Goal: Task Accomplishment & Management: Use online tool/utility

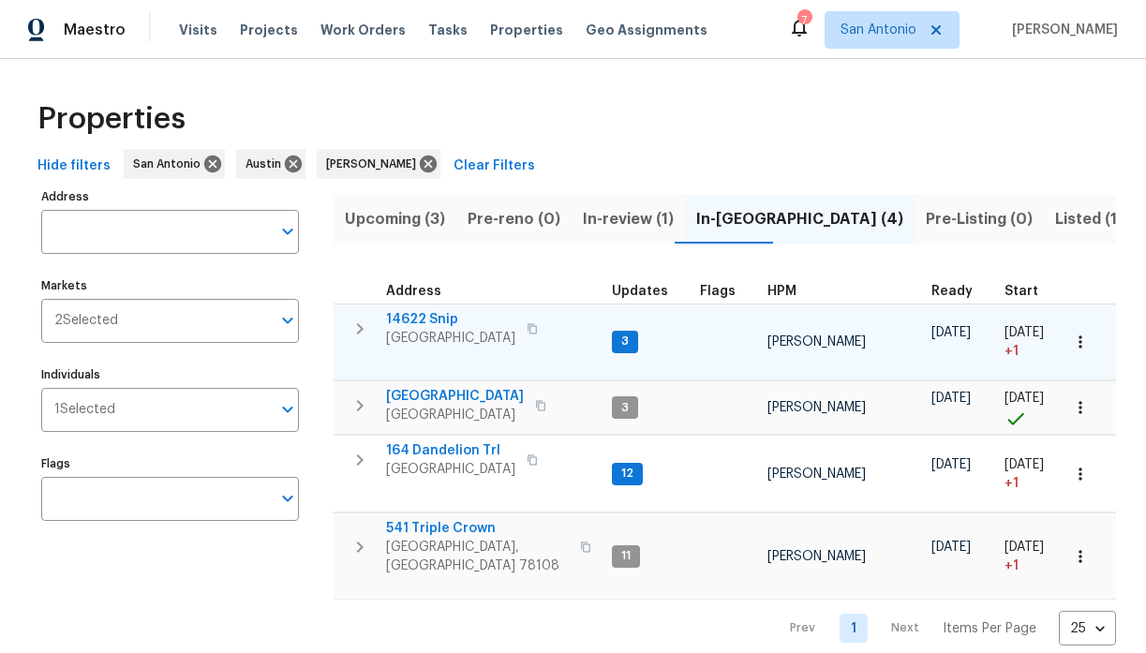
click at [360, 328] on icon "button" at bounding box center [359, 329] width 22 height 22
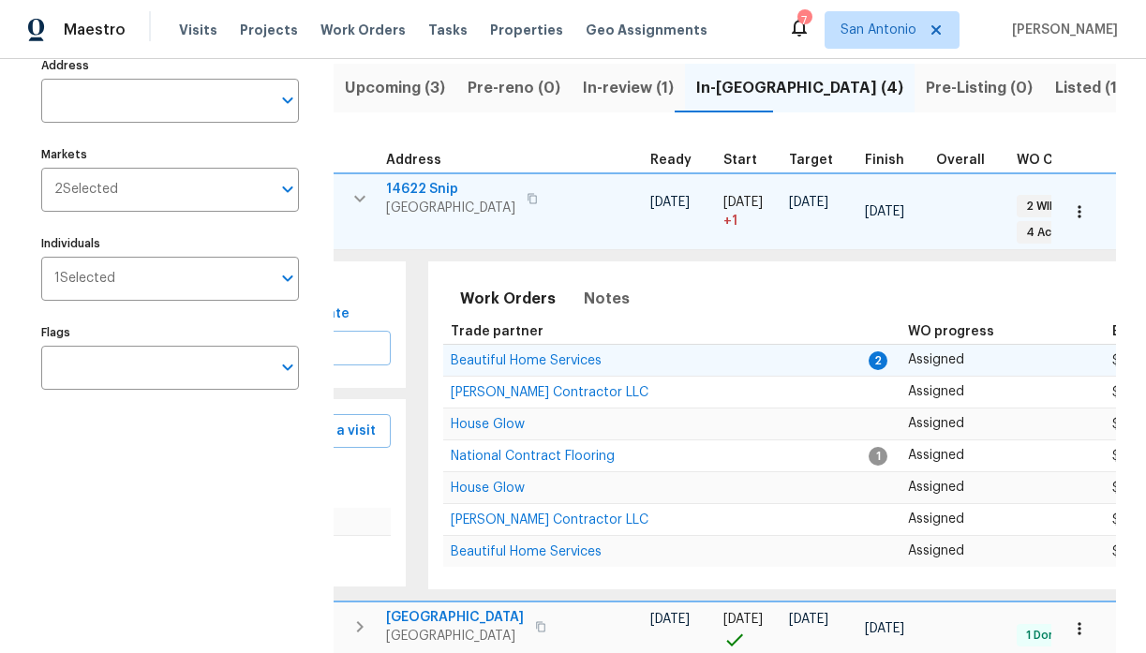
scroll to position [0, 366]
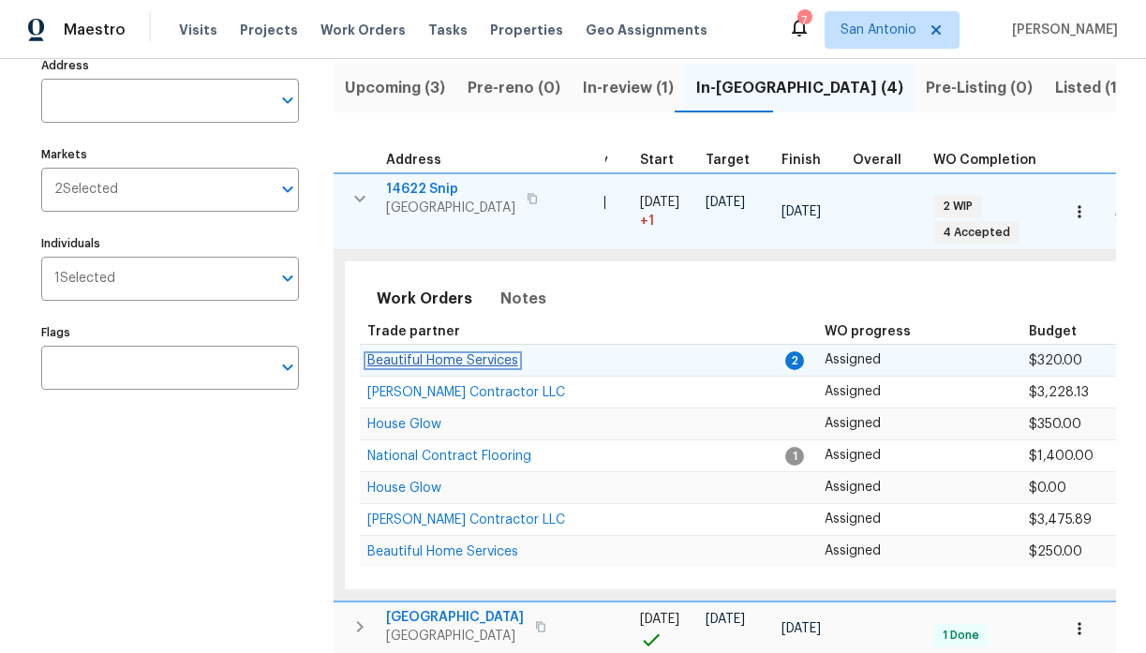
click at [488, 354] on span "Beautiful Home Services" at bounding box center [442, 360] width 151 height 13
click at [362, 199] on icon "button" at bounding box center [359, 198] width 11 height 7
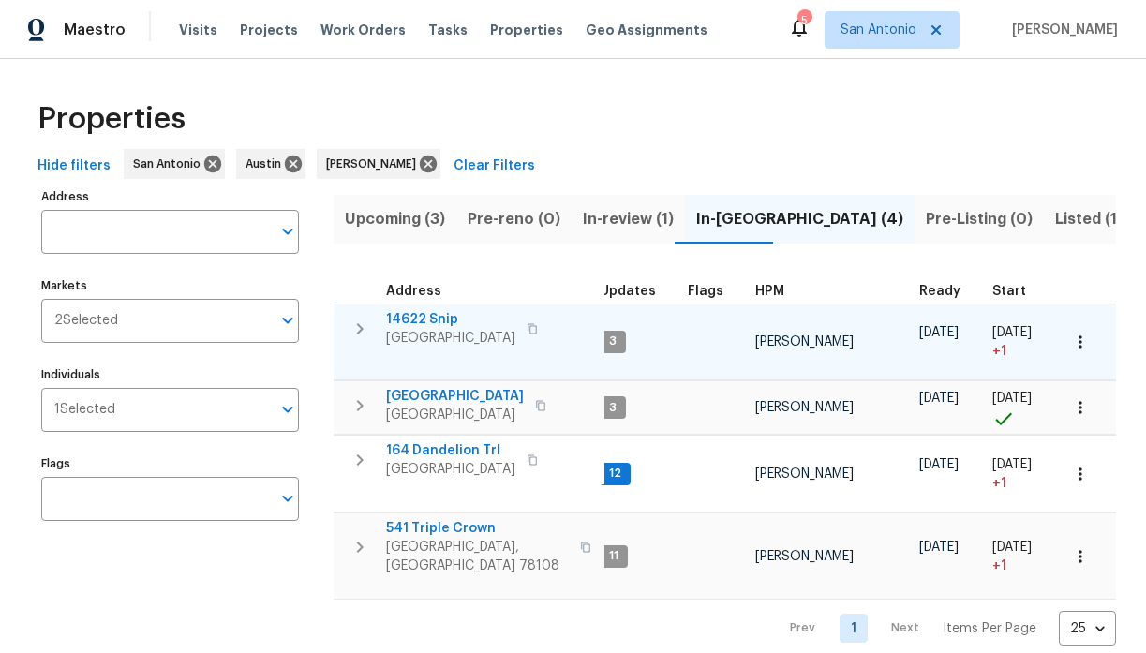
scroll to position [0, 0]
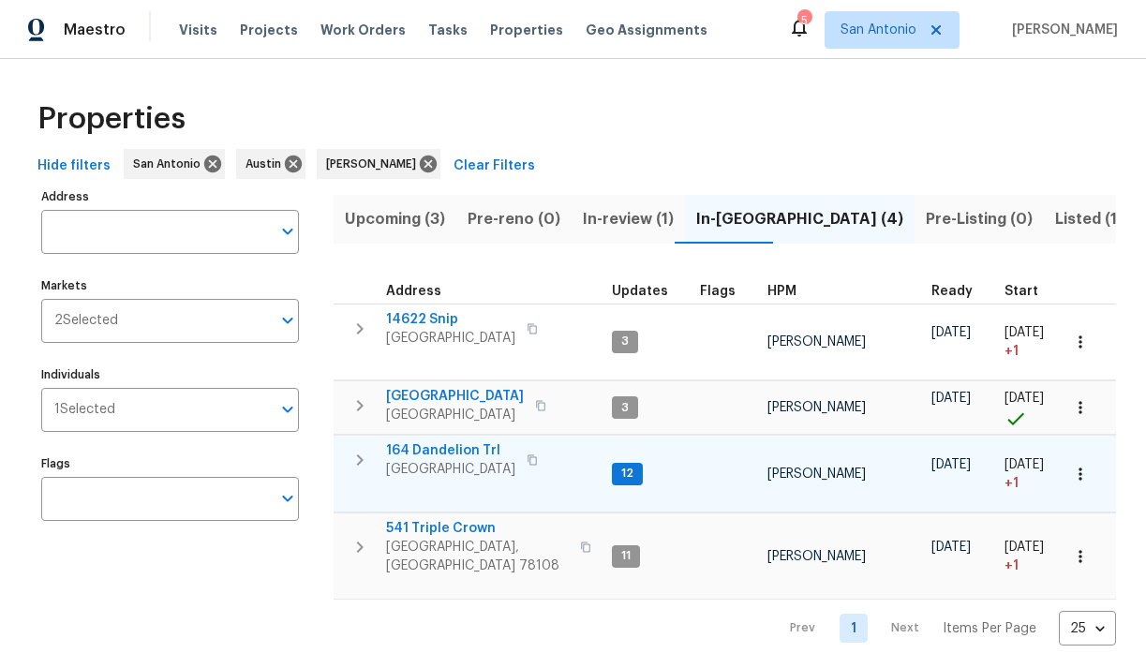
click at [360, 449] on icon "button" at bounding box center [359, 460] width 22 height 22
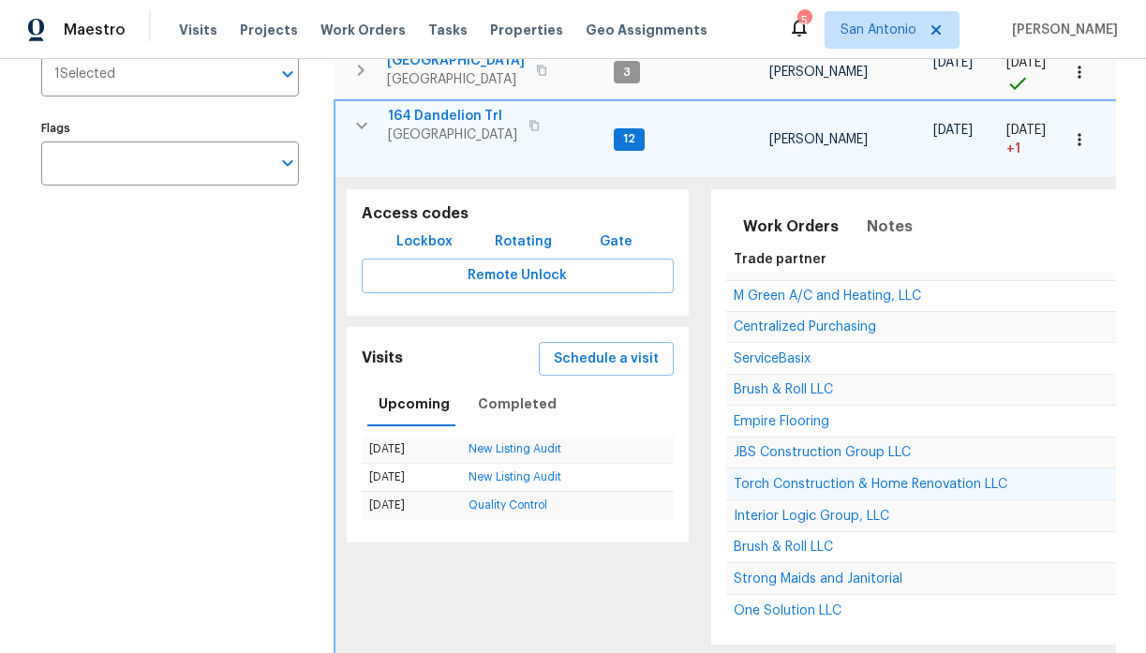
scroll to position [24, 0]
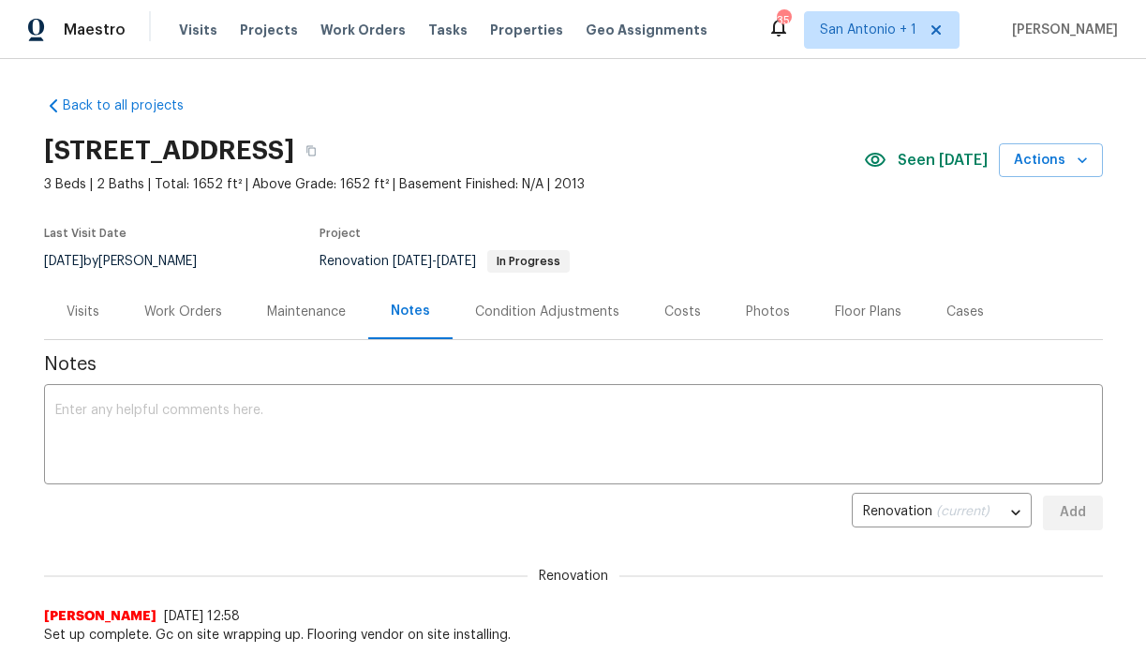
click at [196, 309] on div "Work Orders" at bounding box center [183, 312] width 78 height 19
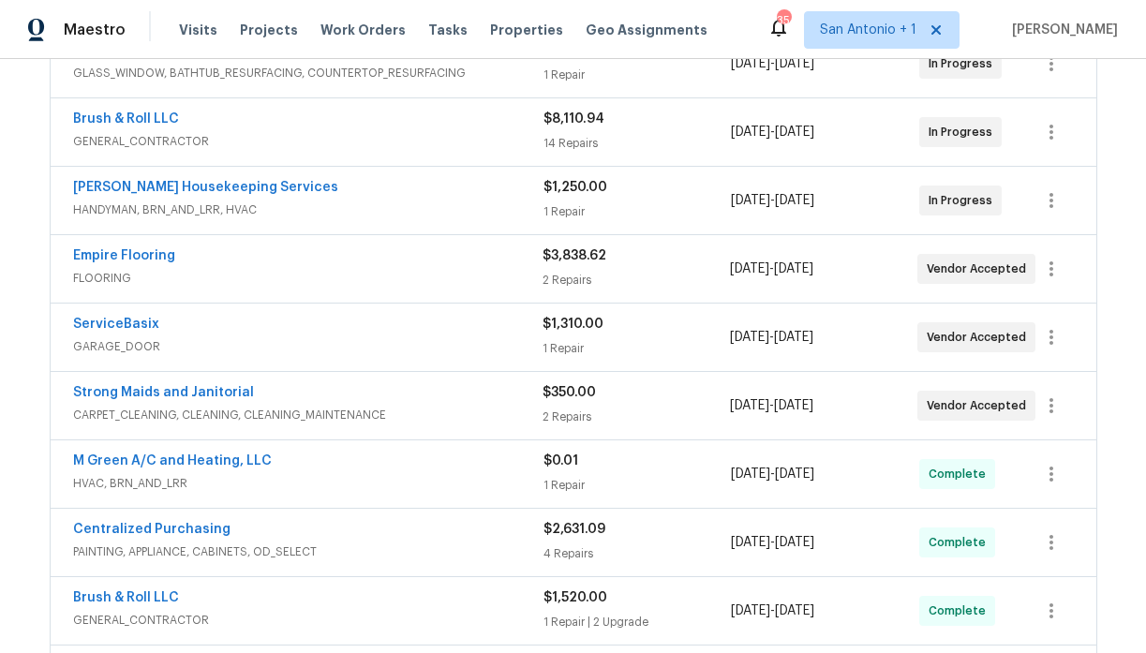
scroll to position [407, 0]
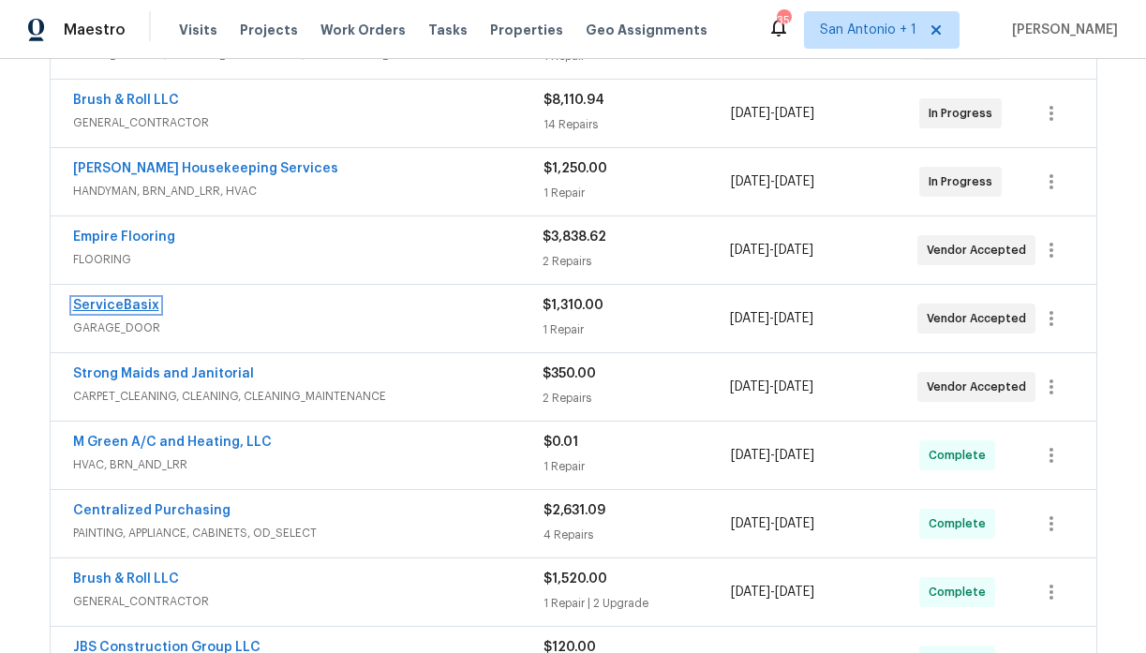
click at [131, 303] on link "ServiceBasix" at bounding box center [116, 305] width 86 height 13
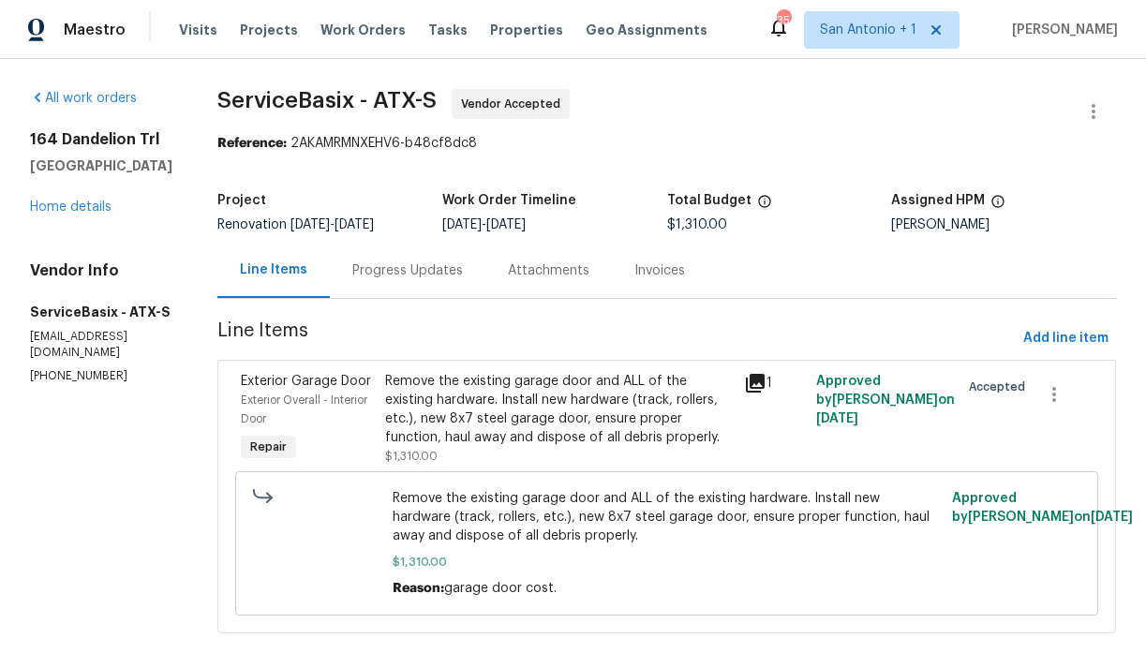
click at [399, 270] on div "Progress Updates" at bounding box center [407, 270] width 111 height 19
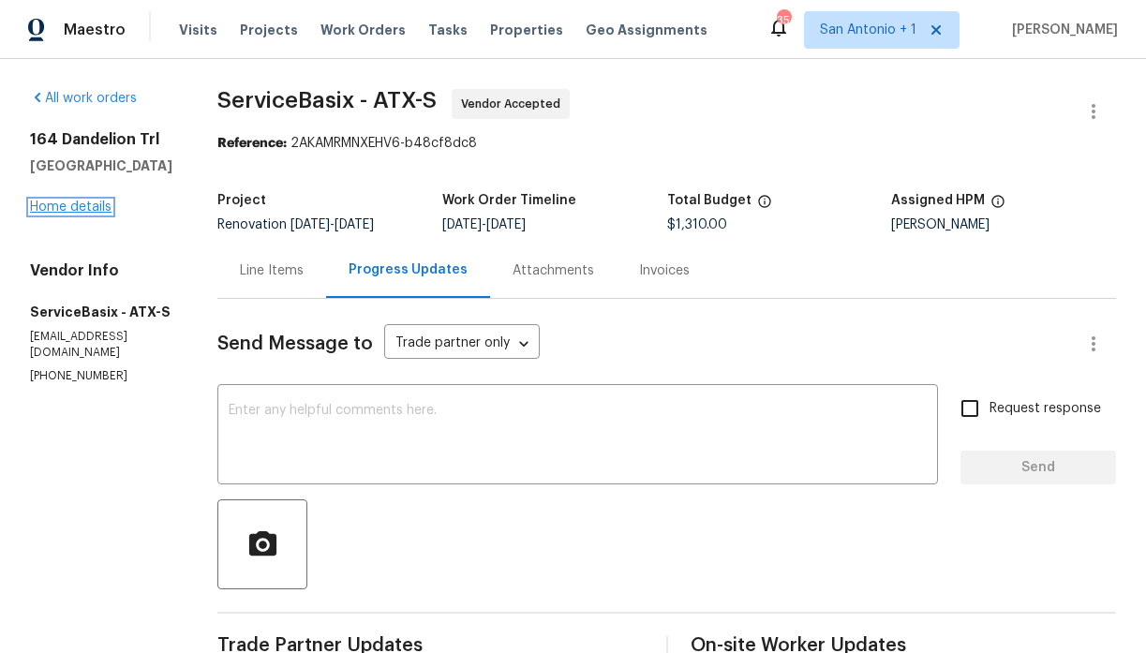
click at [91, 214] on link "Home details" at bounding box center [70, 206] width 81 height 13
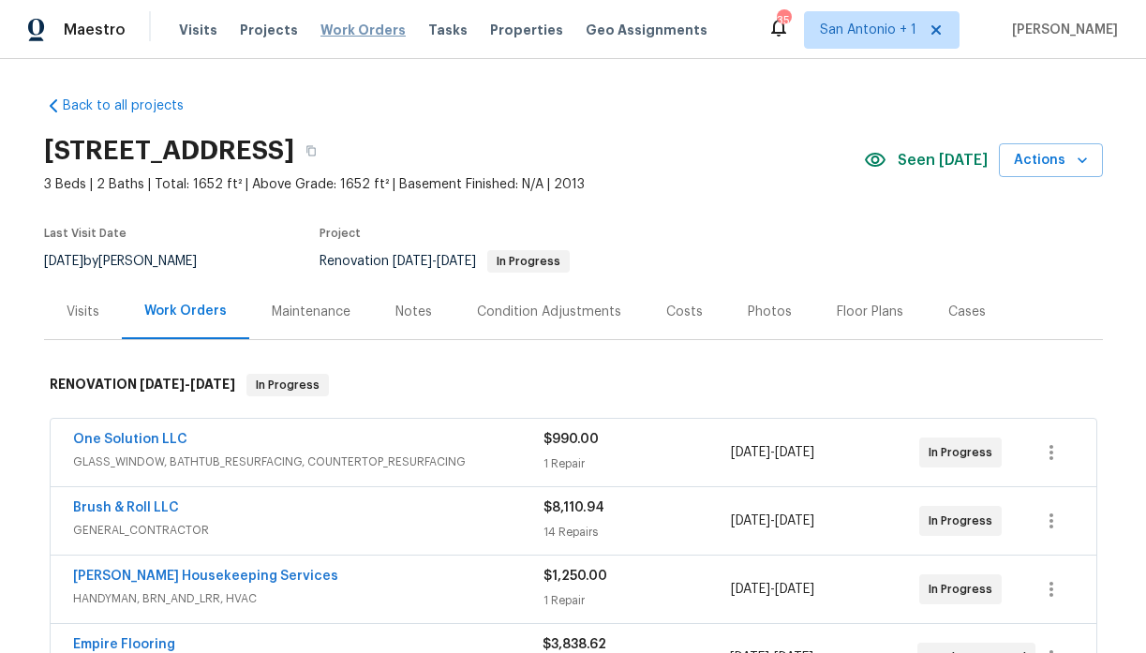
click at [343, 35] on span "Work Orders" at bounding box center [362, 30] width 85 height 19
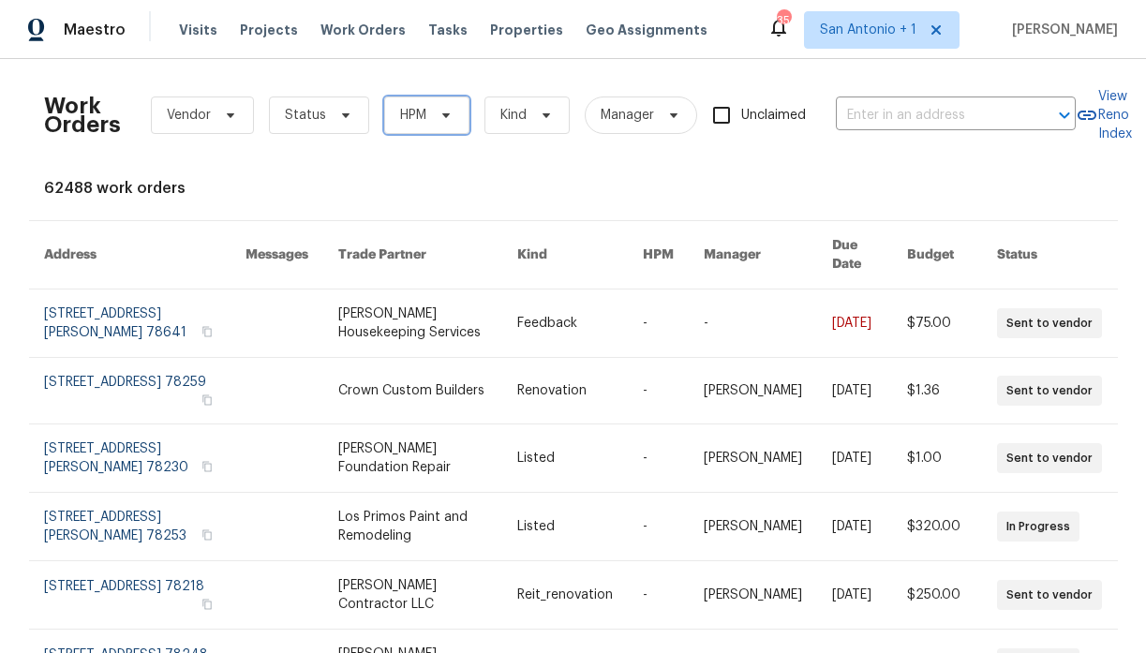
click at [446, 115] on icon at bounding box center [445, 115] width 15 height 15
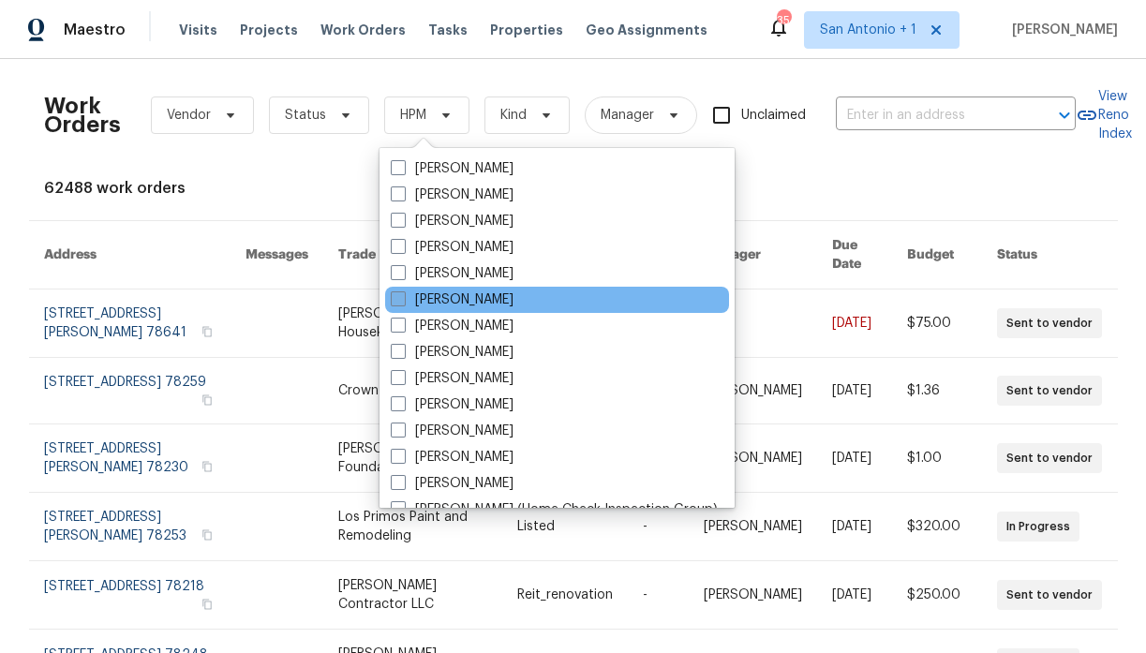
click at [455, 297] on label "[PERSON_NAME]" at bounding box center [452, 299] width 123 height 19
click at [403, 297] on input "[PERSON_NAME]" at bounding box center [397, 296] width 12 height 12
checkbox input "true"
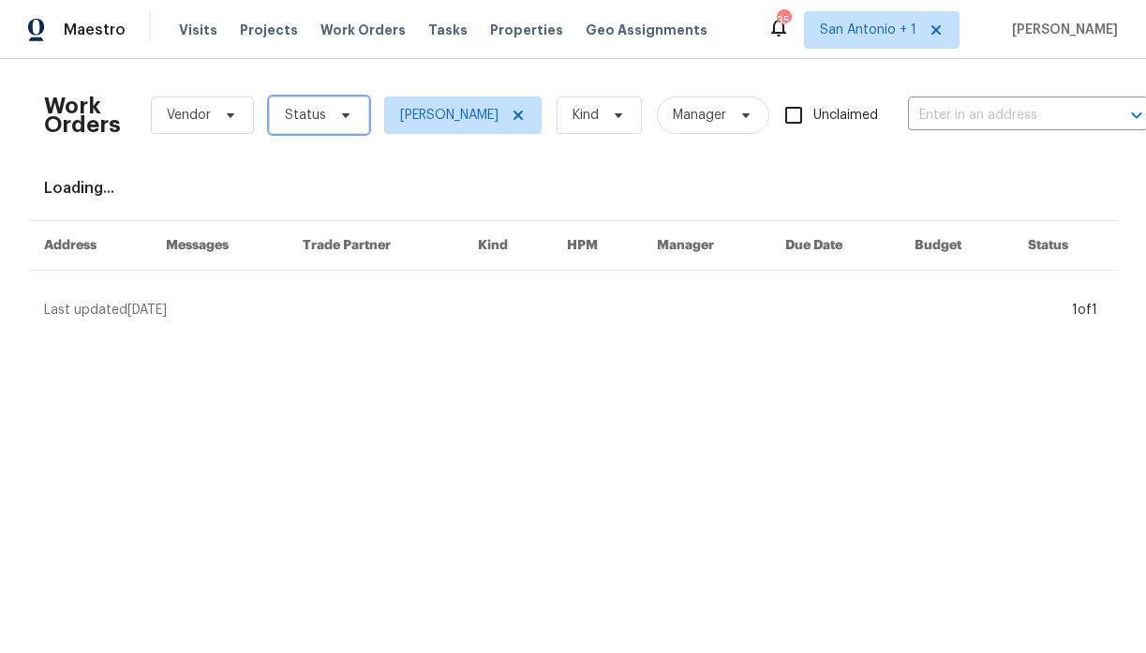
click at [342, 123] on span "Status" at bounding box center [319, 114] width 100 height 37
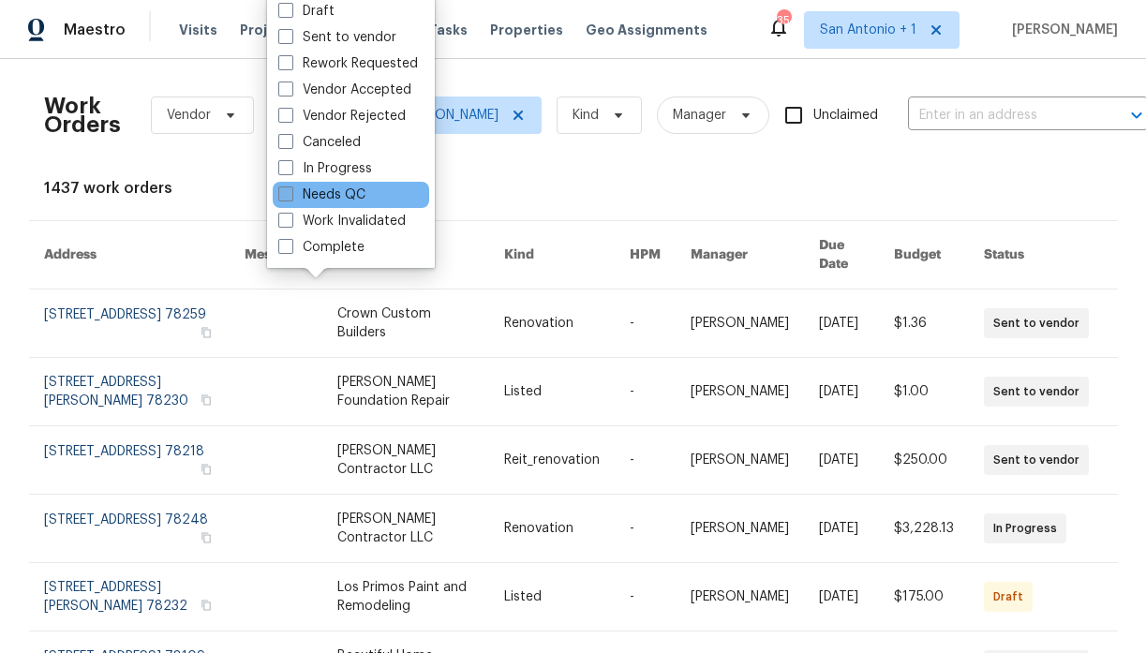
click at [343, 197] on label "Needs QC" at bounding box center [321, 194] width 87 height 19
click at [290, 197] on input "Needs QC" at bounding box center [284, 191] width 12 height 12
checkbox input "true"
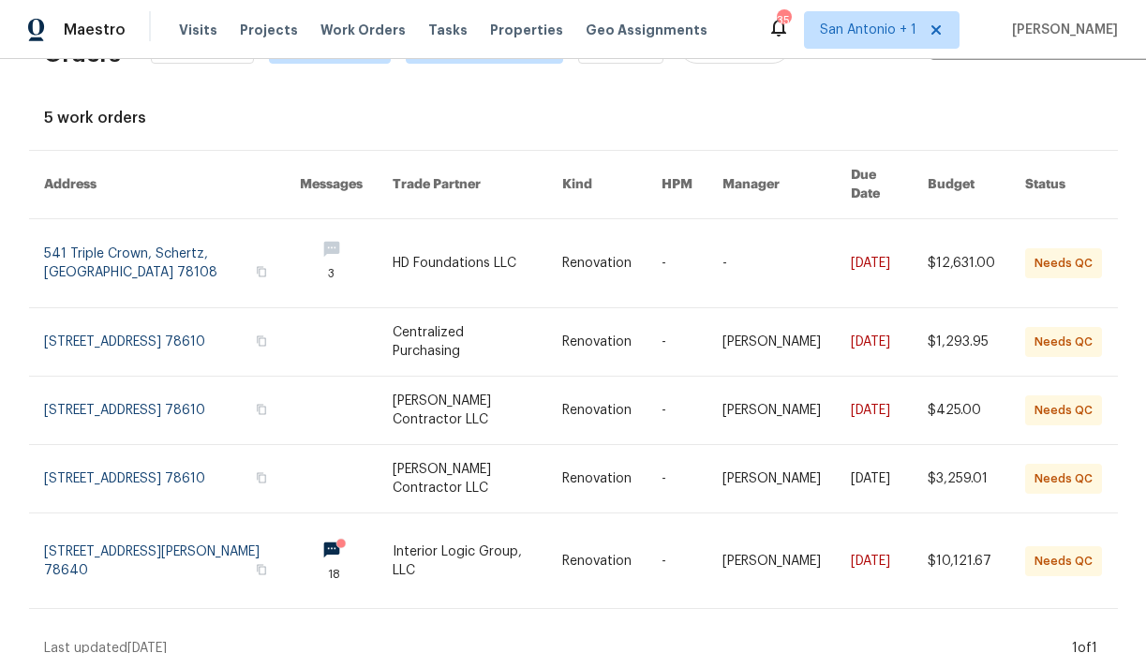
scroll to position [69, 0]
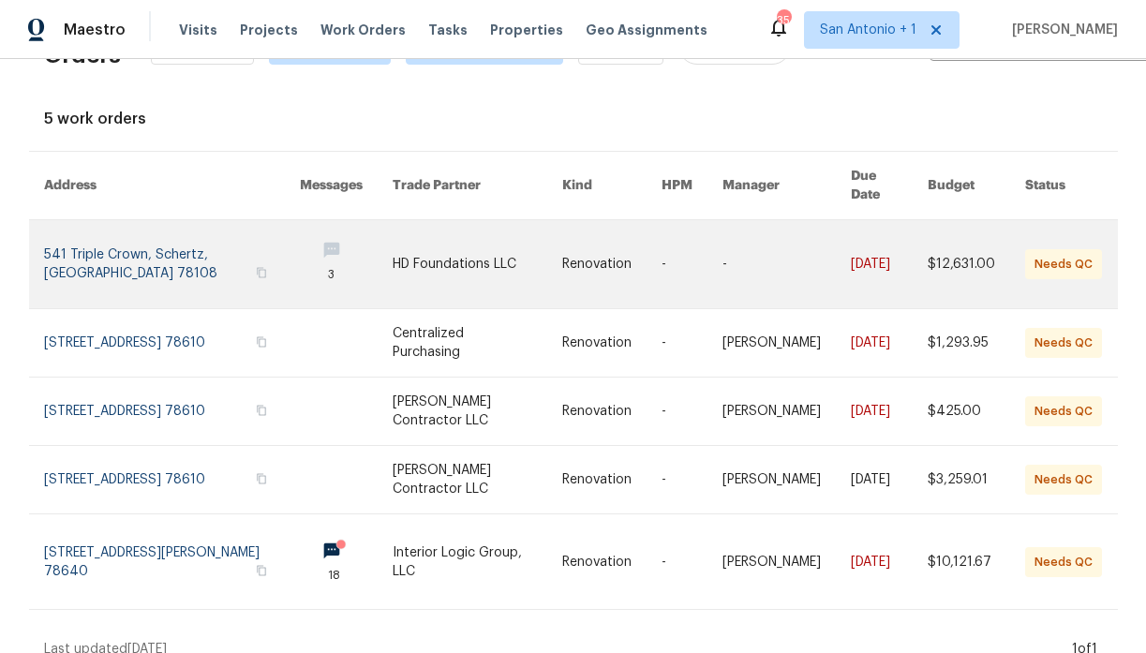
click at [147, 234] on link at bounding box center [172, 264] width 256 height 88
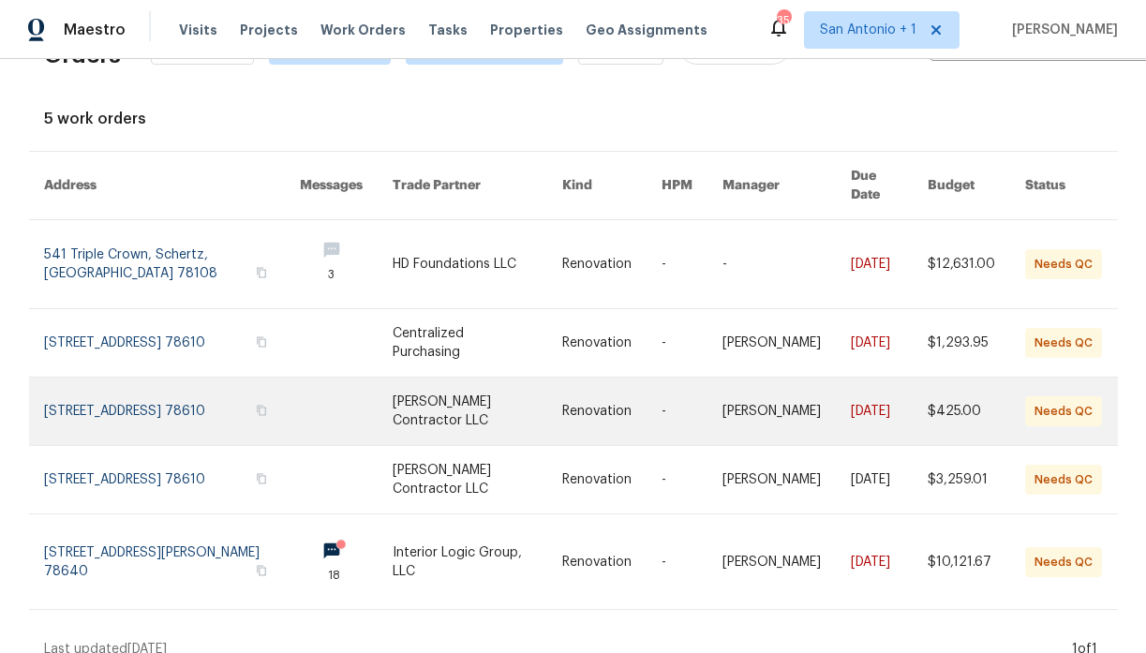
click at [135, 388] on link at bounding box center [172, 411] width 256 height 67
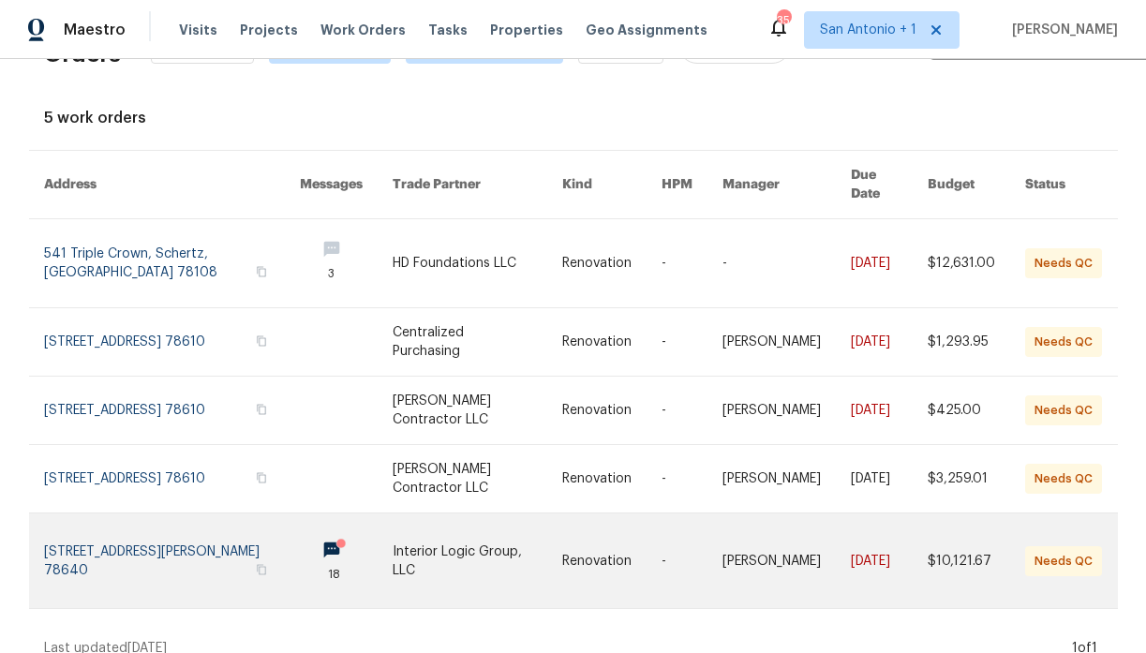
click at [150, 526] on link at bounding box center [172, 560] width 256 height 95
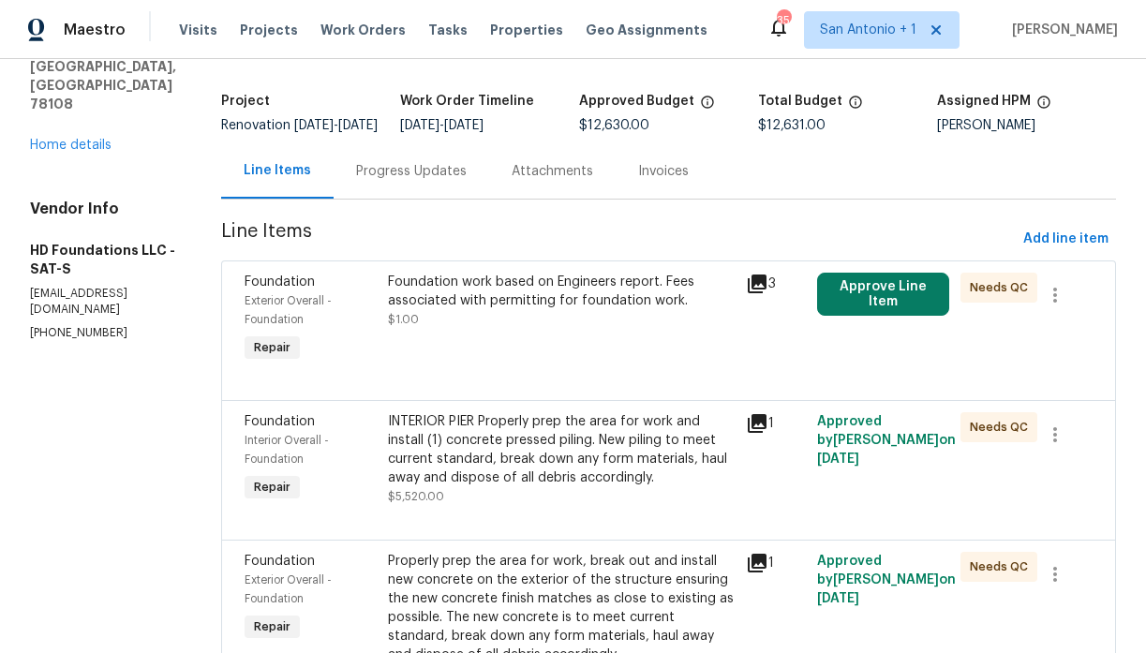
scroll to position [102, 0]
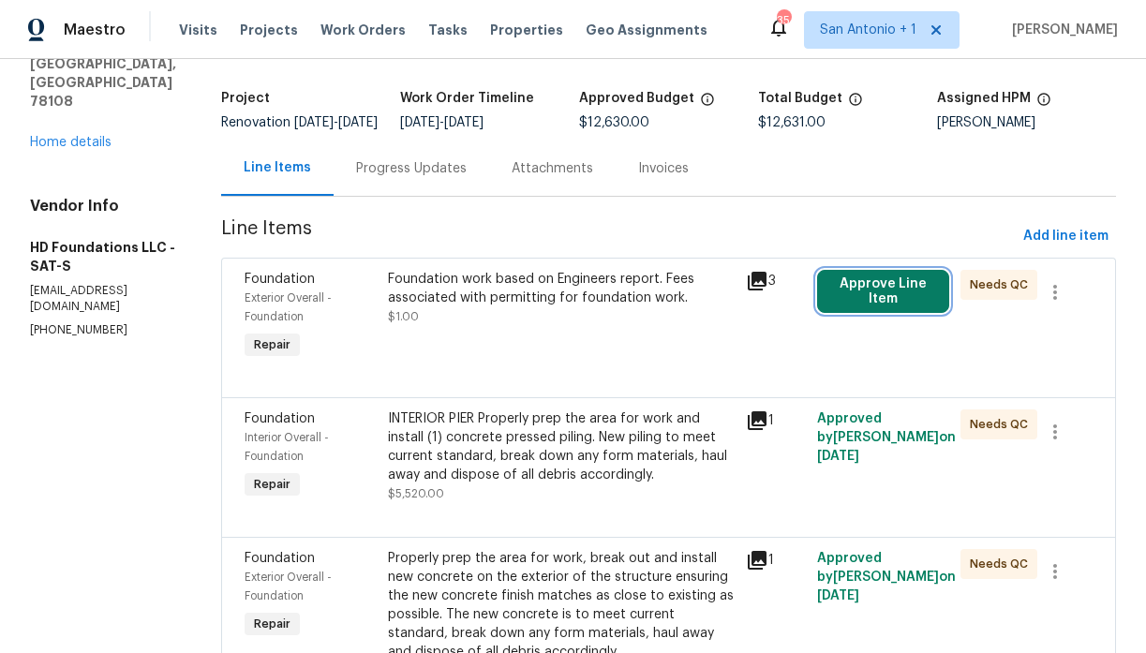
click at [875, 311] on button "Approve Line Item" at bounding box center [883, 291] width 132 height 43
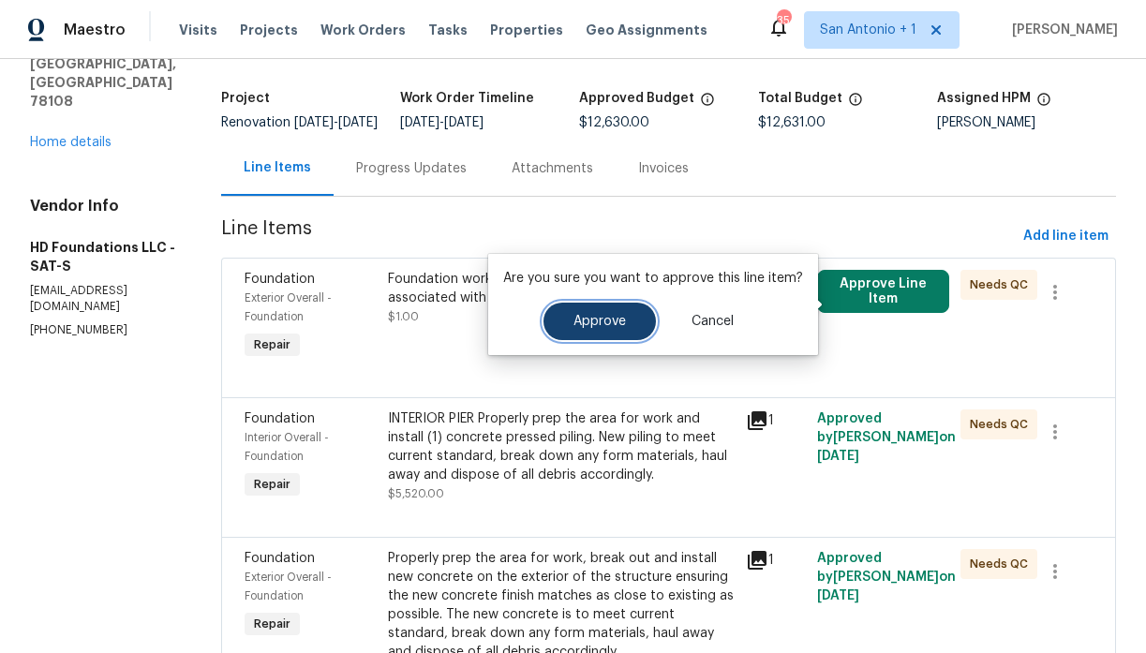
click at [602, 319] on span "Approve" at bounding box center [599, 322] width 52 height 14
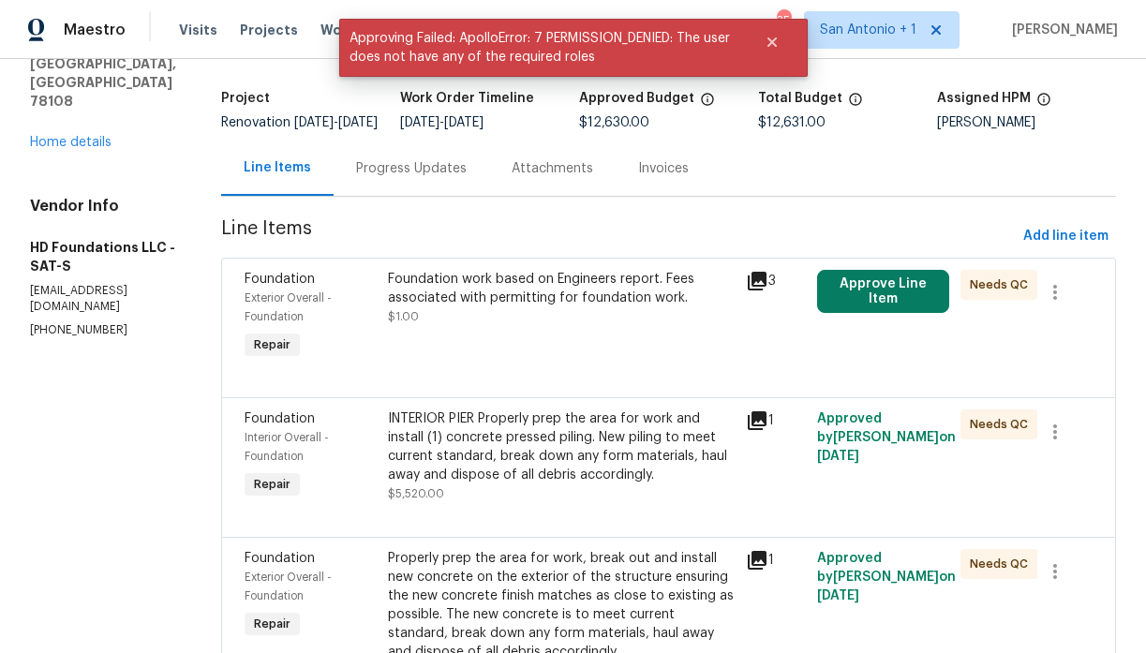
scroll to position [171, 0]
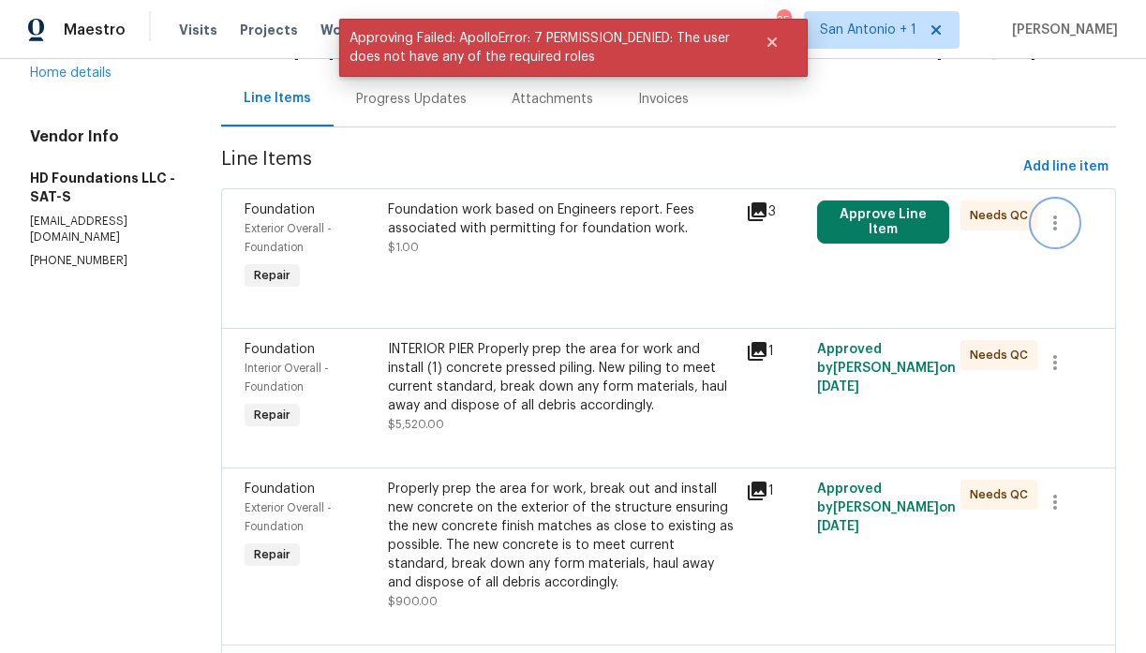
click at [1057, 230] on icon "button" at bounding box center [1055, 222] width 4 height 15
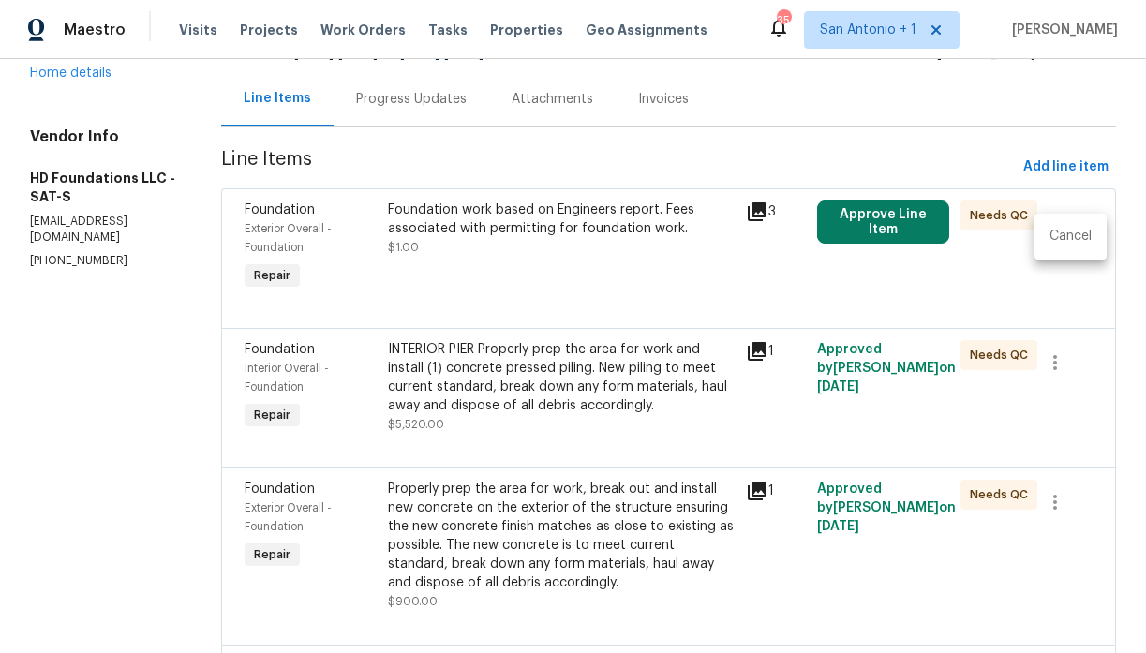
click at [1066, 235] on li "Cancel" at bounding box center [1070, 236] width 72 height 31
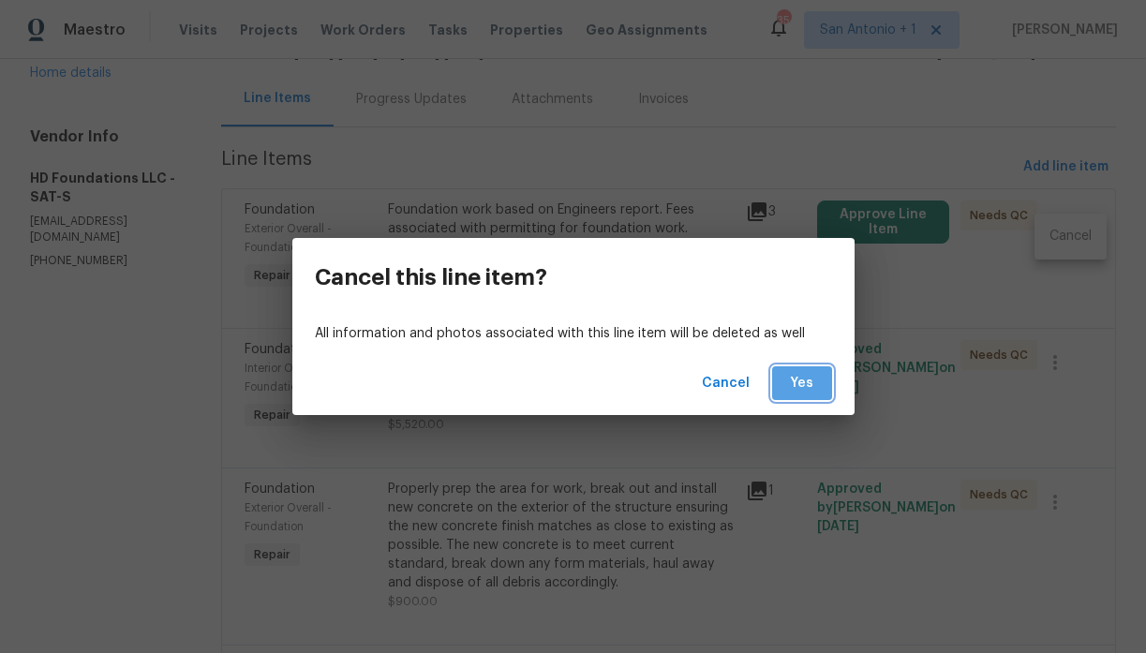
click at [794, 382] on span "Yes" at bounding box center [802, 383] width 30 height 23
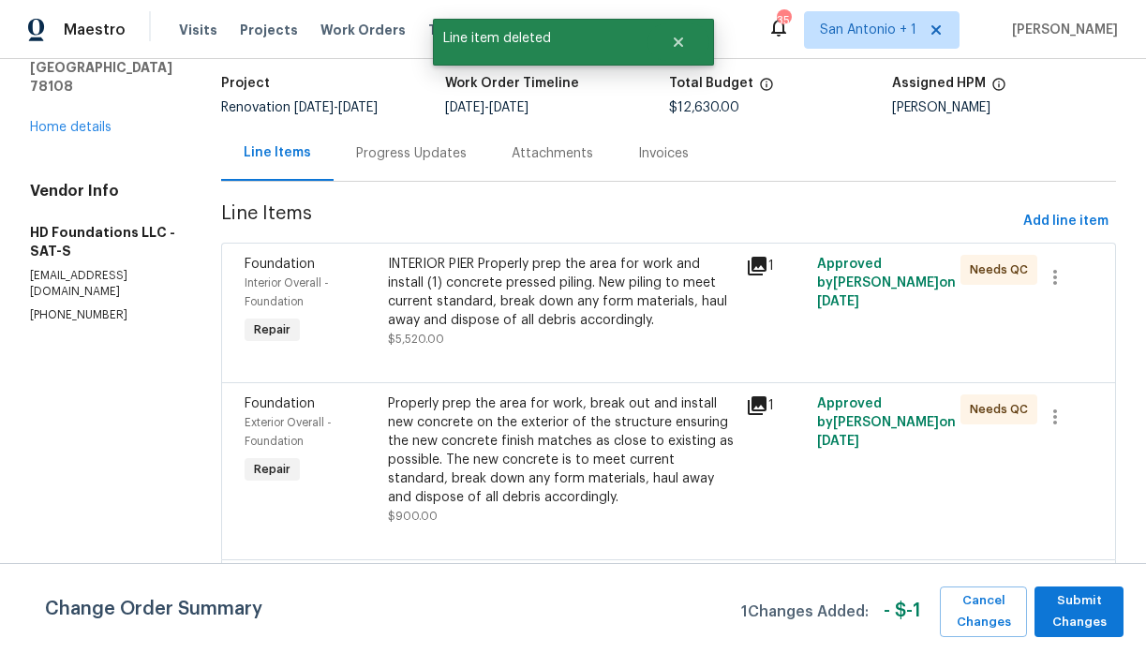
scroll to position [130, 0]
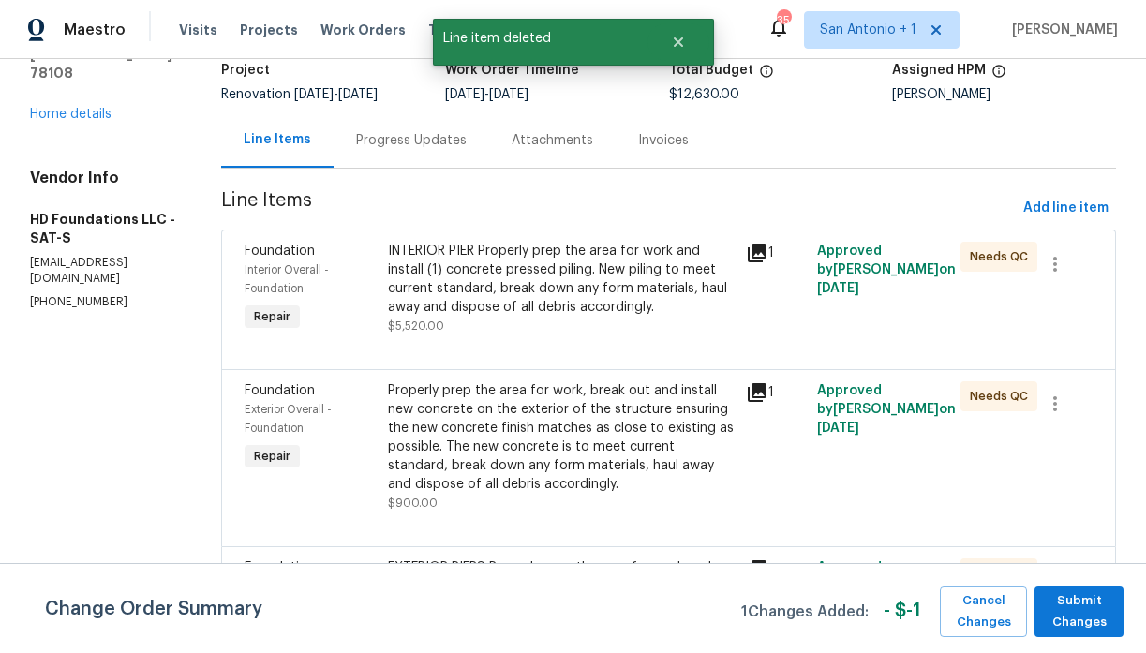
click at [515, 325] on div "INTERIOR PIER Properly prep the area for work and install (1) concrete pressed …" at bounding box center [561, 289] width 347 height 94
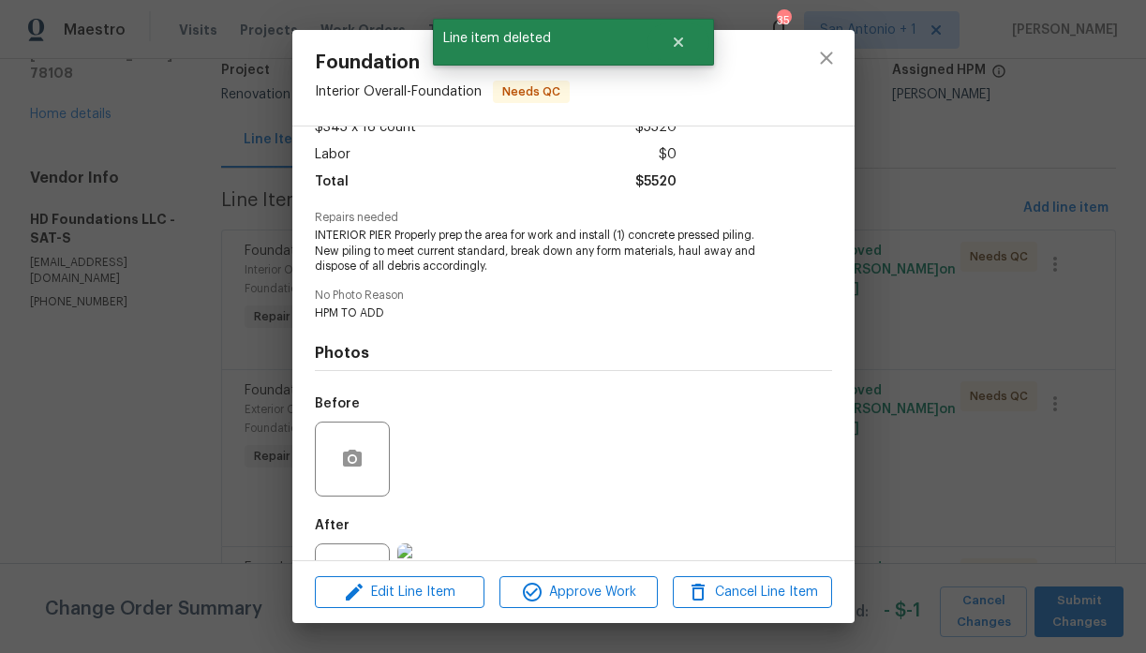
scroll to position [194, 0]
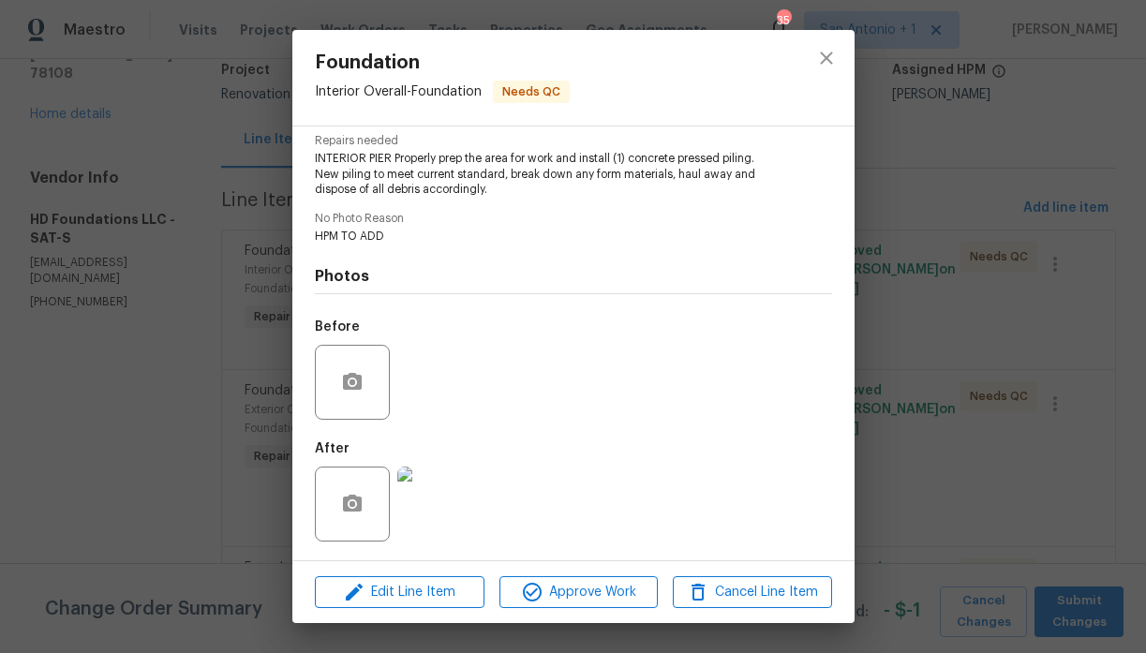
click at [450, 509] on img at bounding box center [434, 504] width 75 height 75
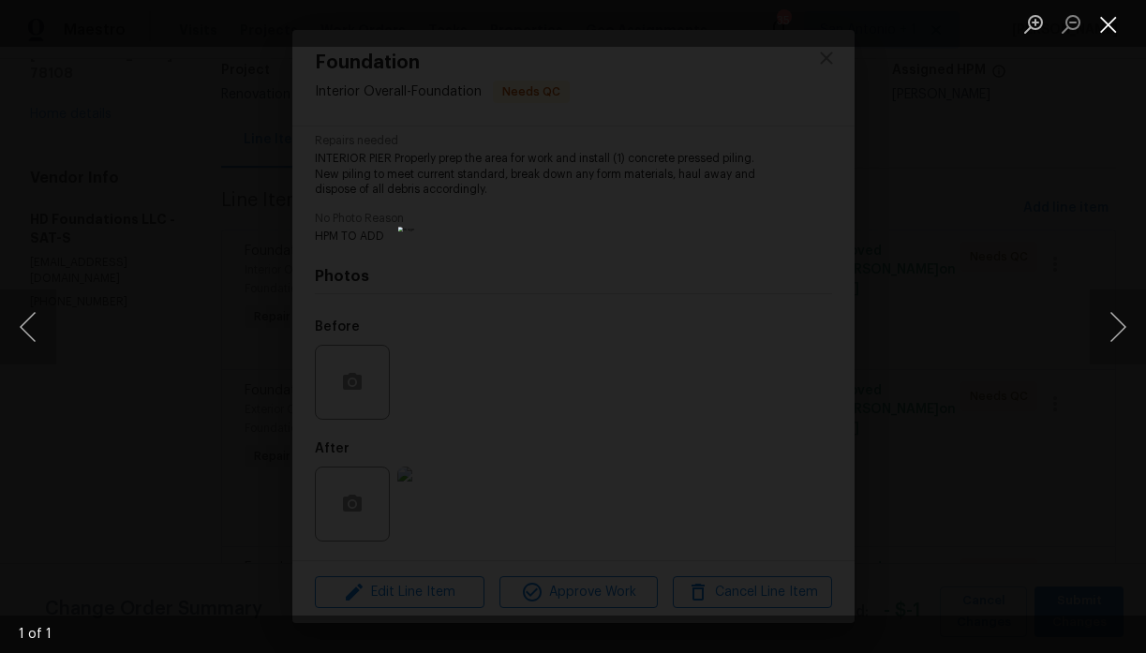
click at [1116, 27] on button "Close lightbox" at bounding box center [1107, 23] width 37 height 33
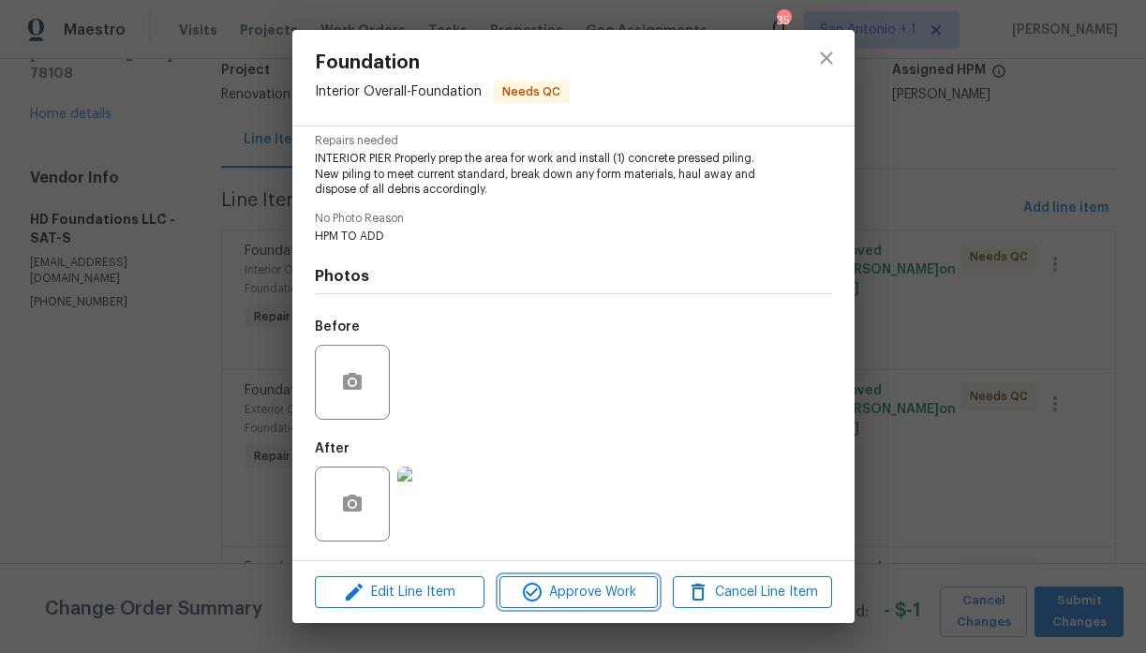
click at [572, 594] on span "Approve Work" at bounding box center [578, 592] width 147 height 23
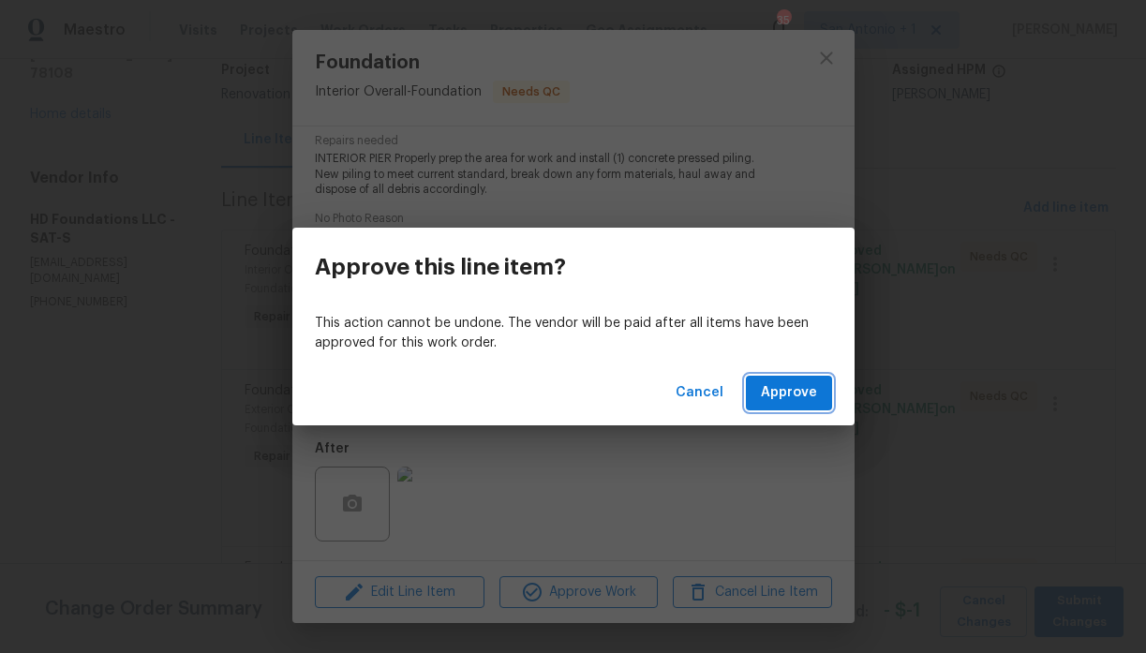
click at [796, 388] on span "Approve" at bounding box center [789, 392] width 56 height 23
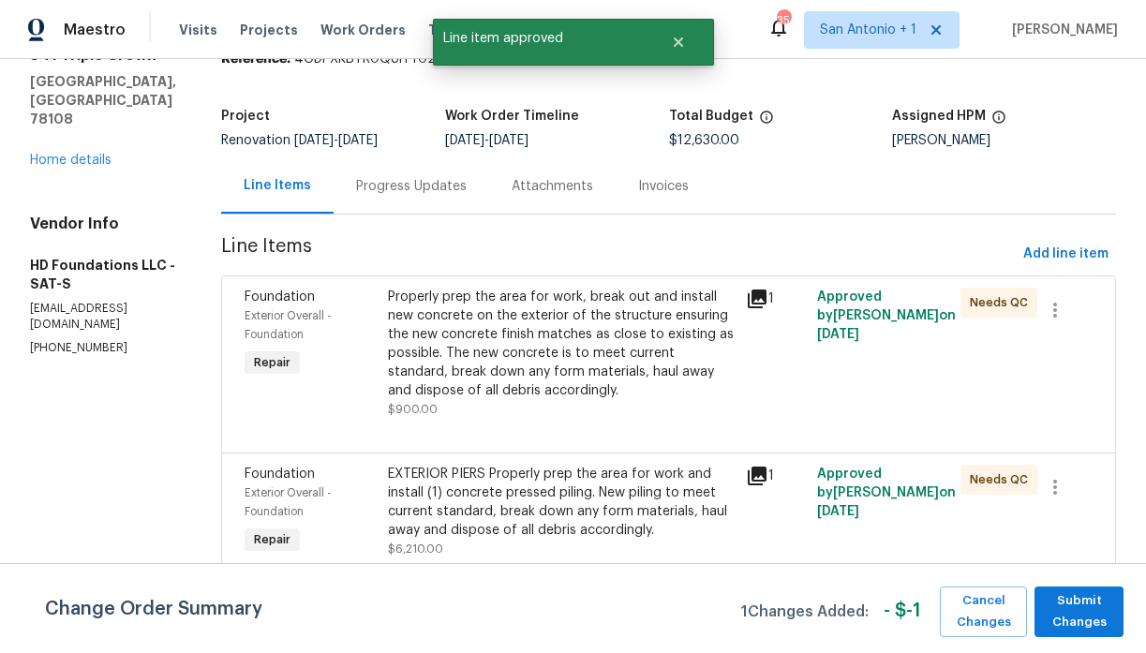
scroll to position [118, 0]
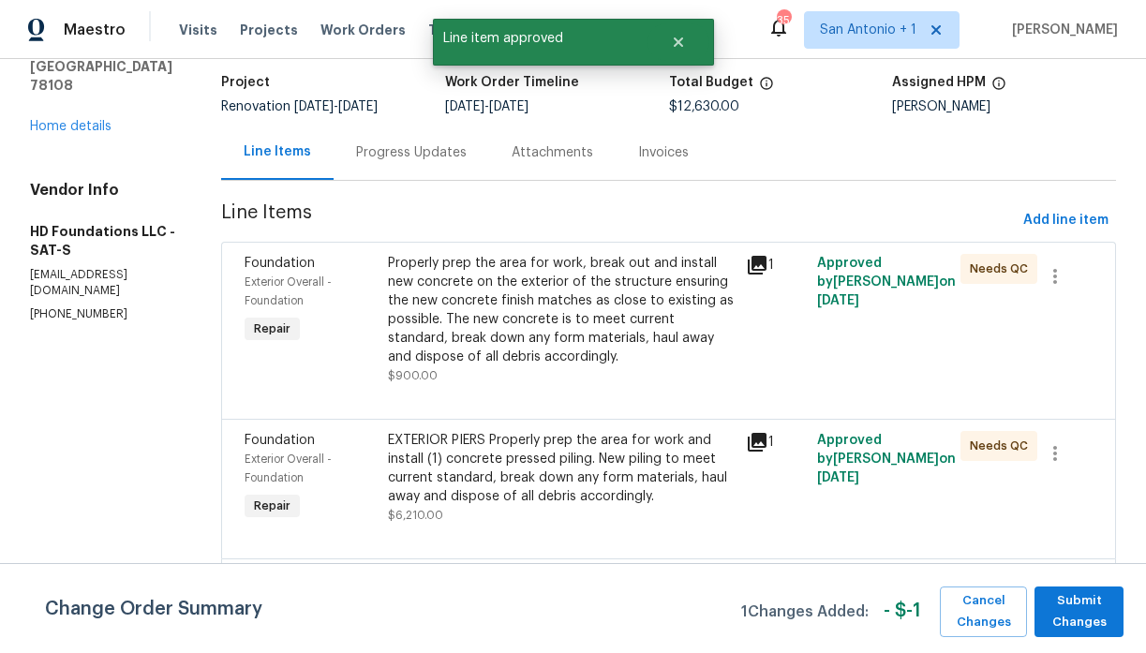
click at [553, 324] on div "Properly prep the area for work, break out and install new concrete on the exte…" at bounding box center [561, 310] width 347 height 112
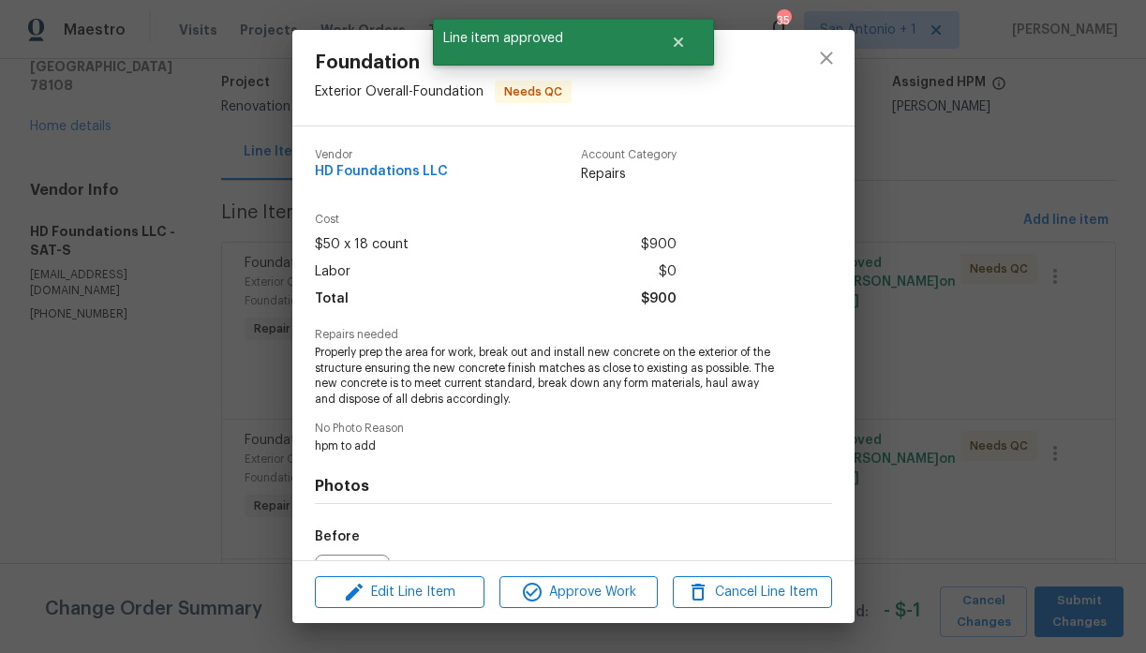
scroll to position [210, 0]
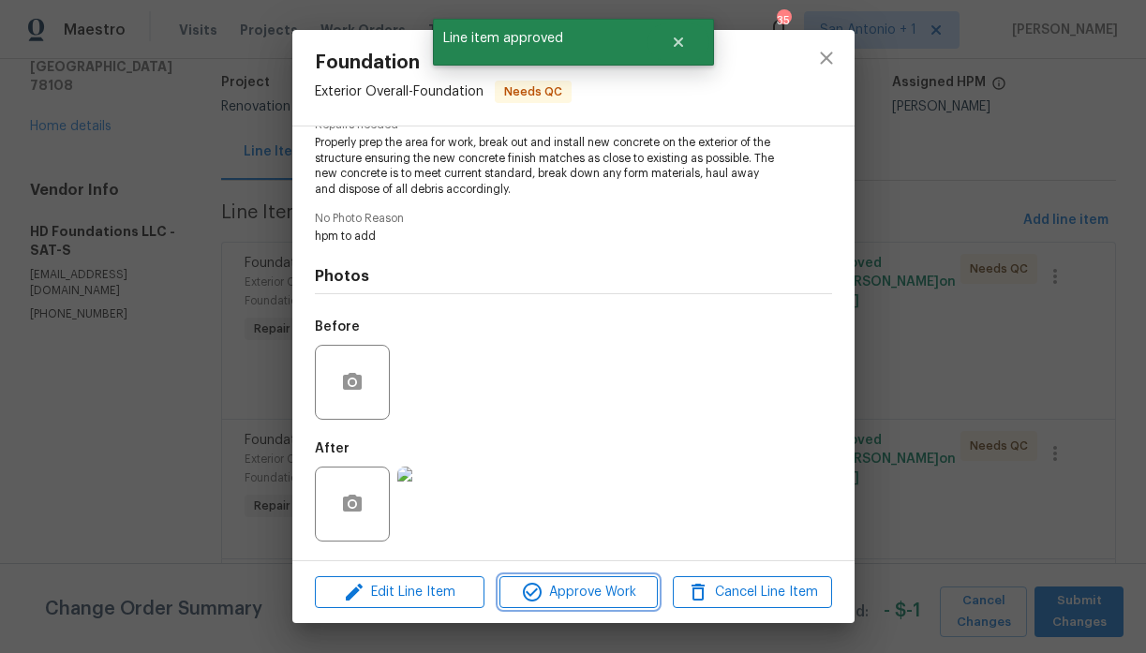
click at [593, 590] on span "Approve Work" at bounding box center [578, 592] width 147 height 23
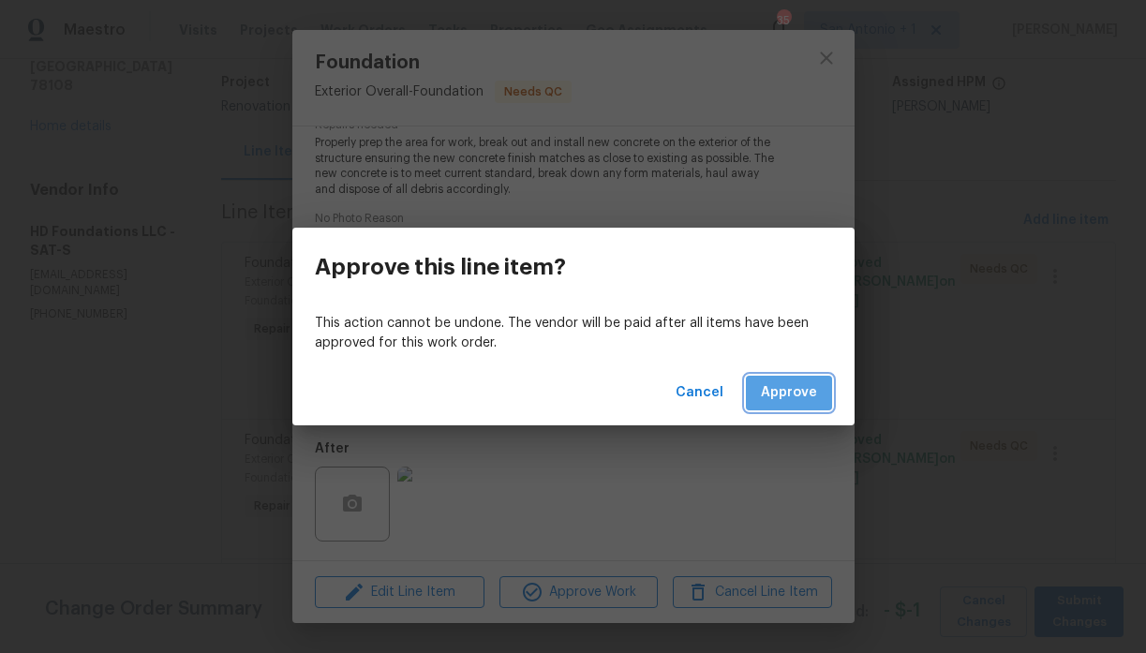
click at [792, 393] on span "Approve" at bounding box center [789, 392] width 56 height 23
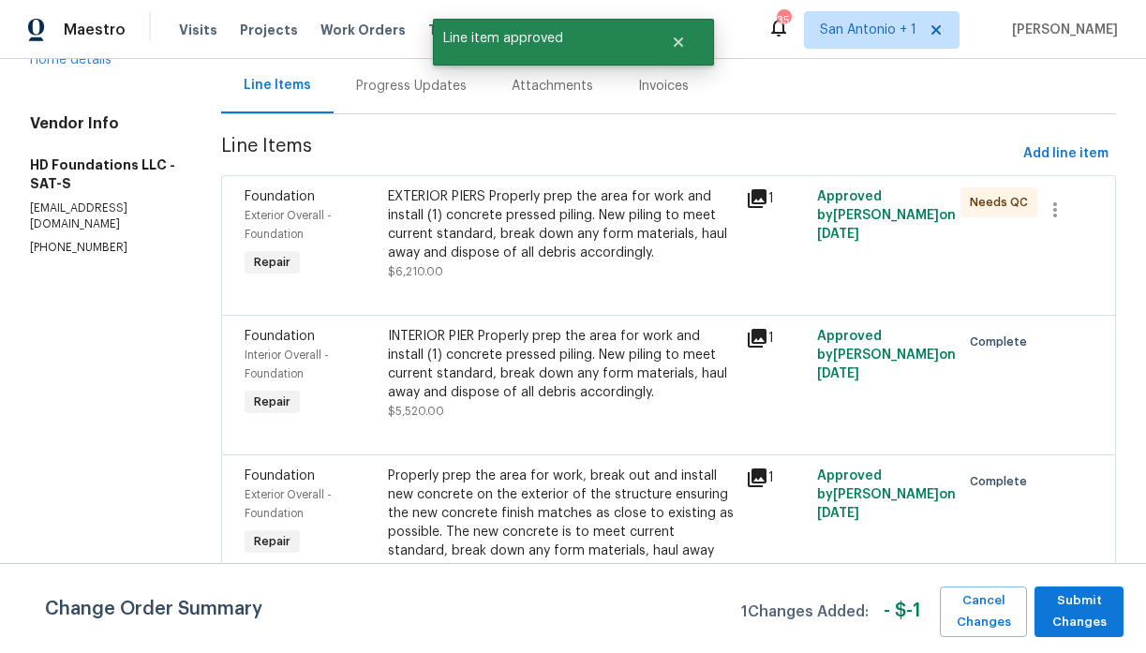
scroll to position [213, 0]
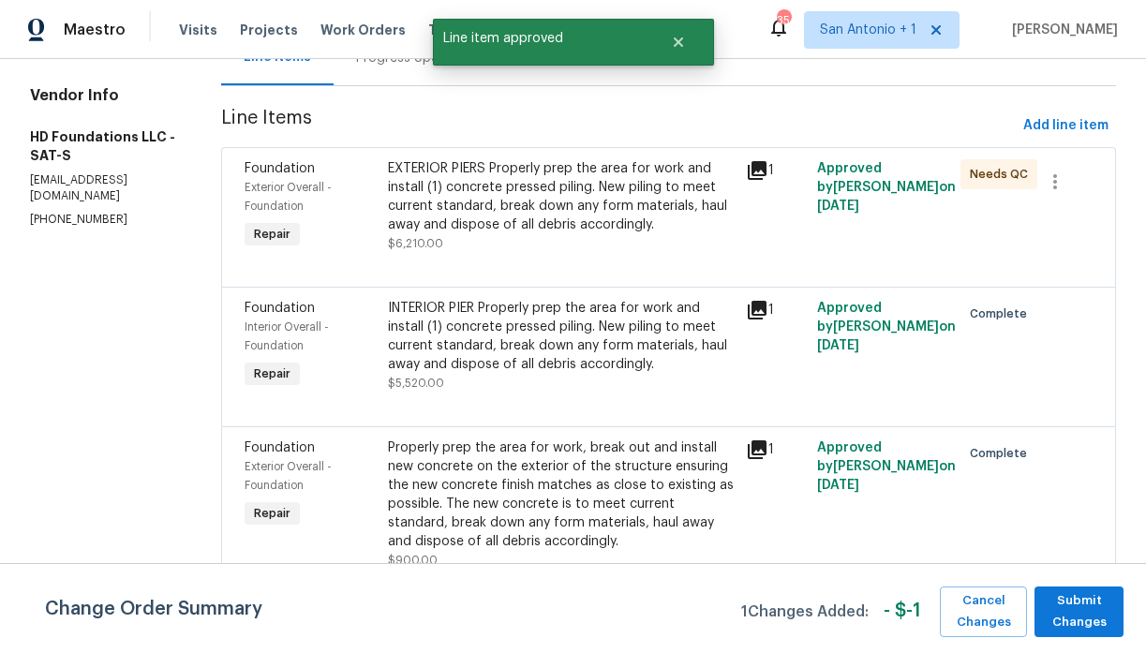
click at [519, 226] on div "EXTERIOR PIERS Properly prep the area for work and install (1) concrete pressed…" at bounding box center [561, 196] width 347 height 75
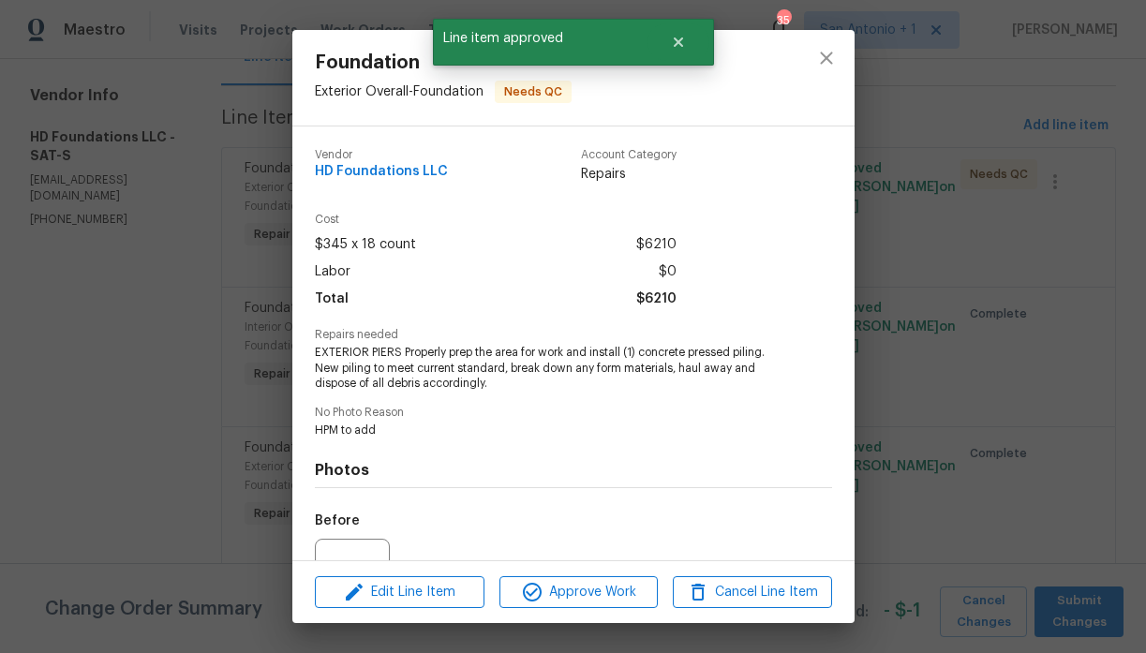
scroll to position [194, 0]
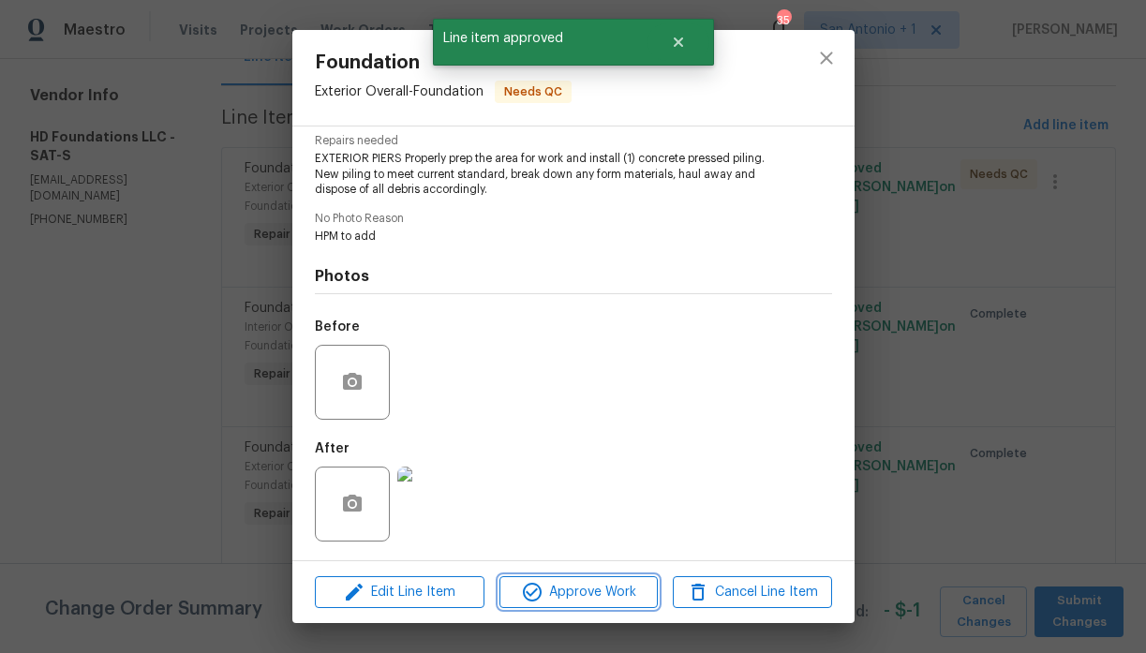
click at [570, 582] on span "Approve Work" at bounding box center [578, 592] width 147 height 23
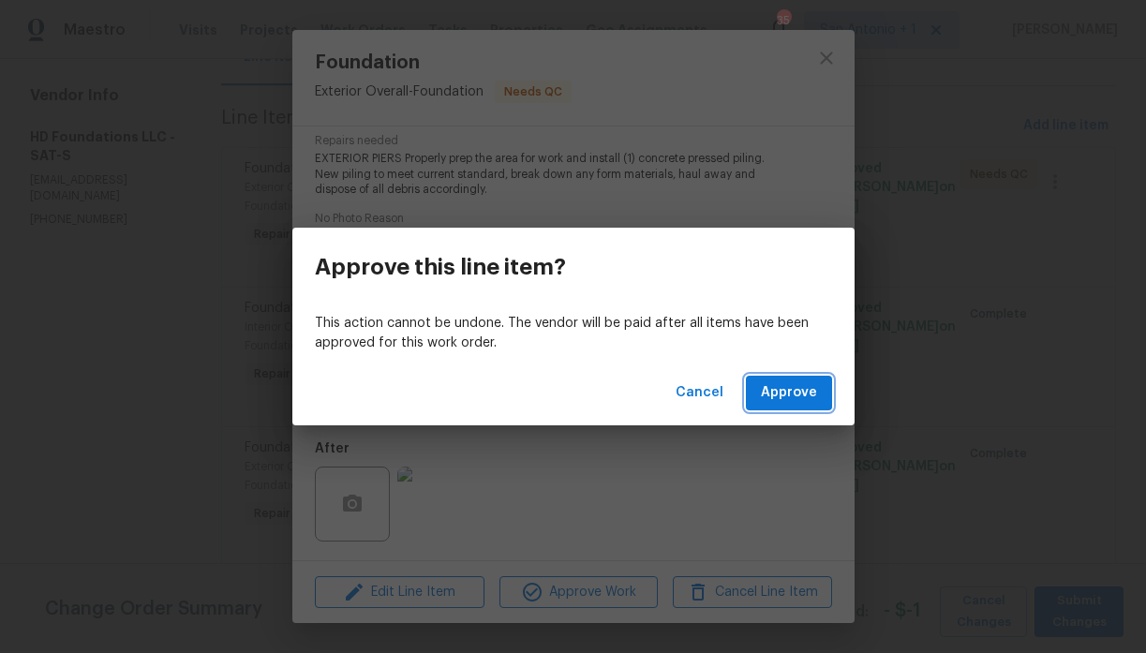
click at [781, 389] on span "Approve" at bounding box center [789, 392] width 56 height 23
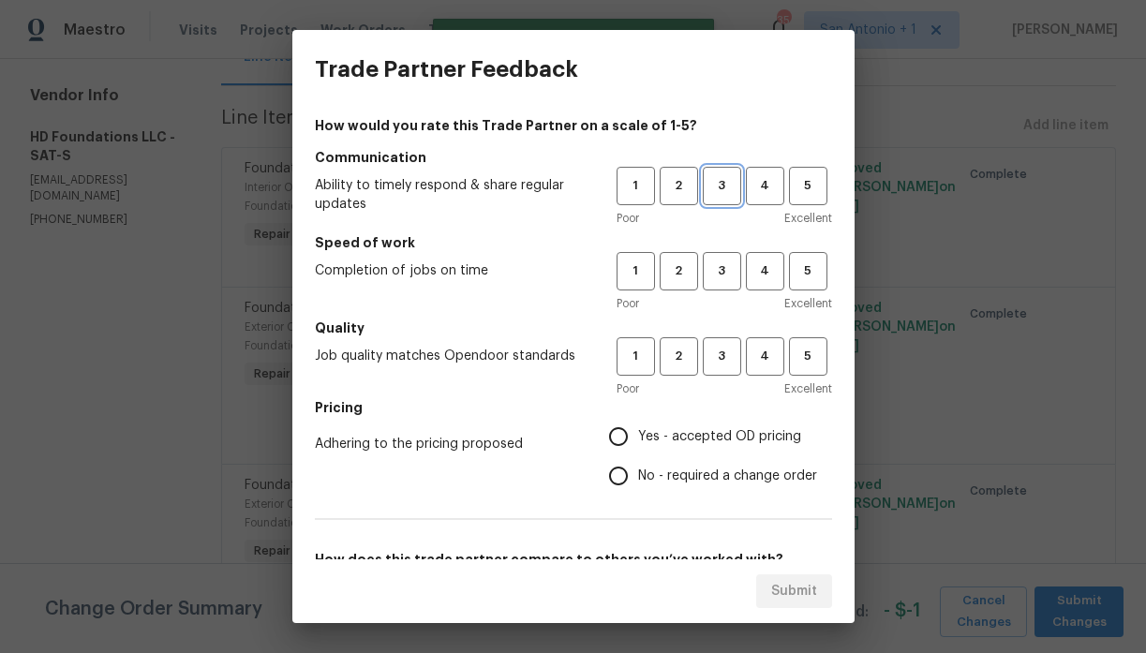
click at [722, 192] on span "3" at bounding box center [721, 186] width 35 height 22
click at [717, 274] on span "3" at bounding box center [721, 271] width 35 height 22
click at [713, 360] on span "3" at bounding box center [721, 357] width 35 height 22
click at [667, 432] on span "Yes - accepted OD pricing" at bounding box center [719, 437] width 163 height 20
click at [638, 432] on input "Yes - accepted OD pricing" at bounding box center [618, 436] width 39 height 39
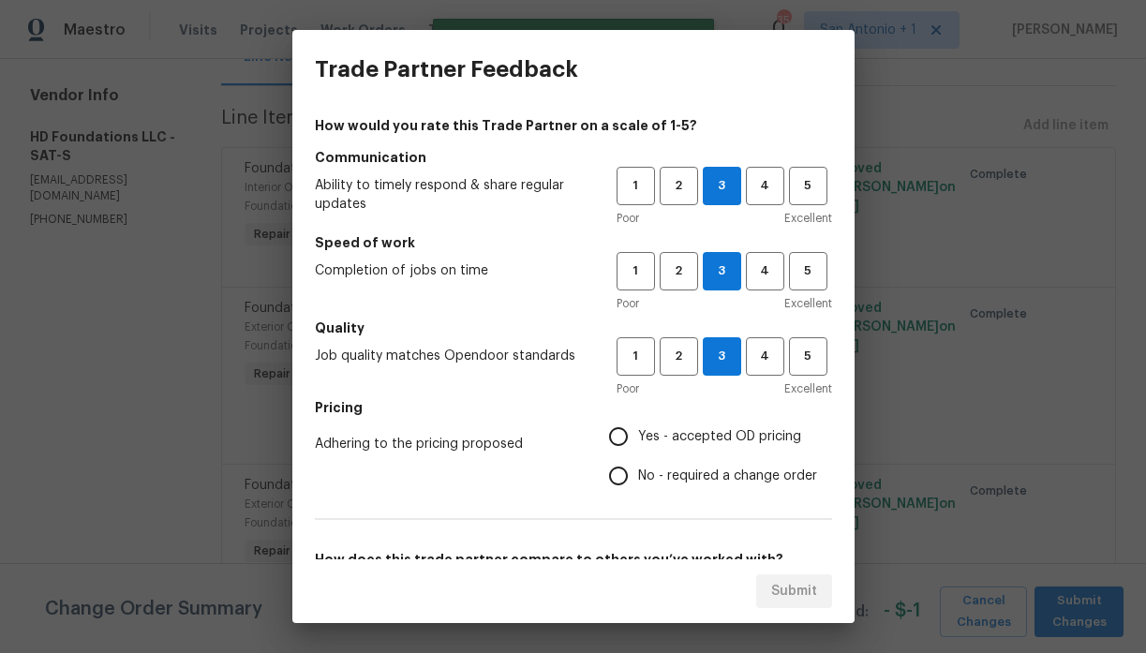
radio input "true"
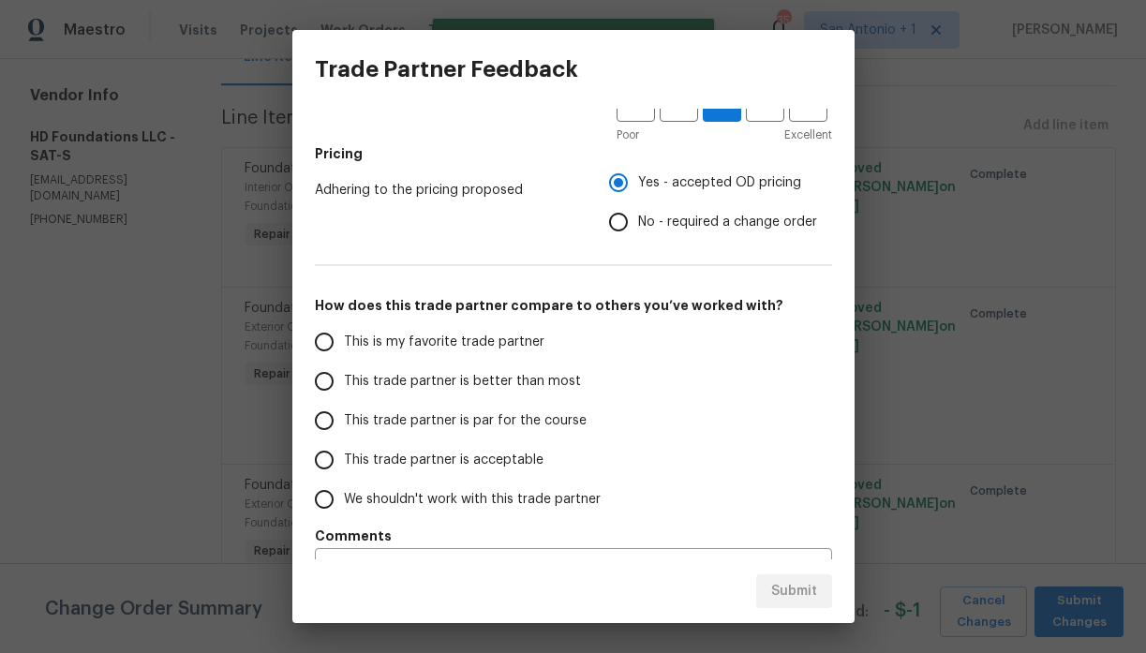
scroll to position [255, 0]
click at [541, 415] on span "This trade partner is par for the course" at bounding box center [465, 420] width 243 height 20
click at [344, 415] on input "This trade partner is par for the course" at bounding box center [323, 419] width 39 height 39
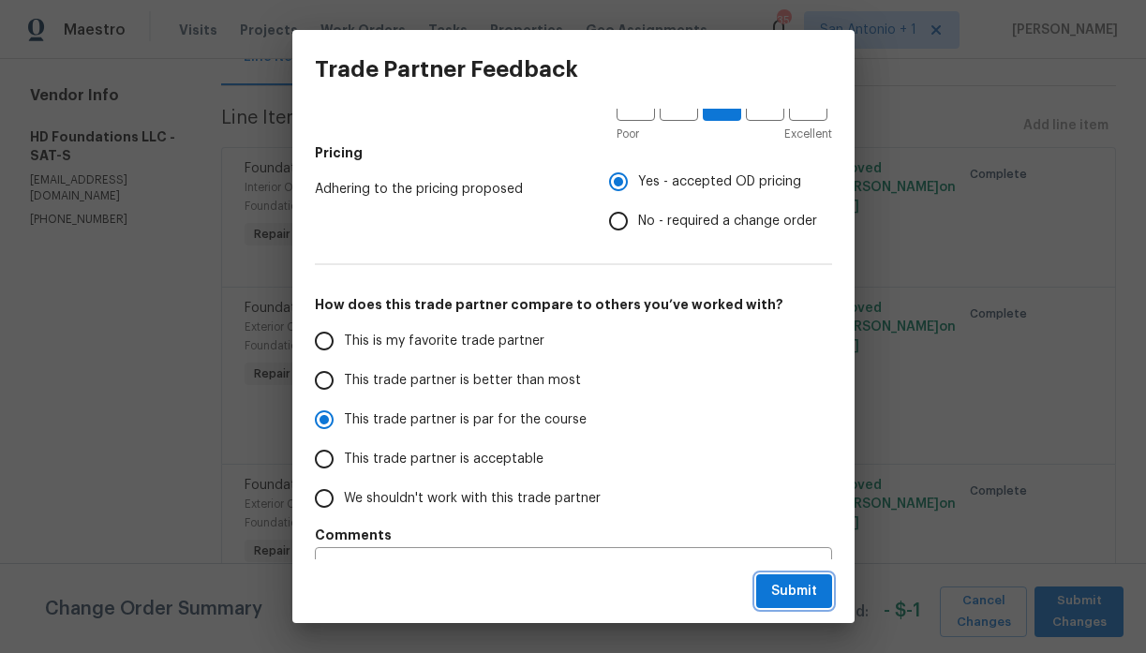
click at [802, 593] on span "Submit" at bounding box center [794, 591] width 46 height 23
radio input "true"
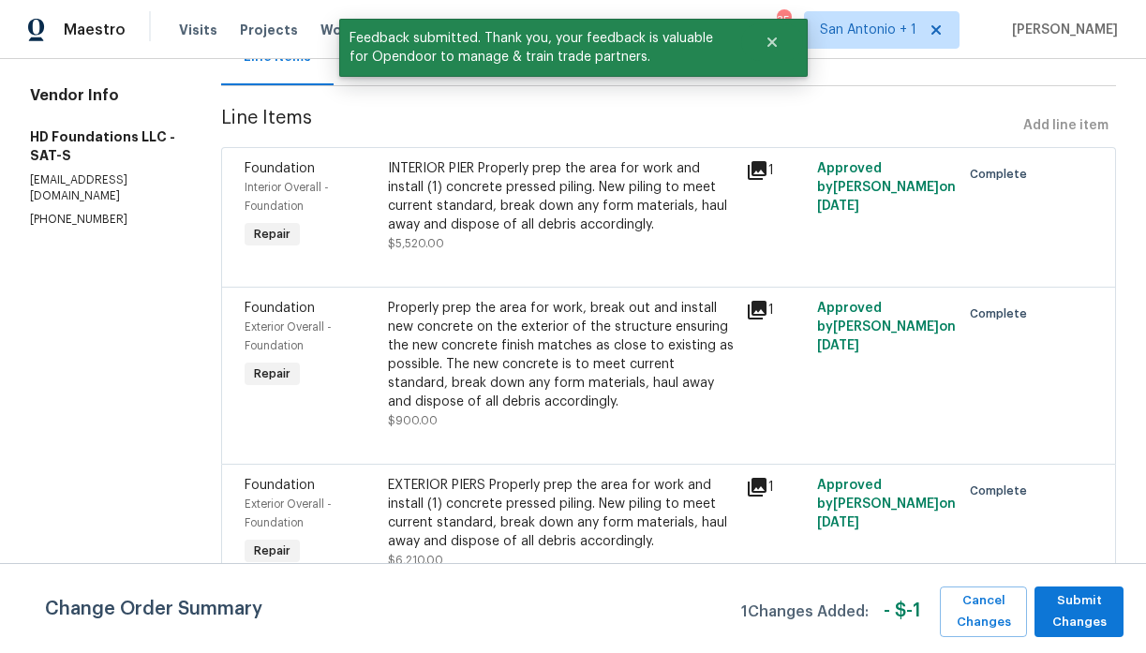
scroll to position [0, 0]
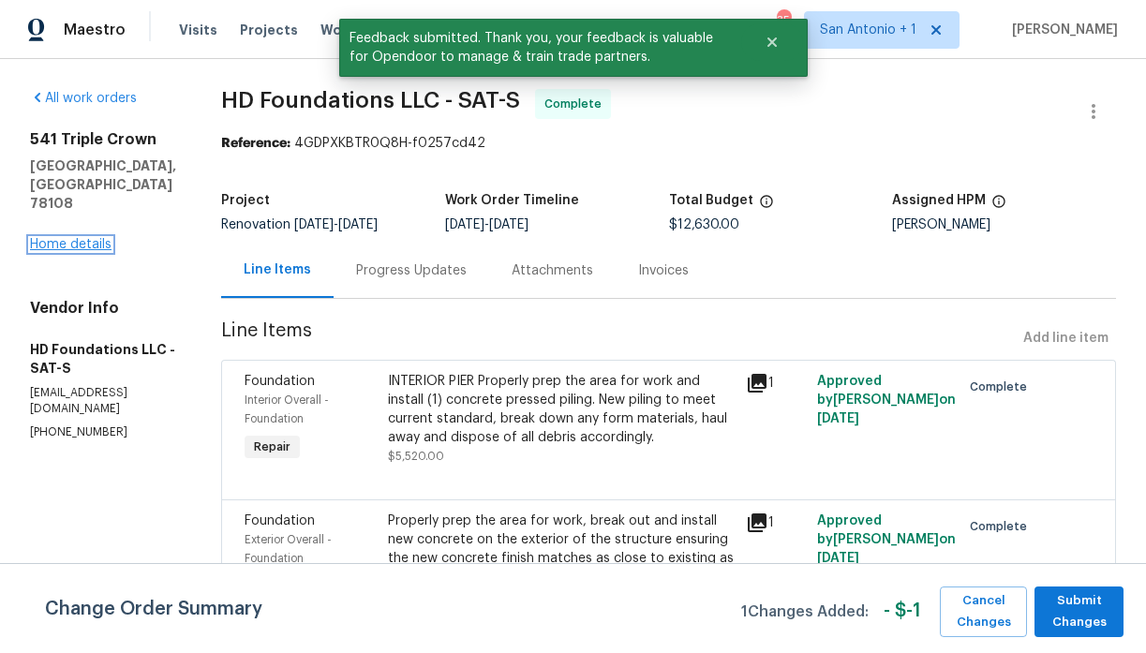
click at [93, 238] on link "Home details" at bounding box center [70, 244] width 81 height 13
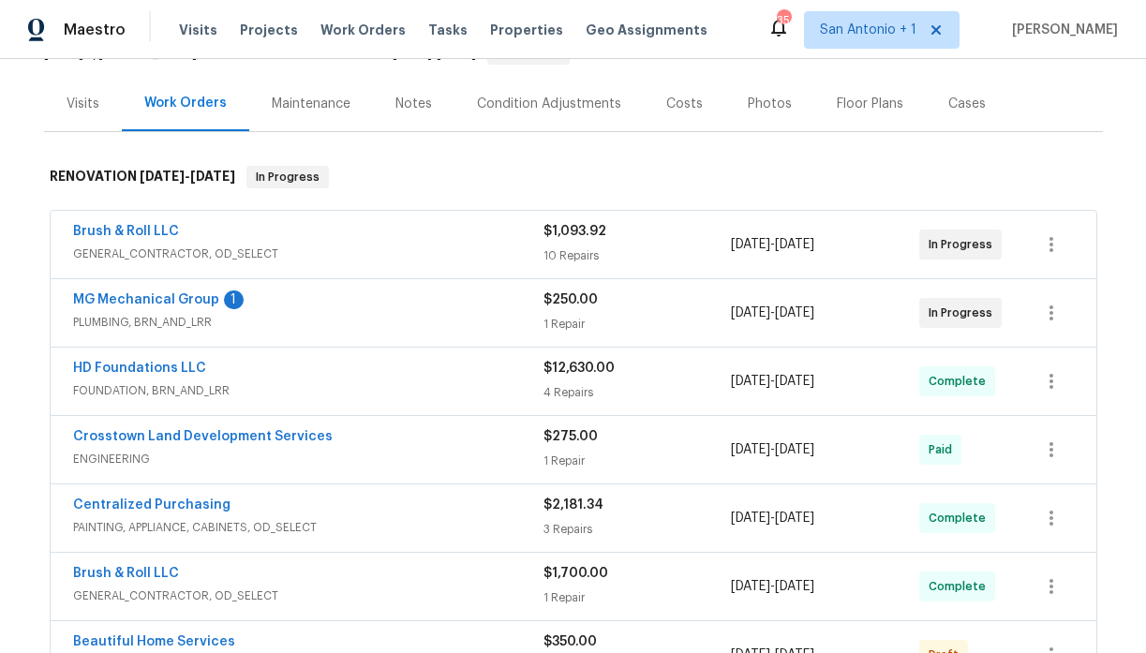
scroll to position [207, 0]
click at [134, 297] on link "MG Mechanical Group" at bounding box center [146, 300] width 146 height 13
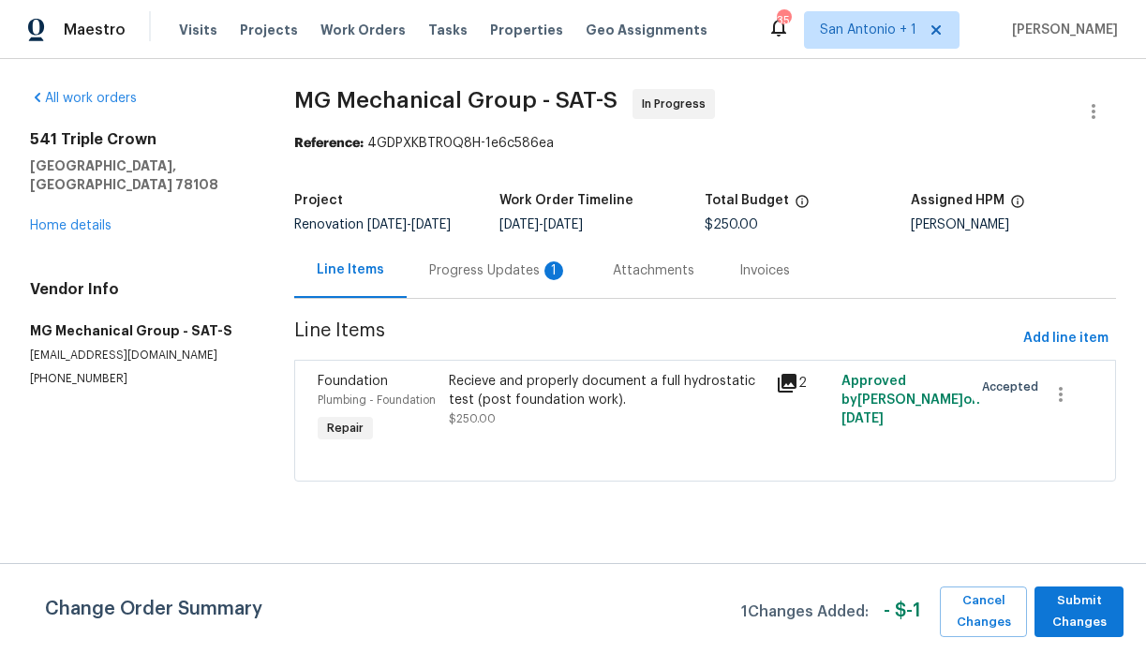
click at [461, 280] on div "Progress Updates 1" at bounding box center [498, 270] width 139 height 19
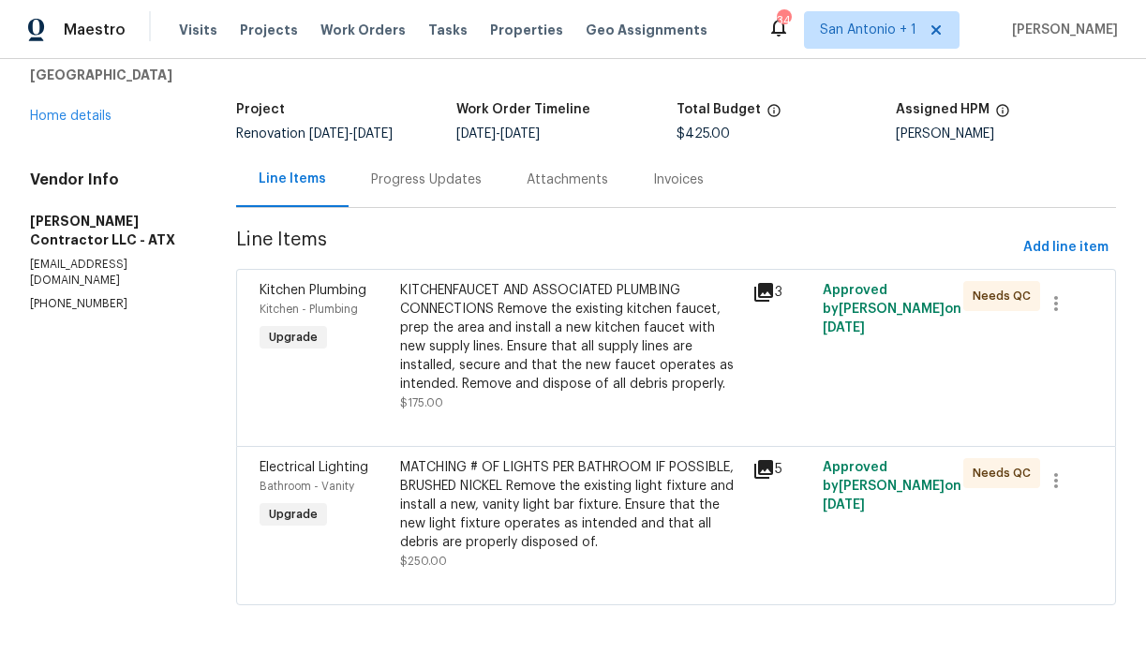
scroll to position [96, 0]
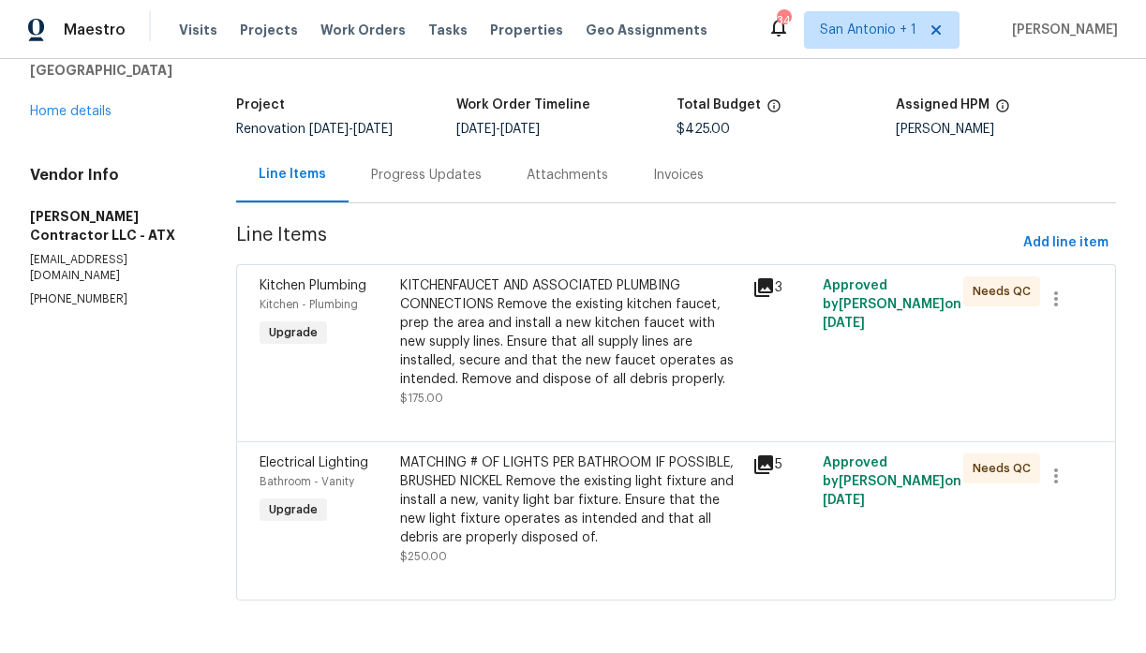
click at [560, 329] on div "KITCHENFAUCET AND ASSOCIATED PLUMBING CONNECTIONS Remove the existing kitchen f…" at bounding box center [570, 332] width 340 height 112
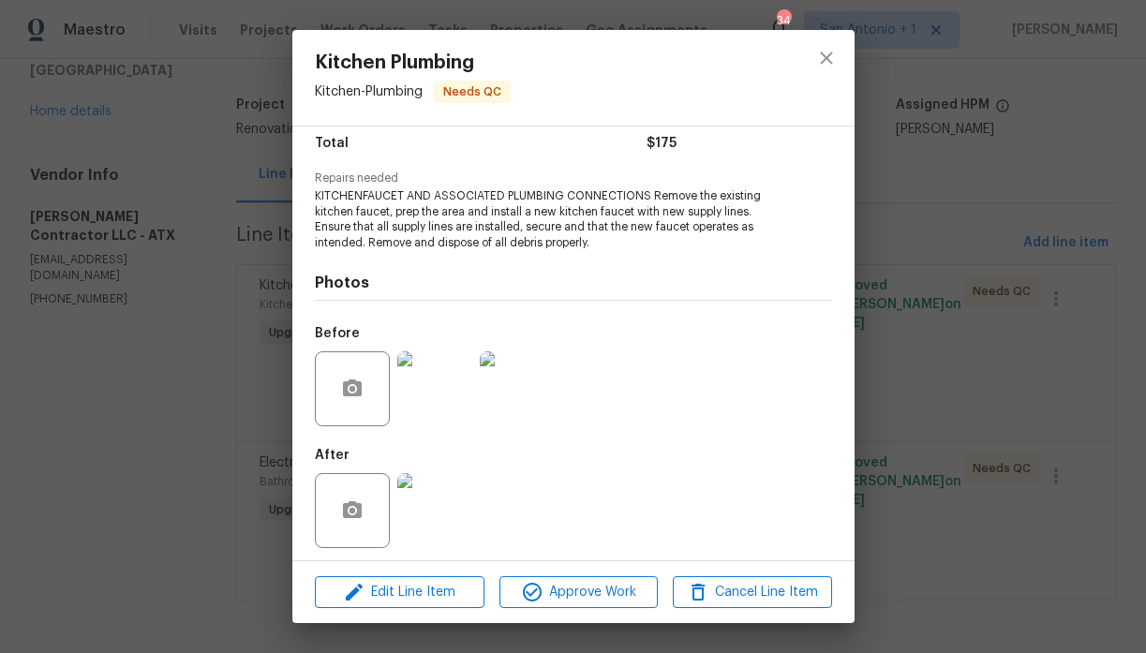
scroll to position [163, 0]
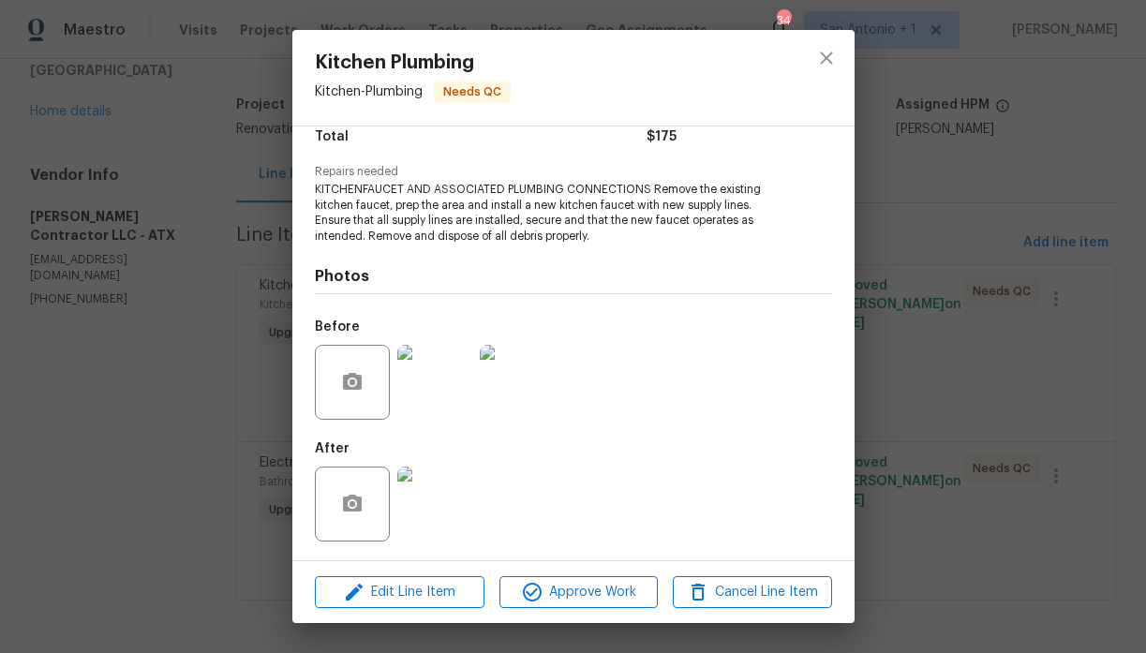
click at [454, 500] on img at bounding box center [434, 504] width 75 height 75
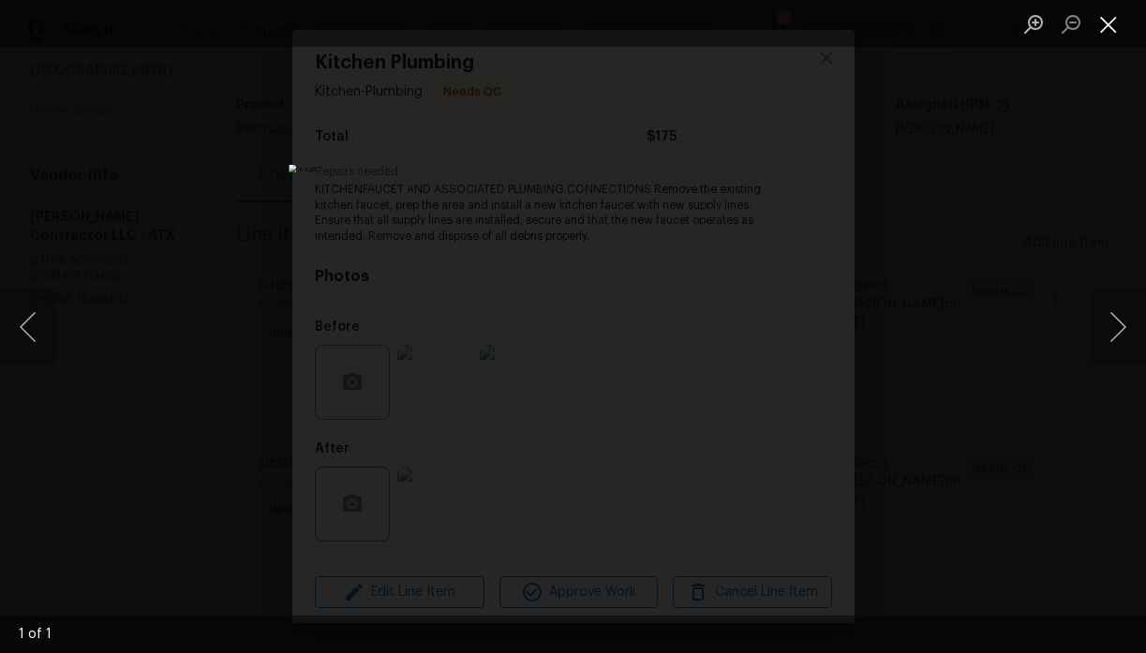
click at [1105, 27] on button "Close lightbox" at bounding box center [1107, 23] width 37 height 33
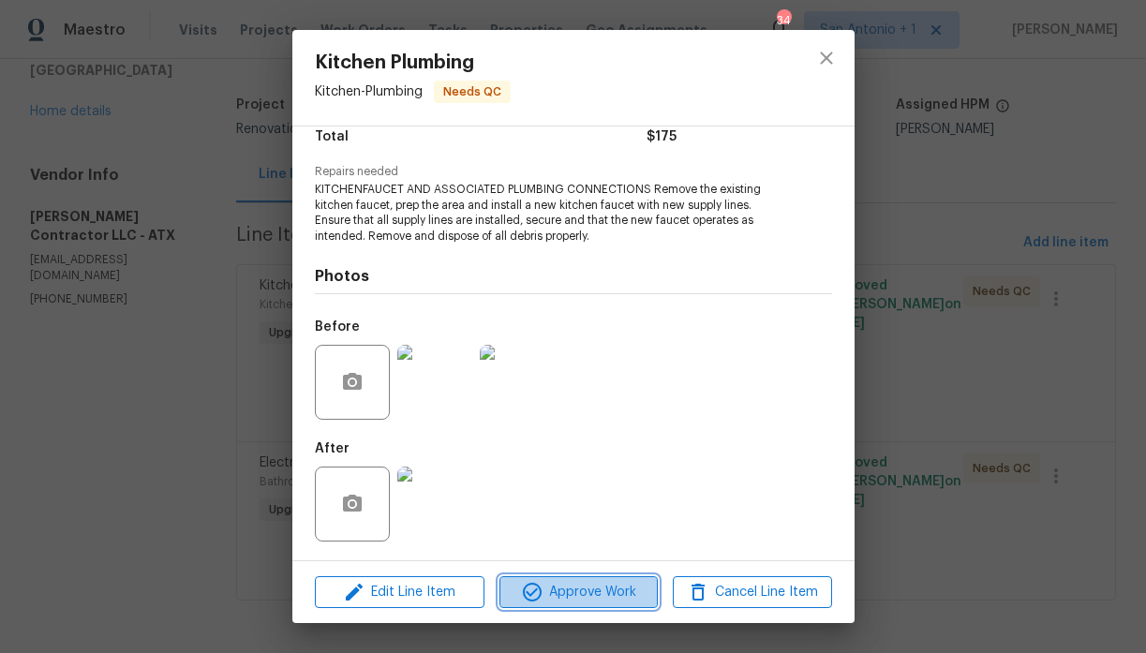
click at [578, 585] on span "Approve Work" at bounding box center [578, 592] width 147 height 23
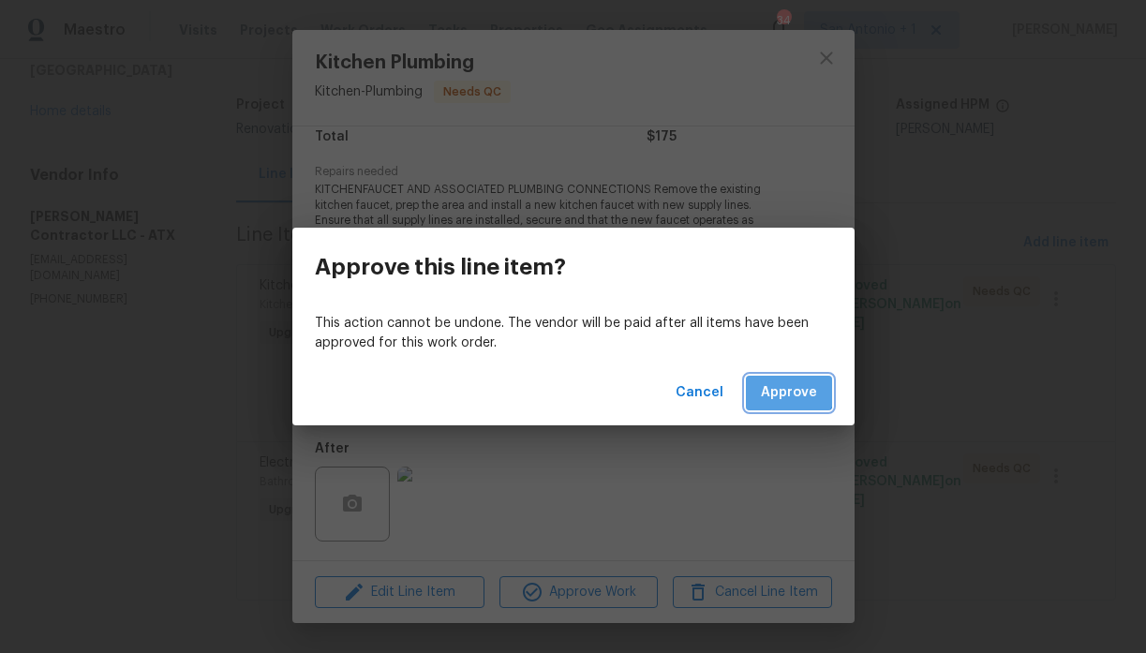
click at [772, 378] on button "Approve" at bounding box center [789, 393] width 86 height 35
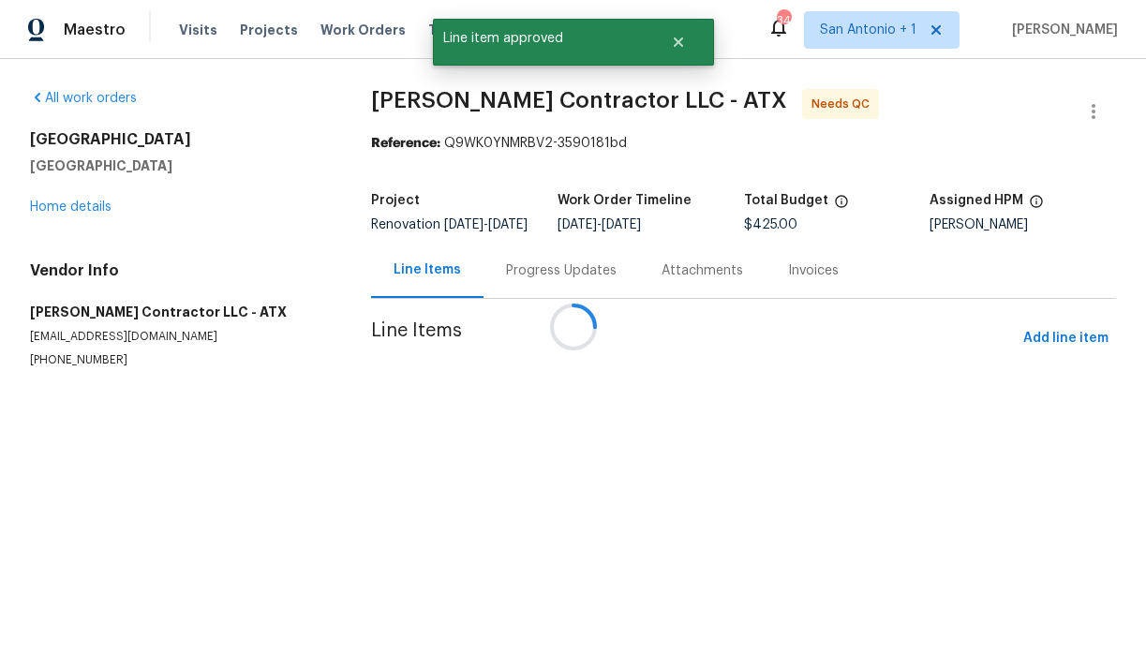
scroll to position [0, 0]
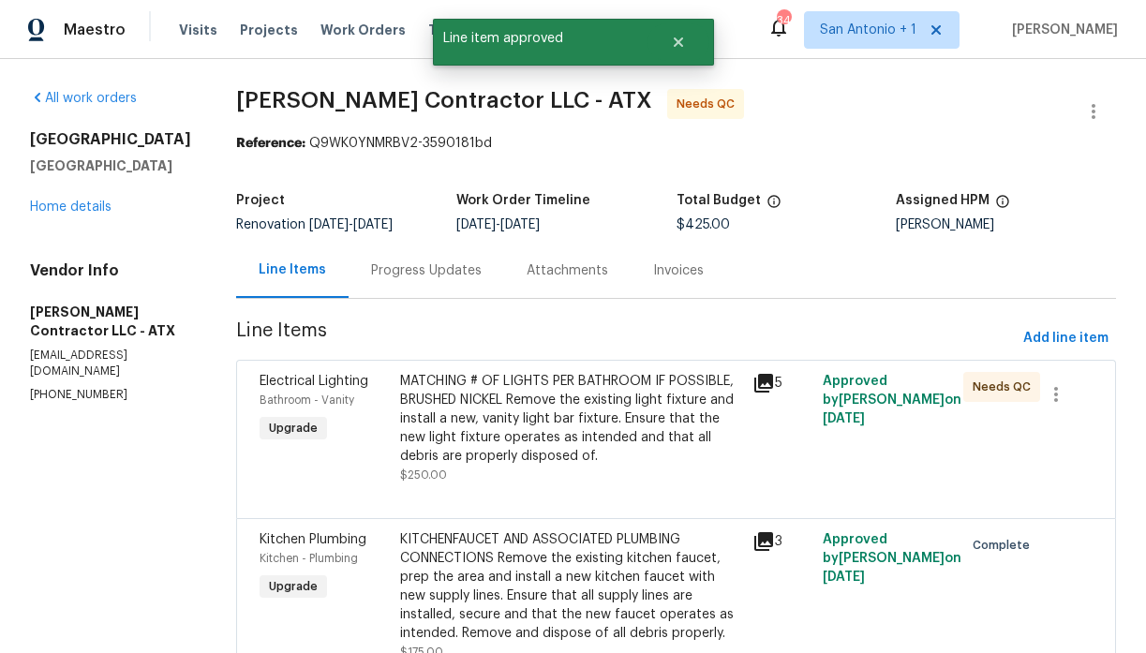
click at [557, 423] on div "MATCHING # OF LIGHTS PER BATHROOM IF POSSIBLE, BRUSHED NICKEL Remove the existi…" at bounding box center [570, 419] width 340 height 94
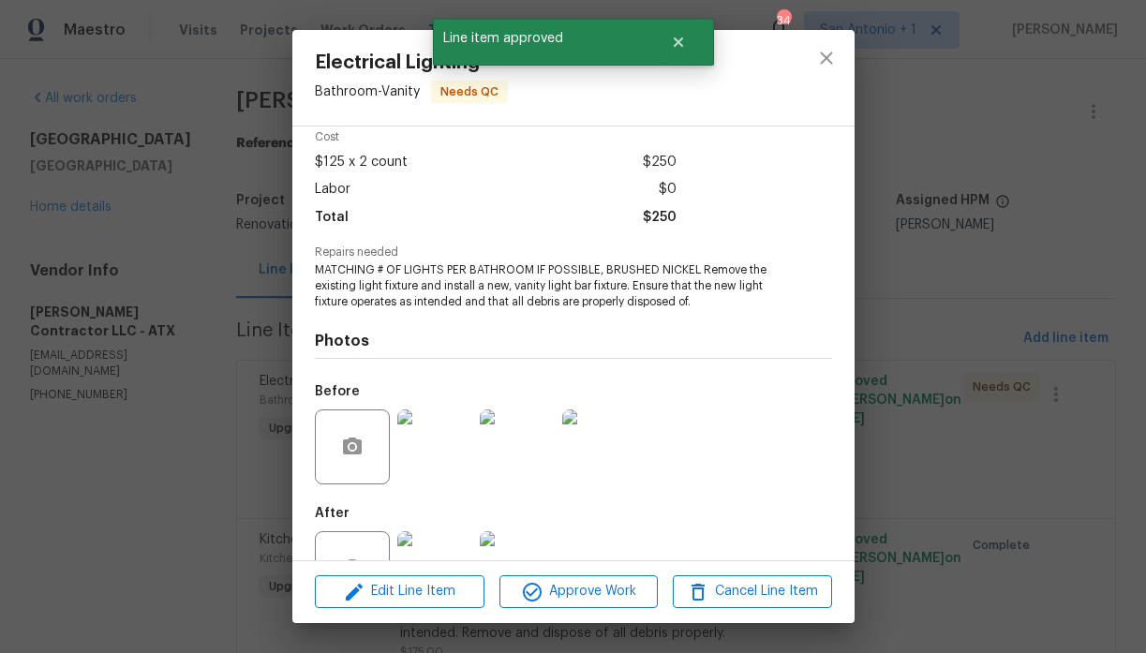
scroll to position [147, 0]
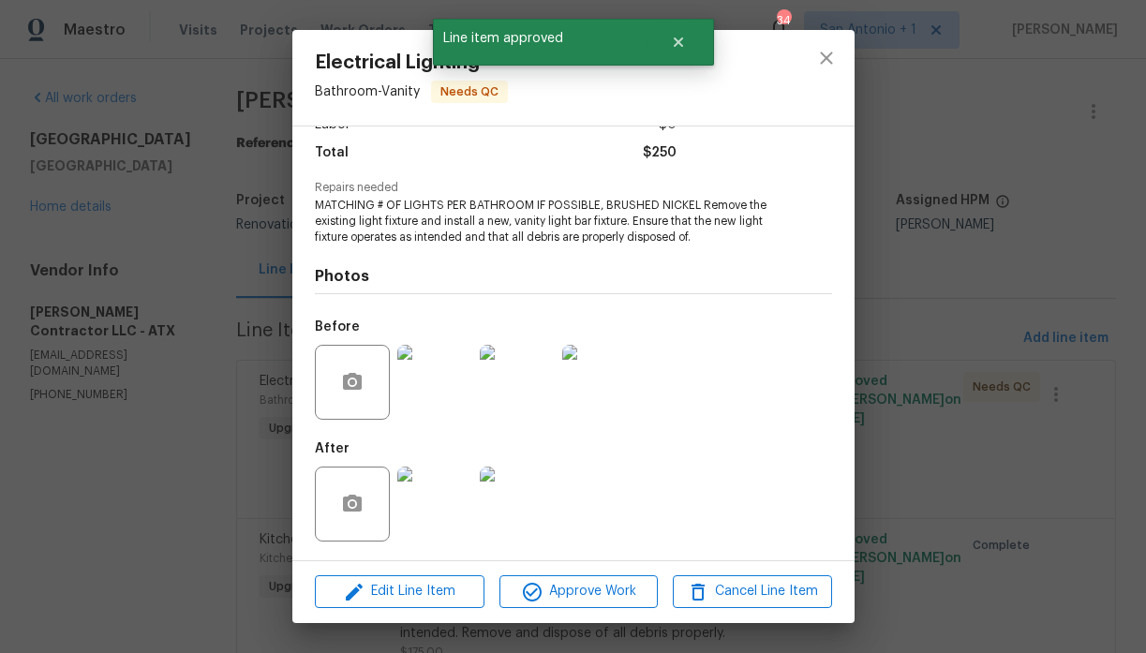
click at [441, 490] on img at bounding box center [434, 504] width 75 height 75
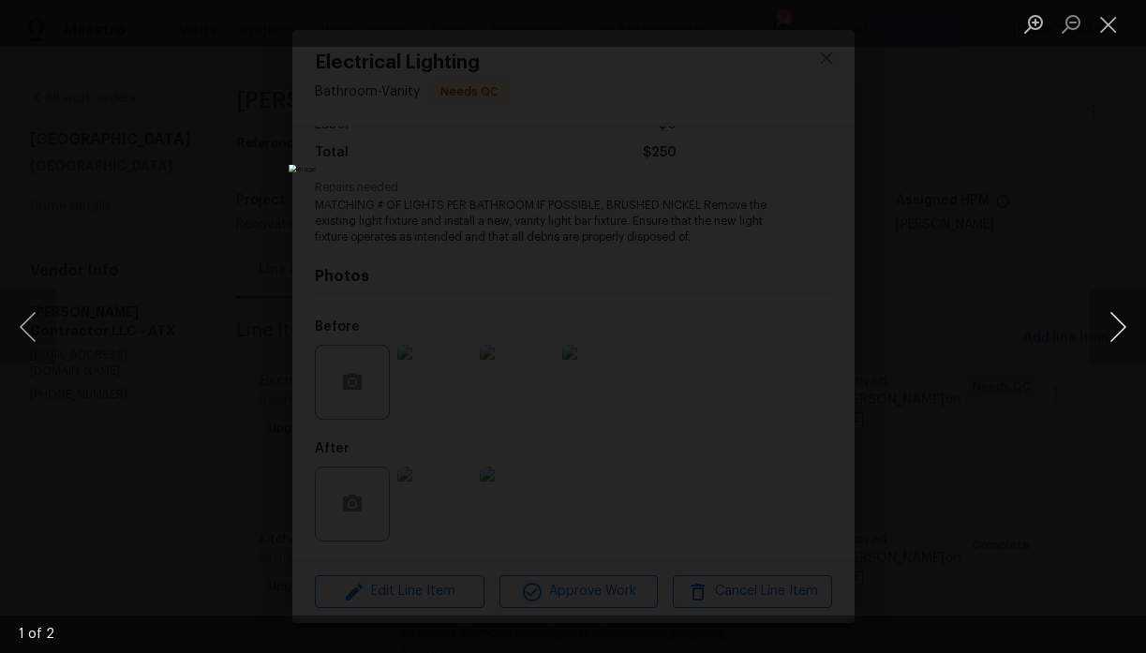
click at [1119, 322] on button "Next image" at bounding box center [1117, 326] width 56 height 75
click at [1117, 26] on button "Close lightbox" at bounding box center [1107, 23] width 37 height 33
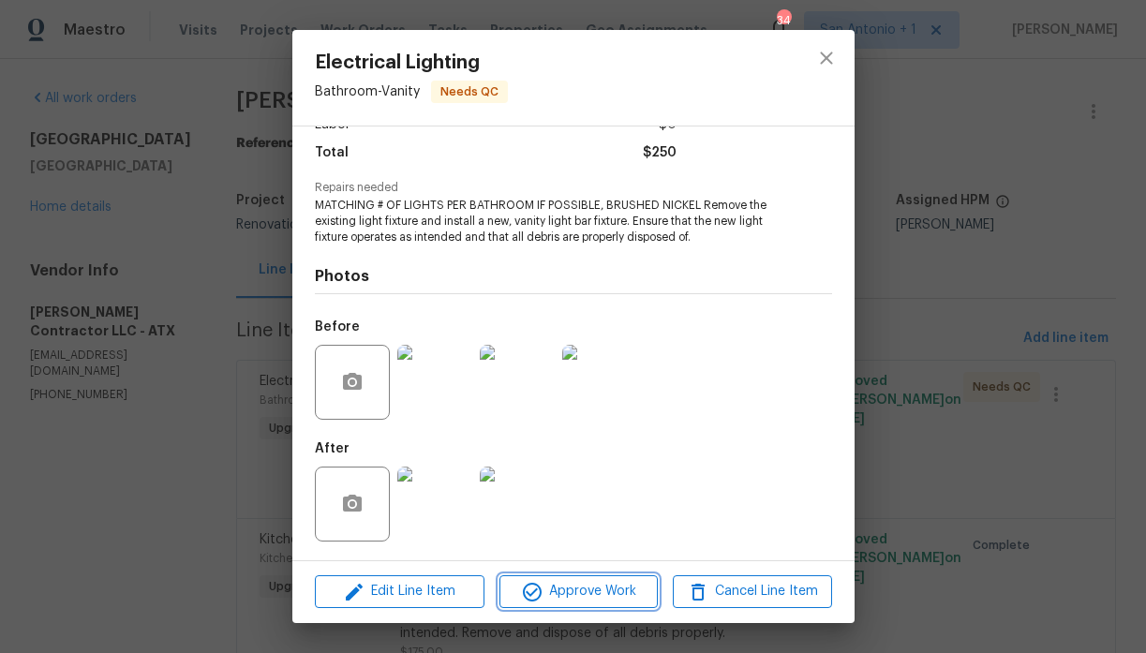
click at [580, 588] on span "Approve Work" at bounding box center [578, 591] width 147 height 23
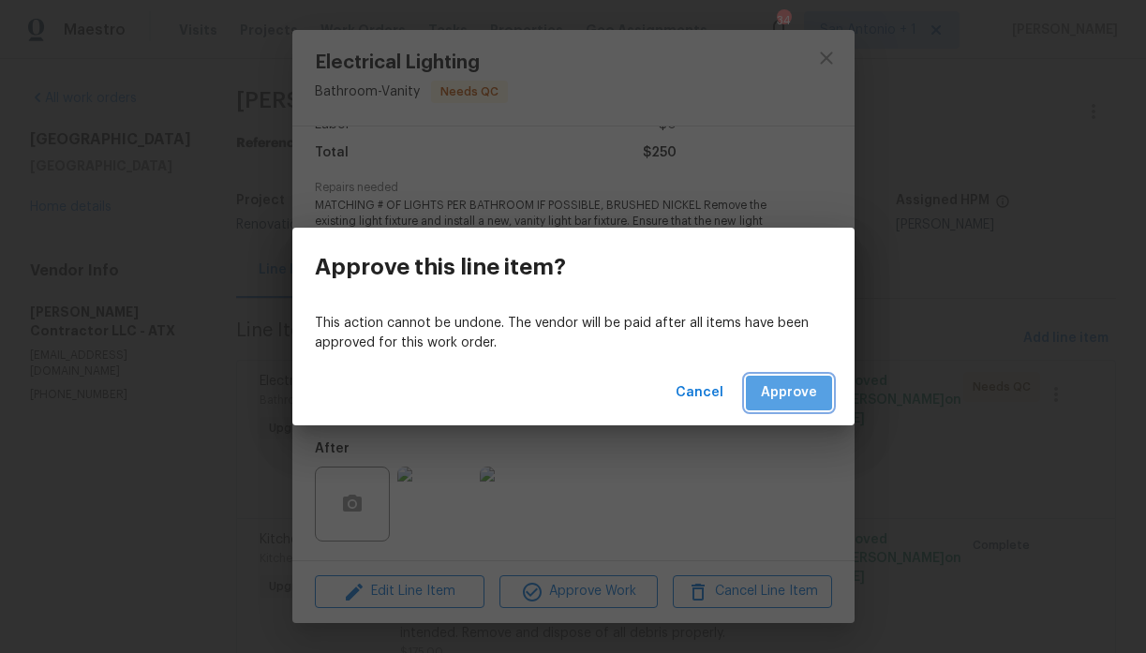
click at [793, 392] on span "Approve" at bounding box center [789, 392] width 56 height 23
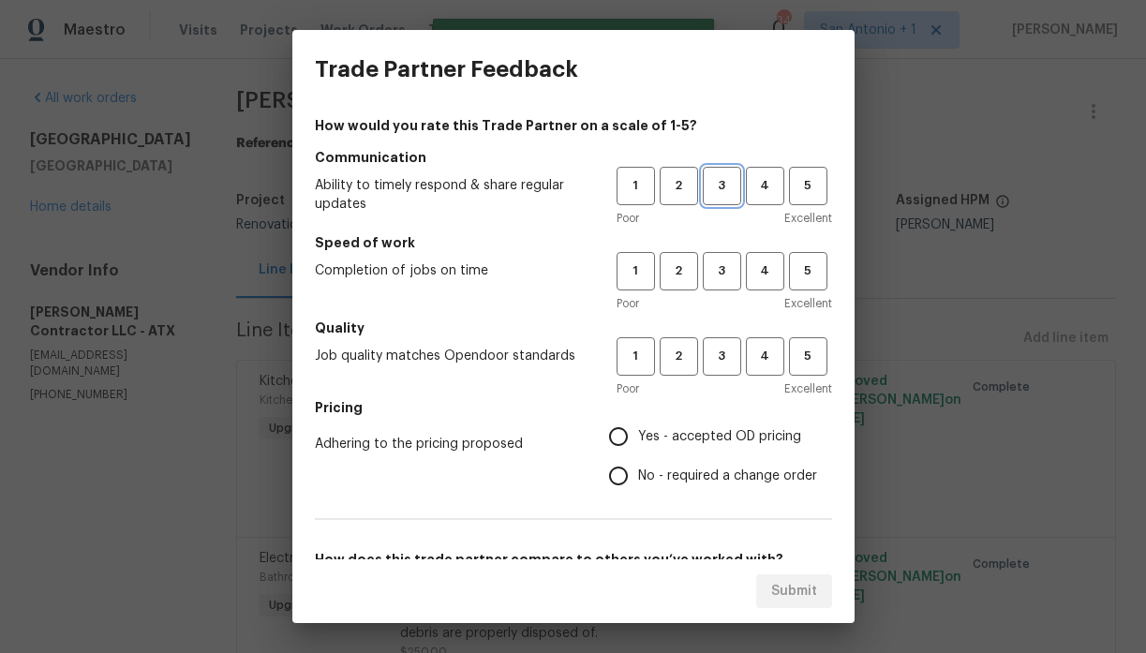
click at [727, 191] on span "3" at bounding box center [721, 186] width 35 height 22
click at [727, 267] on span "3" at bounding box center [721, 271] width 35 height 22
click at [723, 353] on span "3" at bounding box center [721, 357] width 35 height 22
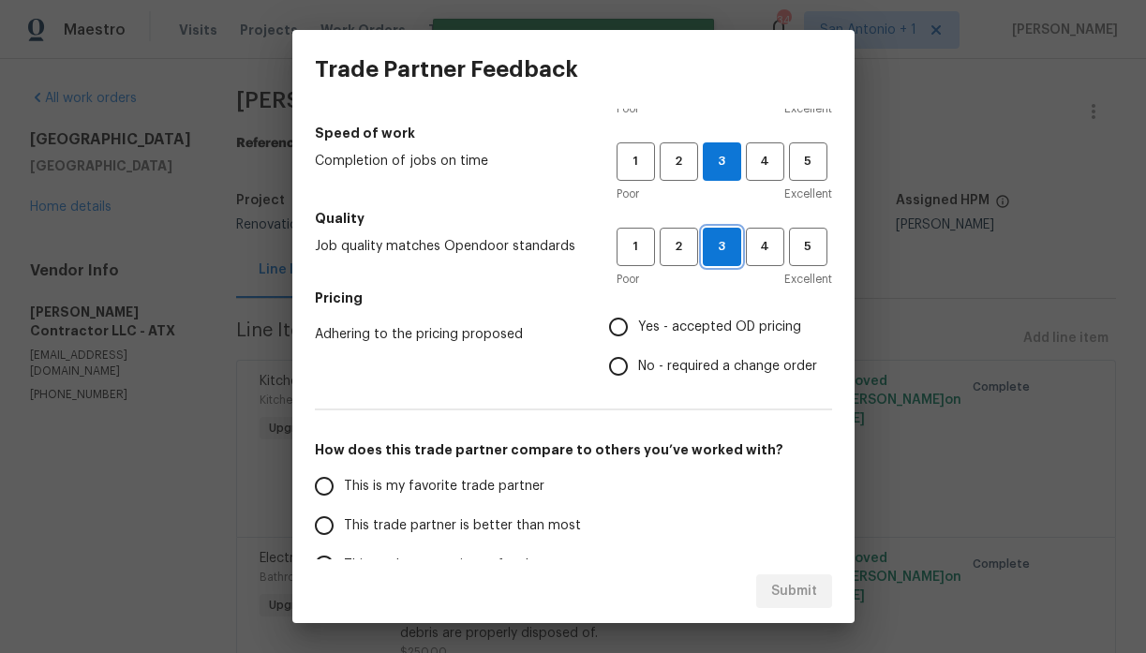
scroll to position [108, 0]
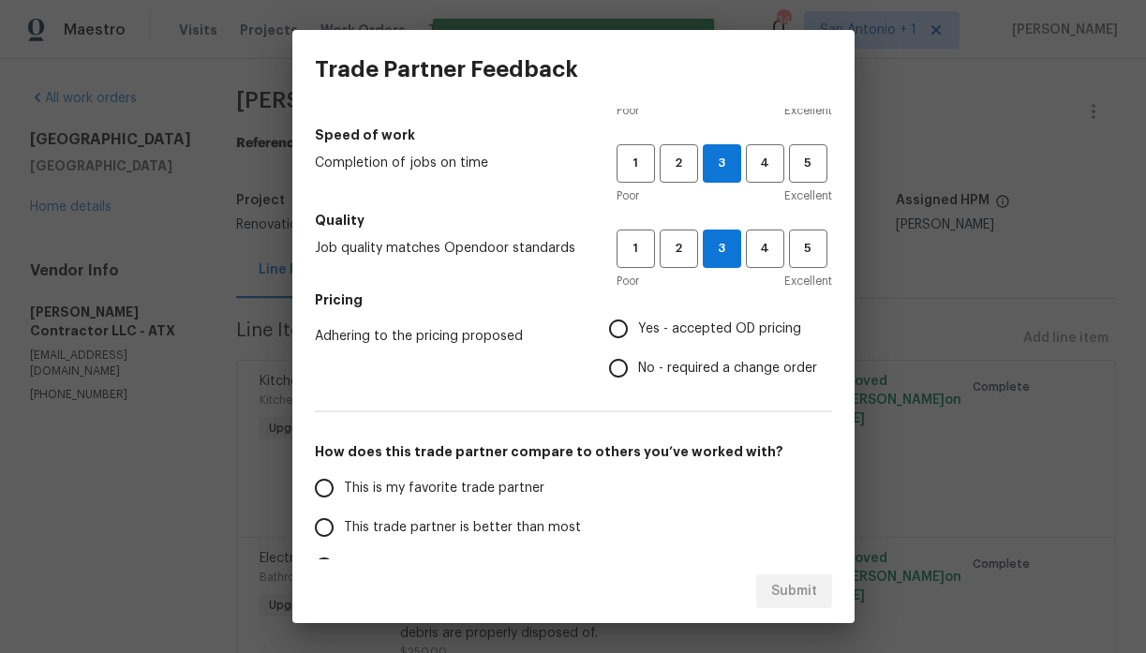
click at [680, 332] on span "Yes - accepted OD pricing" at bounding box center [719, 329] width 163 height 20
click at [638, 332] on input "Yes - accepted OD pricing" at bounding box center [618, 328] width 39 height 39
radio input "true"
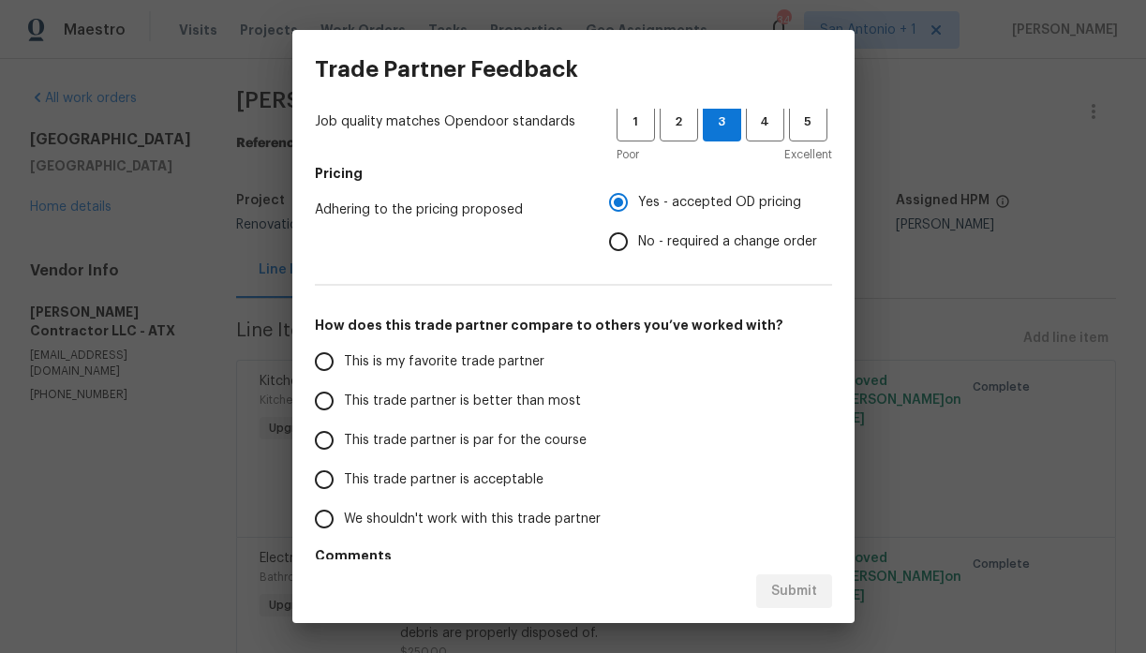
scroll to position [244, 0]
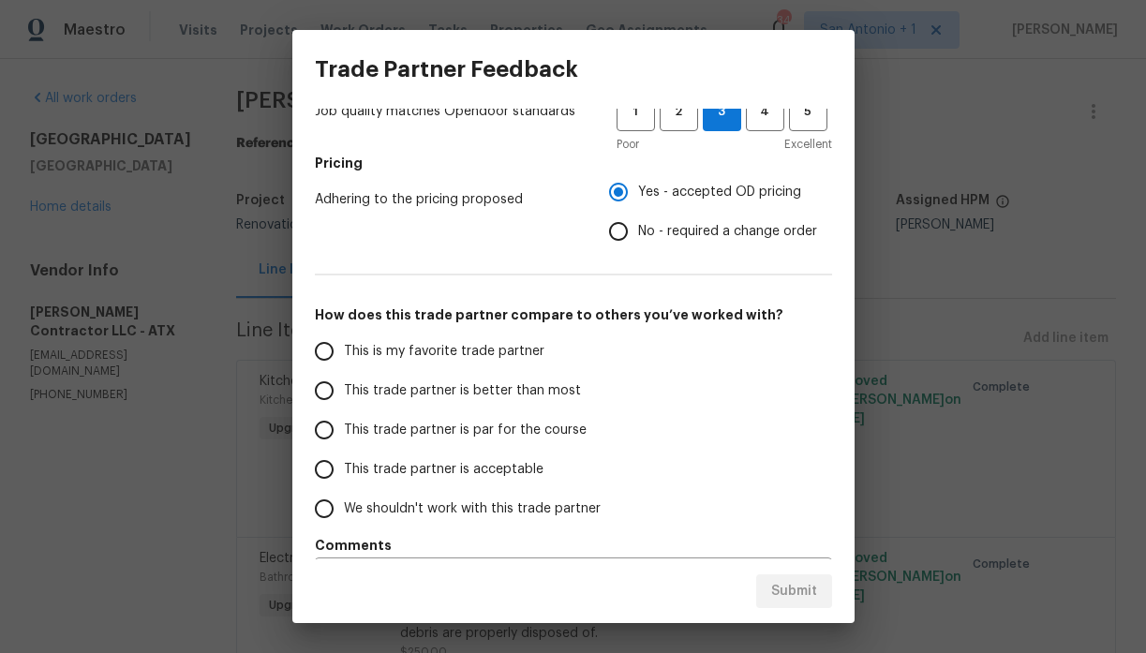
click at [508, 469] on span "This trade partner is acceptable" at bounding box center [444, 470] width 200 height 20
click at [344, 469] on input "This trade partner is acceptable" at bounding box center [323, 469] width 39 height 39
radio input "false"
click at [530, 430] on span "This trade partner is par for the course" at bounding box center [465, 431] width 243 height 20
click at [344, 430] on input "This trade partner is par for the course" at bounding box center [323, 429] width 39 height 39
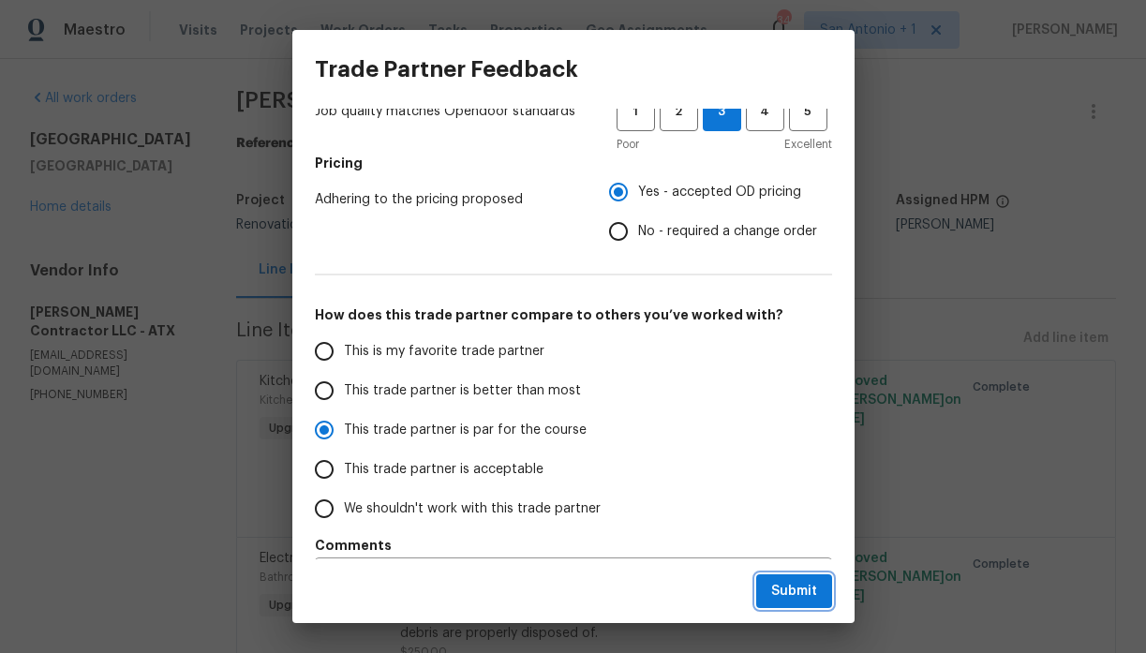
click at [773, 577] on button "Submit" at bounding box center [794, 591] width 76 height 35
radio input "true"
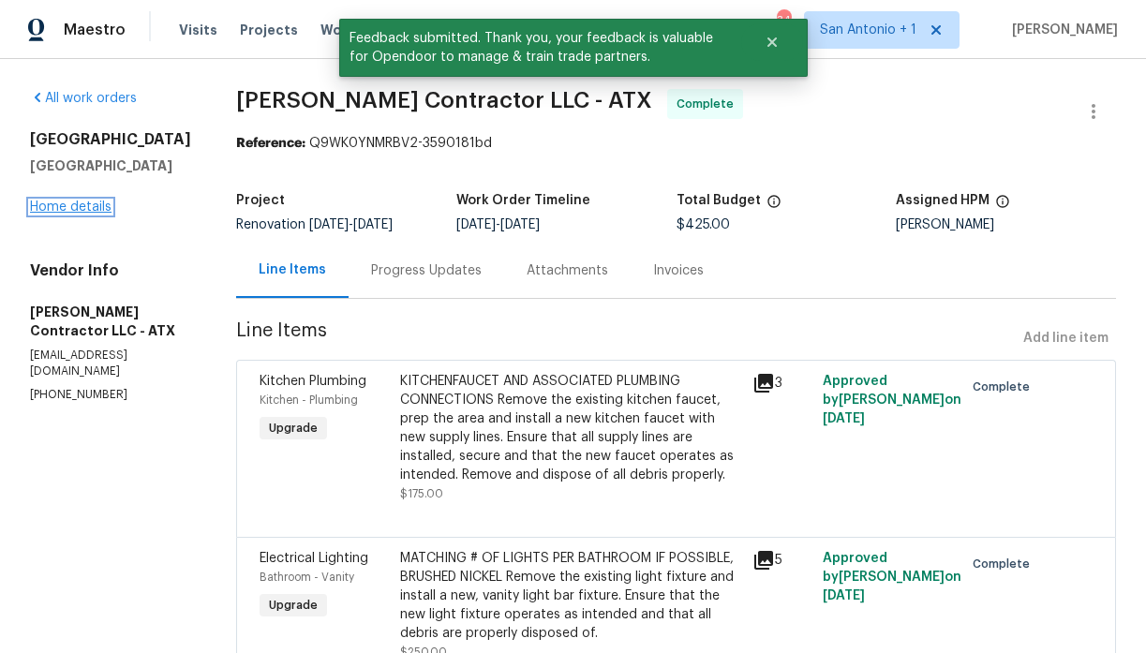
click at [82, 202] on link "Home details" at bounding box center [70, 206] width 81 height 13
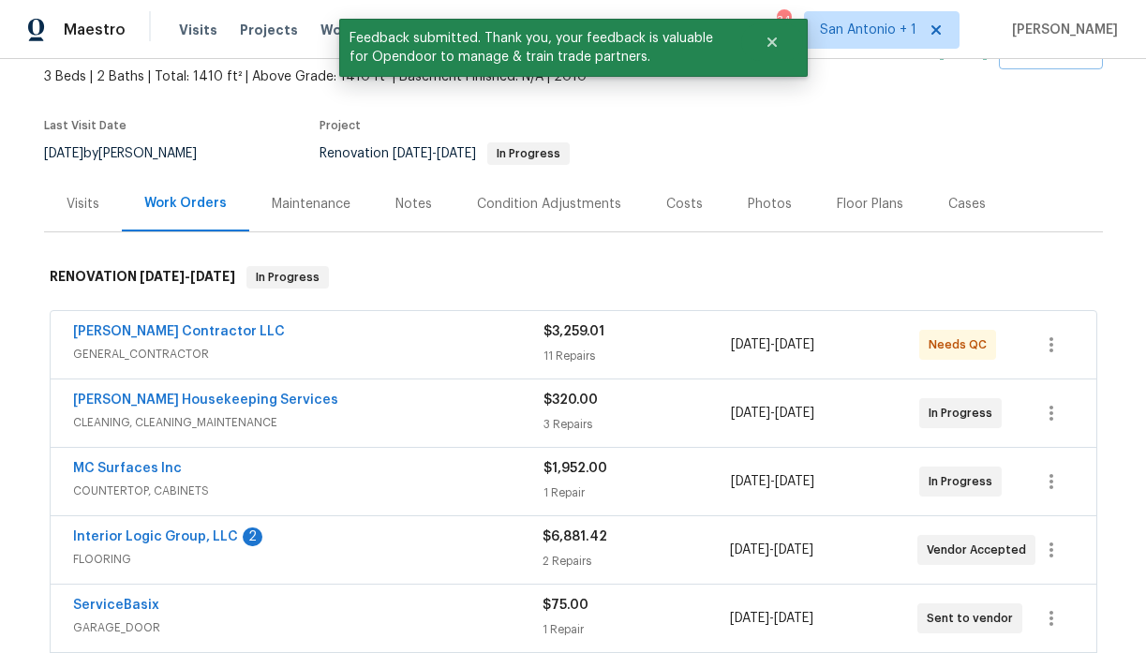
scroll to position [109, 0]
click at [171, 539] on link "Interior Logic Group, LLC" at bounding box center [155, 535] width 165 height 13
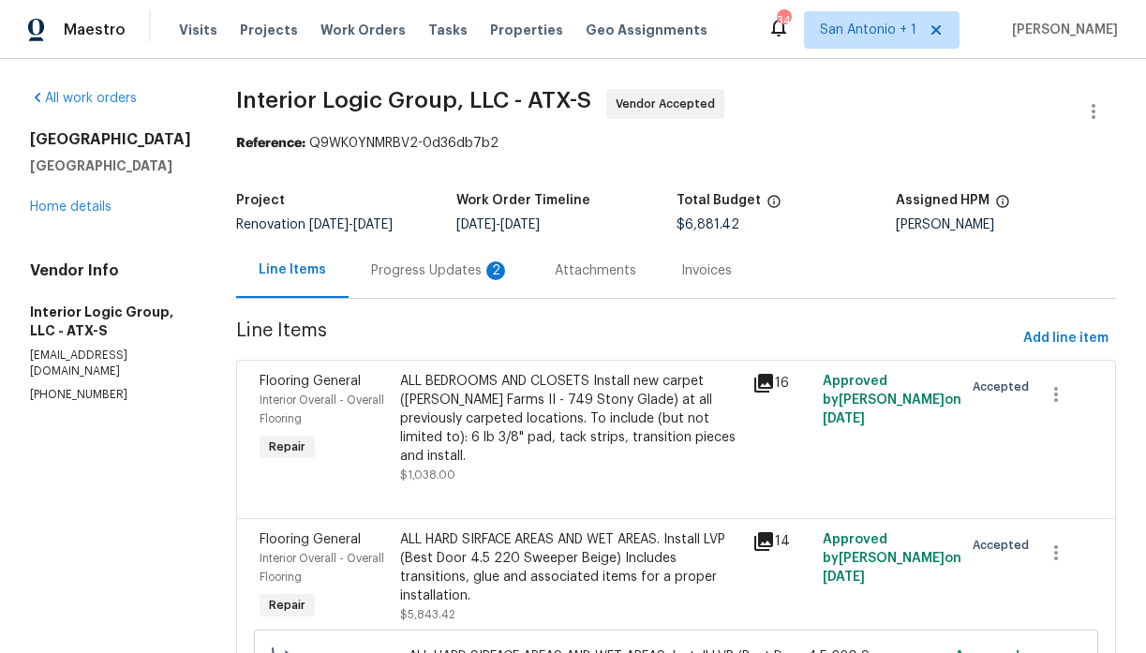
click at [445, 274] on div "Progress Updates 2" at bounding box center [440, 270] width 139 height 19
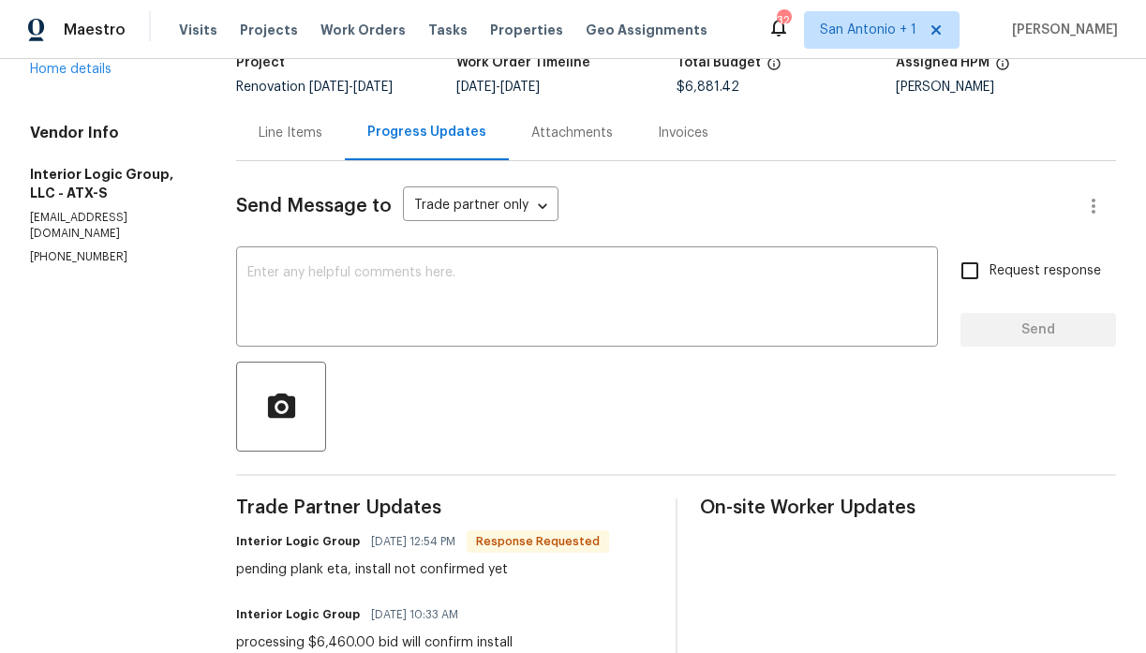
scroll to position [135, 0]
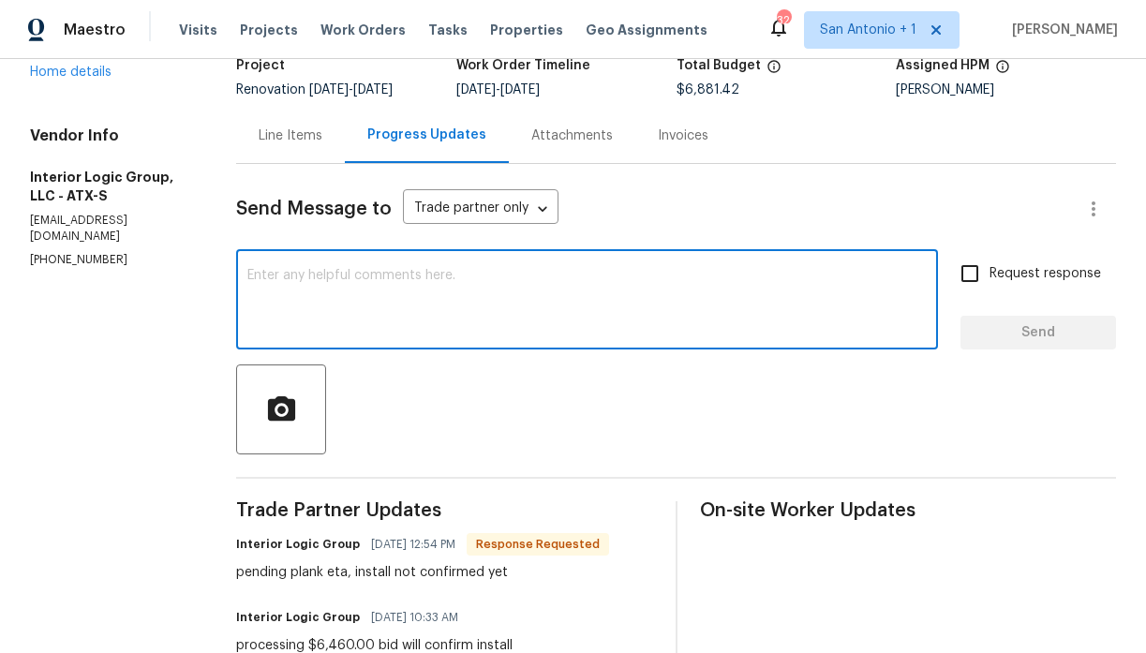
click at [377, 289] on textarea at bounding box center [586, 302] width 679 height 66
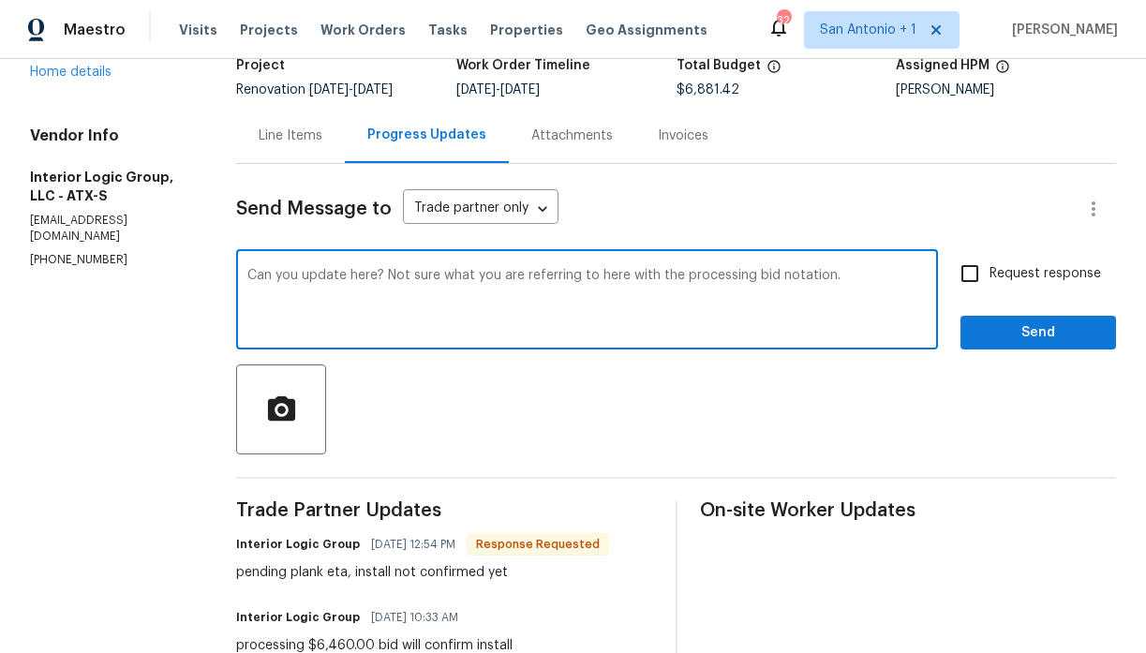
type textarea "Can you update here? Not sure what you are referring to here with the processin…"
click at [1032, 338] on span "Send" at bounding box center [1038, 332] width 126 height 23
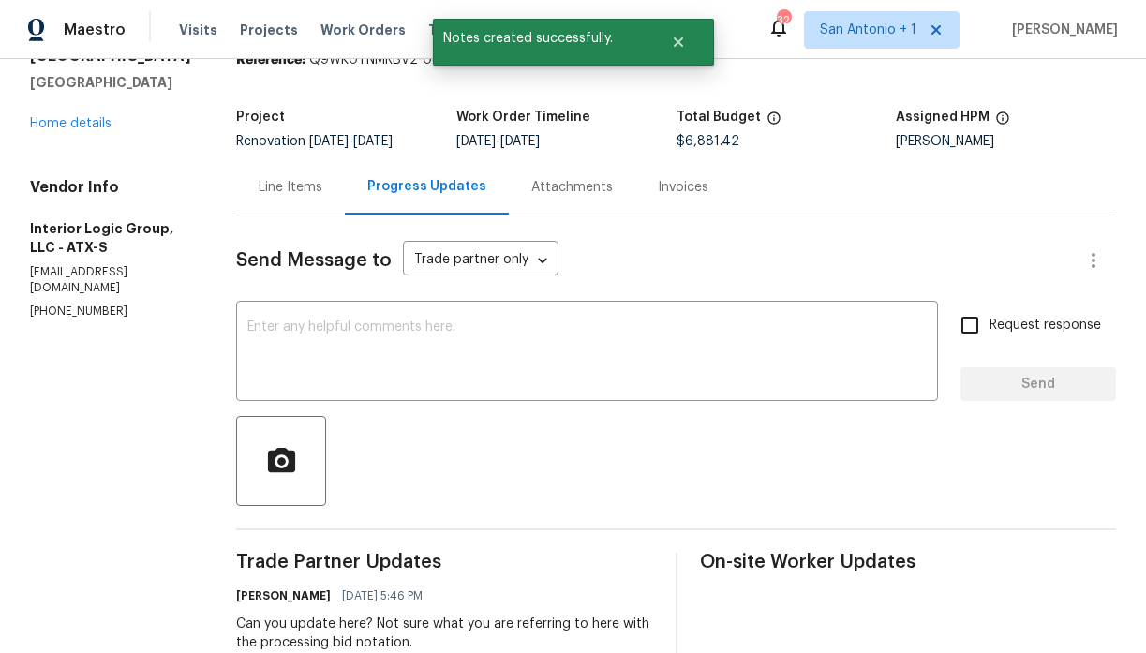
scroll to position [76, 0]
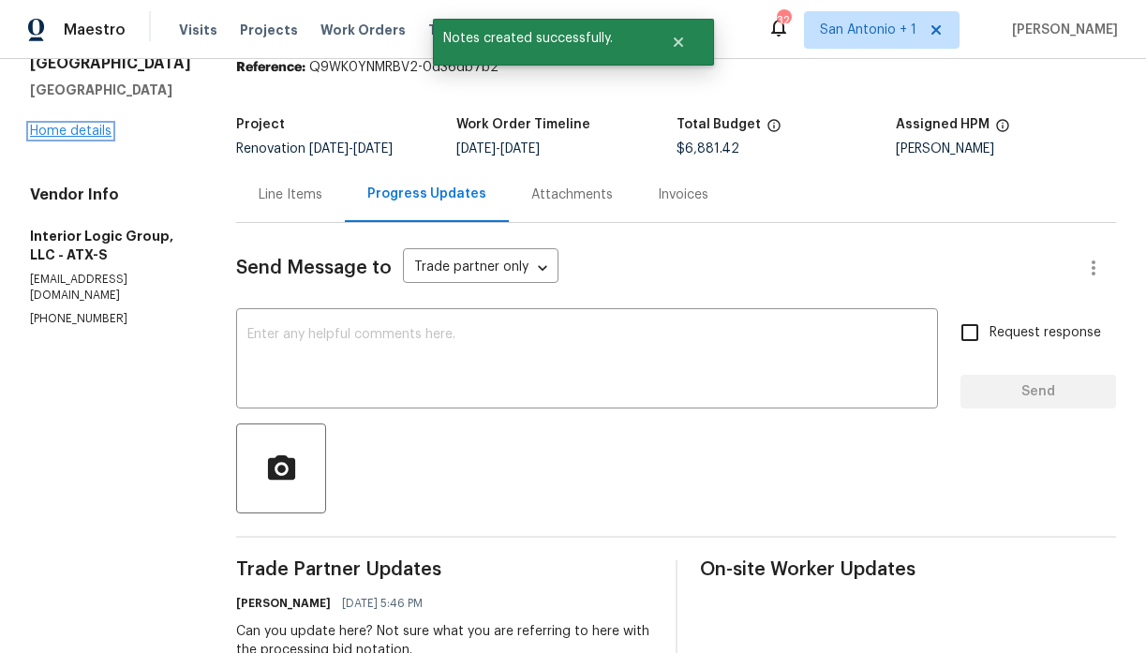
click at [81, 129] on link "Home details" at bounding box center [70, 131] width 81 height 13
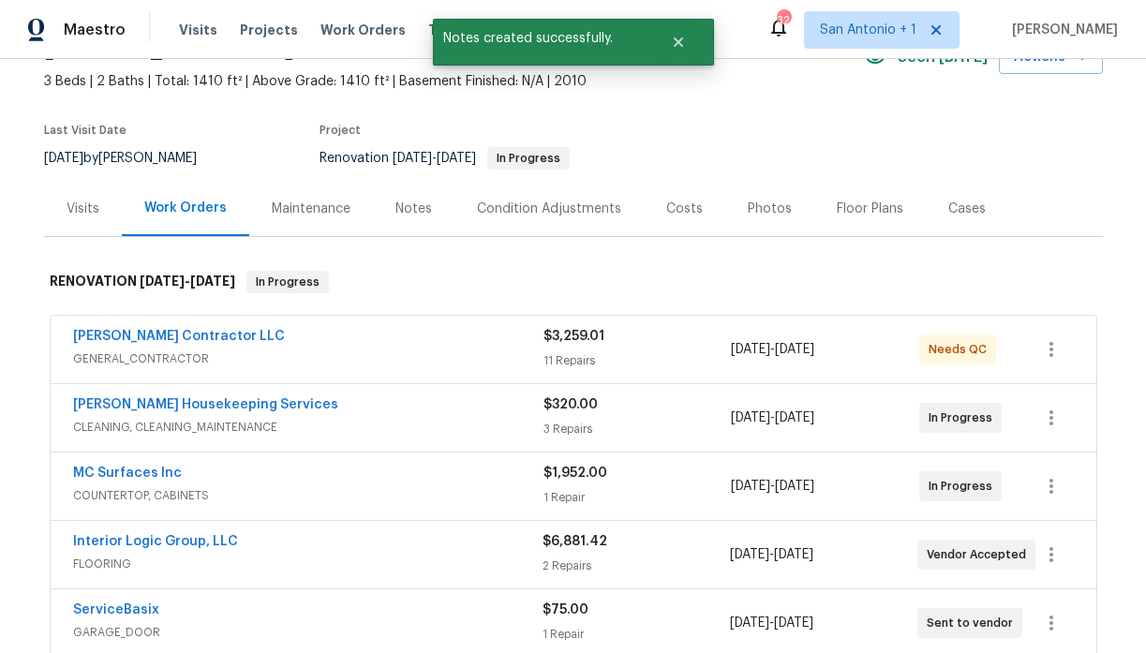
scroll to position [104, 0]
click at [156, 337] on link "Mario Suarez Contractor LLC" at bounding box center [179, 335] width 212 height 13
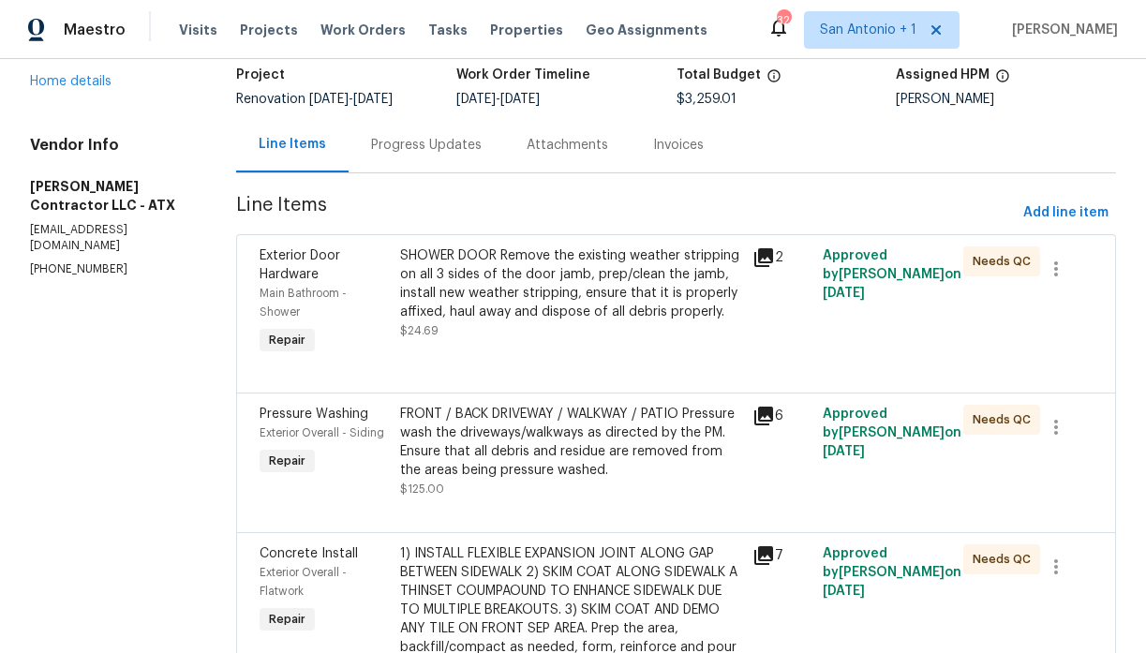
scroll to position [129, 0]
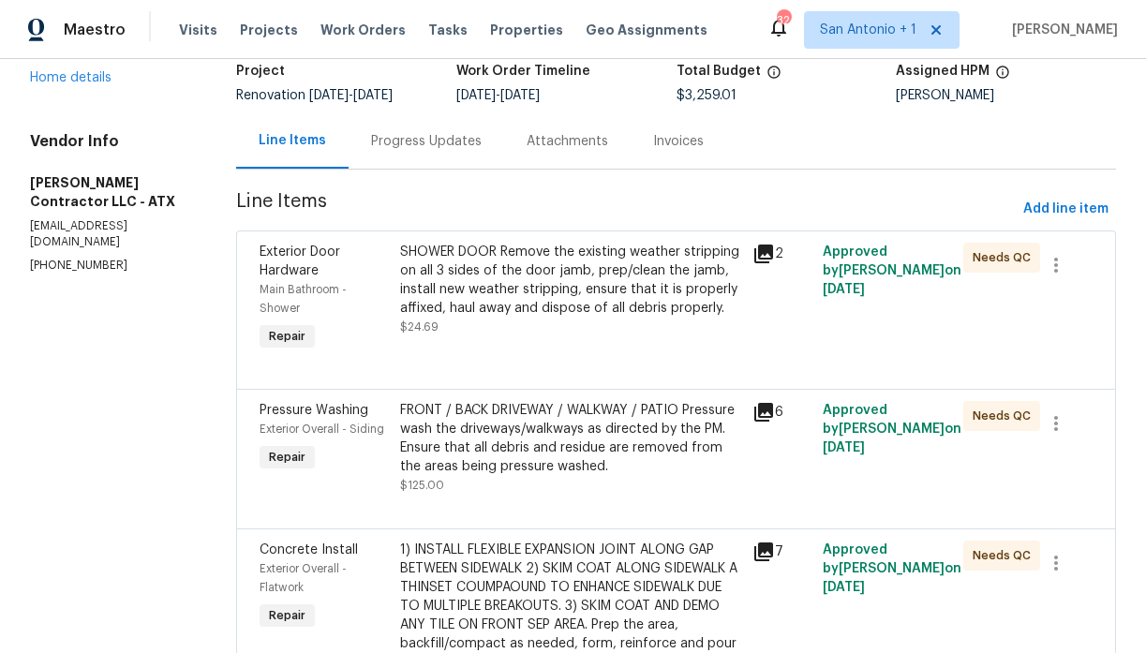
click at [546, 318] on div "SHOWER DOOR Remove the existing weather stripping on all 3 sides of the door ja…" at bounding box center [570, 280] width 340 height 75
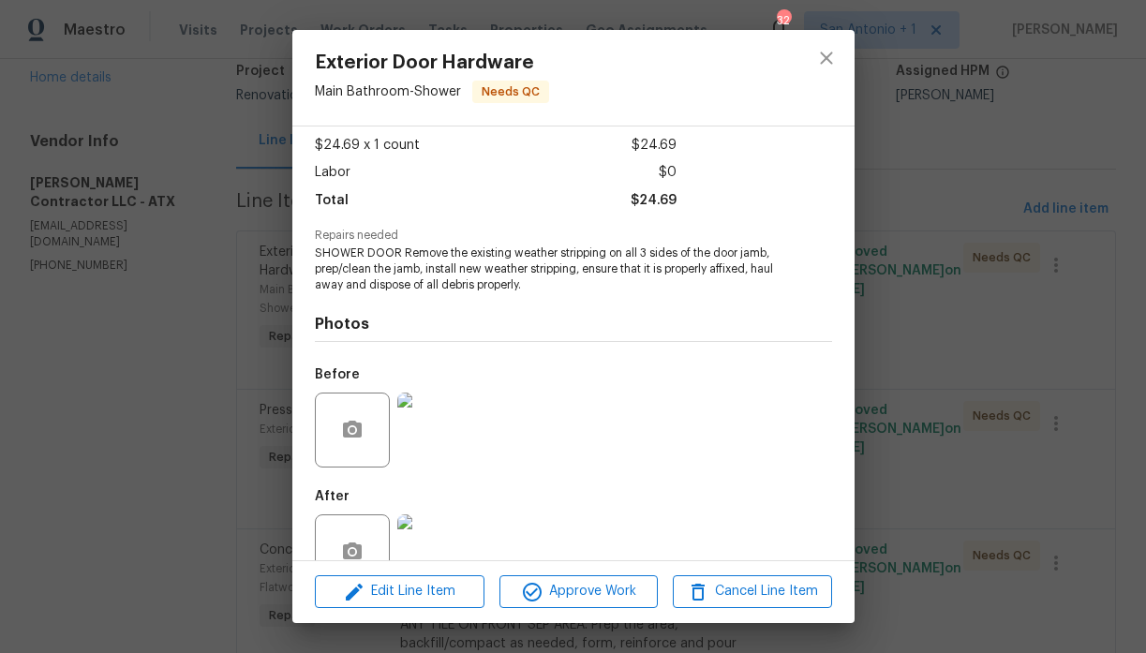
scroll to position [147, 0]
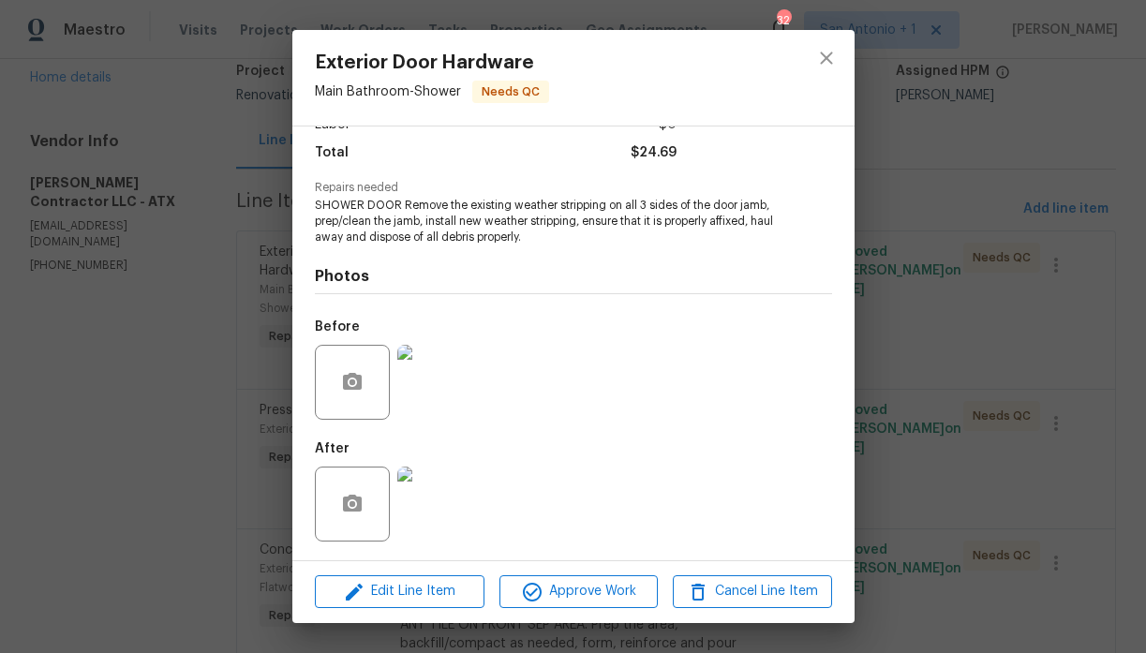
click at [442, 478] on img at bounding box center [434, 504] width 75 height 75
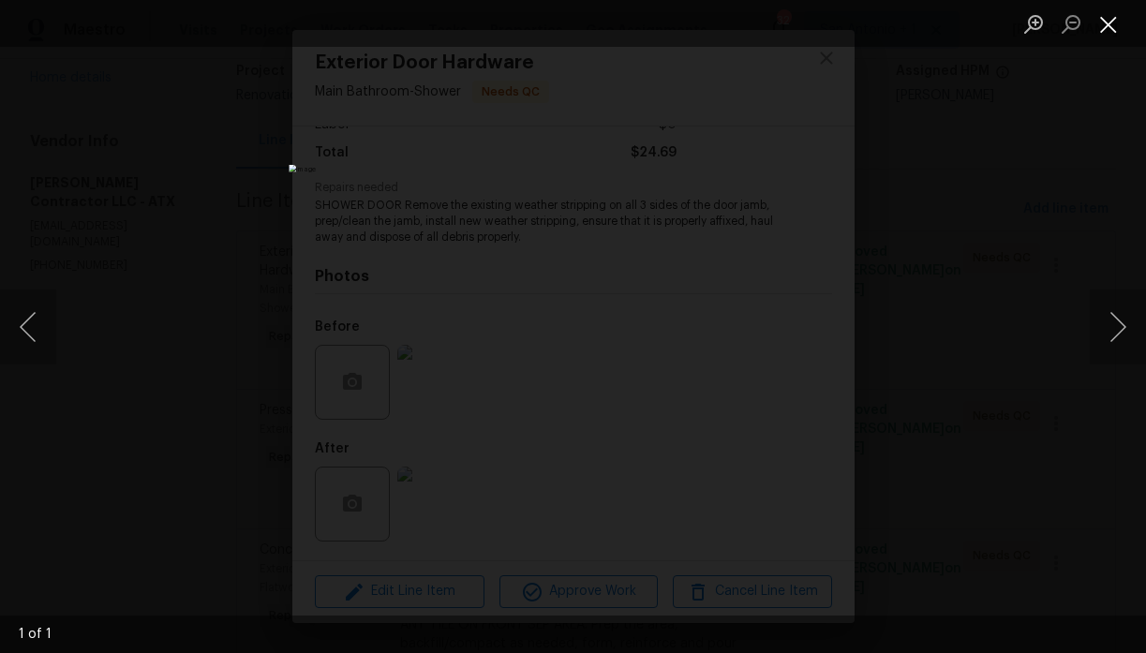
click at [1106, 25] on button "Close lightbox" at bounding box center [1107, 23] width 37 height 33
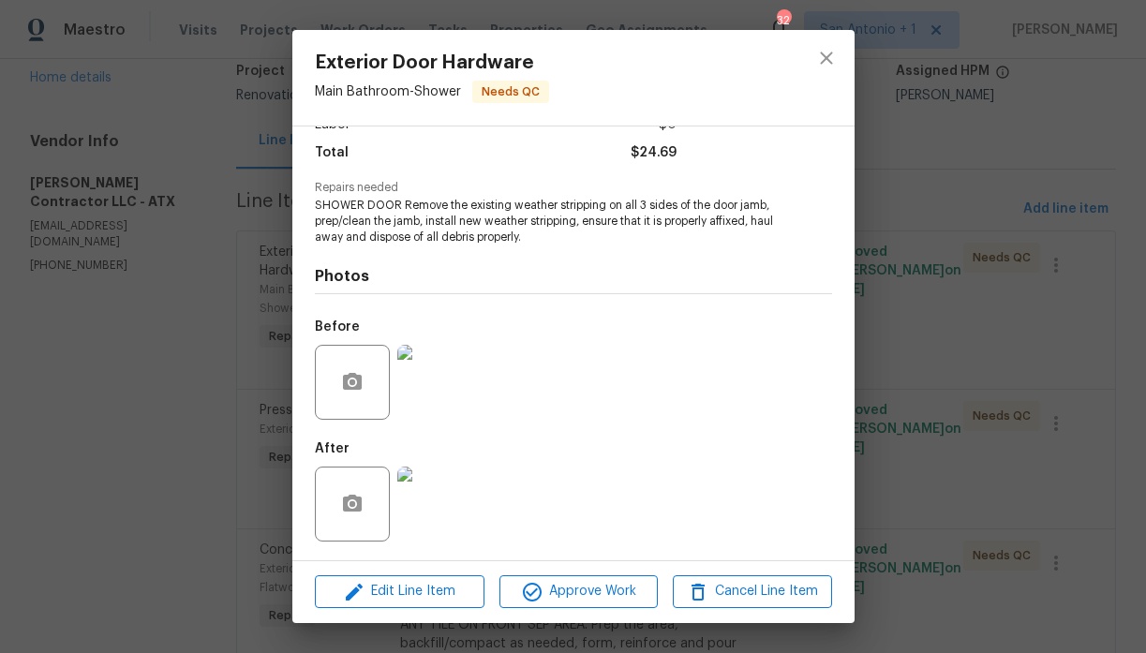
click at [447, 390] on img at bounding box center [434, 382] width 75 height 75
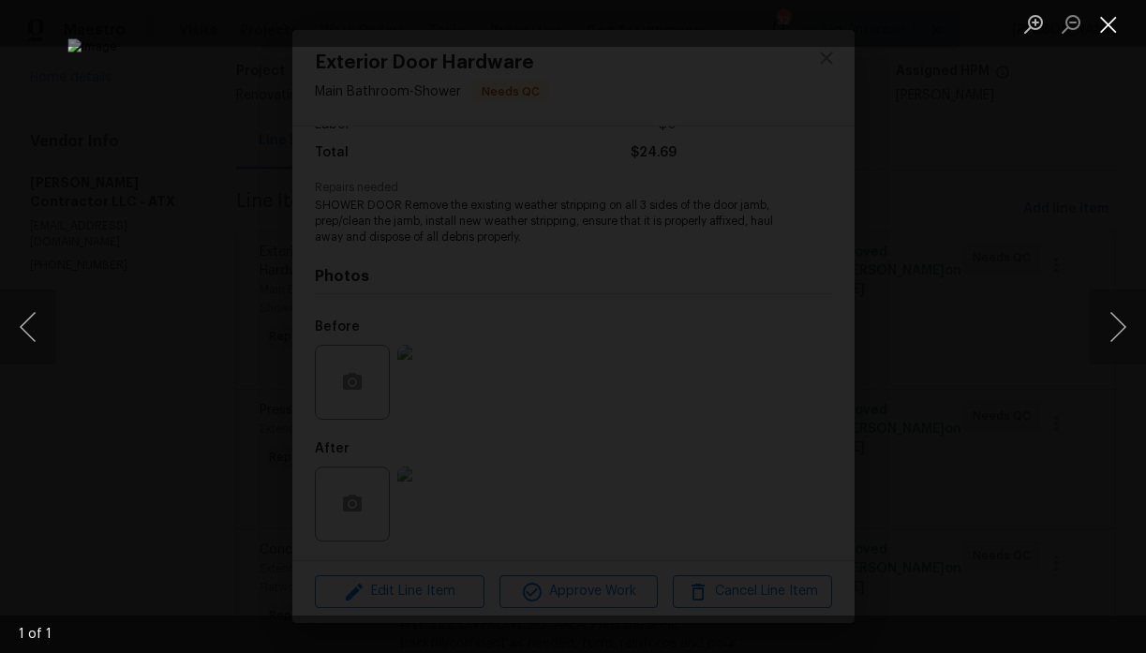
click at [1108, 29] on button "Close lightbox" at bounding box center [1107, 23] width 37 height 33
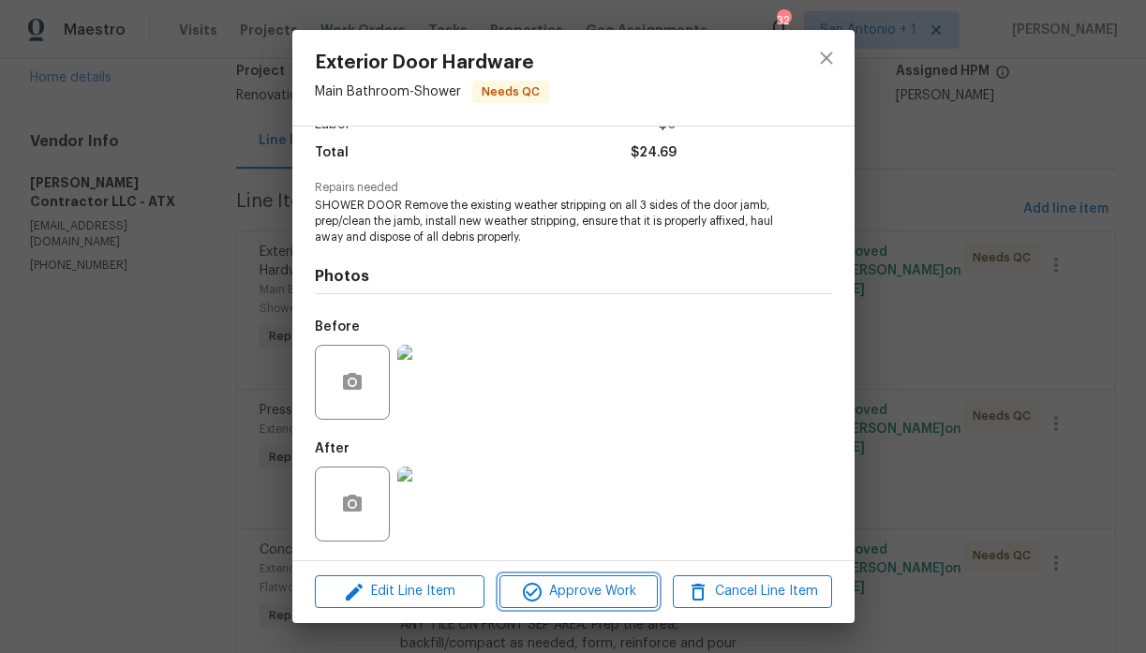
click at [568, 589] on span "Approve Work" at bounding box center [578, 591] width 147 height 23
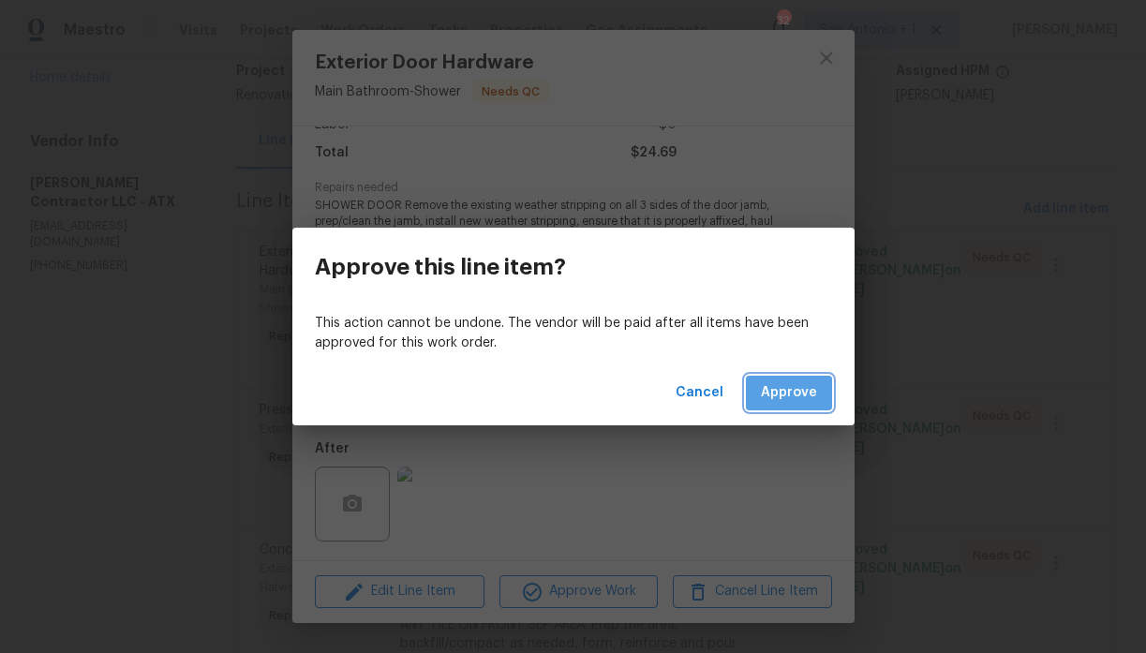
click at [804, 388] on span "Approve" at bounding box center [789, 392] width 56 height 23
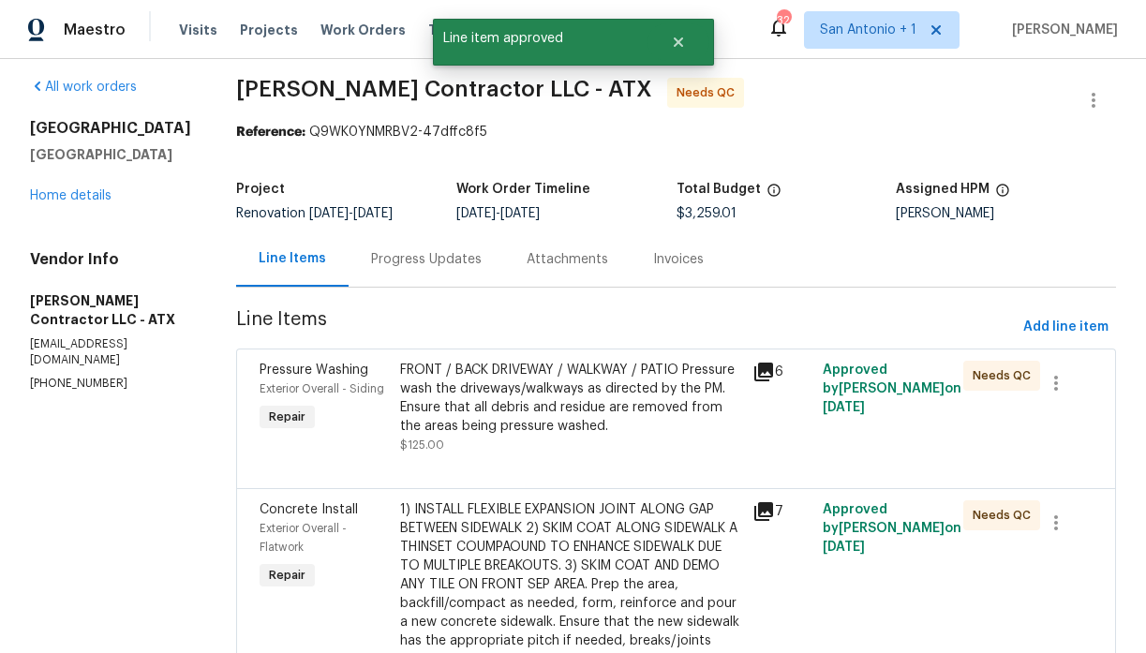
scroll to position [12, 0]
click at [549, 396] on div "FRONT / BACK DRIVEWAY / WALKWAY / PATIO Pressure wash the driveways/walkways as…" at bounding box center [570, 397] width 340 height 75
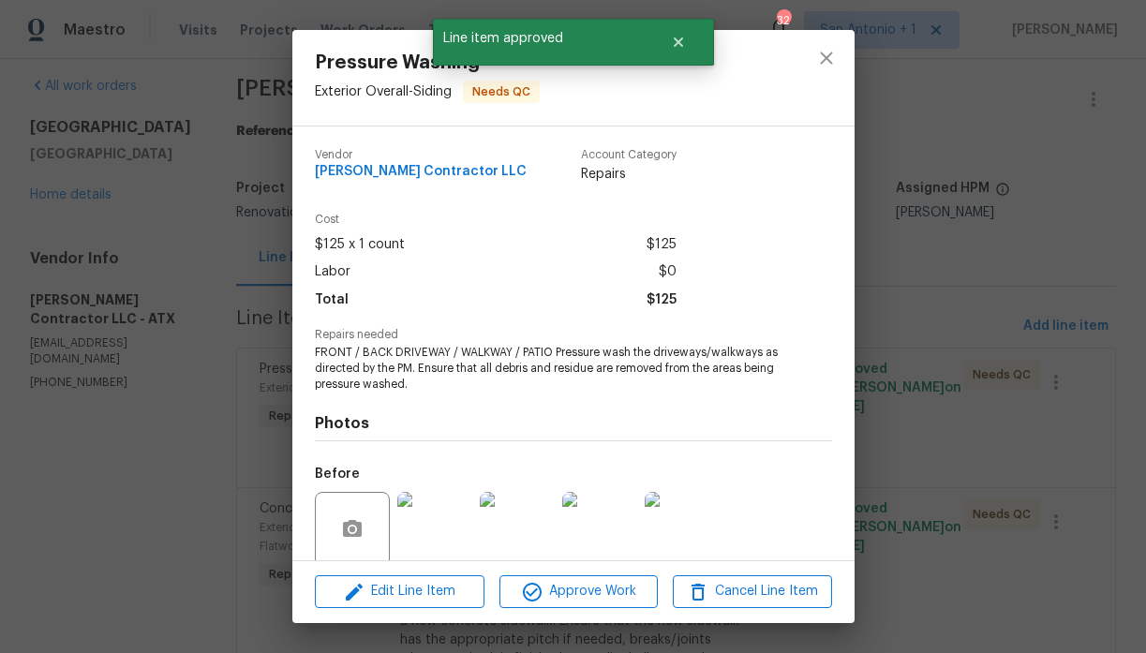
scroll to position [147, 0]
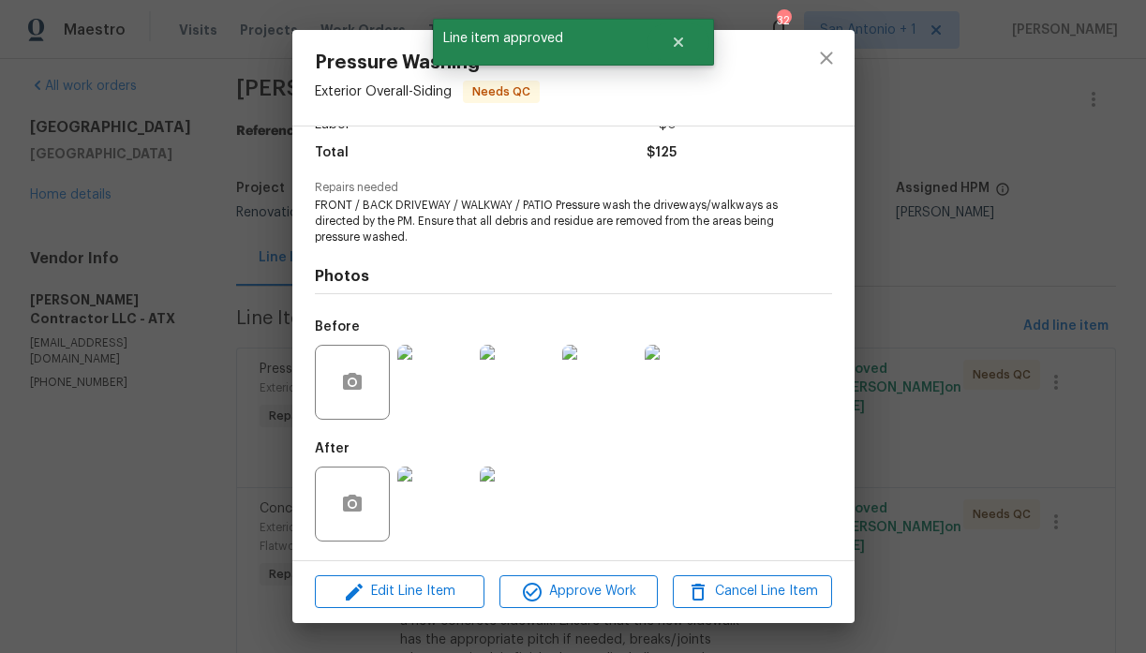
click at [451, 490] on img at bounding box center [434, 504] width 75 height 75
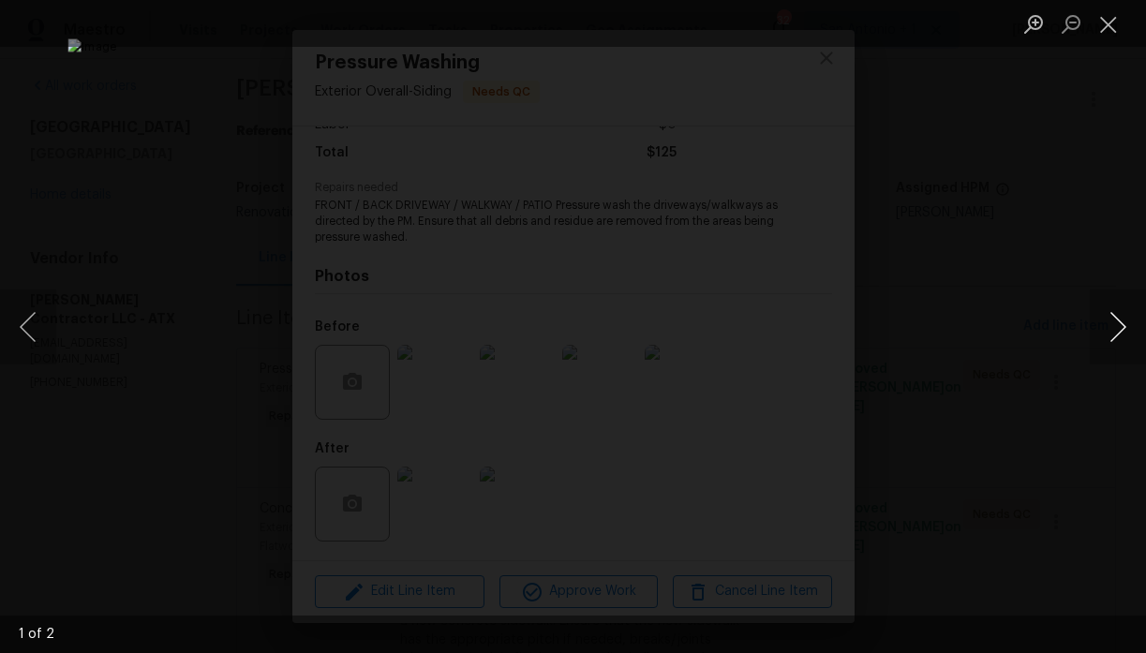
click at [1114, 326] on button "Next image" at bounding box center [1117, 326] width 56 height 75
click at [1111, 18] on button "Close lightbox" at bounding box center [1107, 23] width 37 height 33
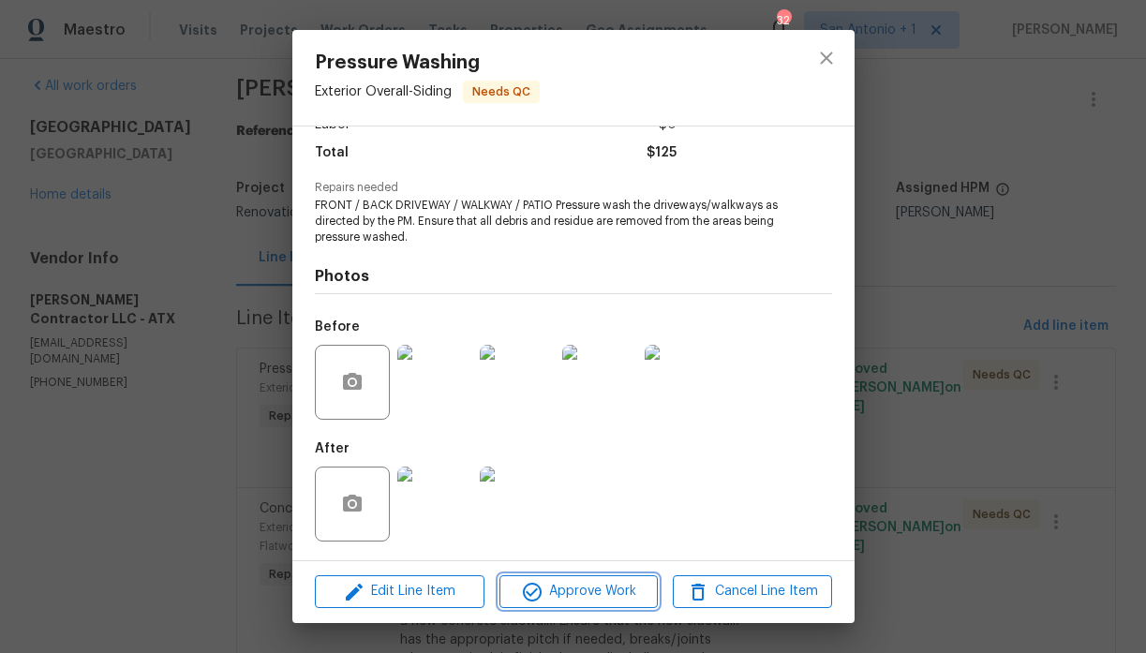
click at [589, 587] on span "Approve Work" at bounding box center [578, 591] width 147 height 23
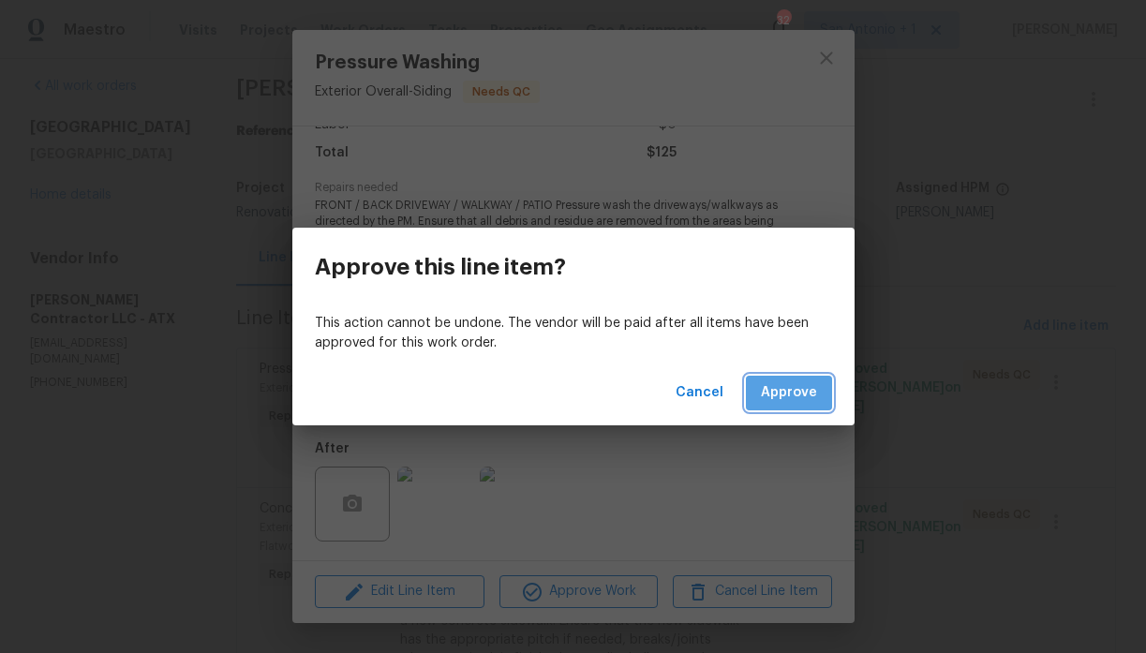
click at [792, 389] on span "Approve" at bounding box center [789, 392] width 56 height 23
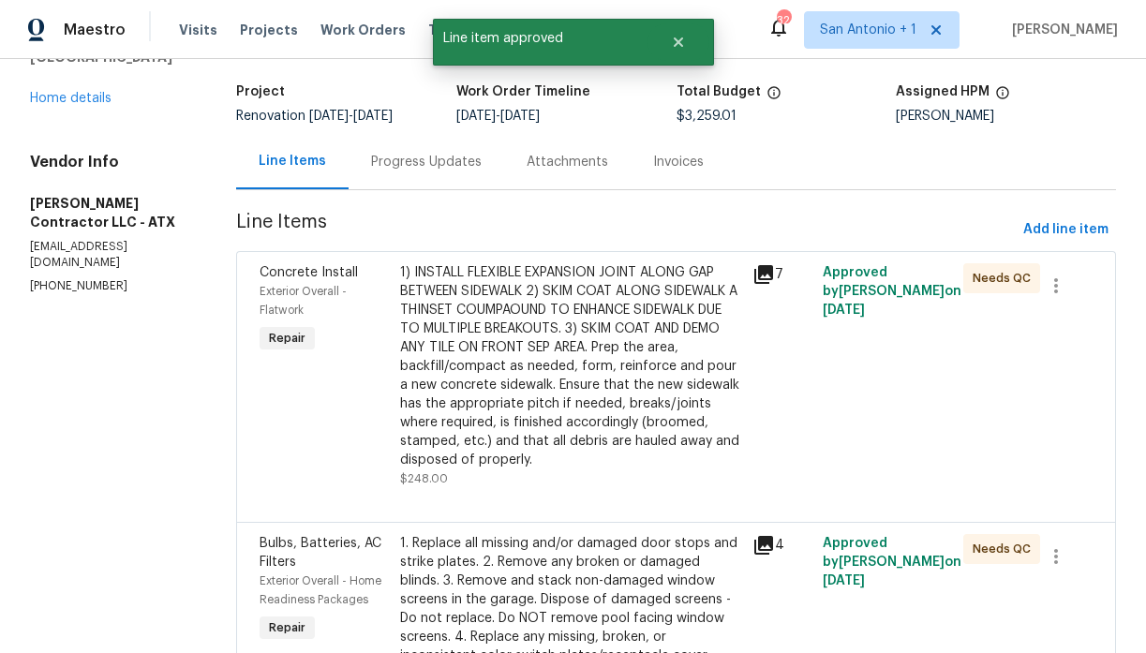
scroll to position [132, 0]
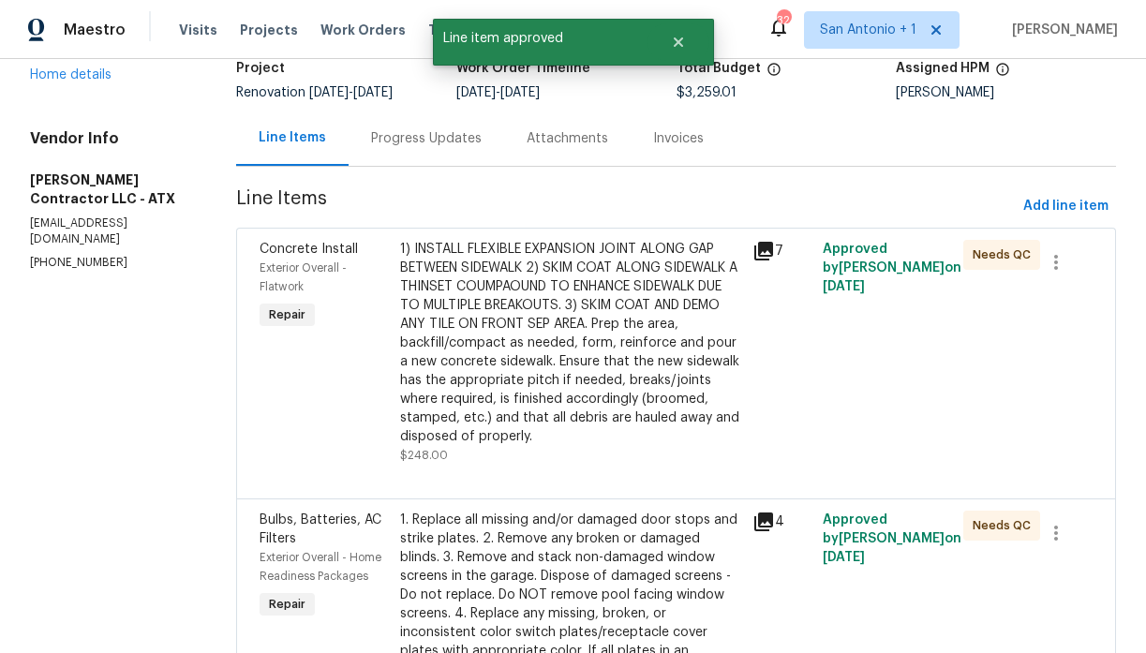
click at [533, 350] on div "1) INSTALL FLEXIBLE EXPANSION JOINT ALONG GAP BETWEEN SIDEWALK 2) SKIM COAT ALO…" at bounding box center [570, 343] width 340 height 206
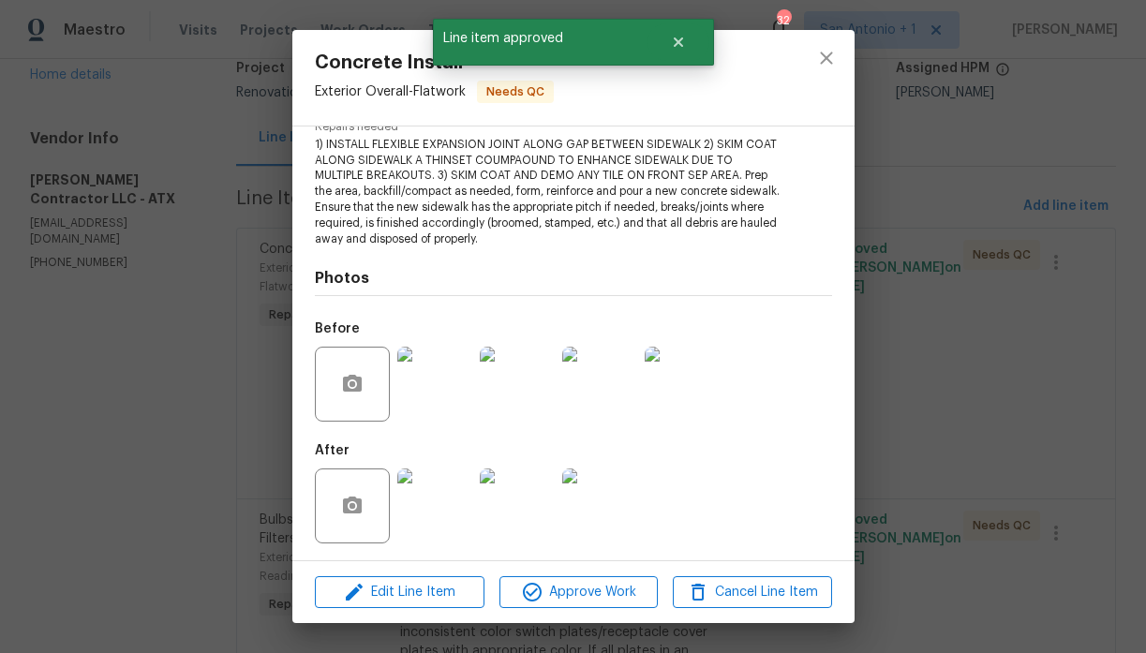
scroll to position [210, 0]
click at [452, 485] on img at bounding box center [434, 504] width 75 height 75
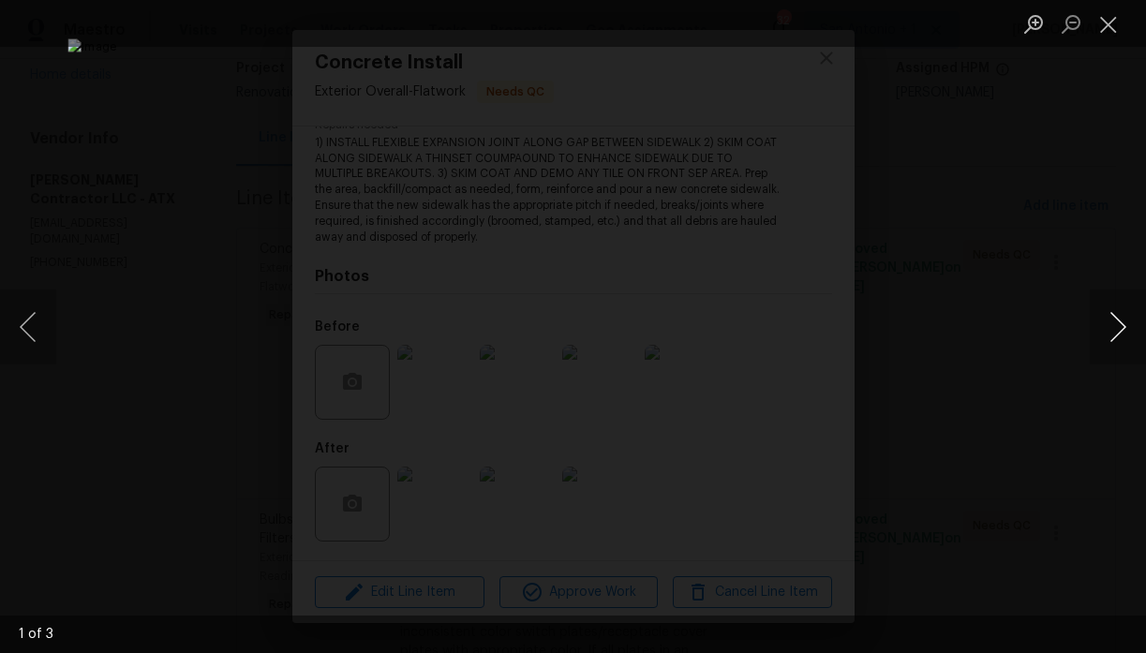
click at [1120, 324] on button "Next image" at bounding box center [1117, 326] width 56 height 75
click at [1116, 321] on button "Next image" at bounding box center [1117, 326] width 56 height 75
click at [1108, 22] on button "Close lightbox" at bounding box center [1107, 23] width 37 height 33
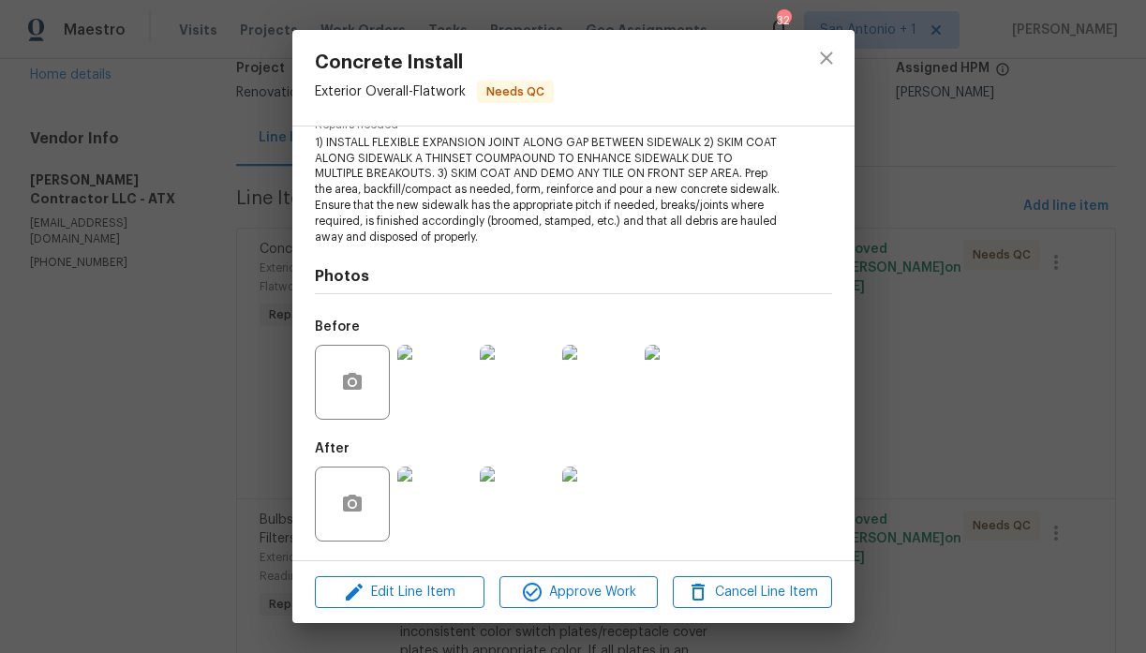
click at [537, 501] on img at bounding box center [517, 504] width 75 height 75
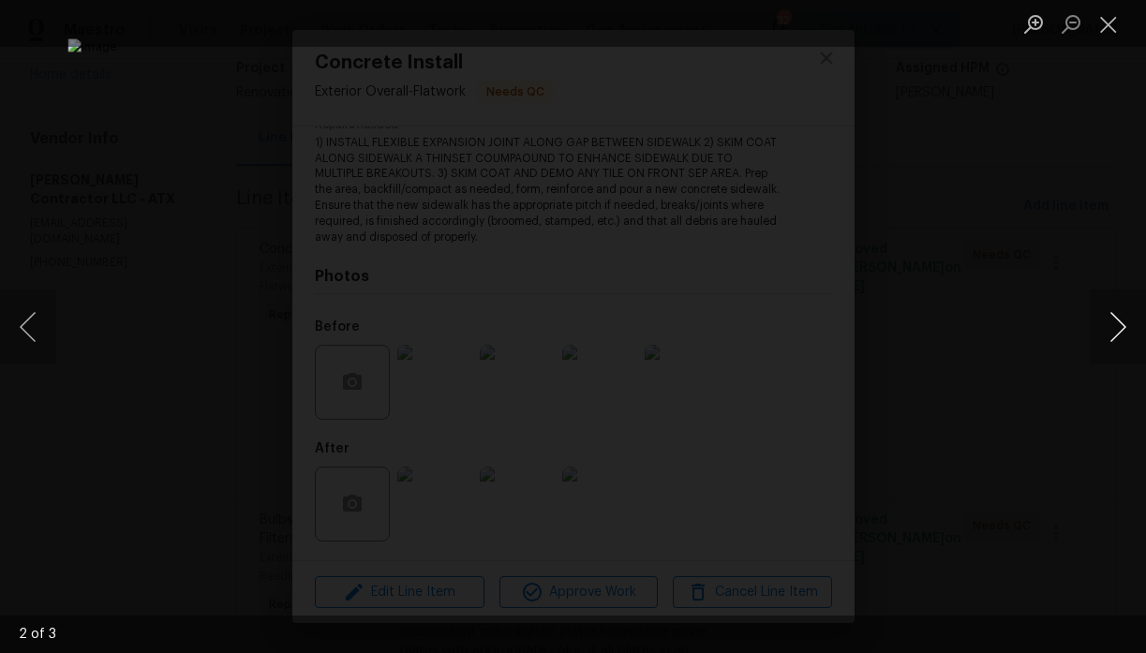
click at [1118, 315] on button "Next image" at bounding box center [1117, 326] width 56 height 75
click at [1111, 328] on button "Next image" at bounding box center [1117, 326] width 56 height 75
click at [1111, 30] on button "Close lightbox" at bounding box center [1107, 23] width 37 height 33
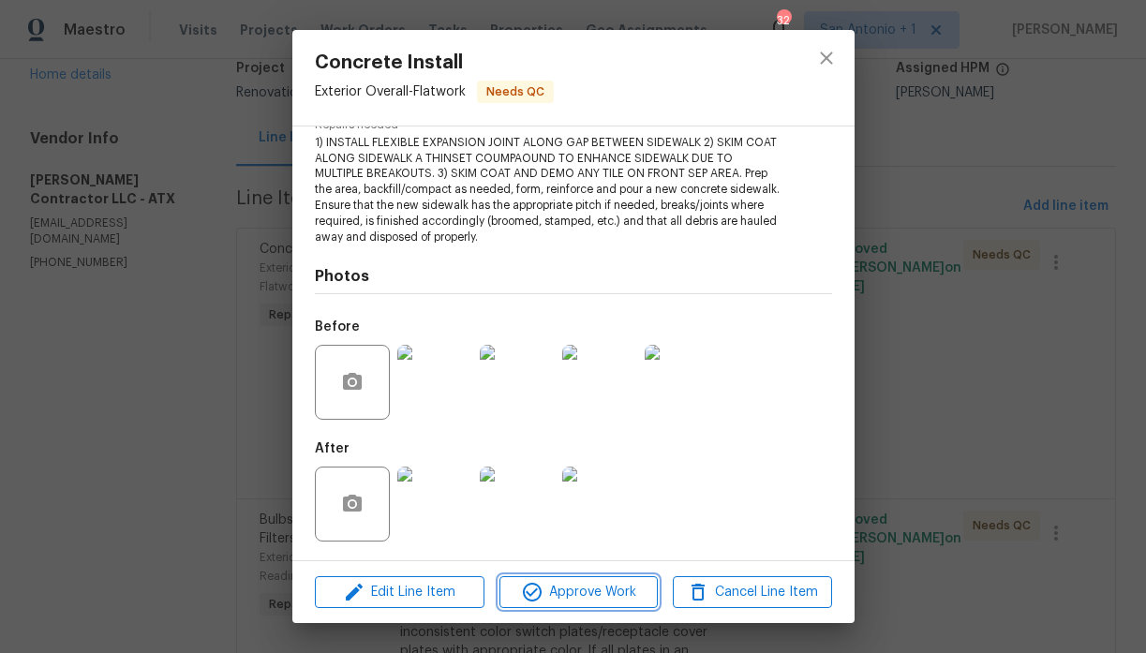
click at [587, 588] on span "Approve Work" at bounding box center [578, 592] width 147 height 23
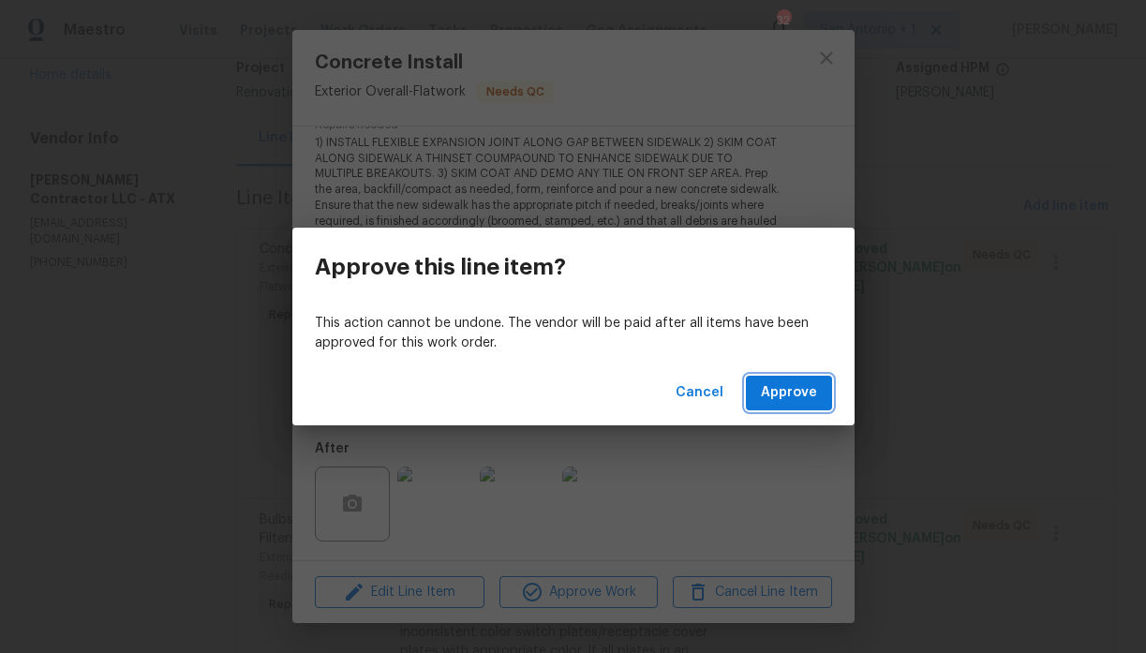
click at [798, 390] on span "Approve" at bounding box center [789, 392] width 56 height 23
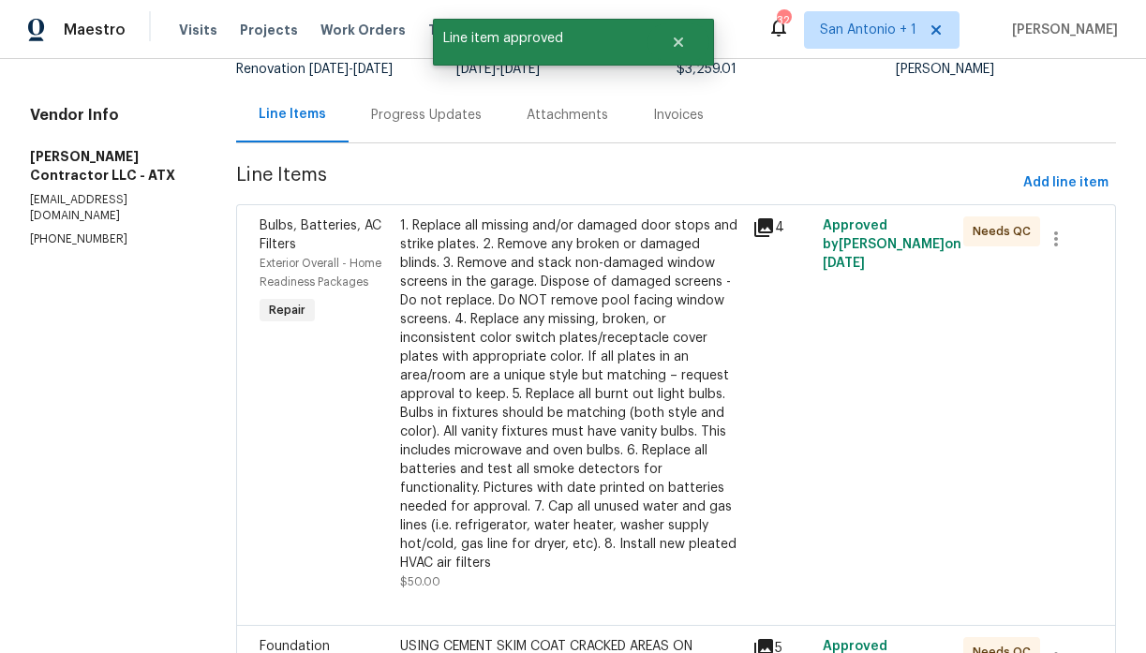
scroll to position [157, 0]
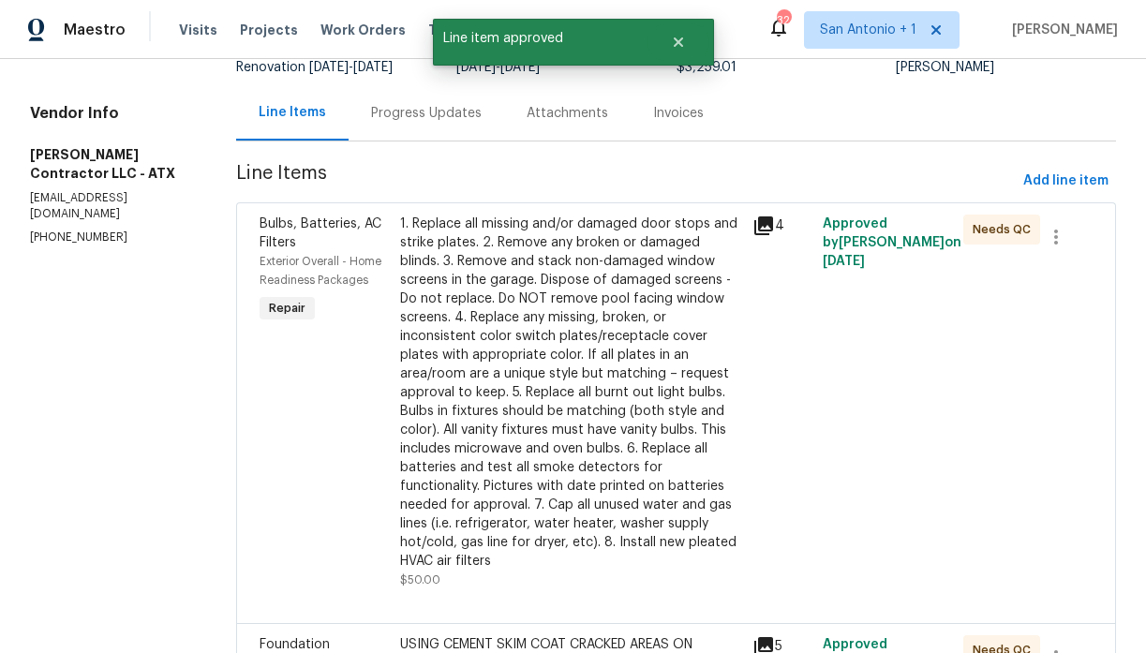
click at [603, 368] on div "1. Replace all missing and/or damaged door stops and strike plates. 2. Remove a…" at bounding box center [570, 393] width 340 height 356
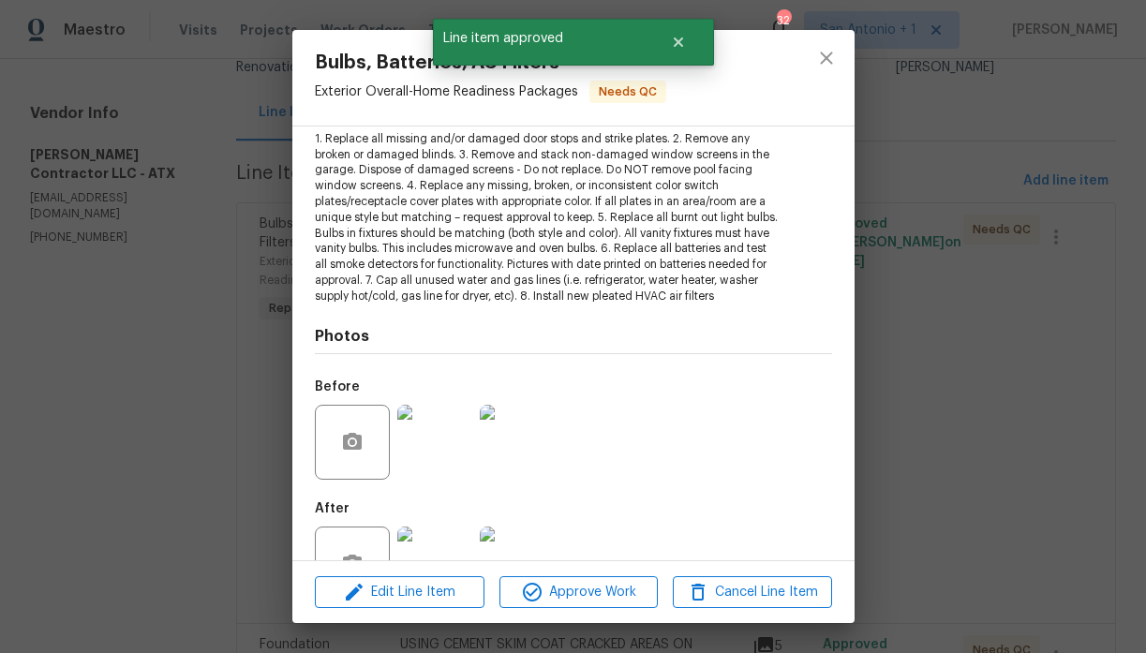
scroll to position [273, 0]
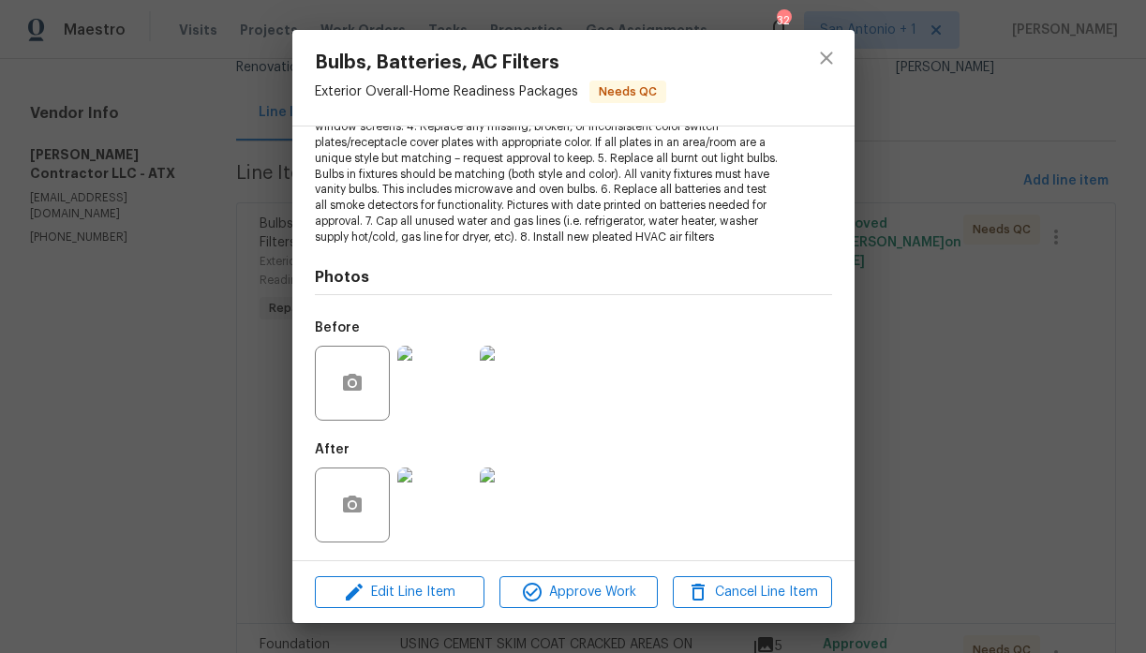
click at [461, 516] on img at bounding box center [434, 504] width 75 height 75
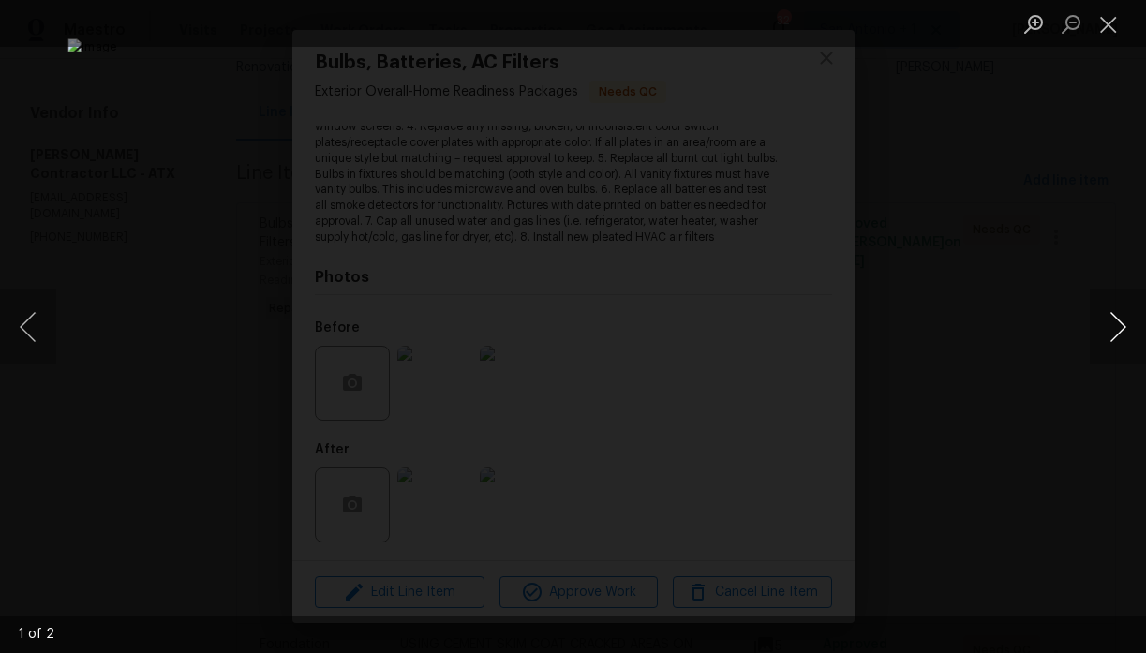
click at [1115, 336] on button "Next image" at bounding box center [1117, 326] width 56 height 75
click at [1106, 30] on button "Close lightbox" at bounding box center [1107, 23] width 37 height 33
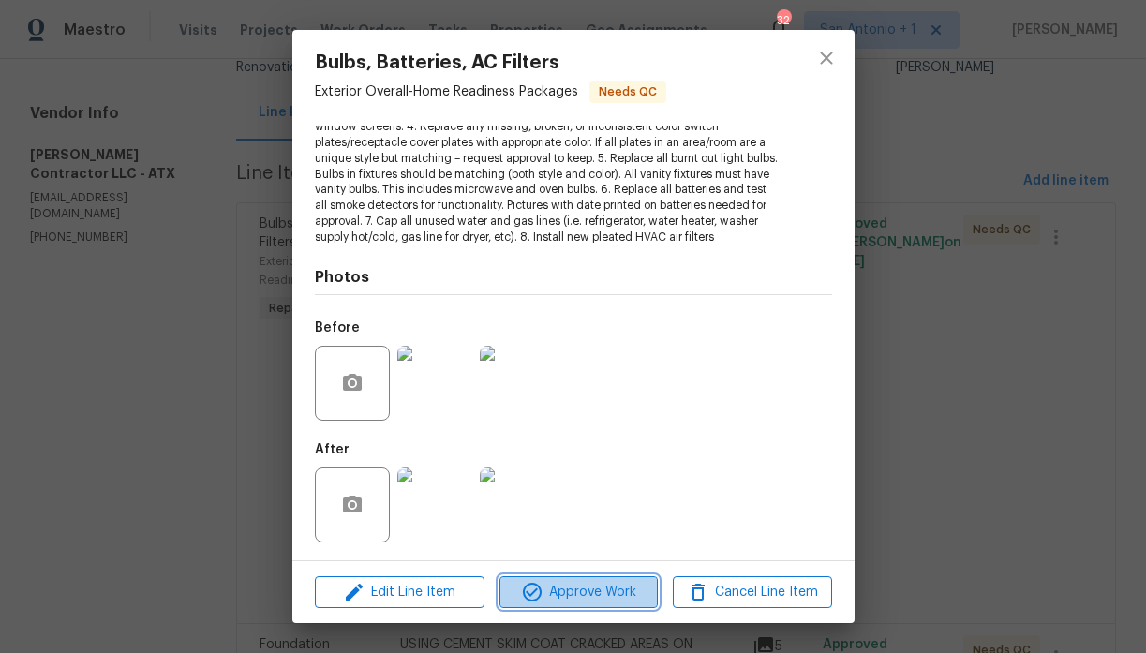
click at [561, 598] on span "Approve Work" at bounding box center [578, 592] width 147 height 23
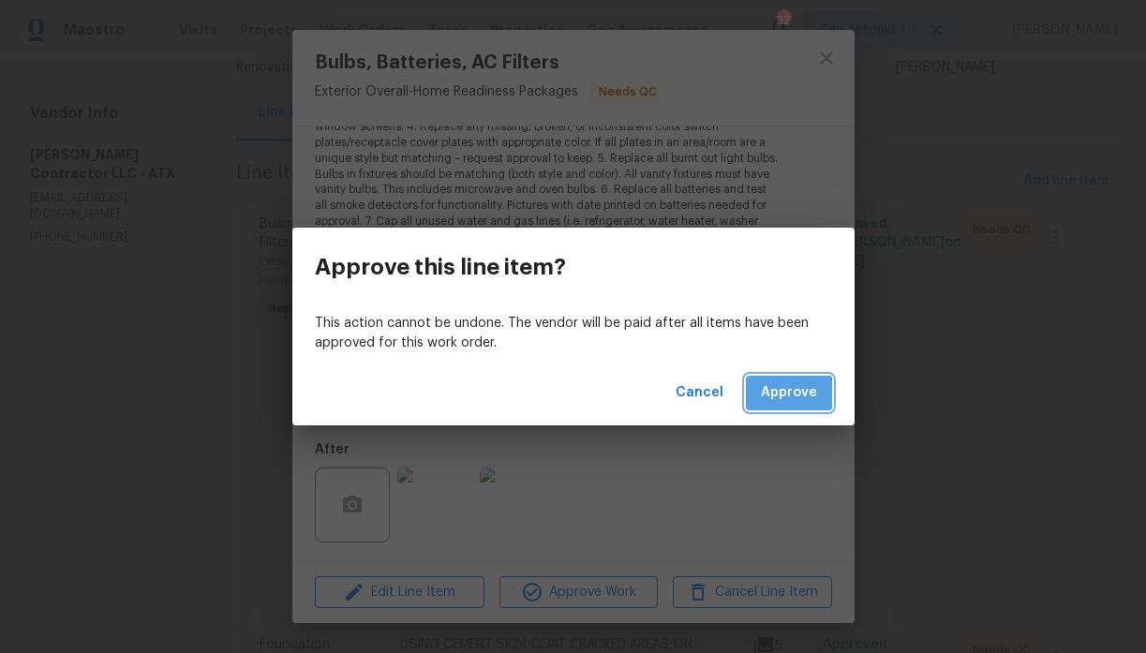
click at [788, 397] on span "Approve" at bounding box center [789, 392] width 56 height 23
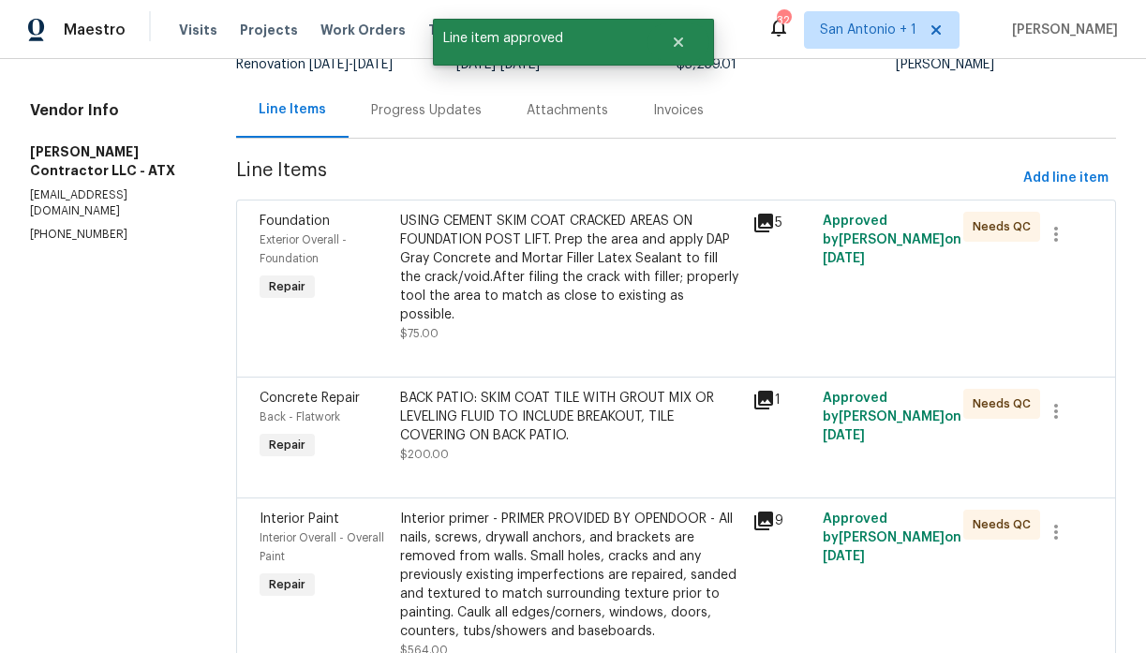
scroll to position [185, 0]
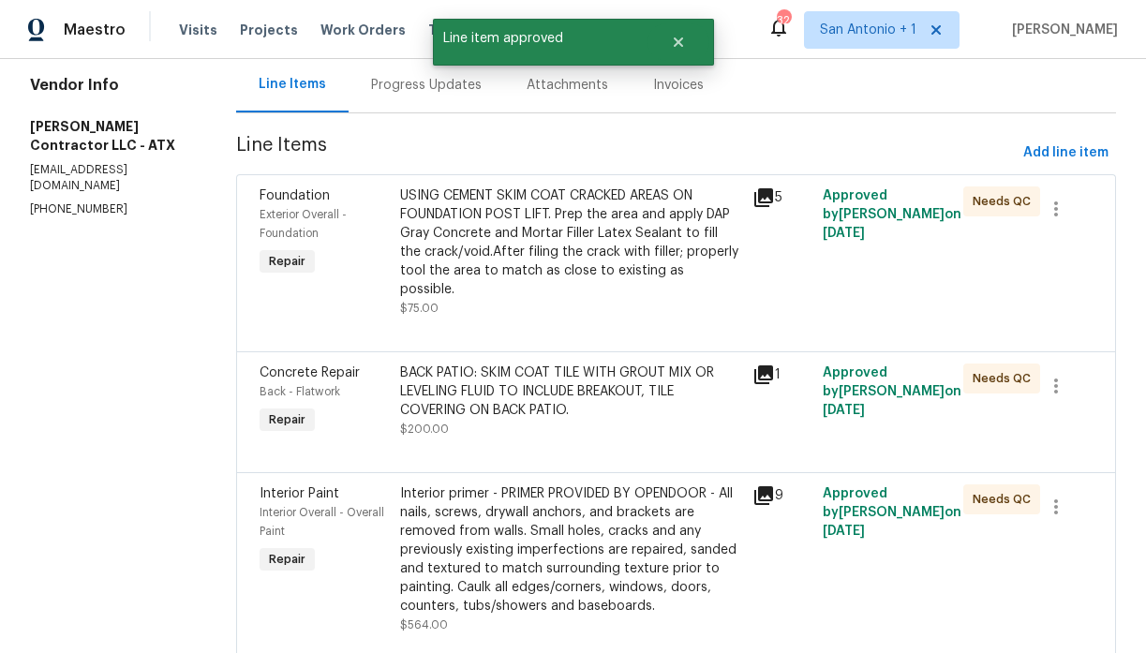
click at [557, 263] on div "USING CEMENT SKIM COAT CRACKED AREAS ON FOUNDATION POST LIFT. Prep the area and…" at bounding box center [570, 242] width 340 height 112
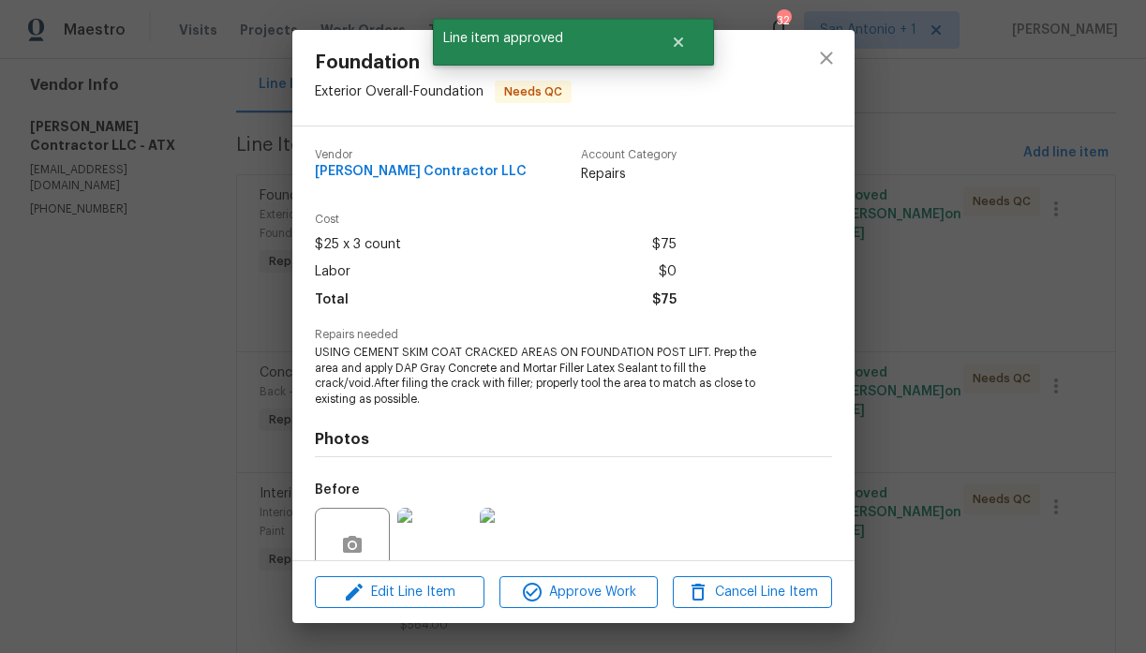
scroll to position [163, 0]
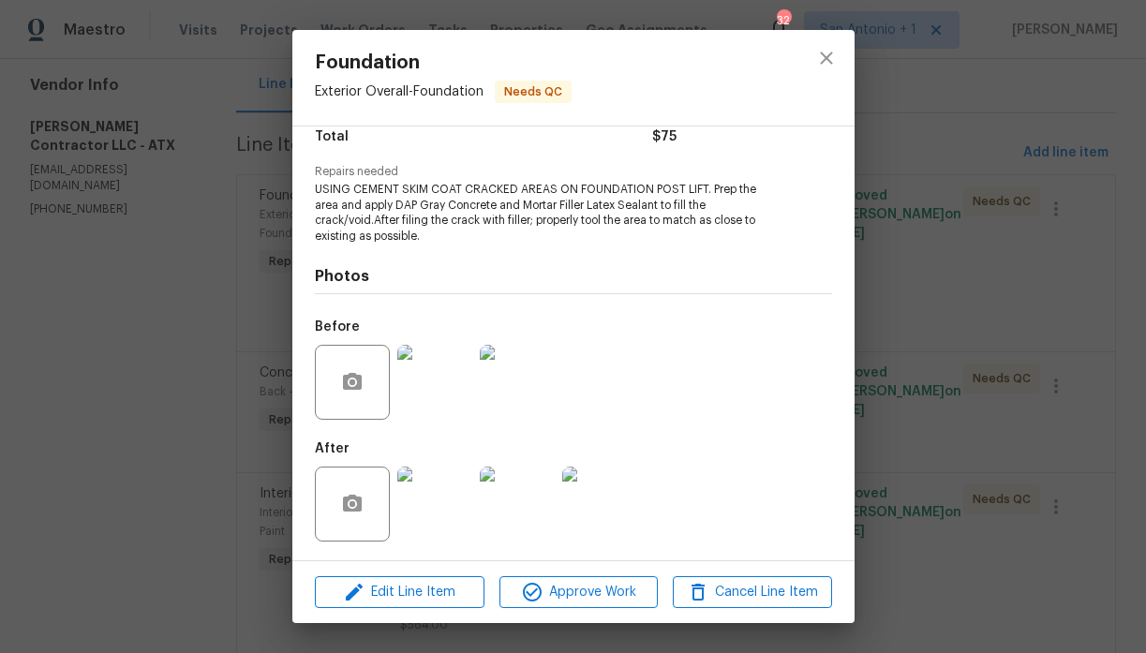
click at [448, 489] on img at bounding box center [434, 504] width 75 height 75
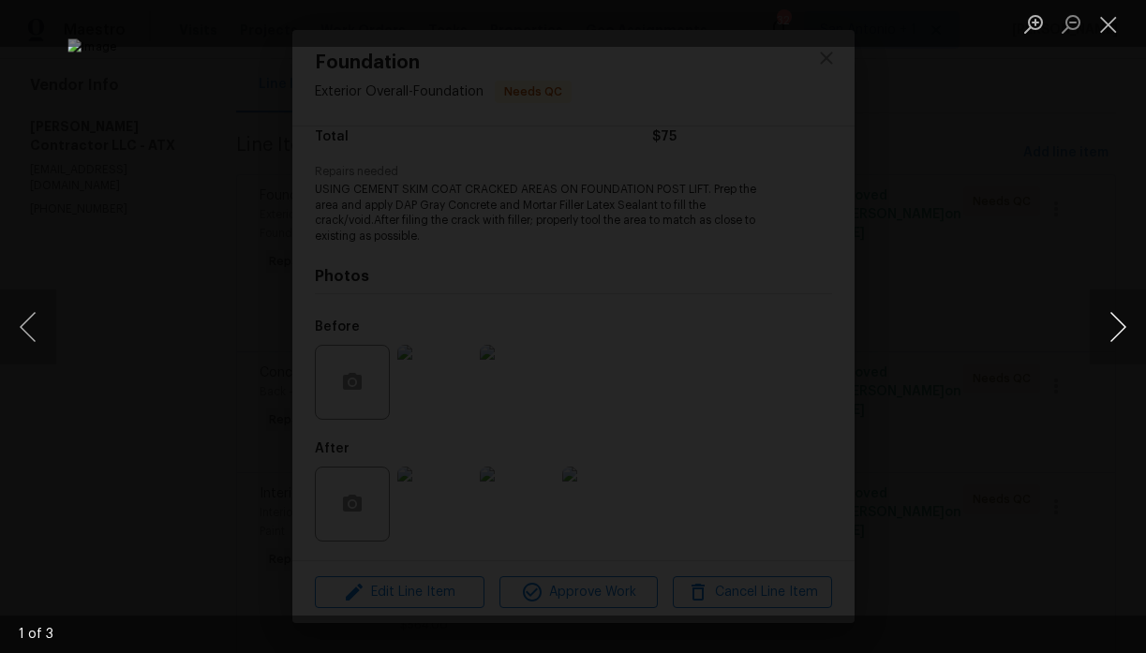
click at [1113, 327] on button "Next image" at bounding box center [1117, 326] width 56 height 75
click at [1106, 19] on button "Close lightbox" at bounding box center [1107, 23] width 37 height 33
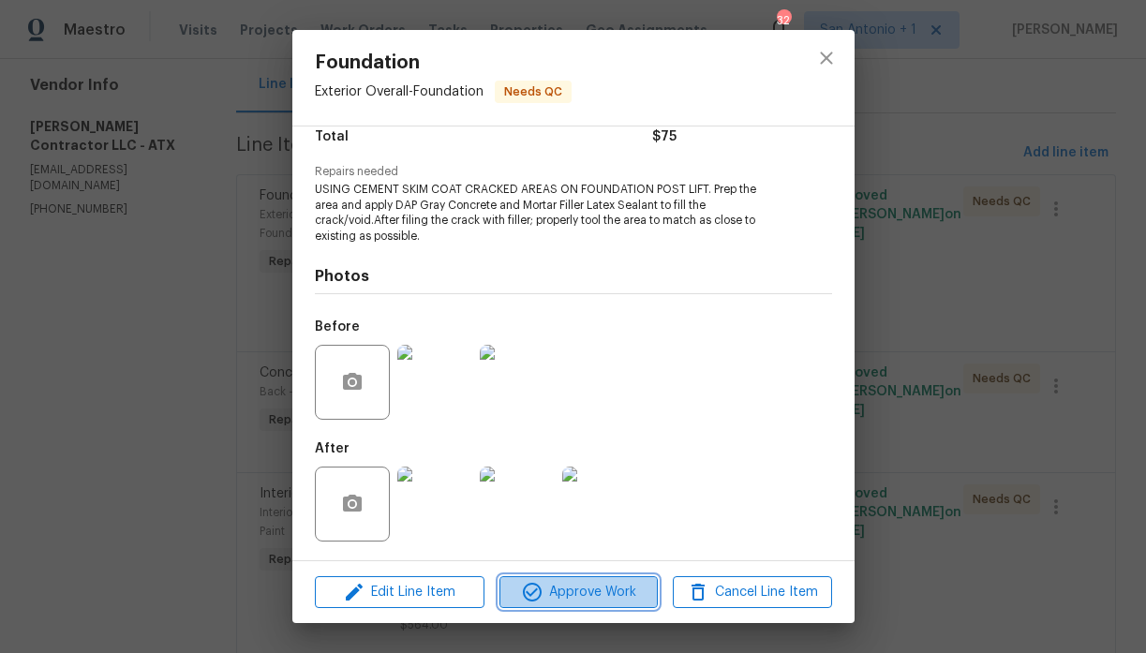
click at [566, 588] on span "Approve Work" at bounding box center [578, 592] width 147 height 23
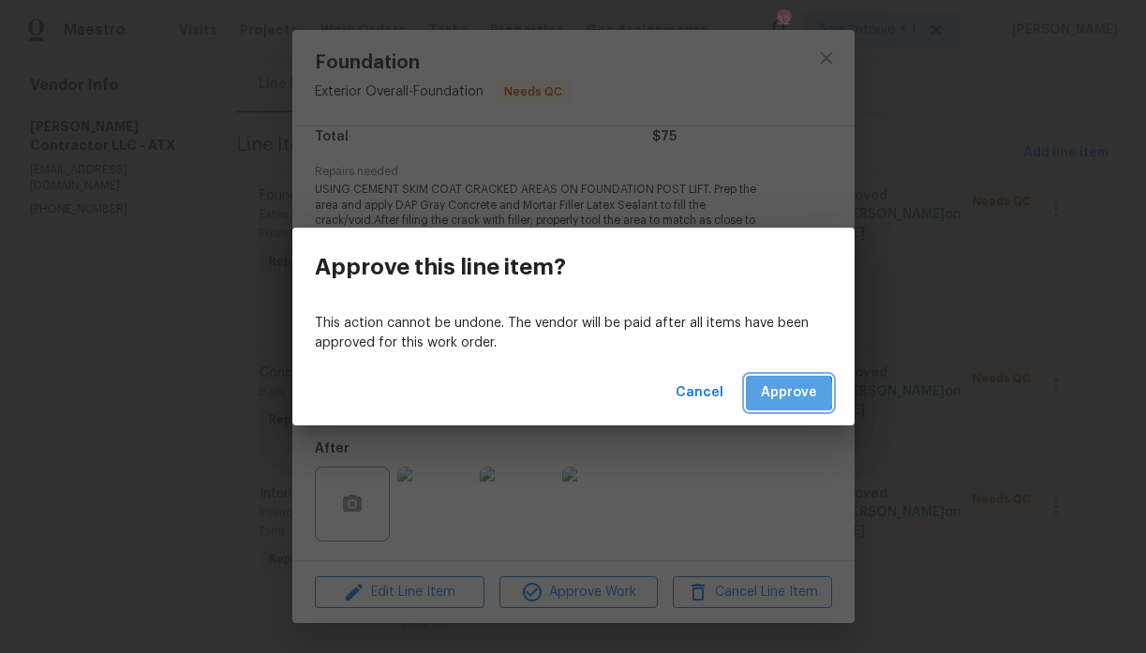
click at [782, 394] on span "Approve" at bounding box center [789, 392] width 56 height 23
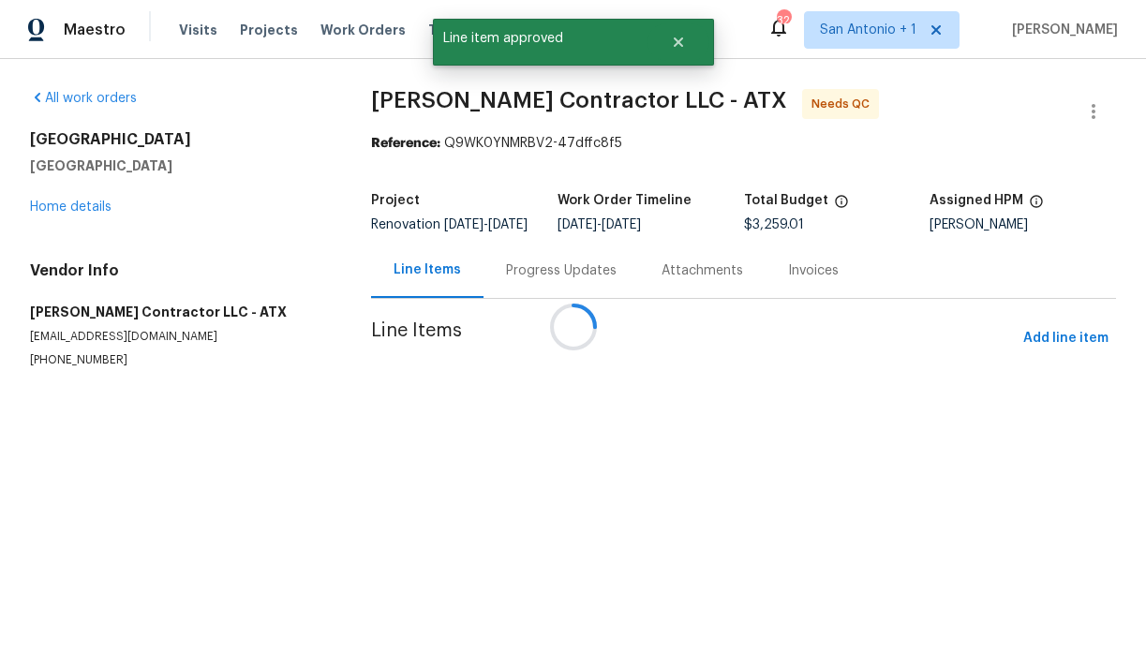
scroll to position [0, 0]
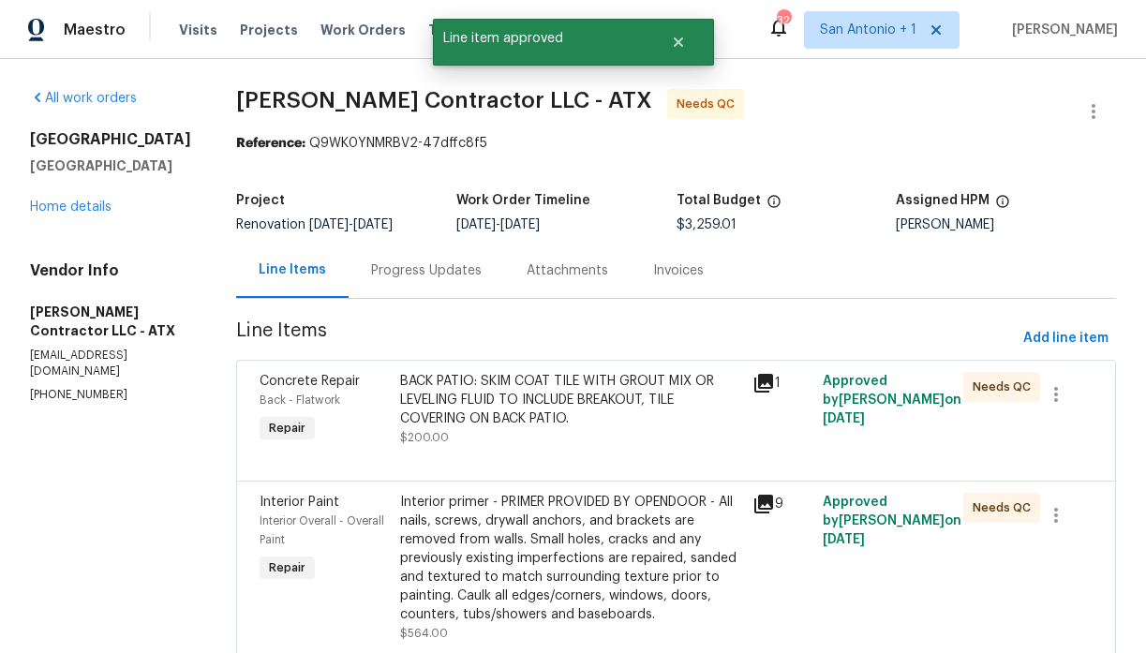
click at [555, 415] on div "BACK PATIO: SKIM COAT TILE WITH GROUT MIX OR LEVELING FLUID TO INCLUDE BREAKOUT…" at bounding box center [570, 400] width 340 height 56
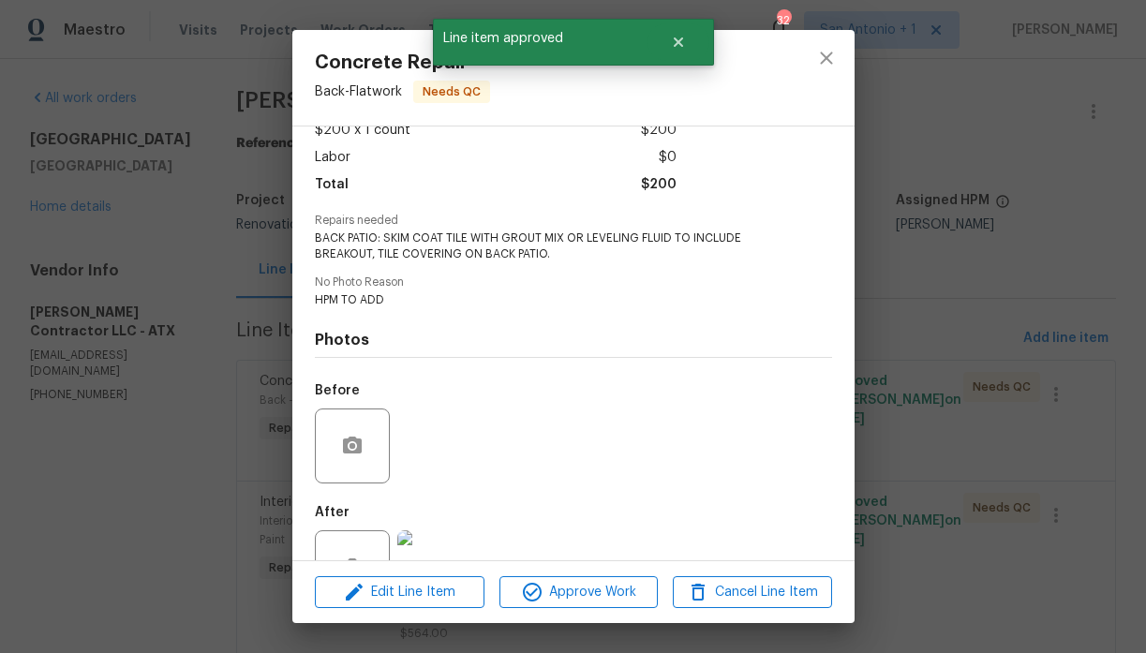
scroll to position [178, 0]
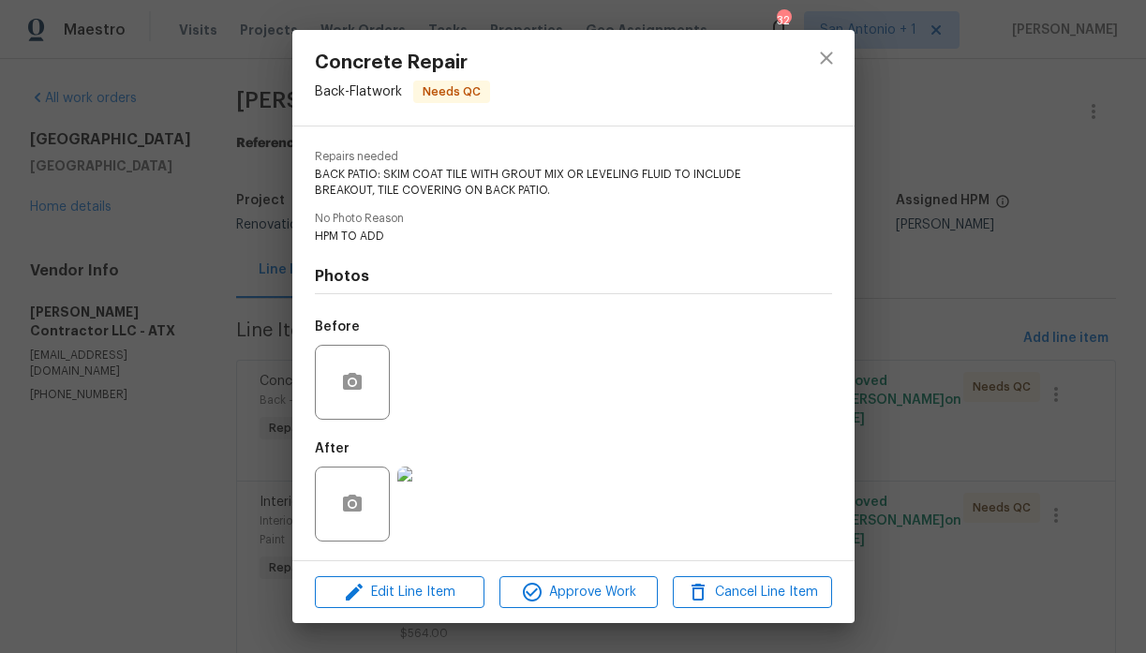
click at [456, 501] on img at bounding box center [434, 504] width 75 height 75
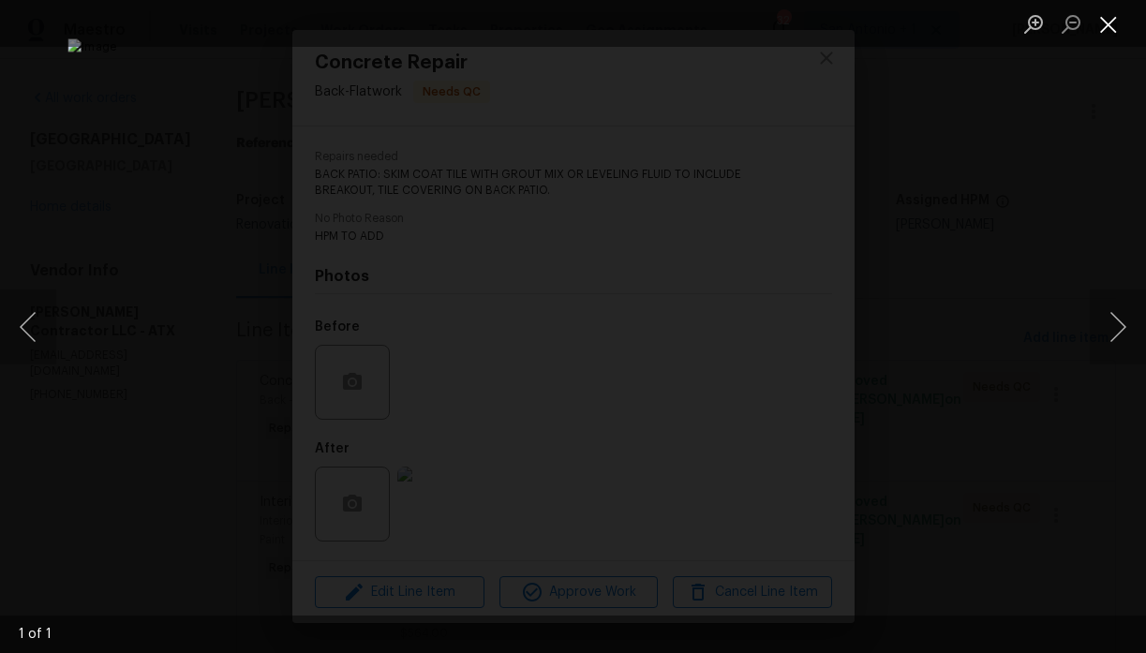
click at [1106, 22] on button "Close lightbox" at bounding box center [1107, 23] width 37 height 33
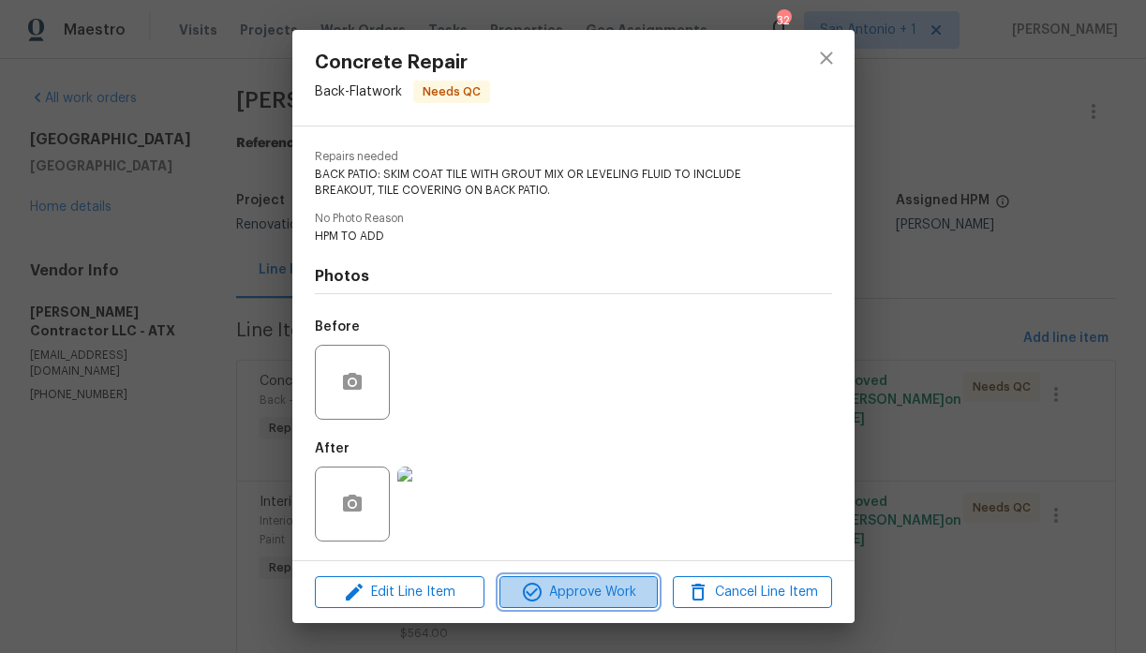
click at [580, 591] on span "Approve Work" at bounding box center [578, 592] width 147 height 23
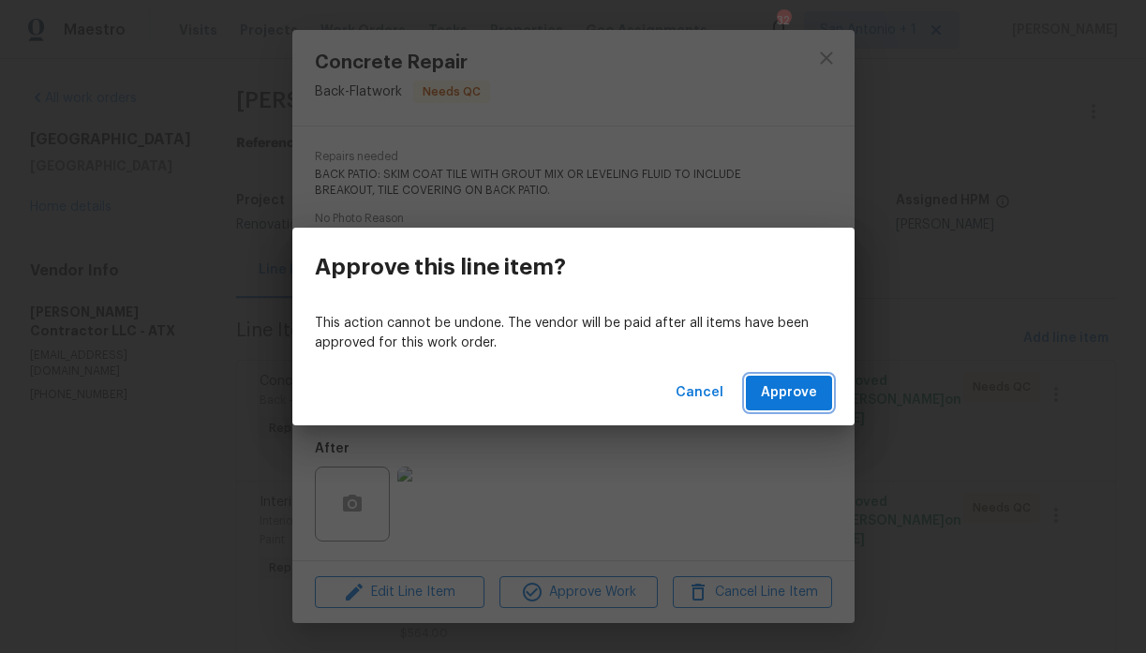
click at [791, 393] on span "Approve" at bounding box center [789, 392] width 56 height 23
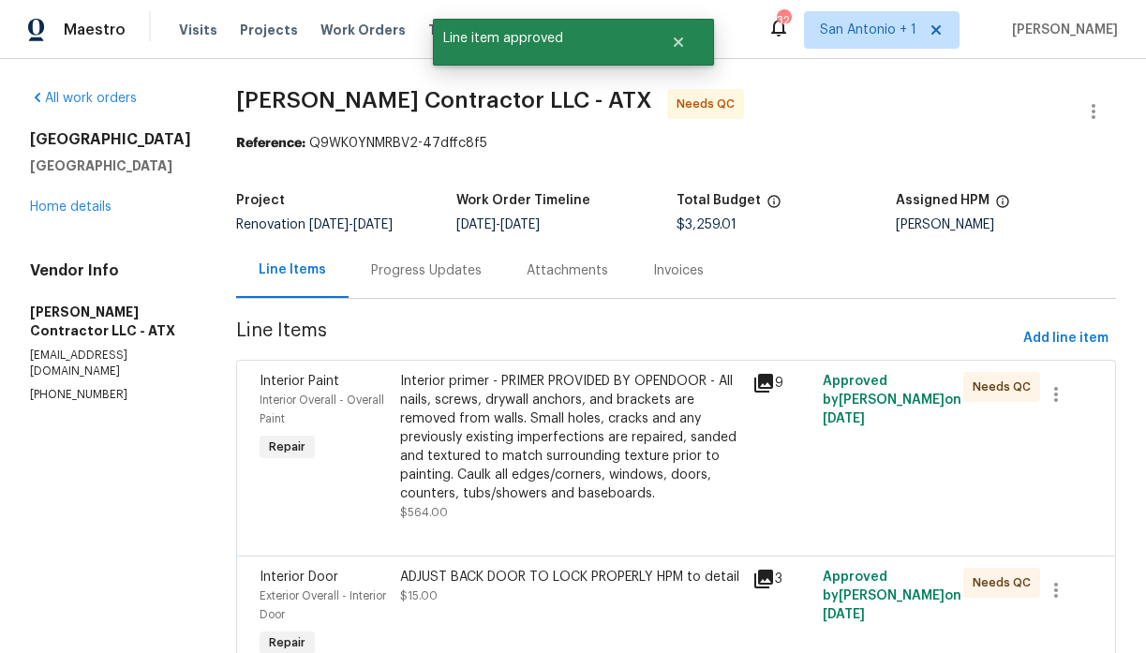
click at [571, 437] on div "Interior primer - PRIMER PROVIDED BY OPENDOOR - All nails, screws, drywall anch…" at bounding box center [570, 437] width 340 height 131
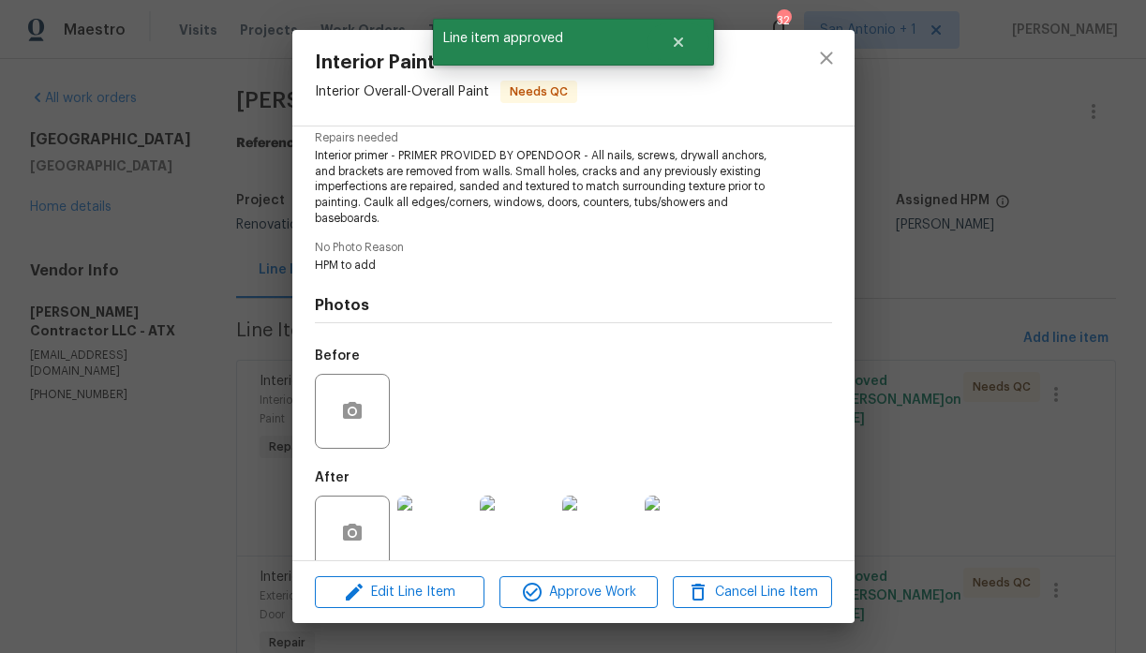
scroll to position [225, 0]
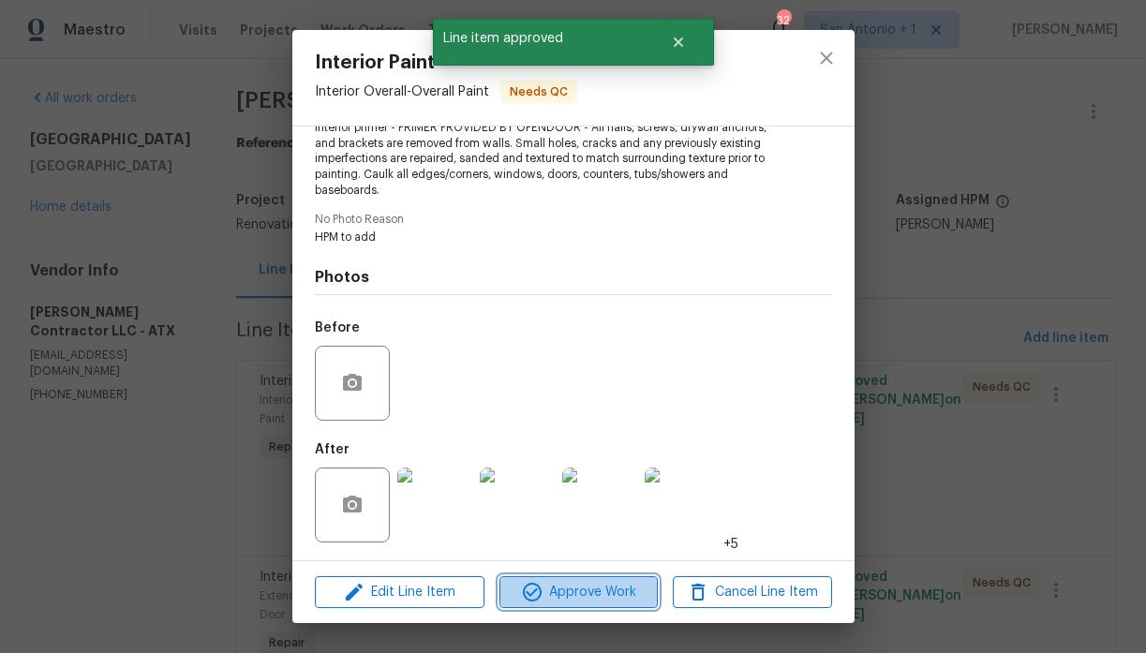
click at [600, 587] on span "Approve Work" at bounding box center [578, 592] width 147 height 23
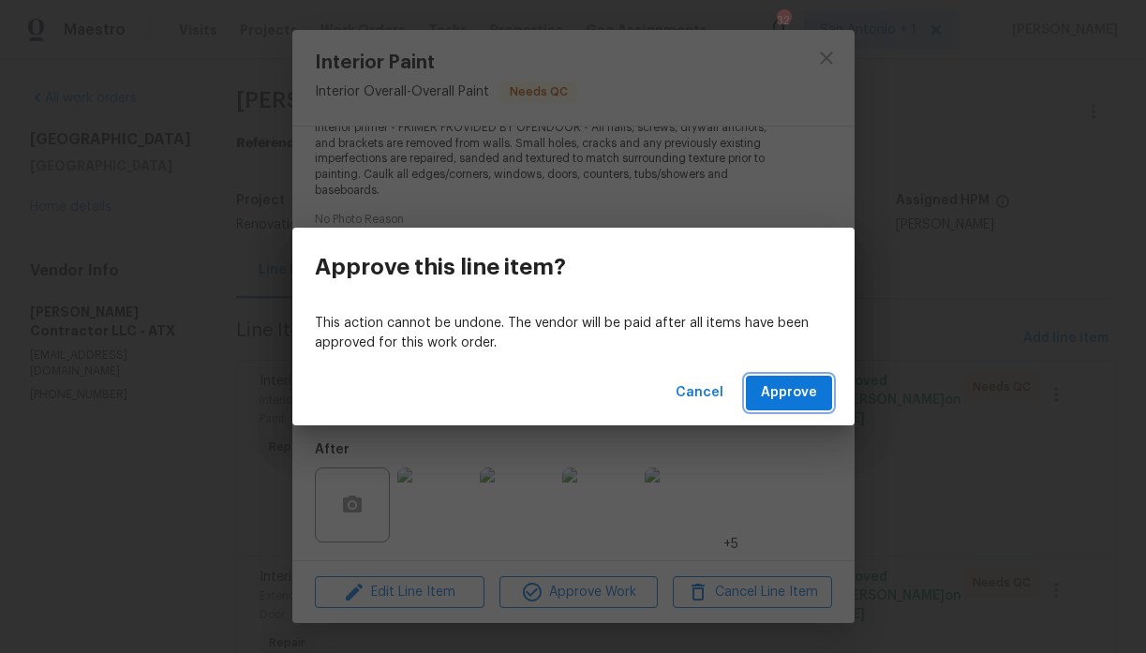
click at [801, 393] on span "Approve" at bounding box center [789, 392] width 56 height 23
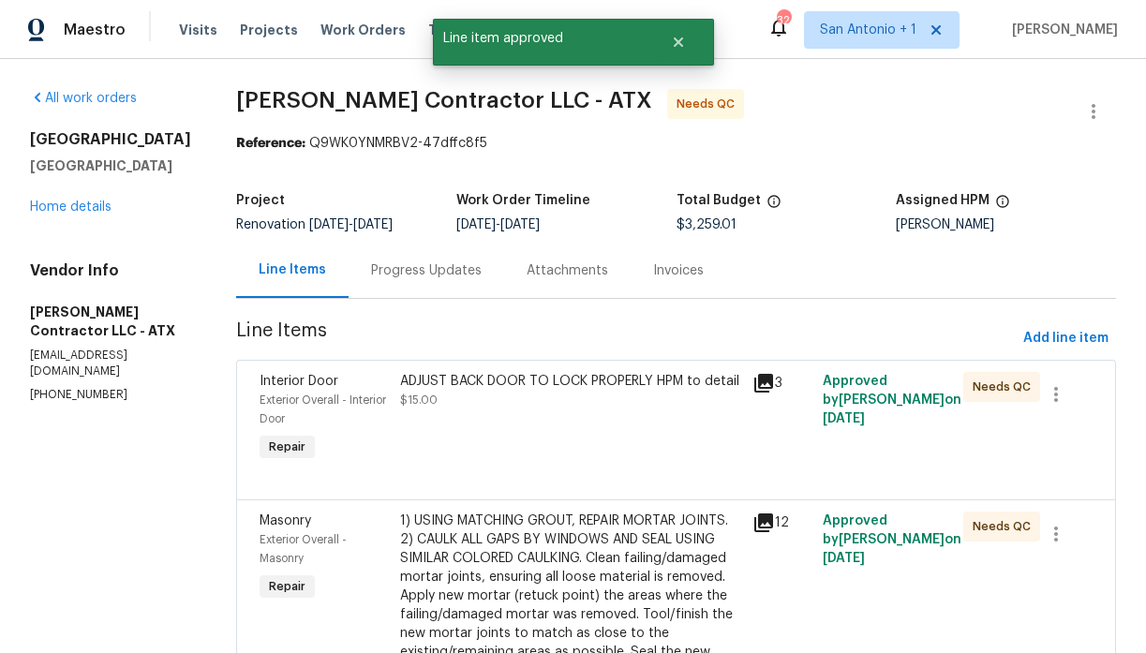
click at [541, 409] on div "ADJUST BACK DOOR TO LOCK PROPERLY HPM to detail $15.00" at bounding box center [570, 390] width 340 height 37
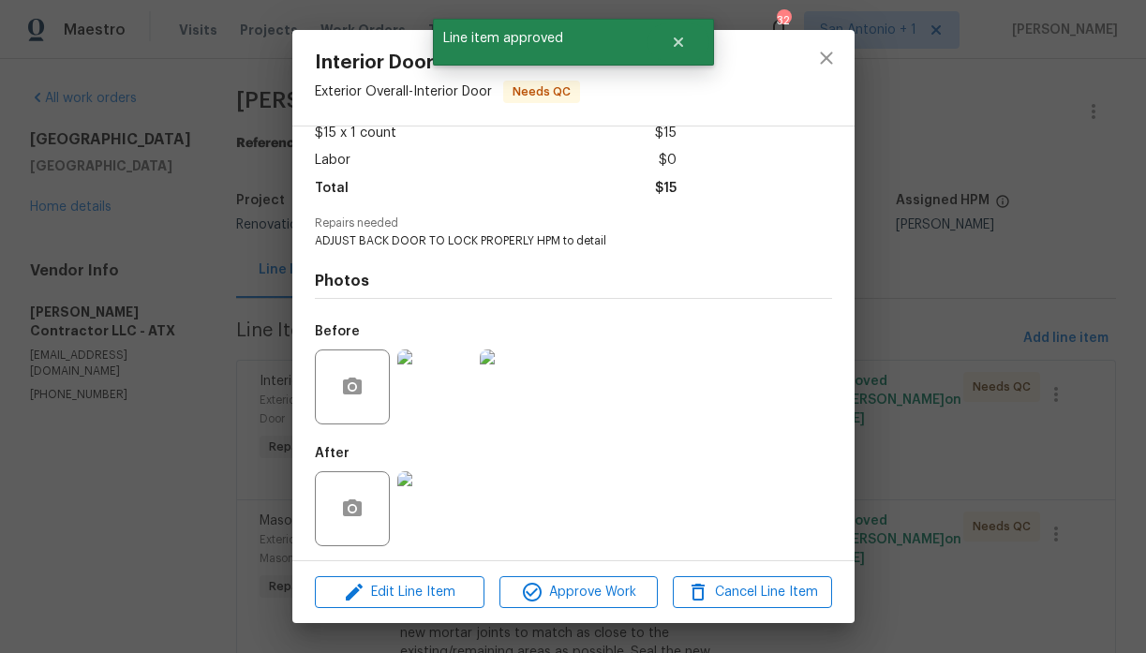
scroll to position [116, 0]
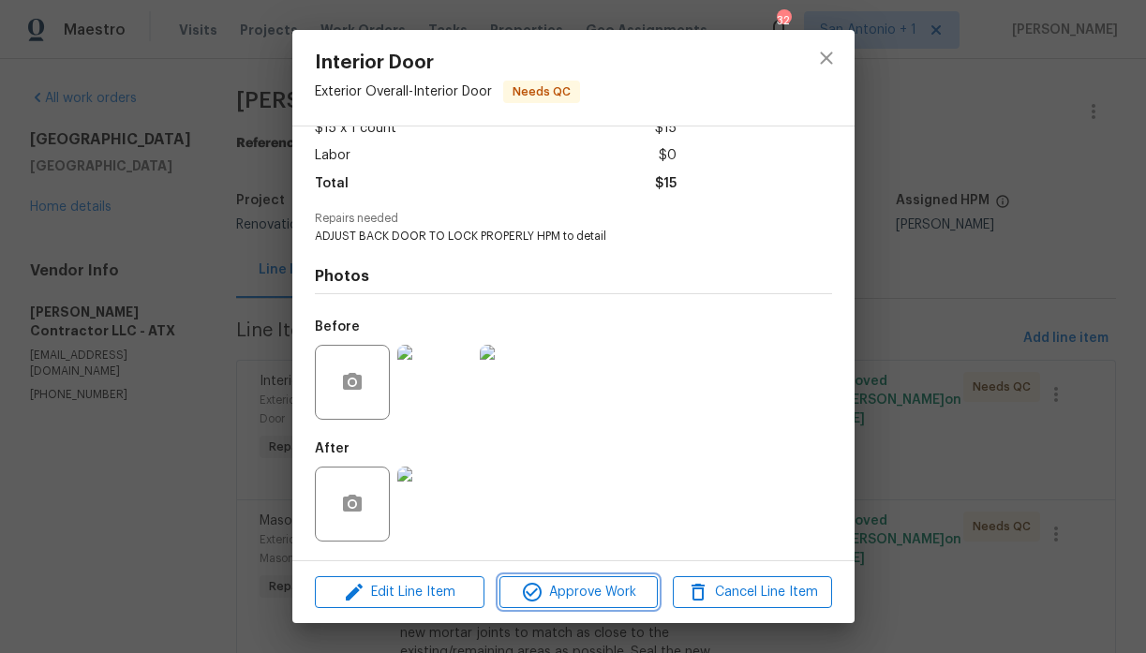
click at [582, 590] on span "Approve Work" at bounding box center [578, 592] width 147 height 23
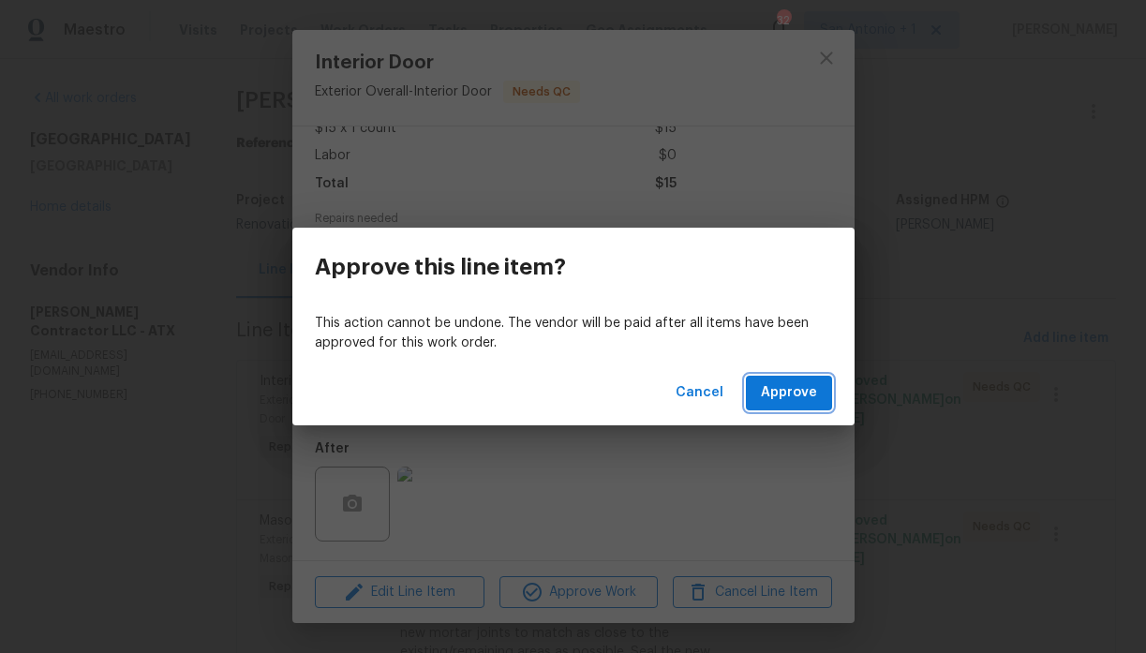
click at [786, 397] on span "Approve" at bounding box center [789, 392] width 56 height 23
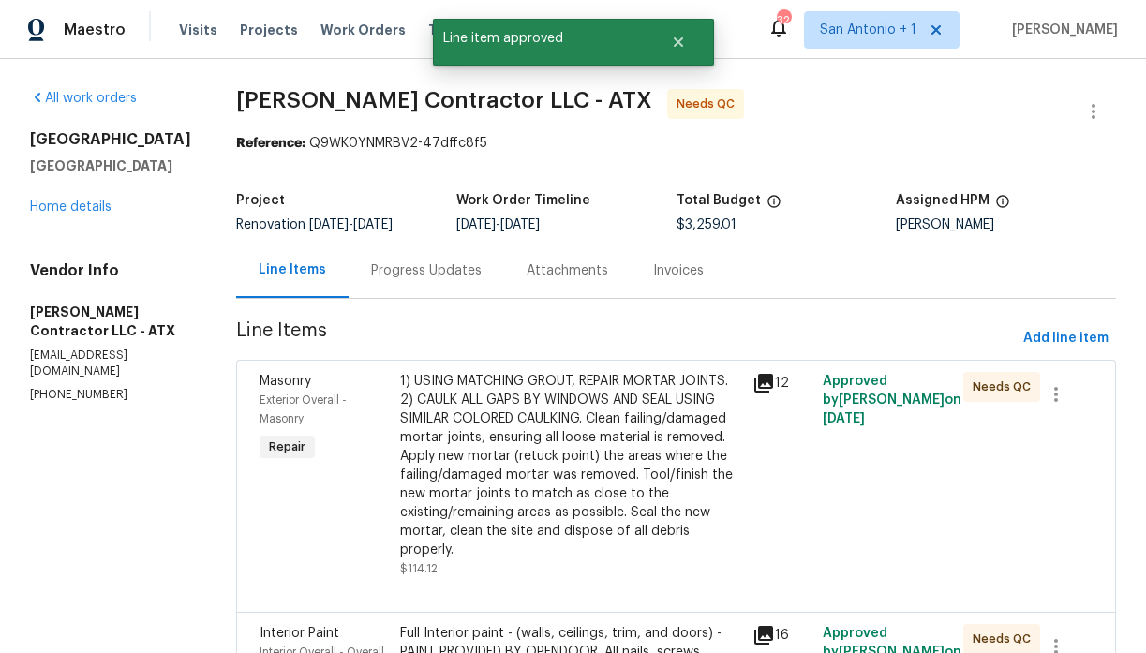
click at [567, 439] on div "1) USING MATCHING GROUT, REPAIR MORTAR JOINTS. 2) CAULK ALL GAPS BY WINDOWS AND…" at bounding box center [570, 465] width 340 height 187
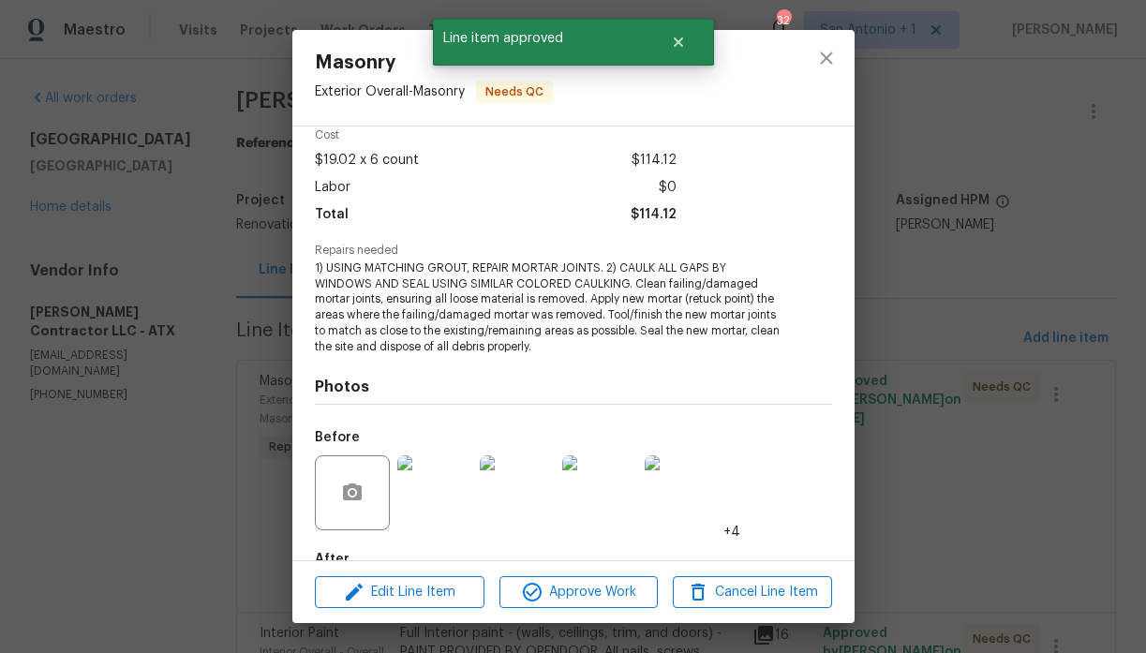
scroll to position [194, 0]
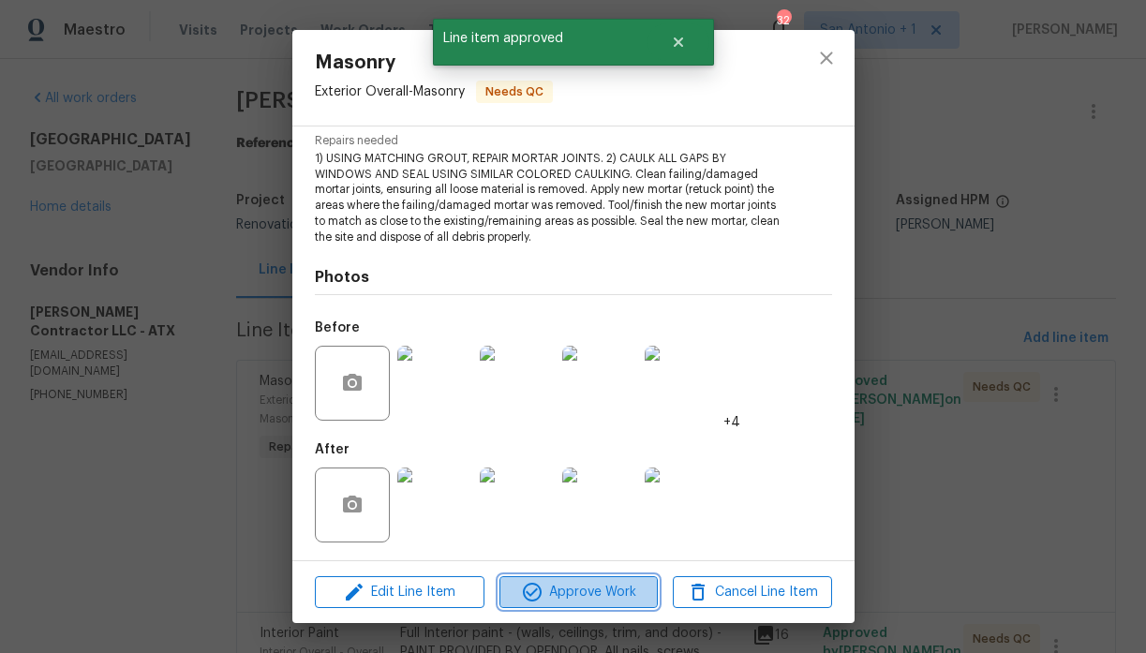
click at [586, 585] on span "Approve Work" at bounding box center [578, 592] width 147 height 23
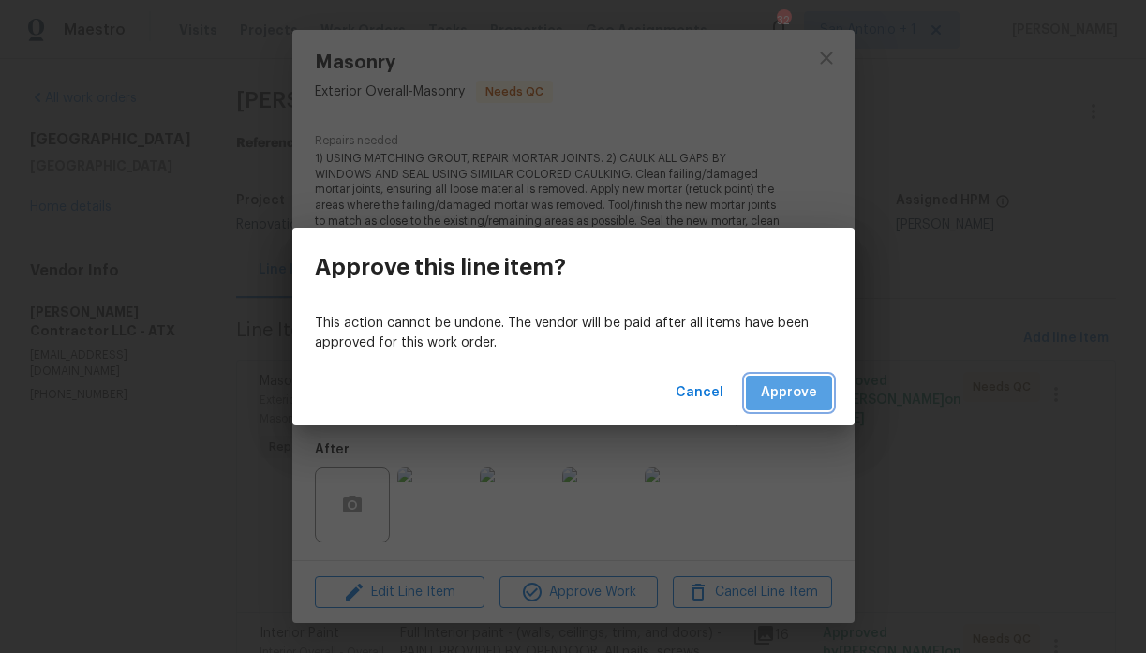
click at [807, 393] on span "Approve" at bounding box center [789, 392] width 56 height 23
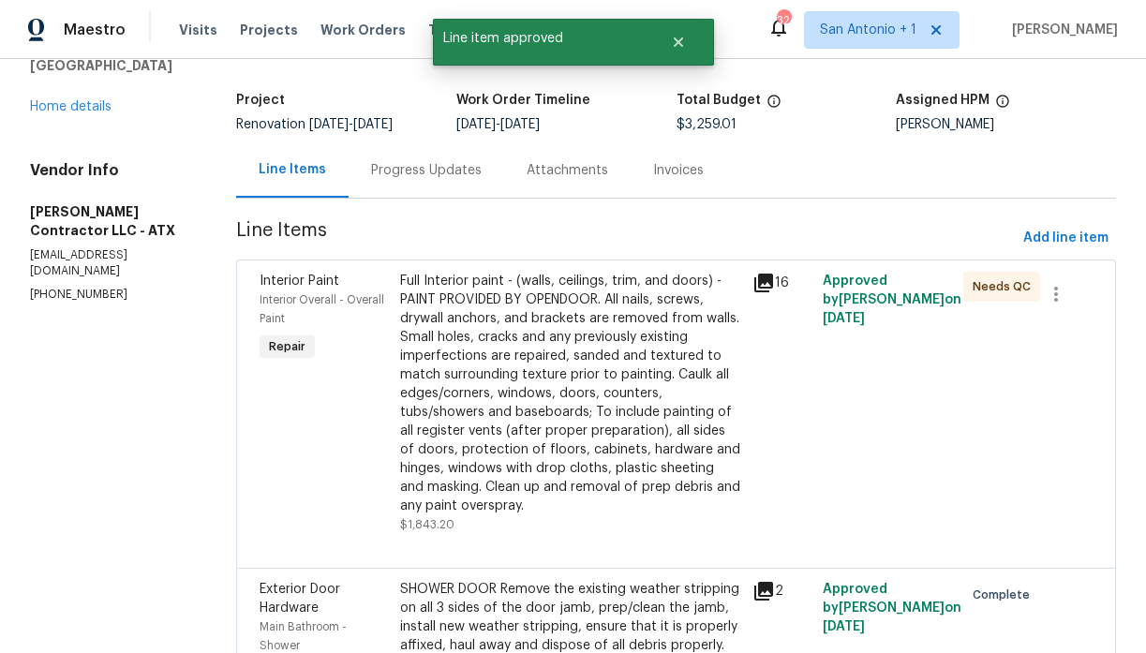
scroll to position [141, 0]
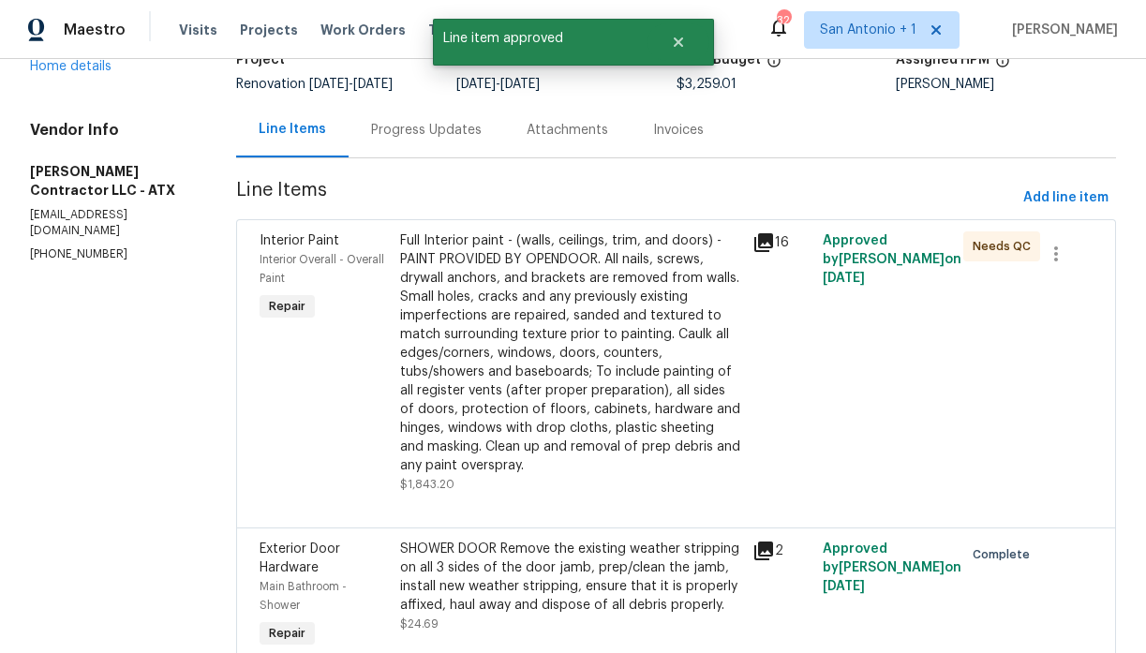
click at [577, 384] on div "Full Interior paint - (walls, ceilings, trim, and doors) - PAINT PROVIDED BY OP…" at bounding box center [570, 353] width 340 height 244
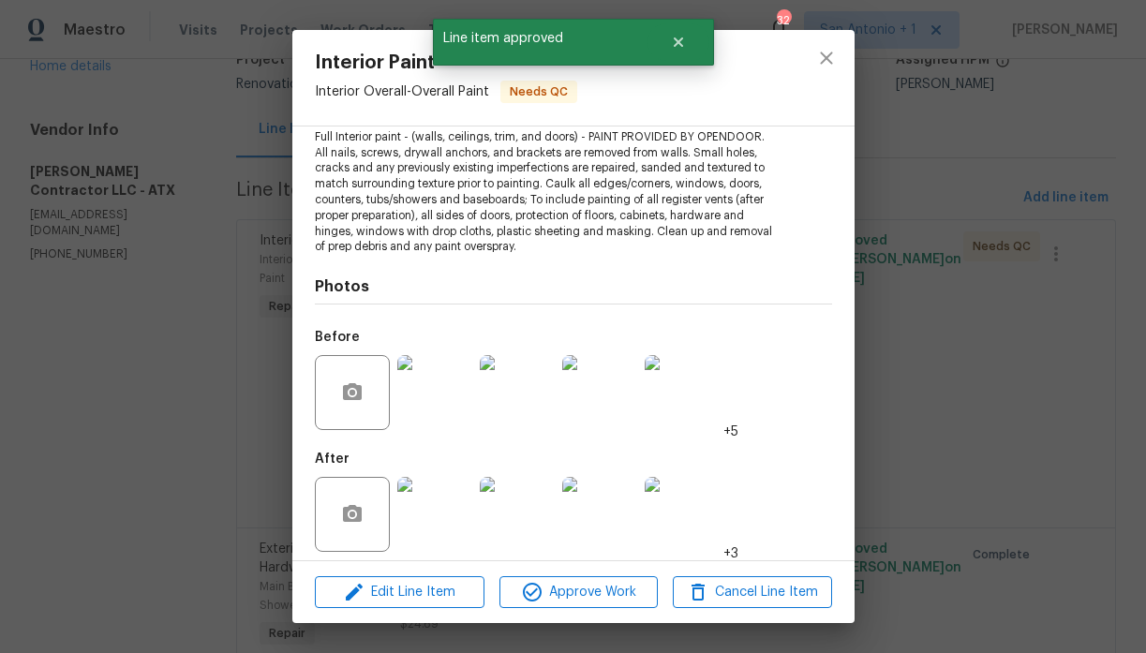
scroll to position [226, 0]
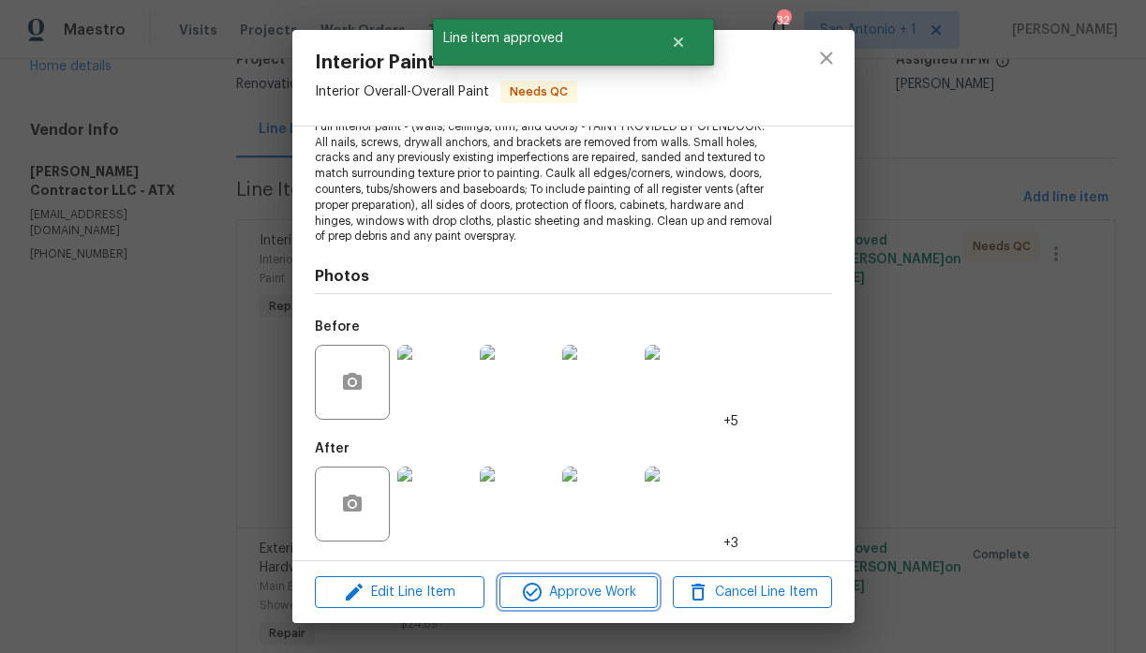
click at [592, 590] on span "Approve Work" at bounding box center [578, 592] width 147 height 23
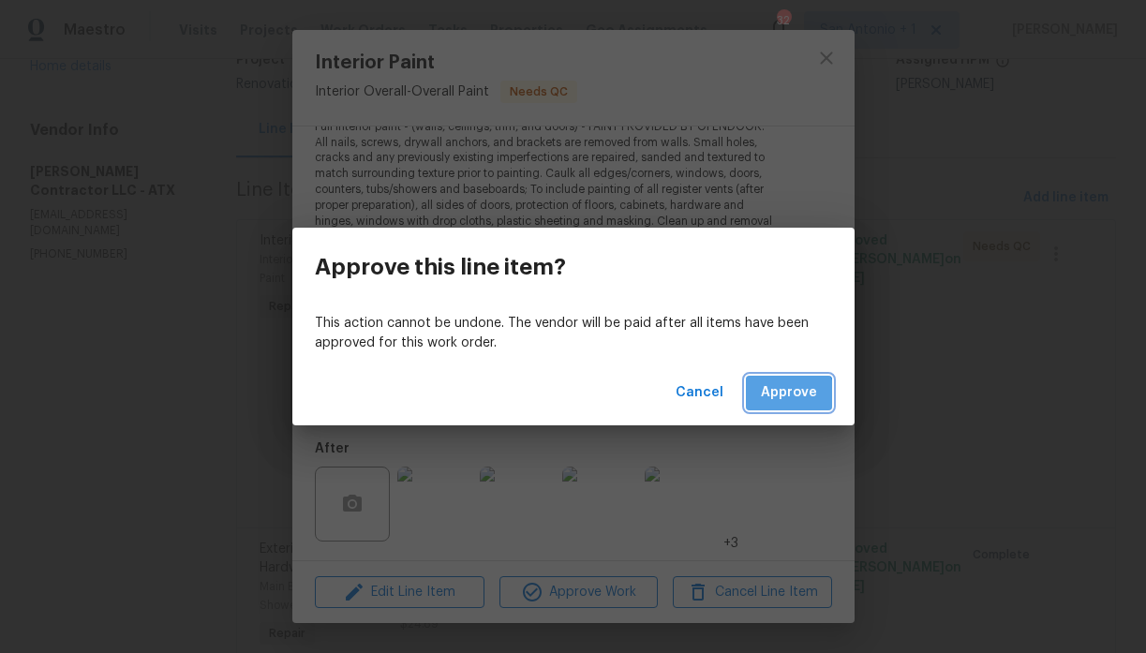
click at [773, 407] on button "Approve" at bounding box center [789, 393] width 86 height 35
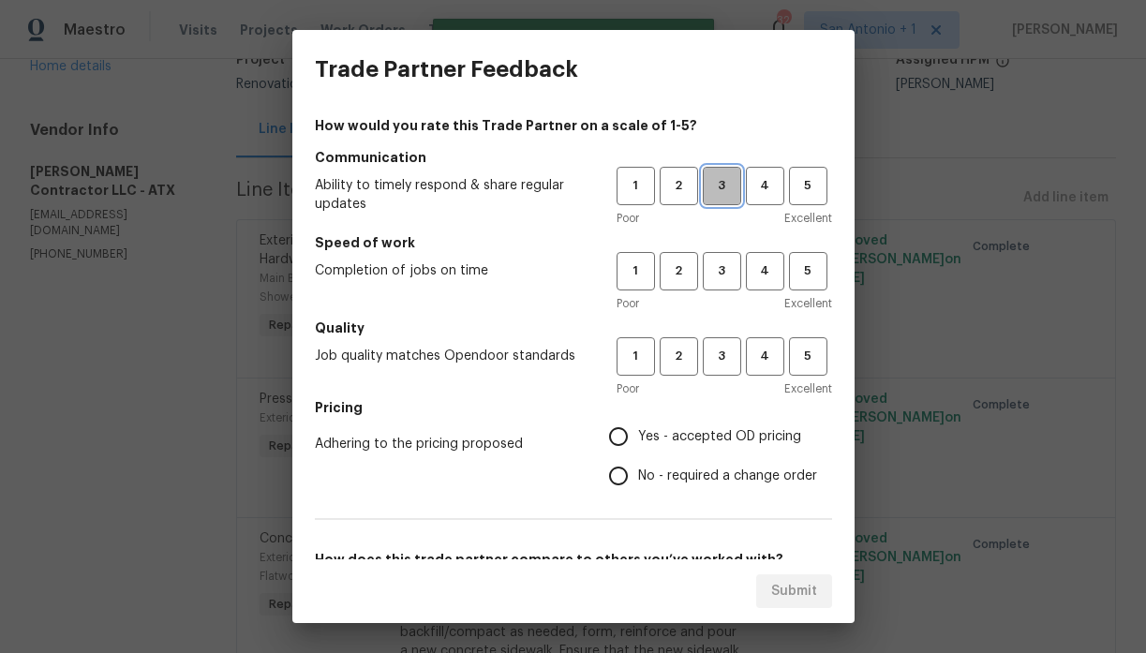
click at [726, 197] on button "3" at bounding box center [722, 186] width 38 height 38
click at [723, 270] on span "3" at bounding box center [721, 271] width 35 height 22
click at [720, 347] on span "3" at bounding box center [721, 357] width 35 height 22
click at [698, 437] on span "Yes - accepted OD pricing" at bounding box center [719, 437] width 163 height 20
click at [638, 437] on input "Yes - accepted OD pricing" at bounding box center [618, 436] width 39 height 39
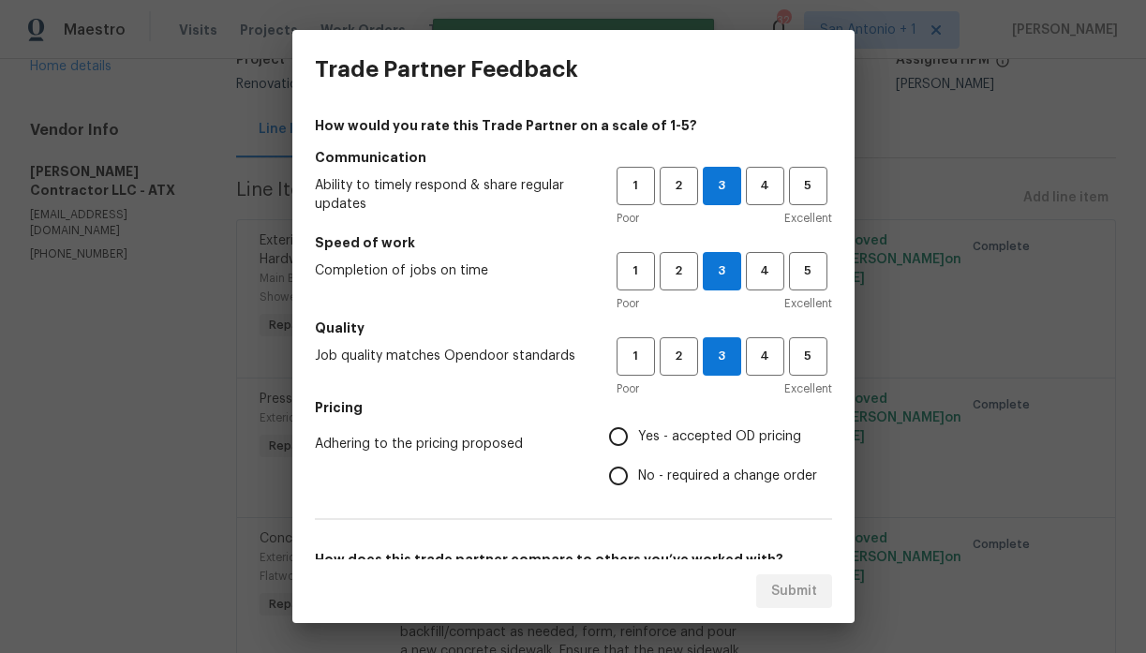
radio input "true"
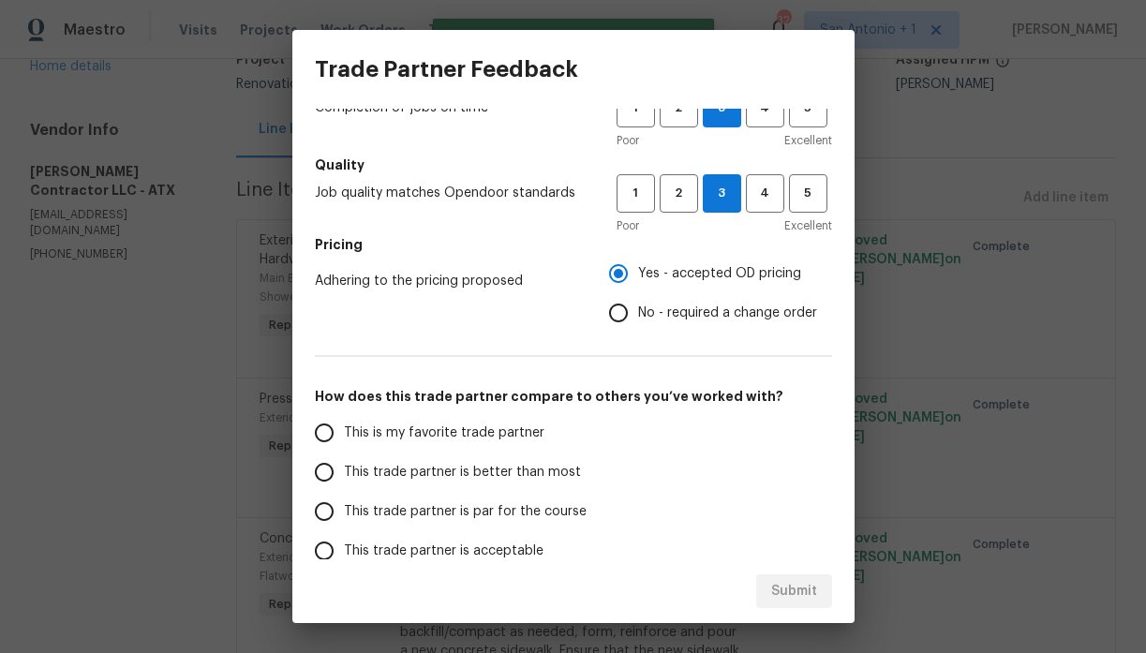
scroll to position [230, 0]
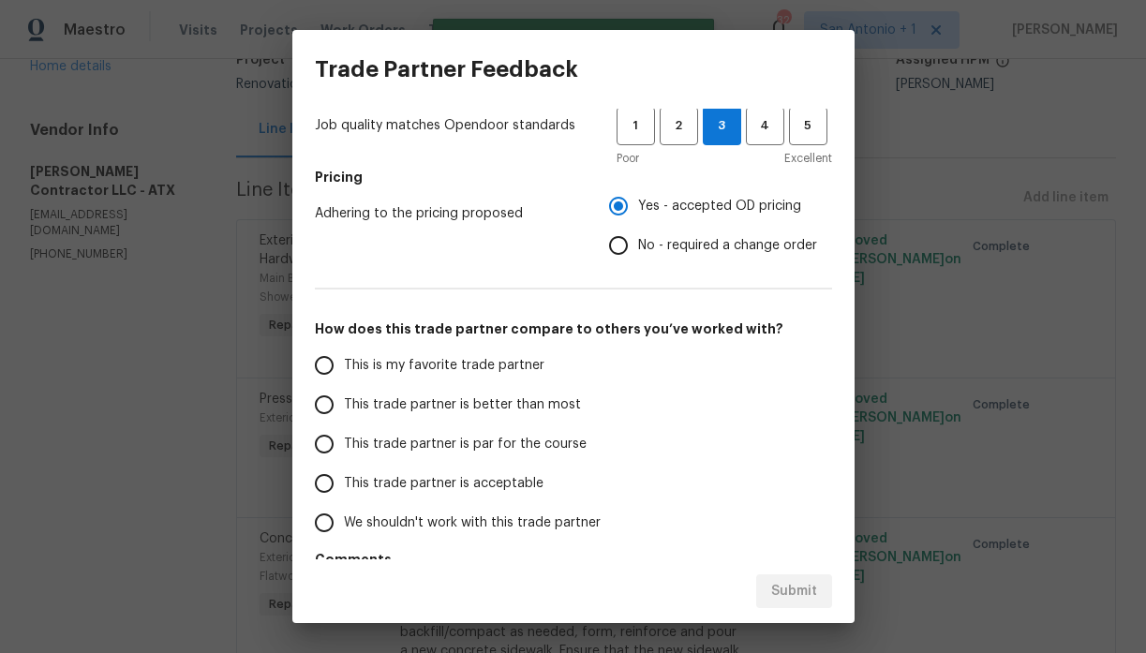
click at [536, 447] on span "This trade partner is par for the course" at bounding box center [465, 445] width 243 height 20
click at [344, 447] on input "This trade partner is par for the course" at bounding box center [323, 443] width 39 height 39
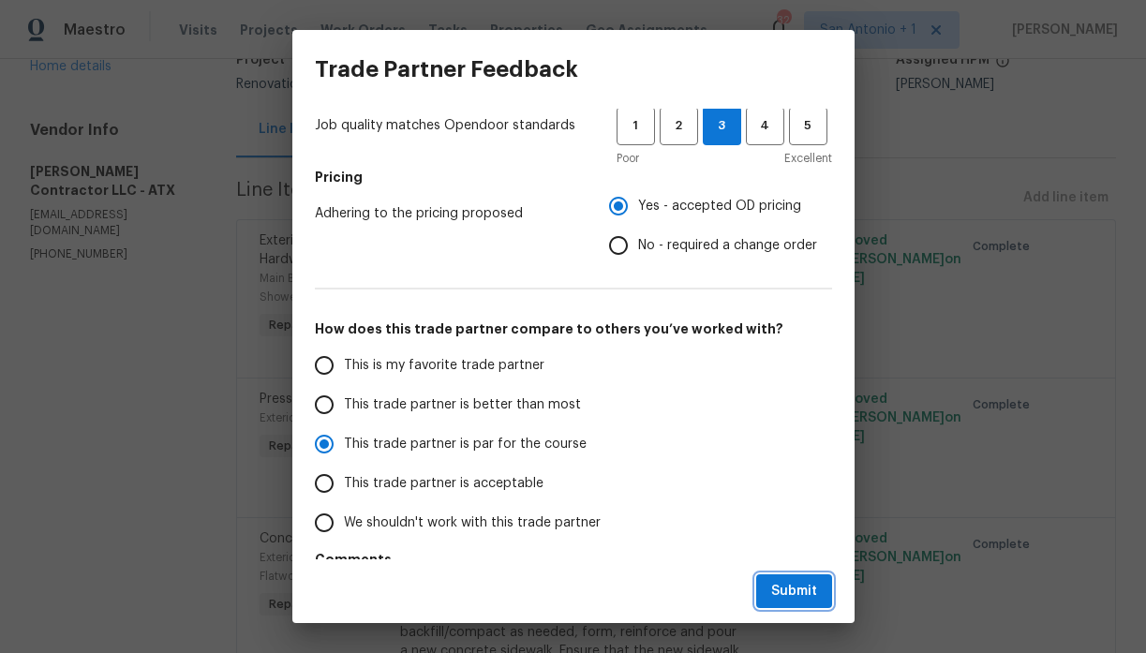
click at [797, 587] on span "Submit" at bounding box center [794, 591] width 46 height 23
radio input "true"
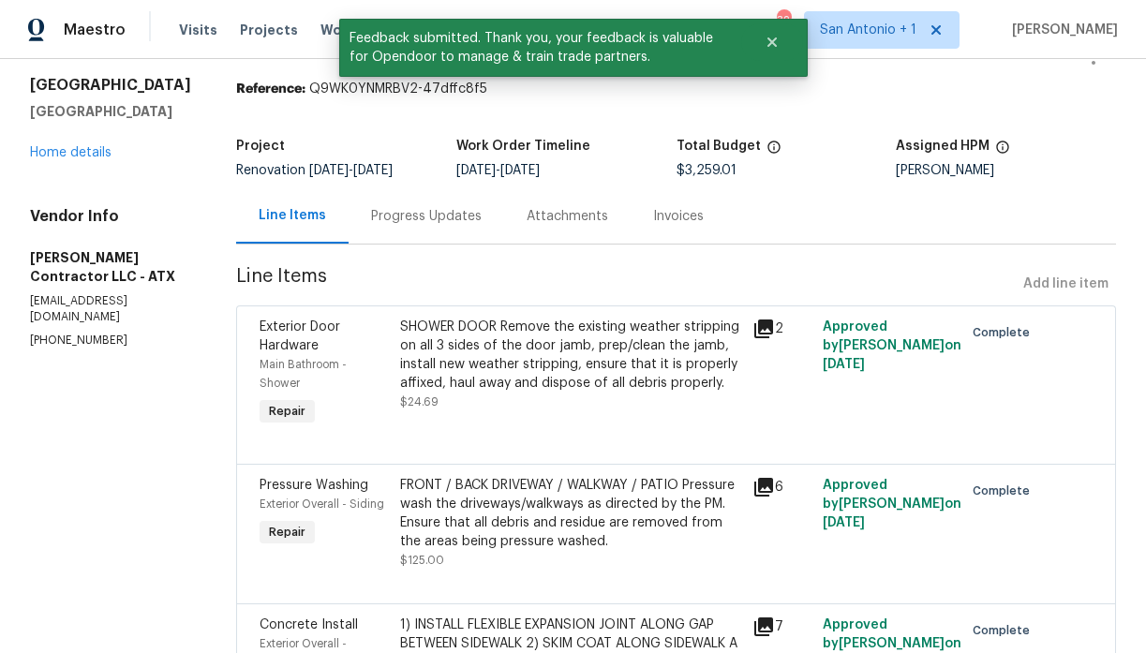
scroll to position [0, 0]
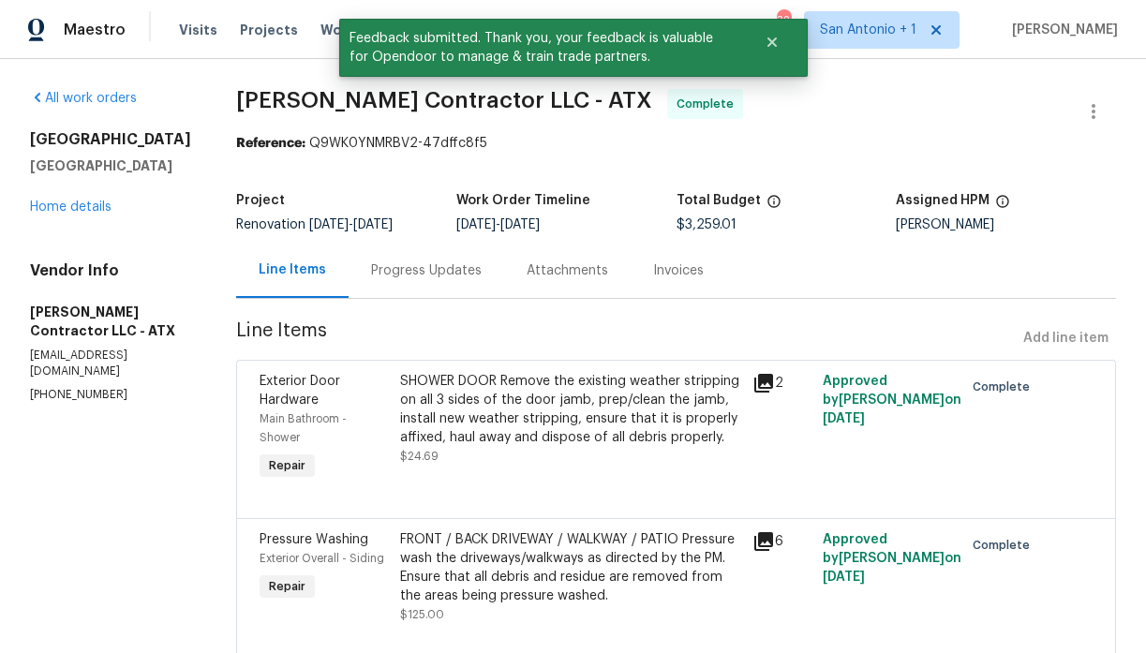
click at [92, 214] on div "124 Blossom Valley Strm Buda, TX 78610 Home details" at bounding box center [110, 173] width 161 height 86
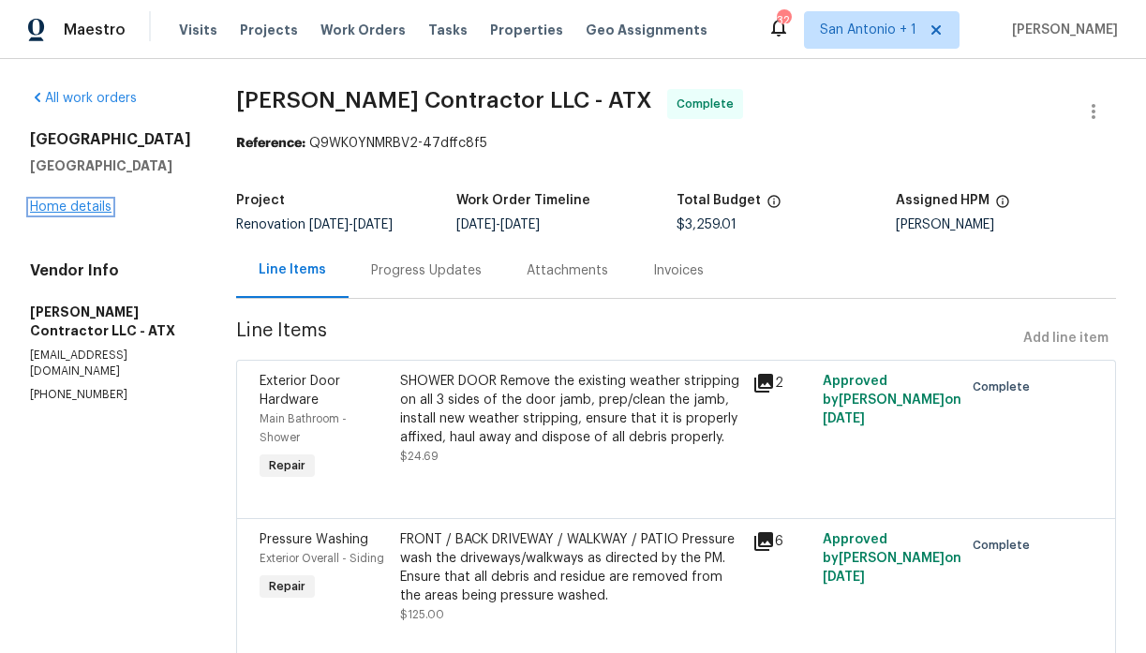
click at [85, 206] on link "Home details" at bounding box center [70, 206] width 81 height 13
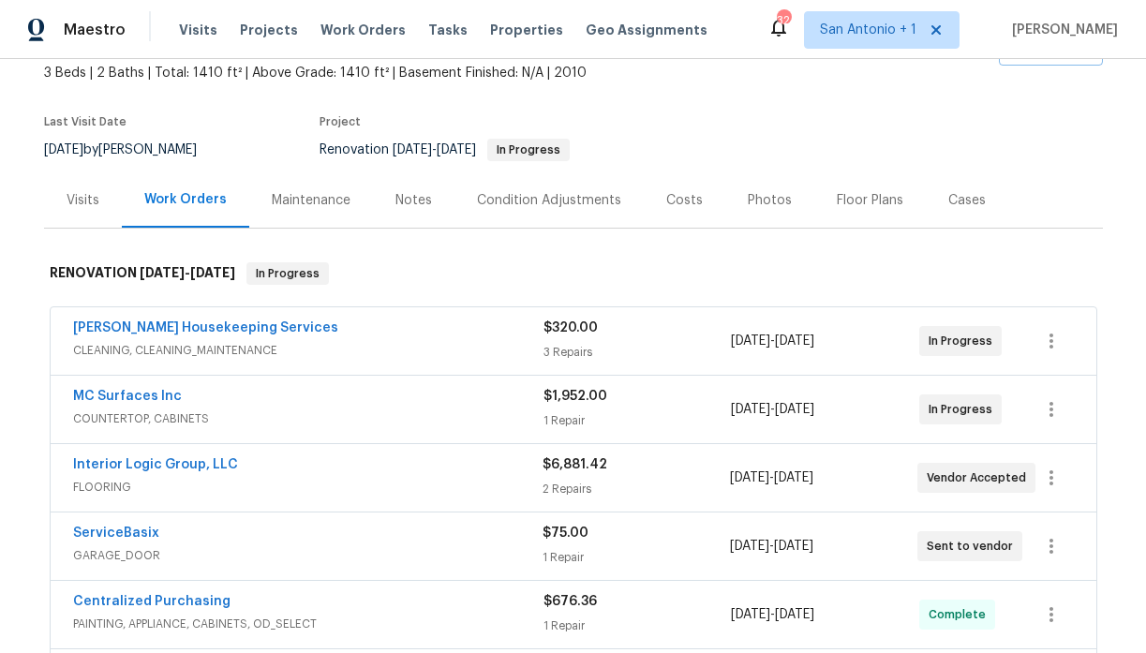
scroll to position [111, 0]
click at [407, 200] on div "Notes" at bounding box center [413, 201] width 37 height 19
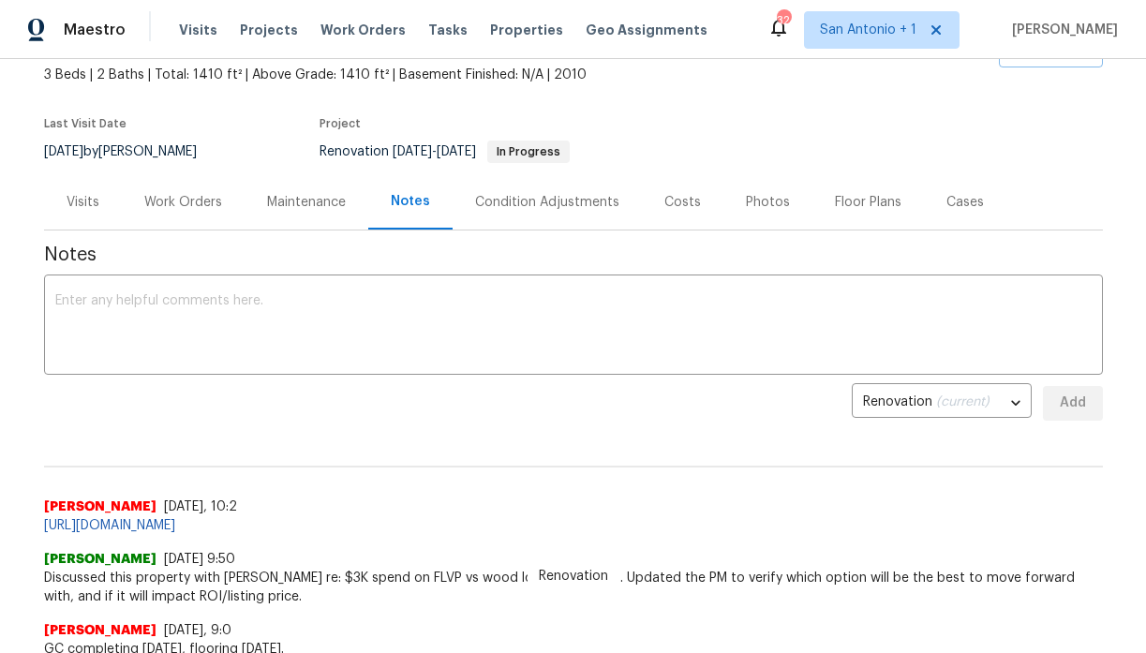
scroll to position [106, 0]
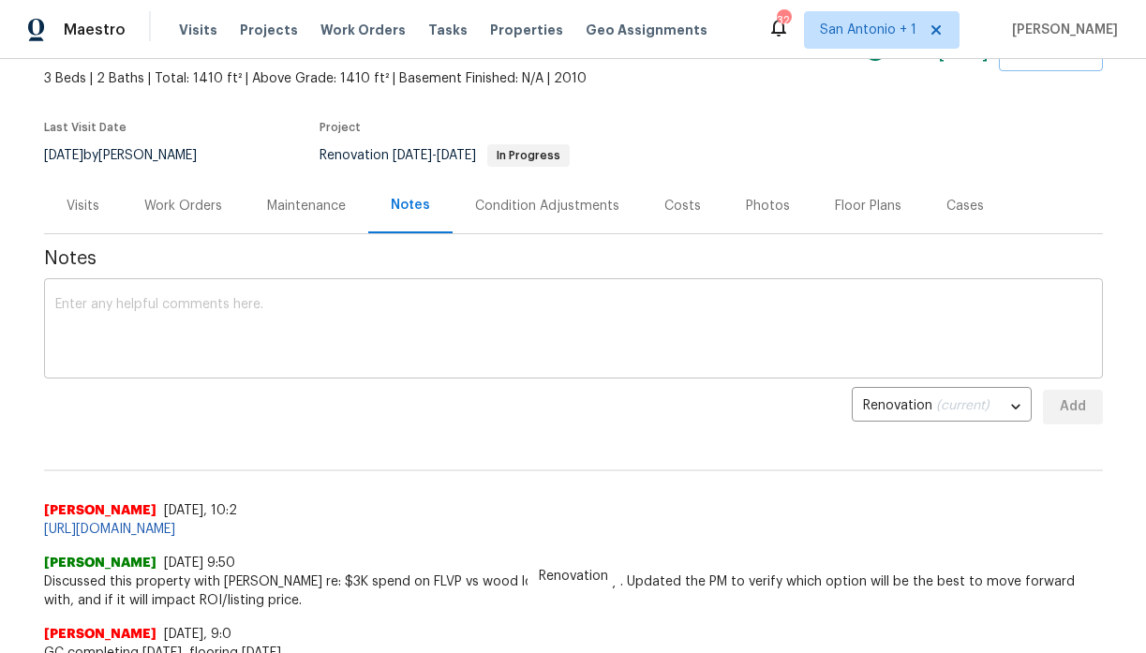
click at [361, 310] on textarea at bounding box center [573, 331] width 1036 height 66
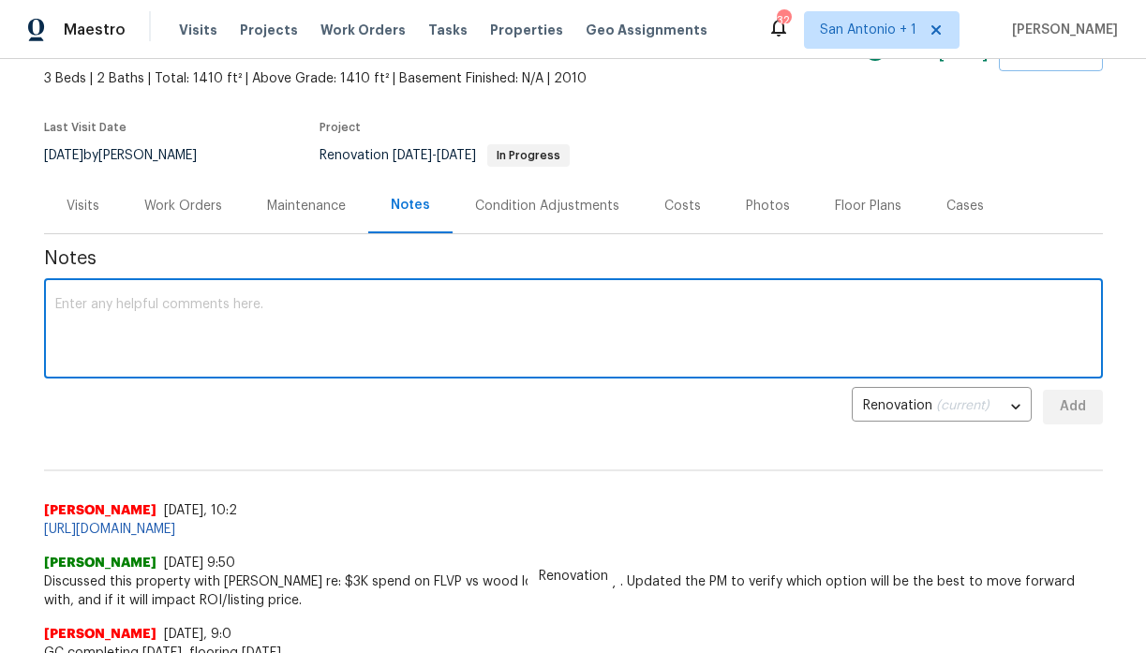
click at [361, 310] on textarea at bounding box center [573, 331] width 1036 height 66
type textarea "Awaiting confirmation for flooring install."
click at [1074, 417] on span "Add" at bounding box center [1073, 406] width 30 height 23
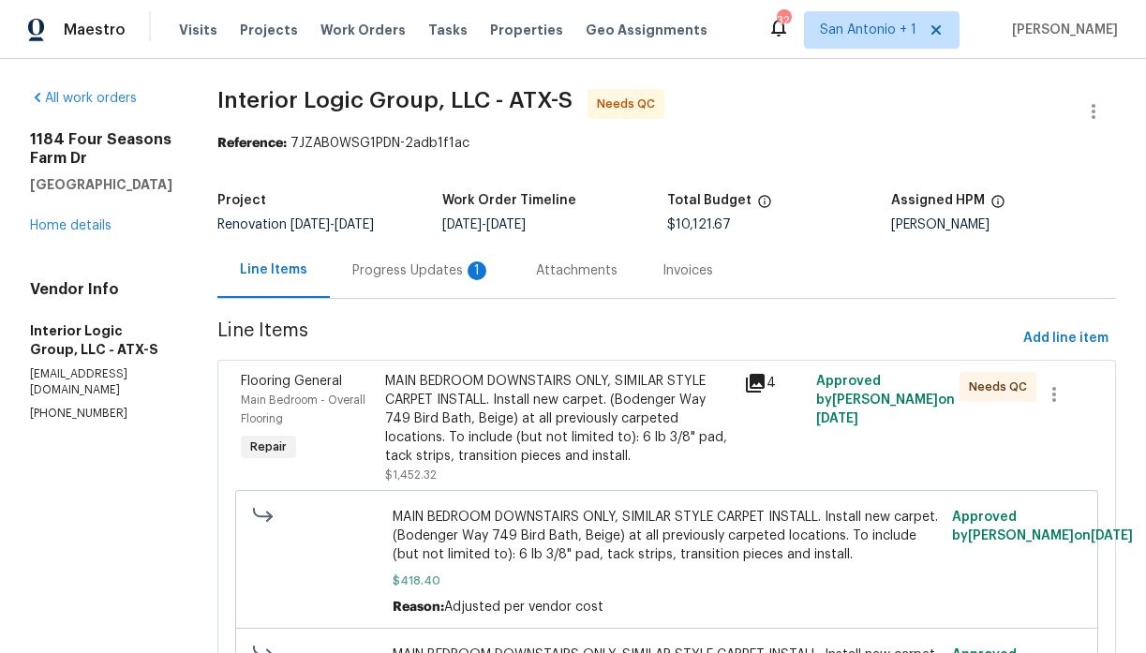
click at [437, 268] on div "Progress Updates 1" at bounding box center [421, 270] width 139 height 19
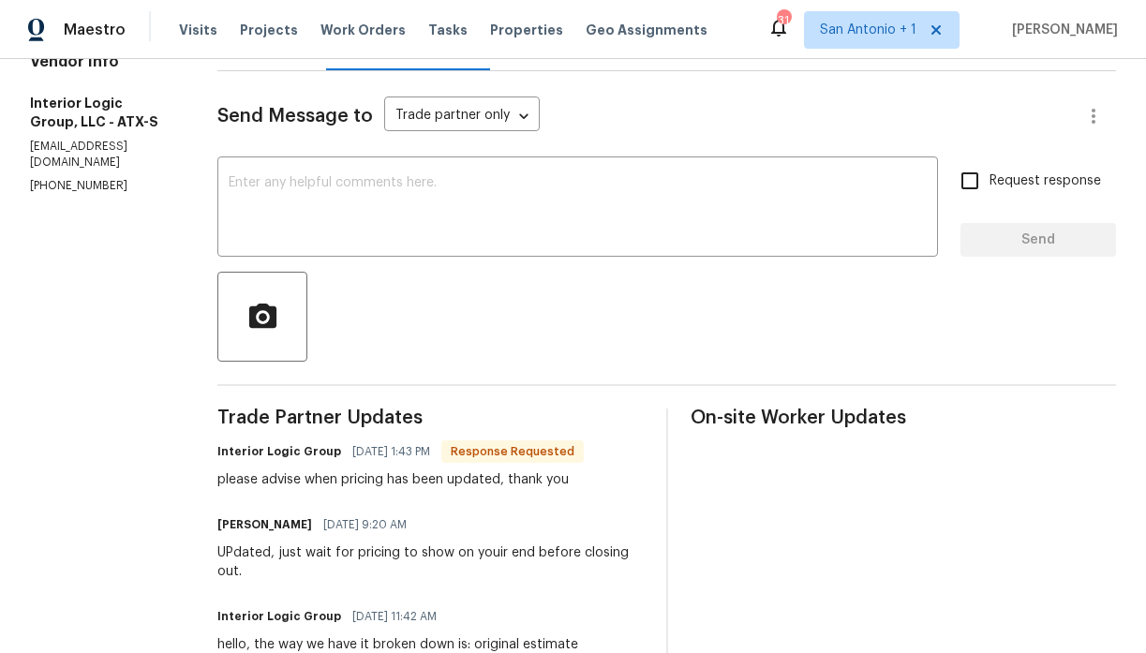
scroll to position [116, 0]
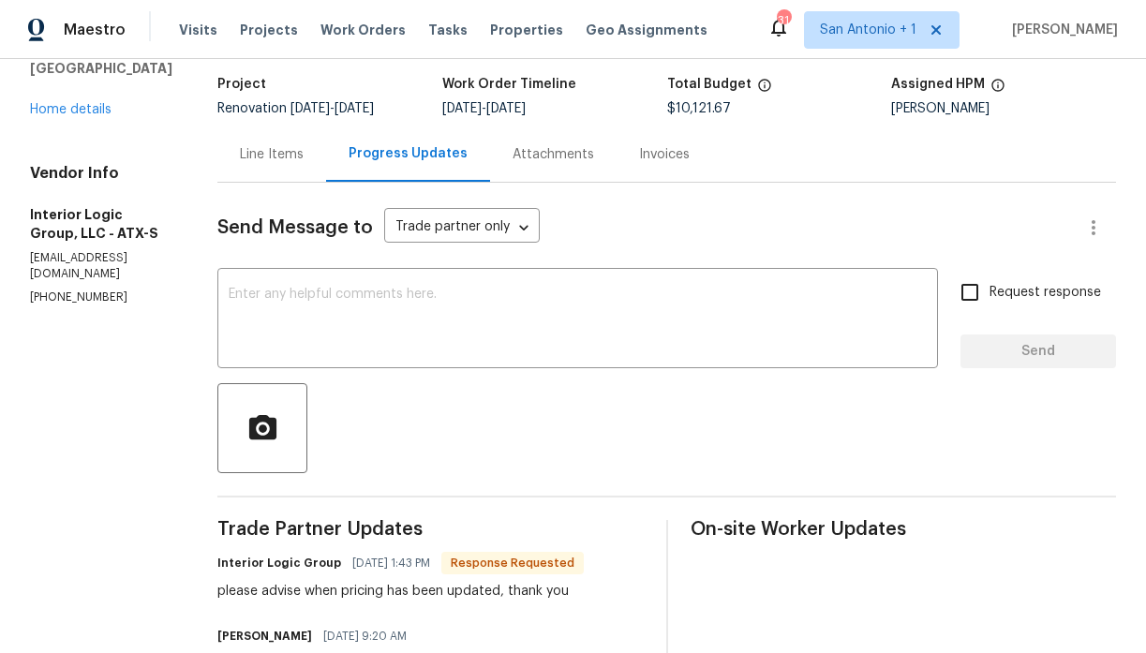
click at [304, 159] on div "Line Items" at bounding box center [272, 154] width 64 height 19
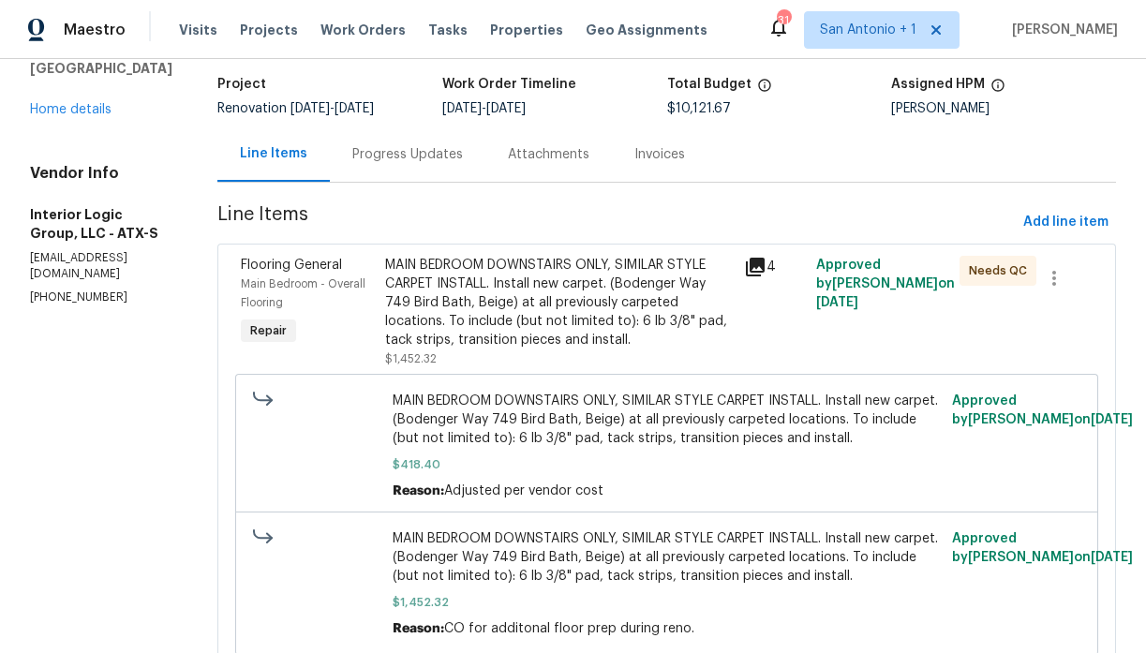
click at [424, 155] on div "Progress Updates" at bounding box center [407, 154] width 111 height 19
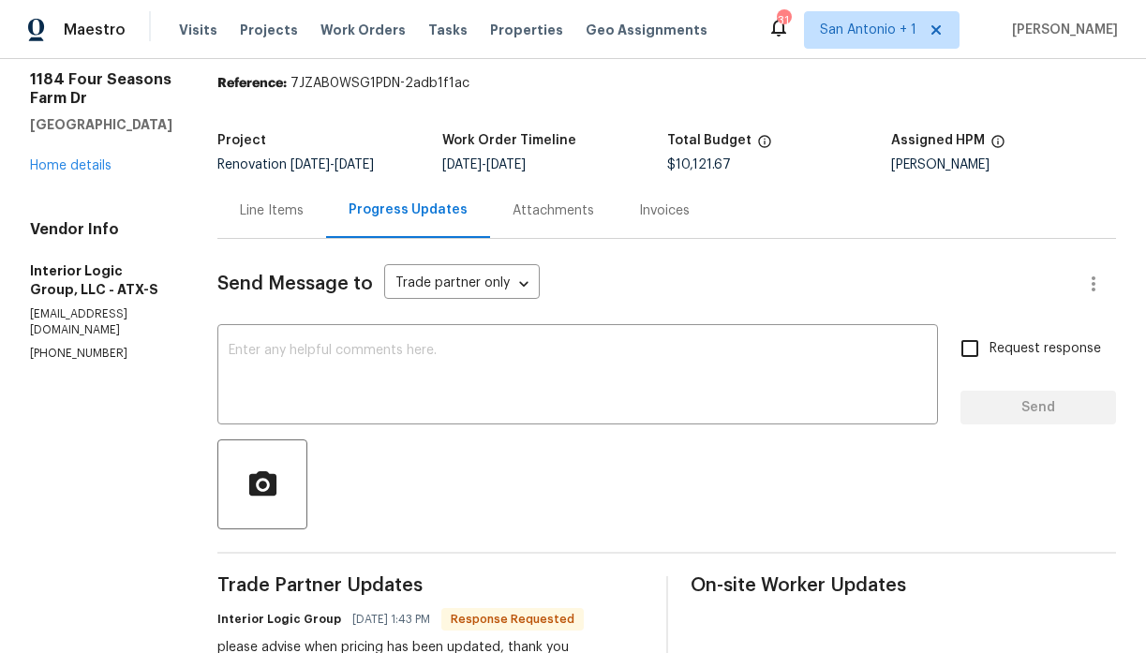
scroll to position [116, 0]
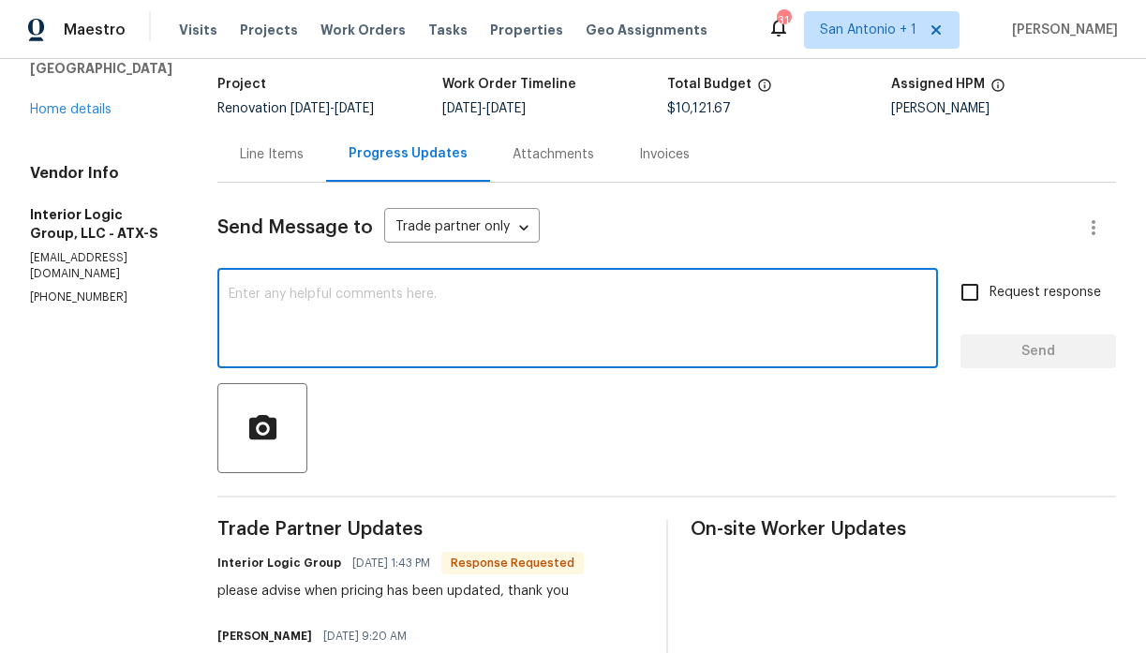
click at [443, 307] on textarea at bounding box center [578, 321] width 698 height 66
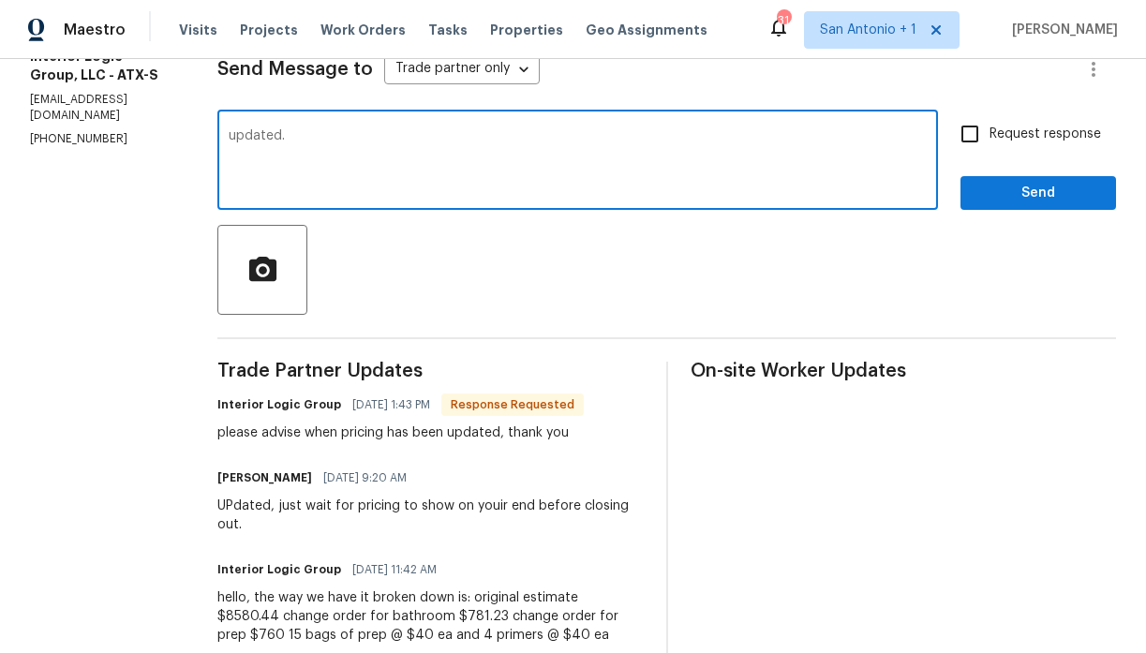
scroll to position [266, 0]
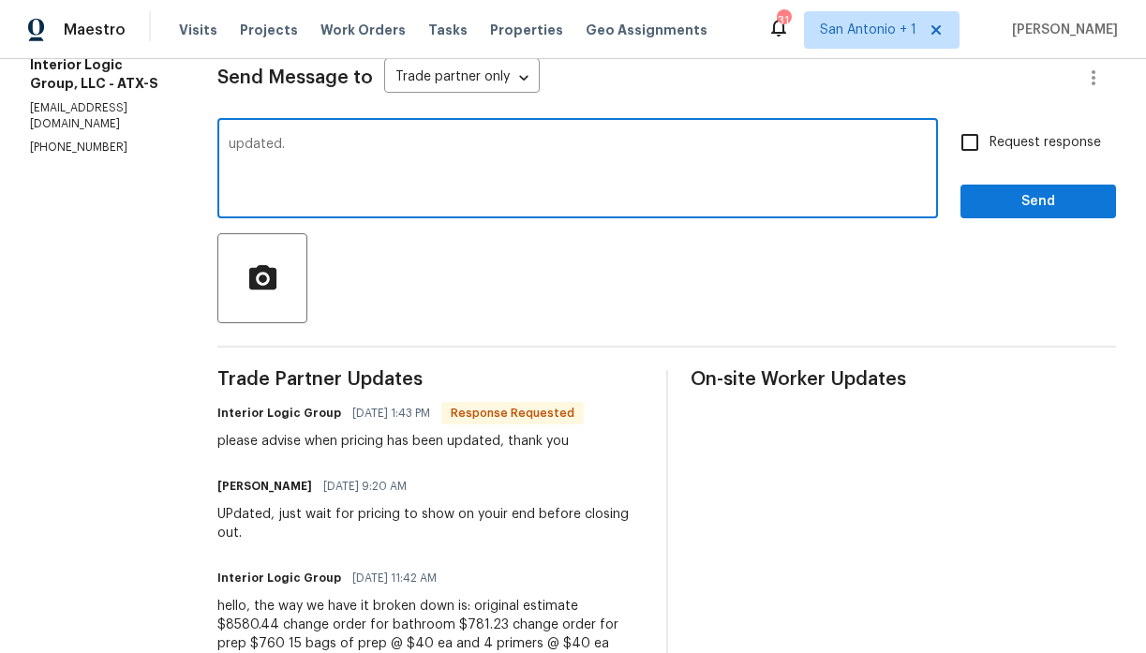
type textarea "updated."
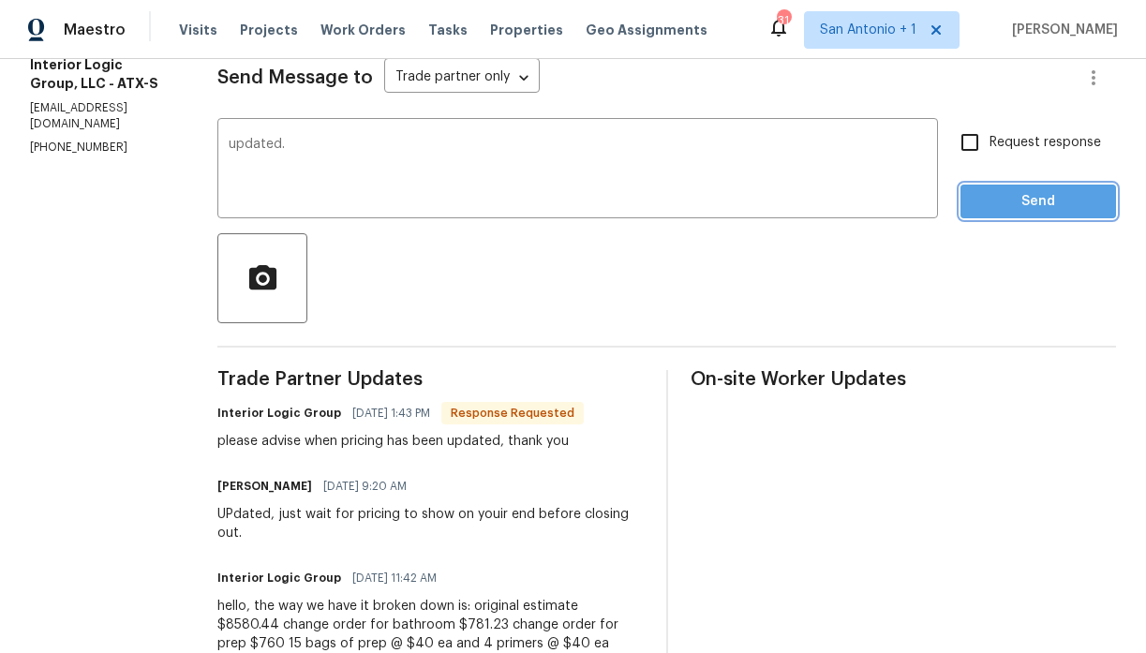
click at [1033, 208] on span "Send" at bounding box center [1038, 201] width 126 height 23
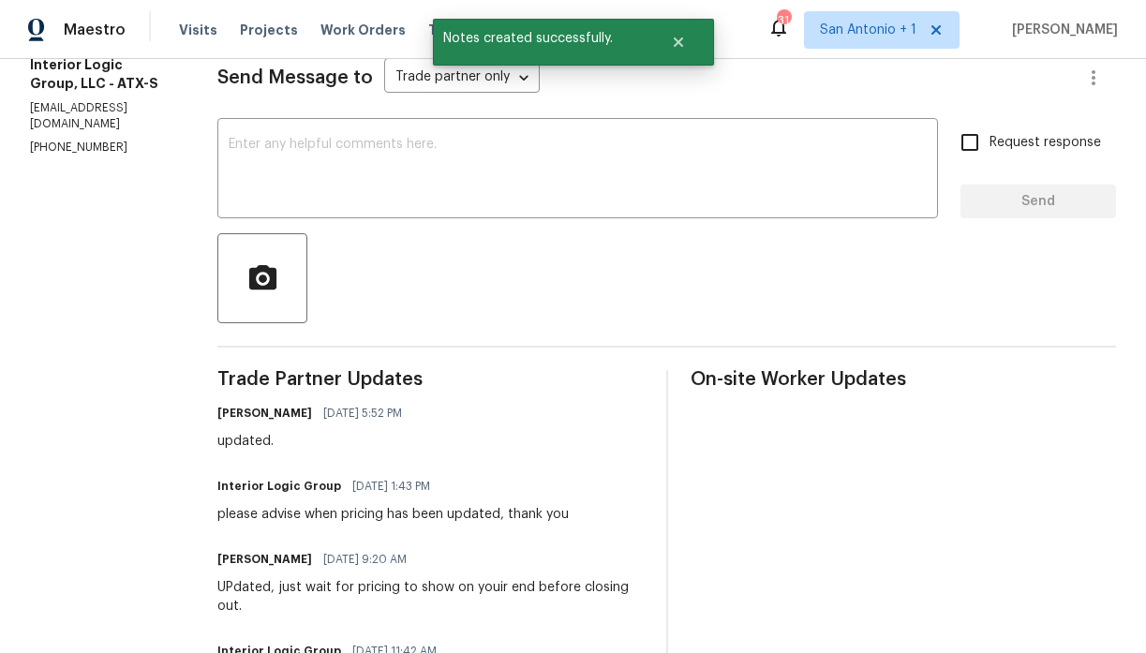
scroll to position [148, 0]
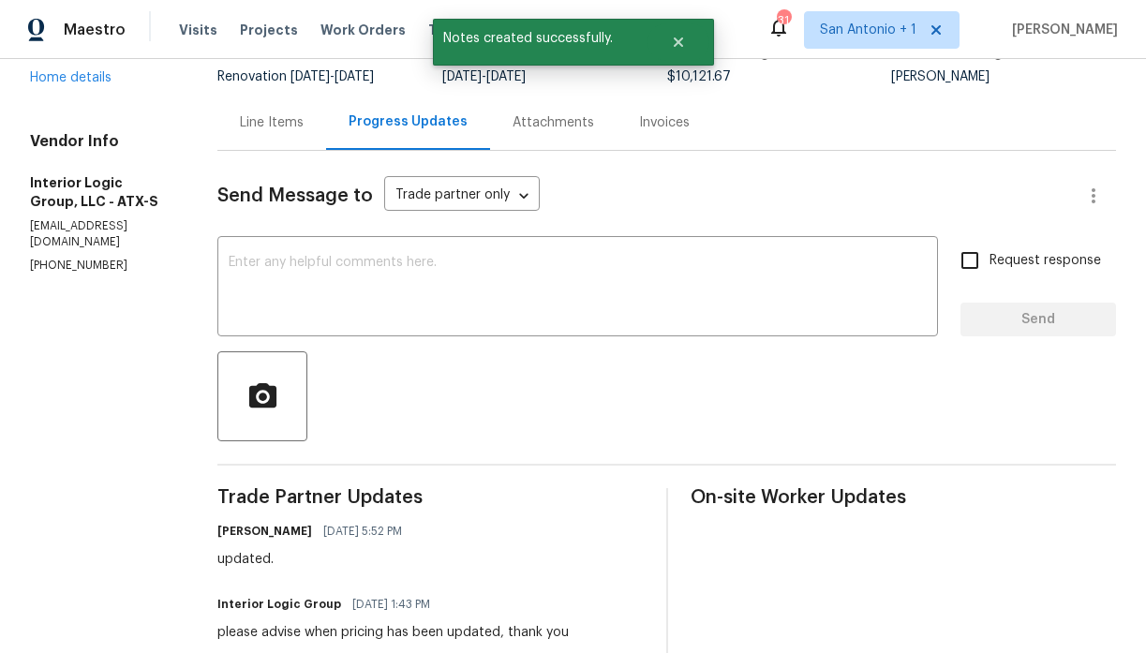
click at [304, 128] on div "Line Items" at bounding box center [272, 122] width 64 height 19
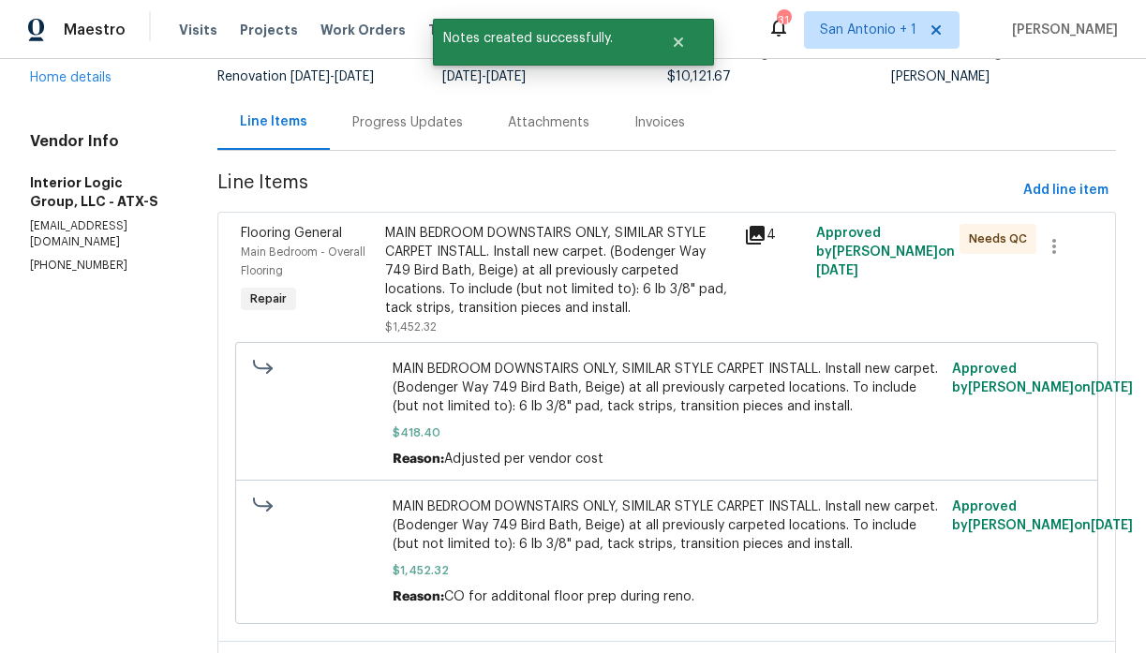
click at [496, 317] on div "MAIN BEDROOM DOWNSTAIRS ONLY, SIMILAR STYLE CARPET INSTALL. Install new carpet.…" at bounding box center [559, 271] width 348 height 94
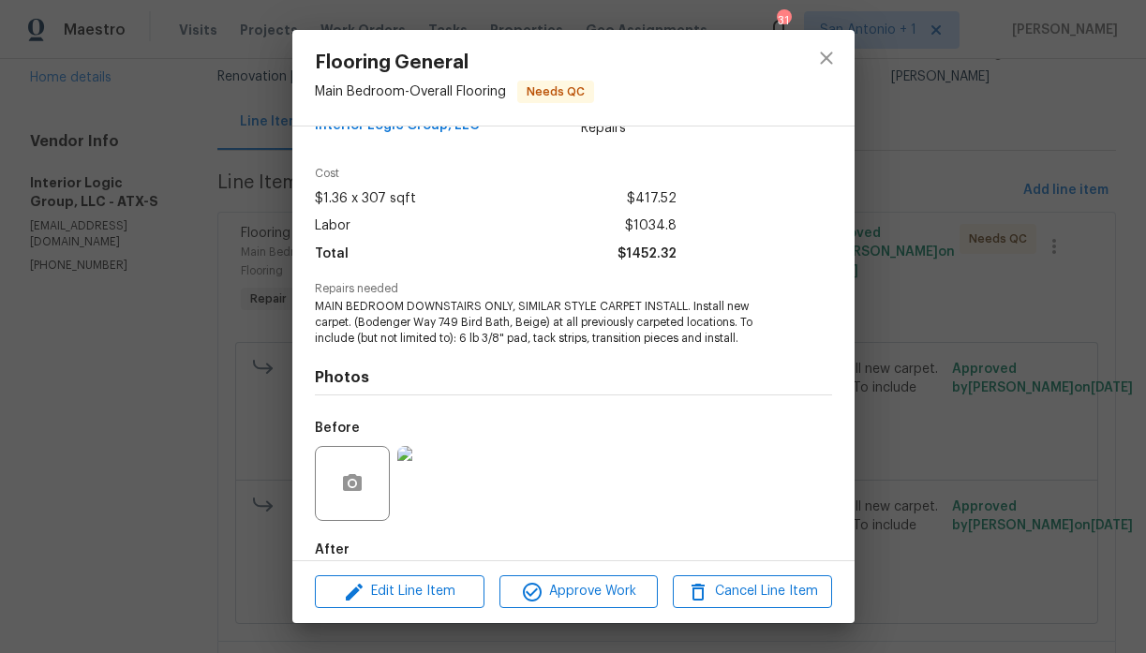
scroll to position [3, 0]
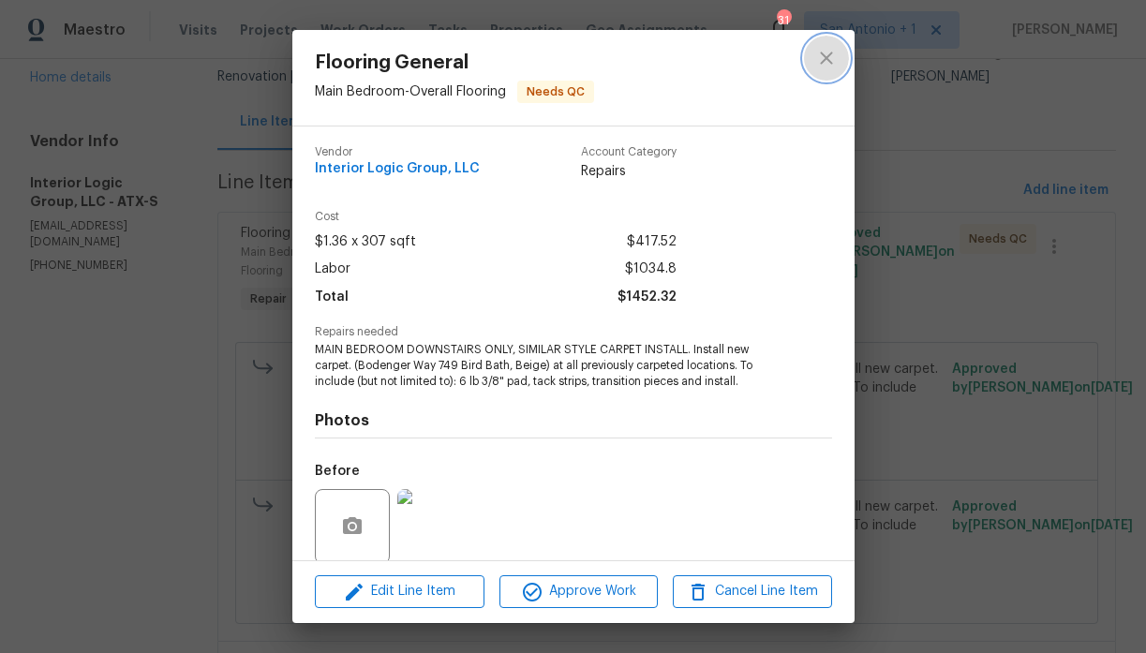
click at [828, 52] on icon "close" at bounding box center [826, 58] width 22 height 22
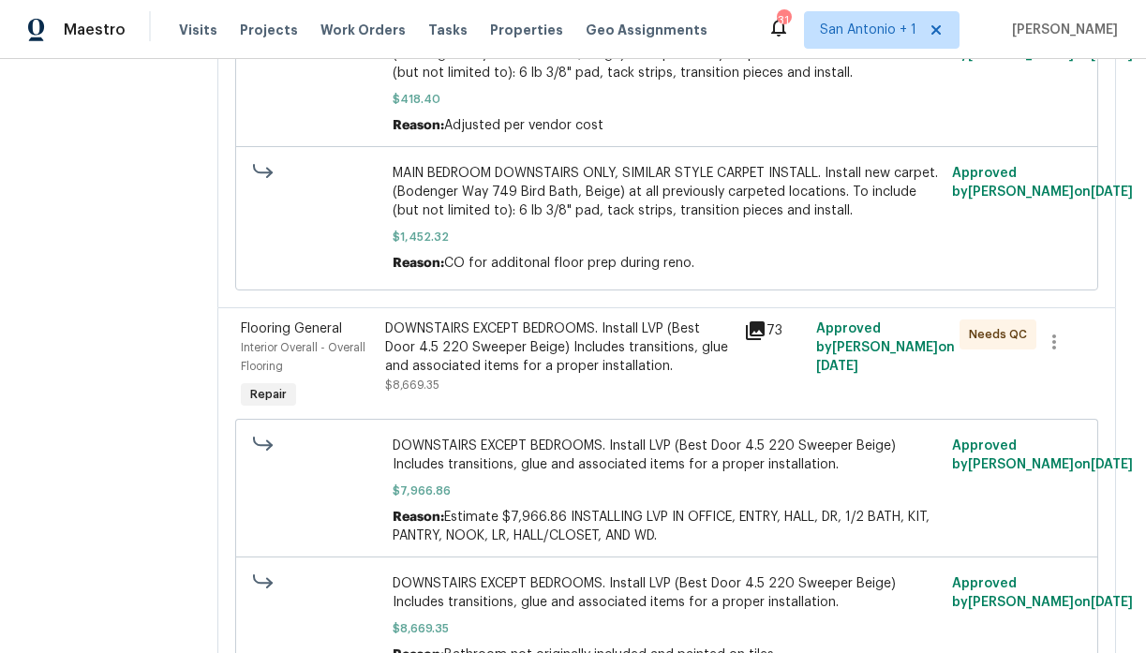
scroll to position [484, 0]
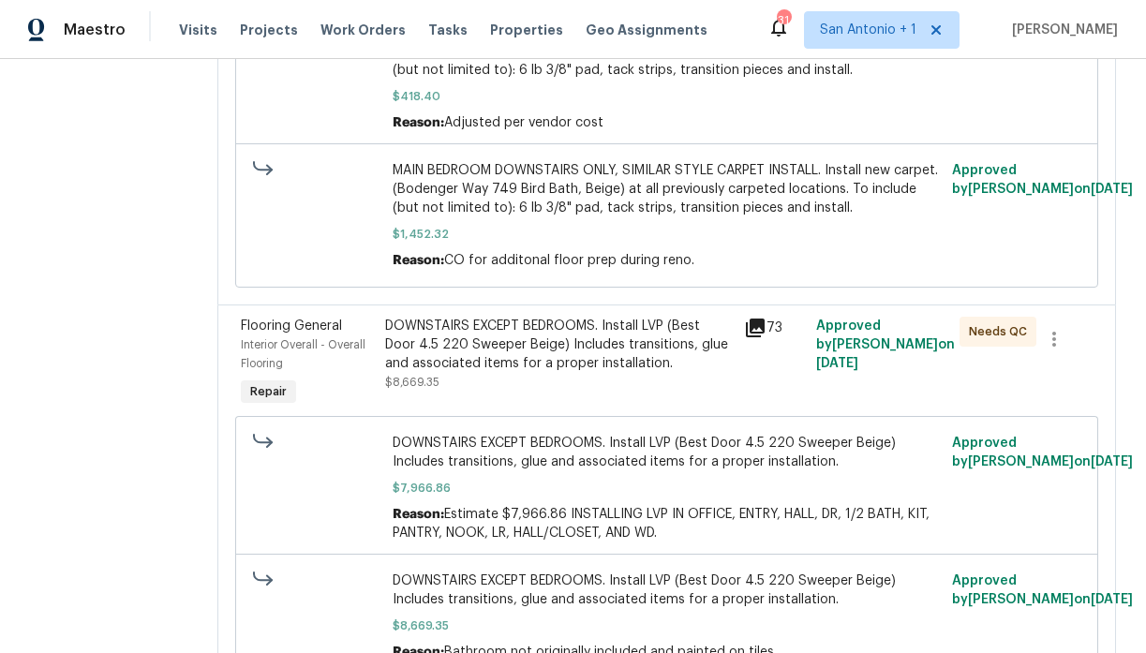
click at [497, 366] on div "DOWNSTAIRS EXCEPT BEDROOMS. Install LVP (Best Door 4.5 220 Sweeper Beige) Inclu…" at bounding box center [559, 345] width 348 height 56
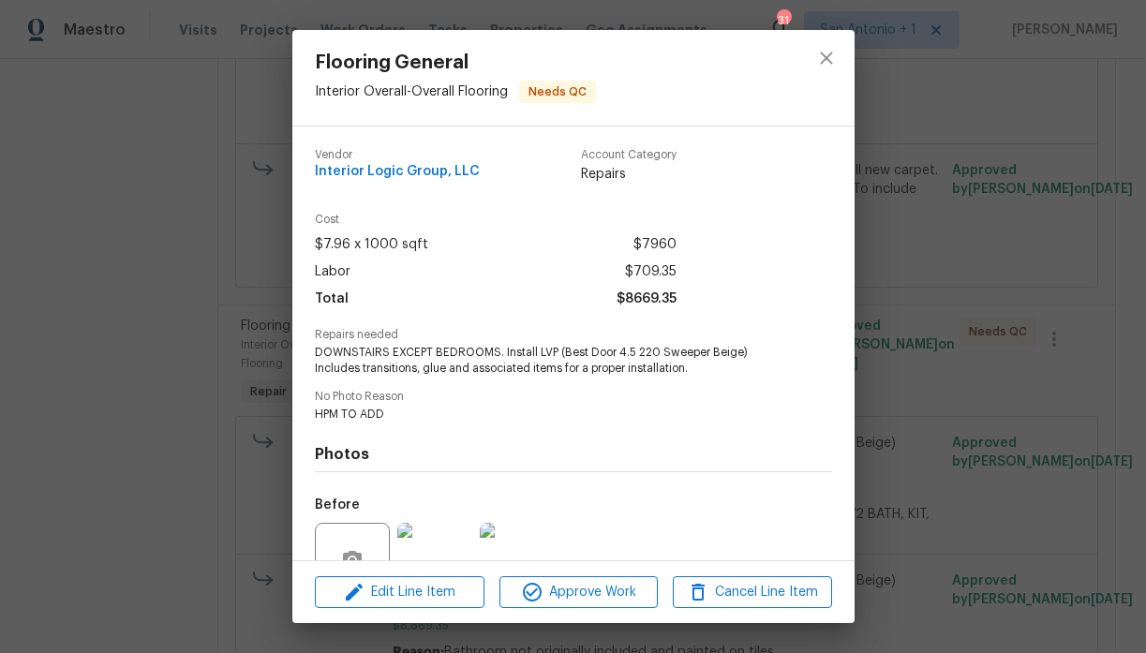
scroll to position [178, 0]
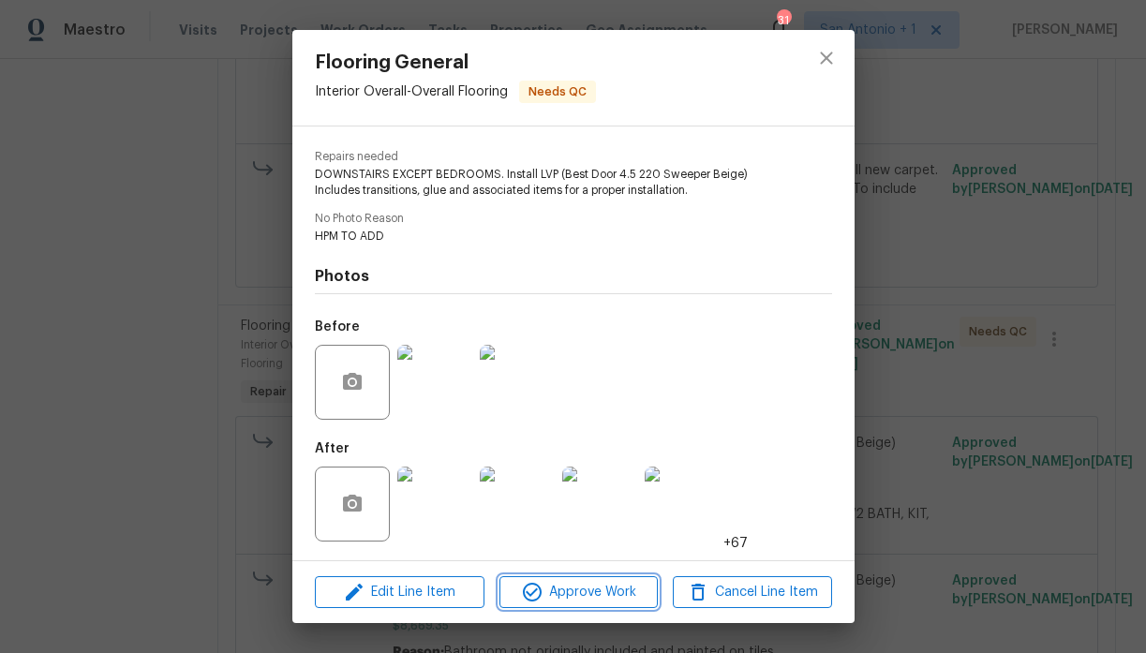
click at [578, 590] on span "Approve Work" at bounding box center [578, 592] width 147 height 23
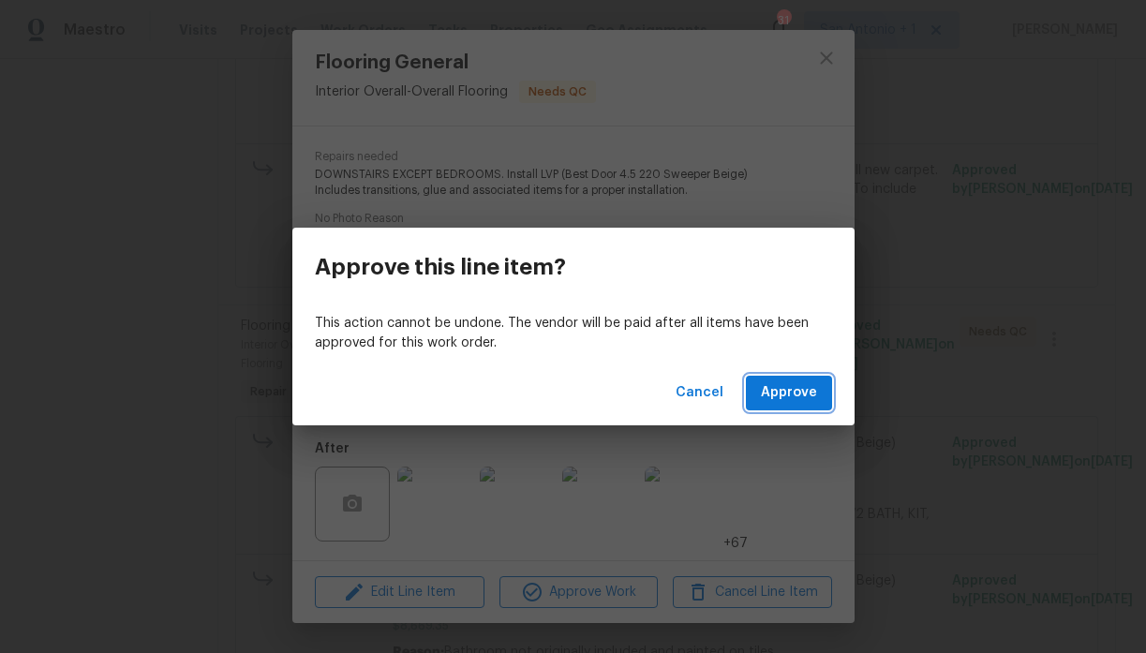
click at [802, 396] on span "Approve" at bounding box center [789, 392] width 56 height 23
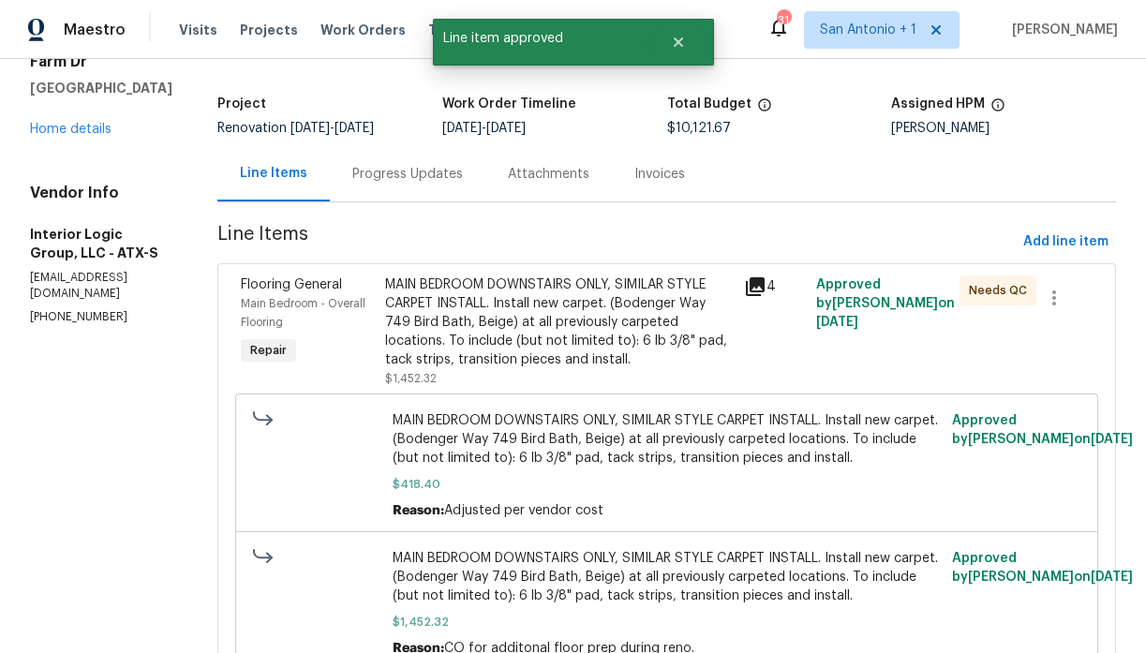
scroll to position [74, 0]
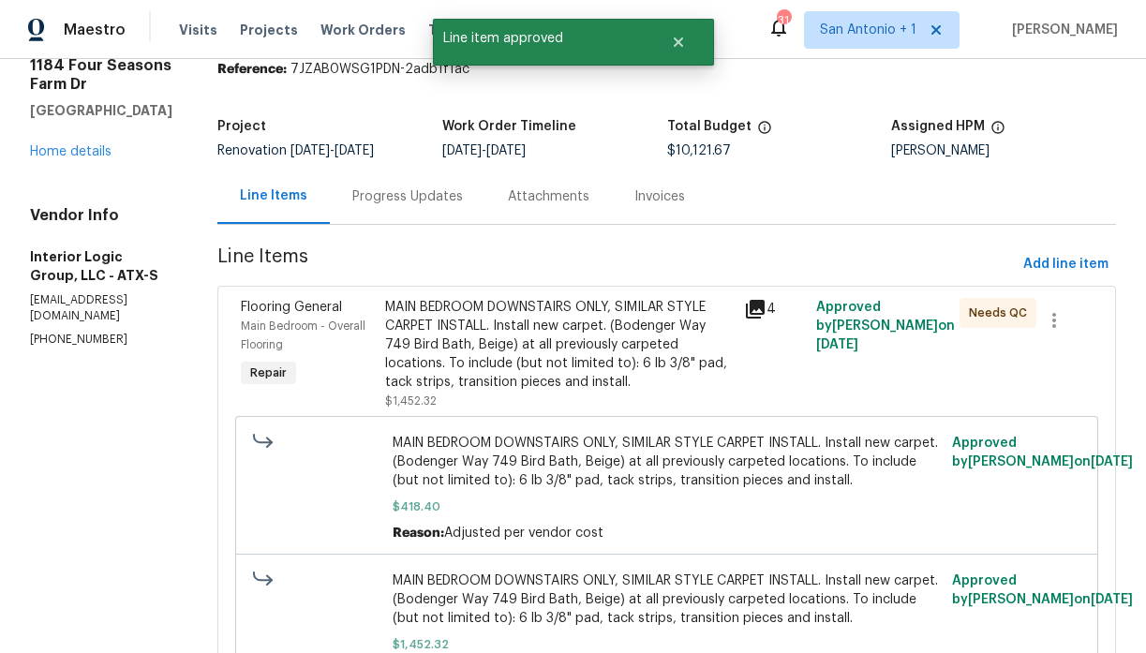
click at [513, 352] on div "MAIN BEDROOM DOWNSTAIRS ONLY, SIMILAR STYLE CARPET INSTALL. Install new carpet.…" at bounding box center [559, 345] width 348 height 94
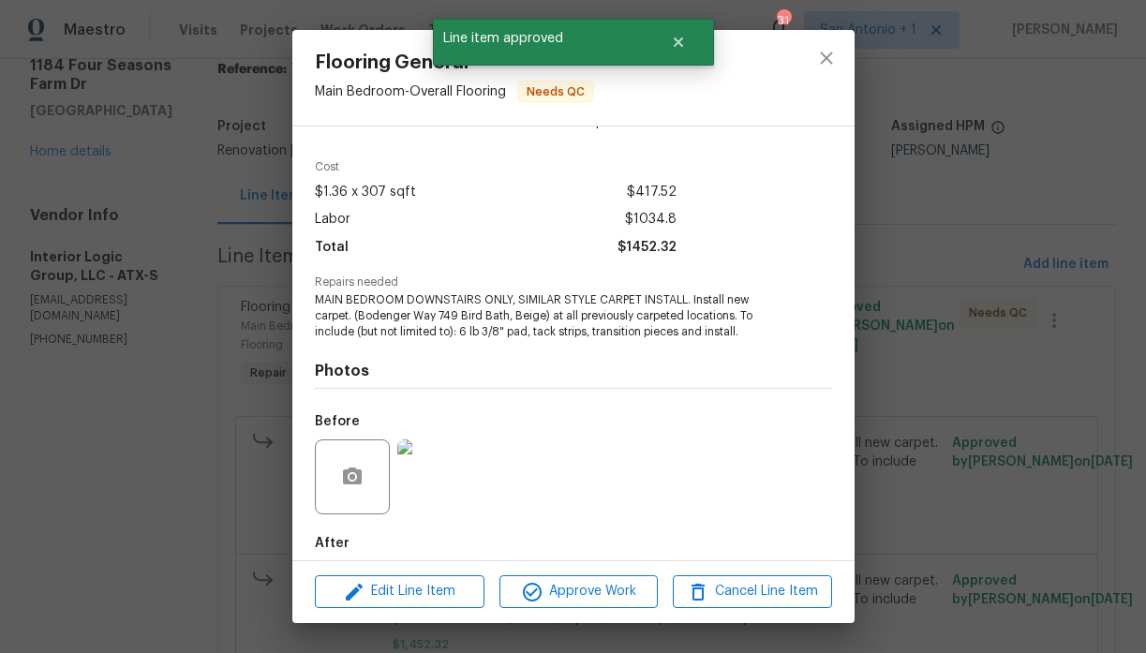
scroll to position [147, 0]
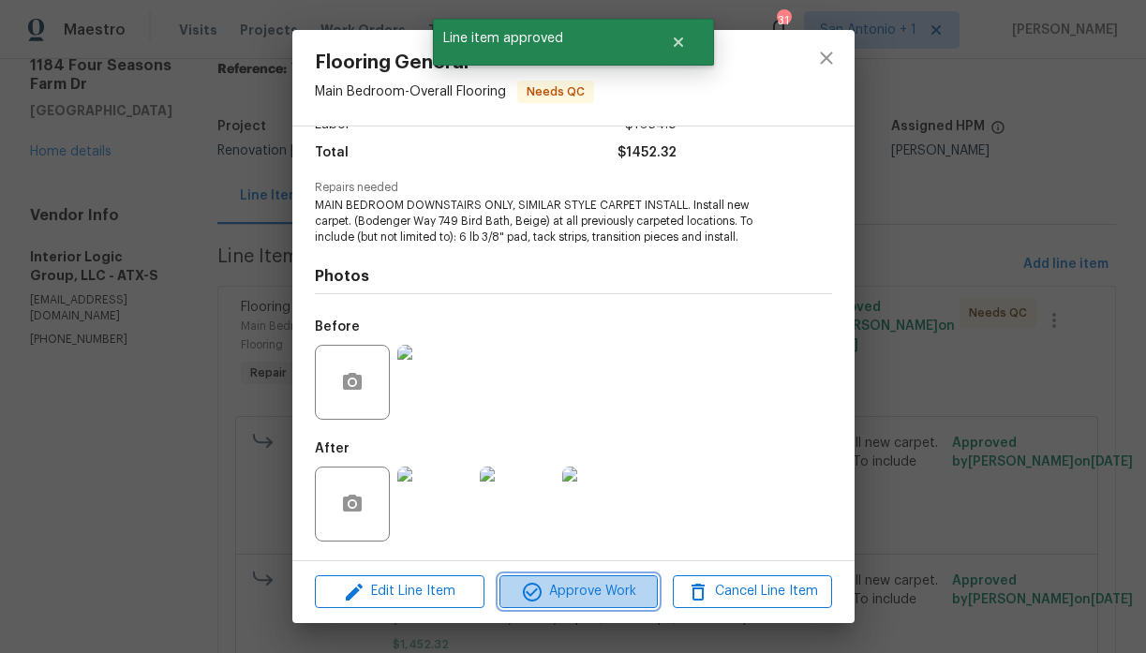
click at [599, 596] on span "Approve Work" at bounding box center [578, 591] width 147 height 23
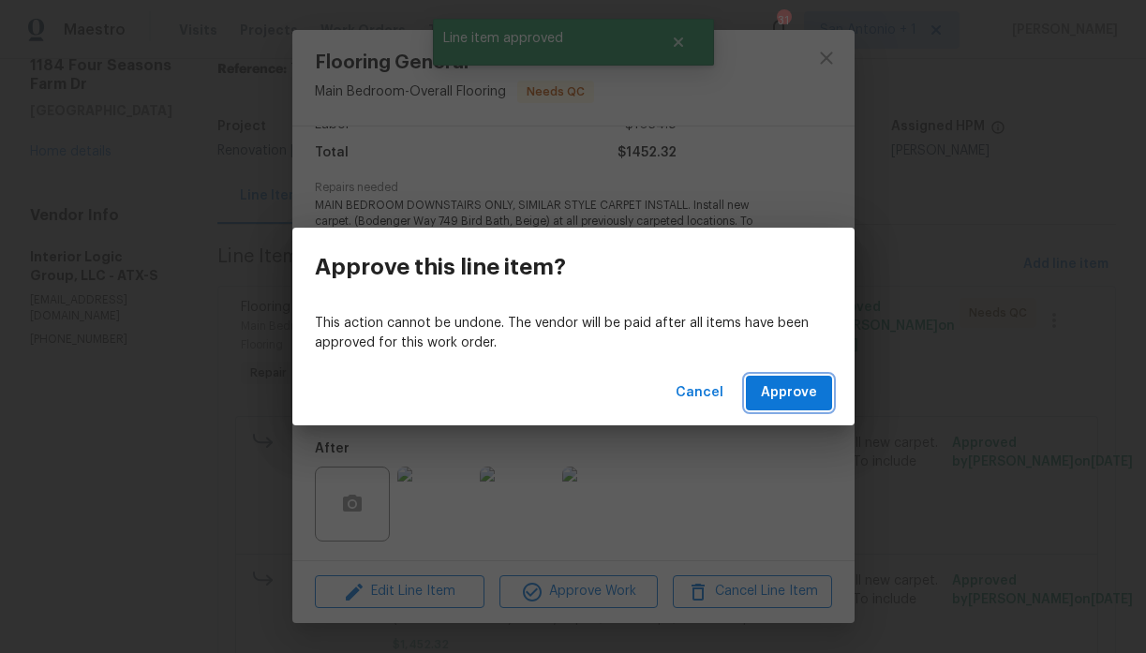
click at [765, 399] on span "Approve" at bounding box center [789, 392] width 56 height 23
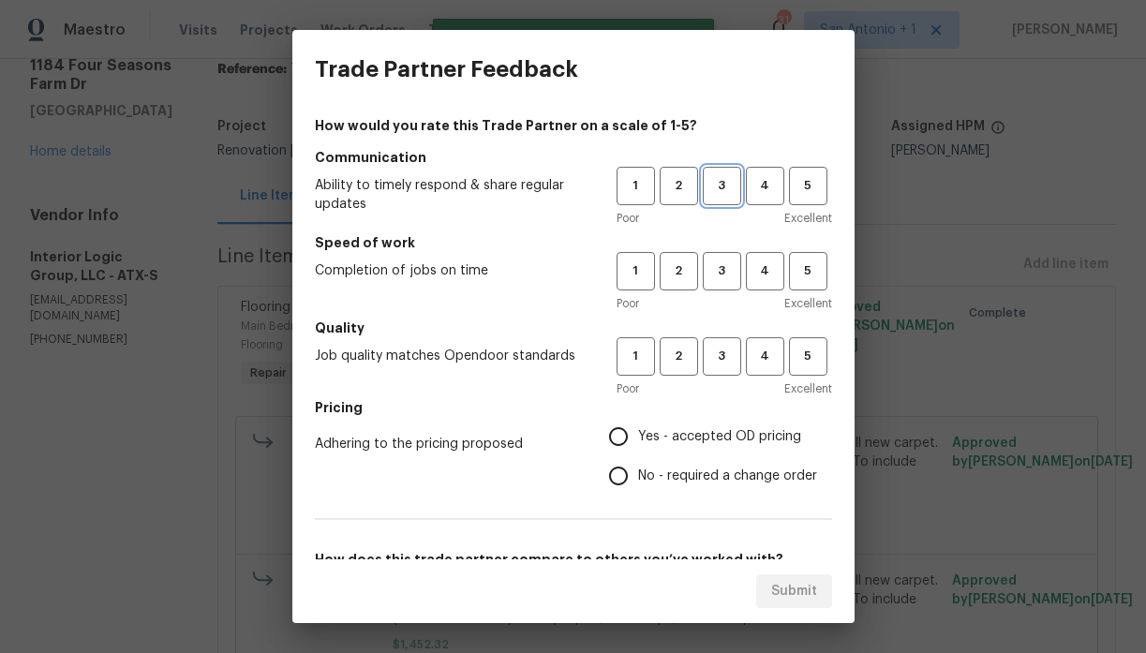
click at [722, 191] on span "3" at bounding box center [721, 186] width 35 height 22
click at [720, 262] on span "3" at bounding box center [721, 271] width 35 height 22
click at [718, 357] on span "3" at bounding box center [721, 357] width 35 height 22
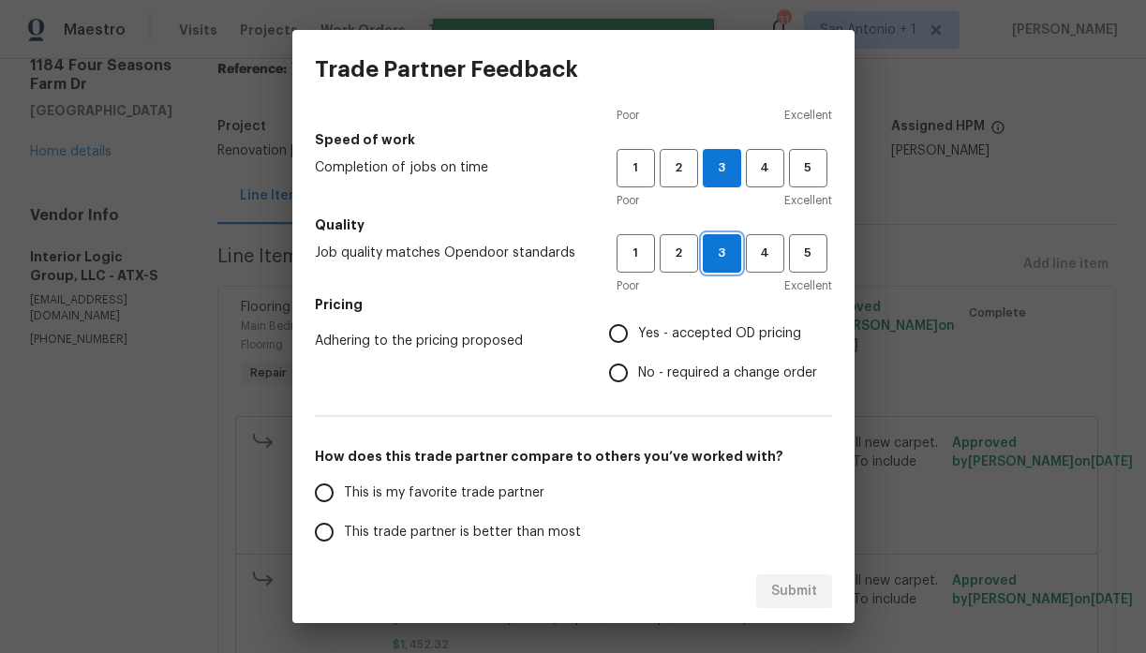
scroll to position [130, 0]
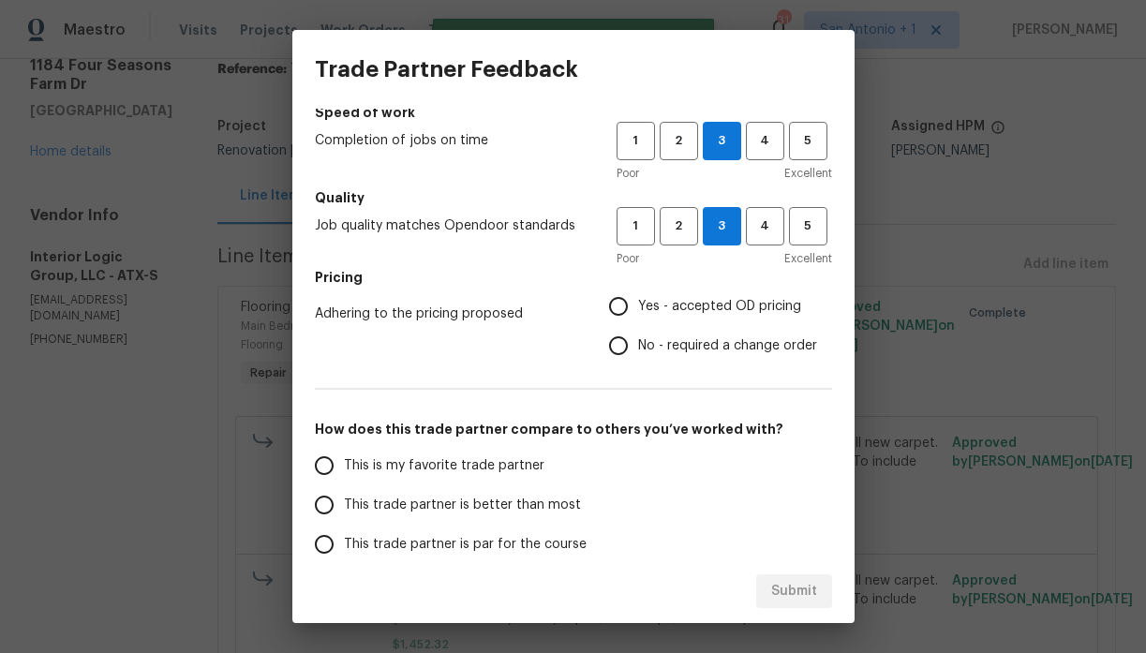
click at [694, 289] on label "Yes - accepted OD pricing" at bounding box center [708, 306] width 218 height 39
click at [638, 289] on input "Yes - accepted OD pricing" at bounding box center [618, 306] width 39 height 39
radio input "true"
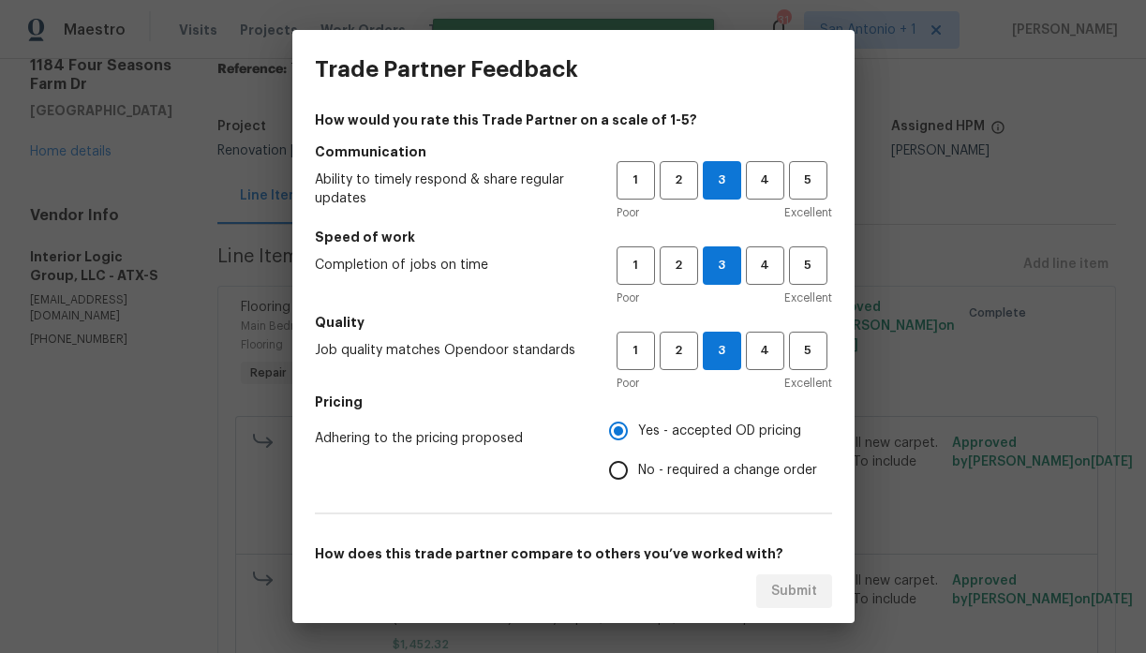
scroll to position [298, 0]
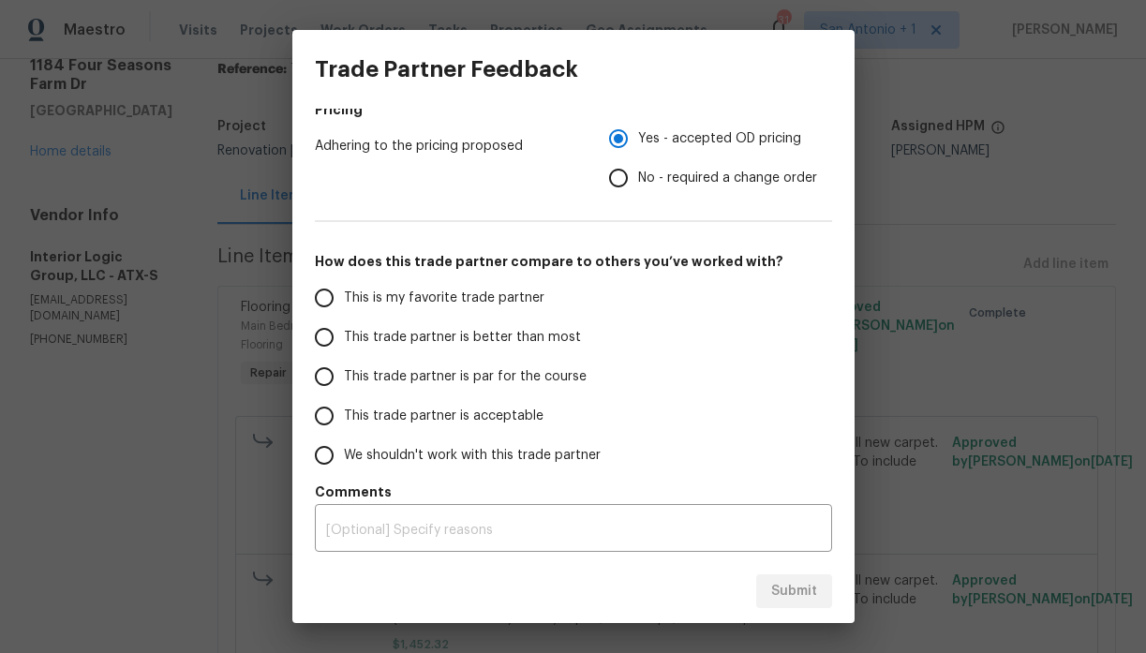
click at [519, 378] on span "This trade partner is par for the course" at bounding box center [465, 377] width 243 height 20
click at [344, 378] on input "This trade partner is par for the course" at bounding box center [323, 376] width 39 height 39
click at [797, 583] on span "Submit" at bounding box center [794, 591] width 46 height 23
radio input "true"
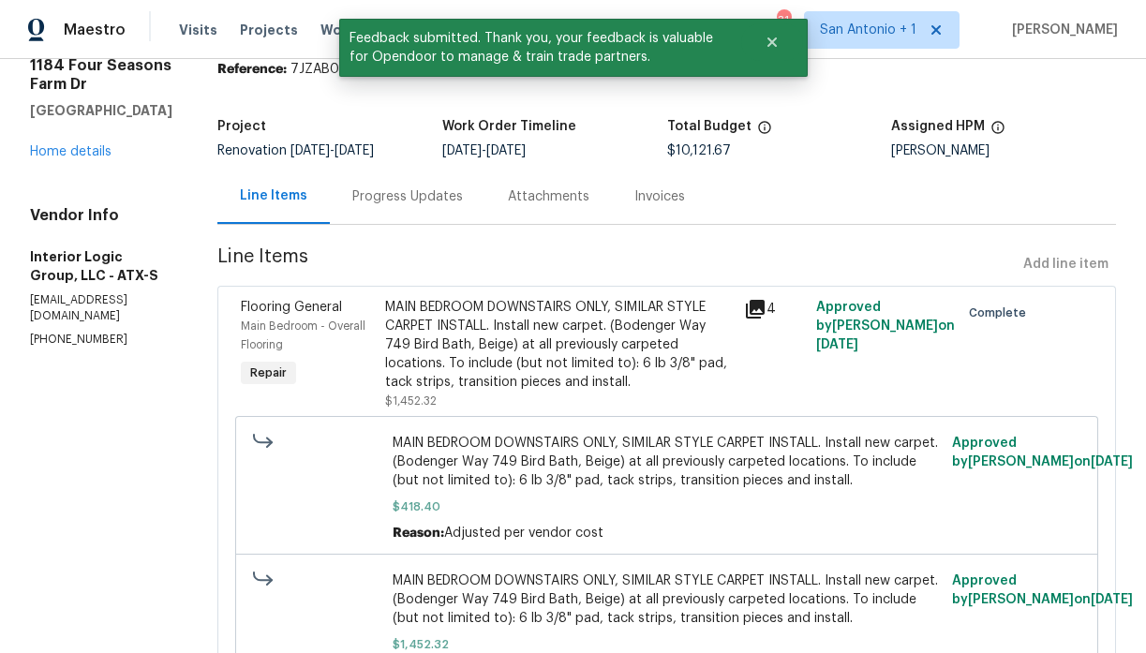
click at [81, 158] on div "[STREET_ADDRESS][PERSON_NAME] Home details" at bounding box center [101, 108] width 142 height 105
click at [81, 150] on link "Home details" at bounding box center [70, 151] width 81 height 13
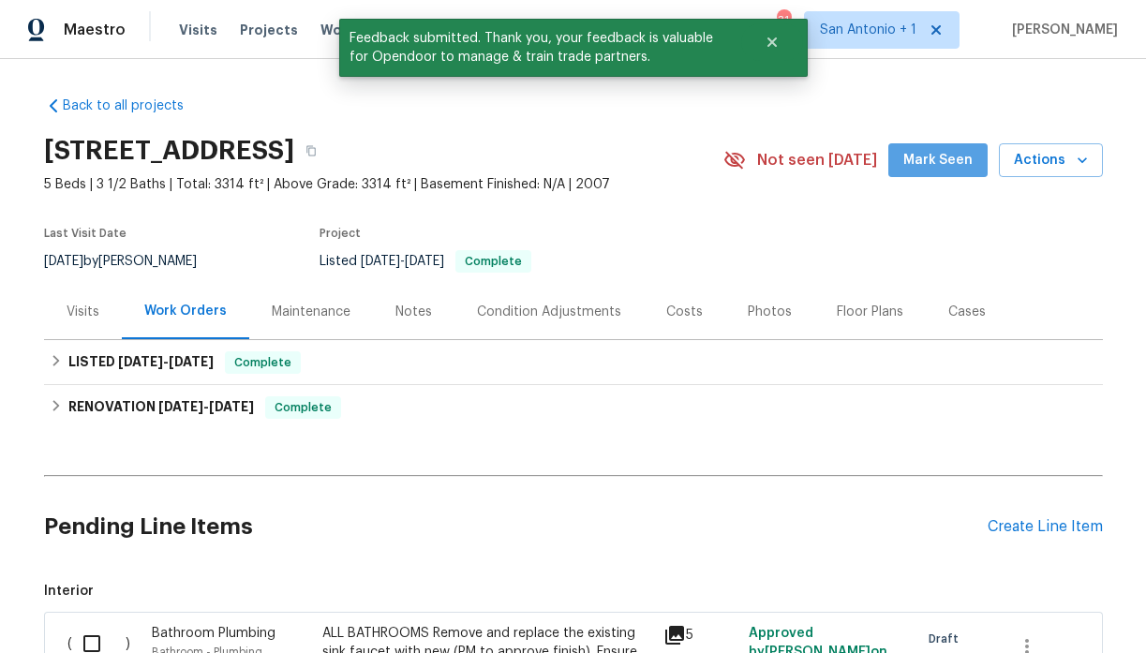
click at [964, 168] on span "Mark Seen" at bounding box center [937, 160] width 69 height 23
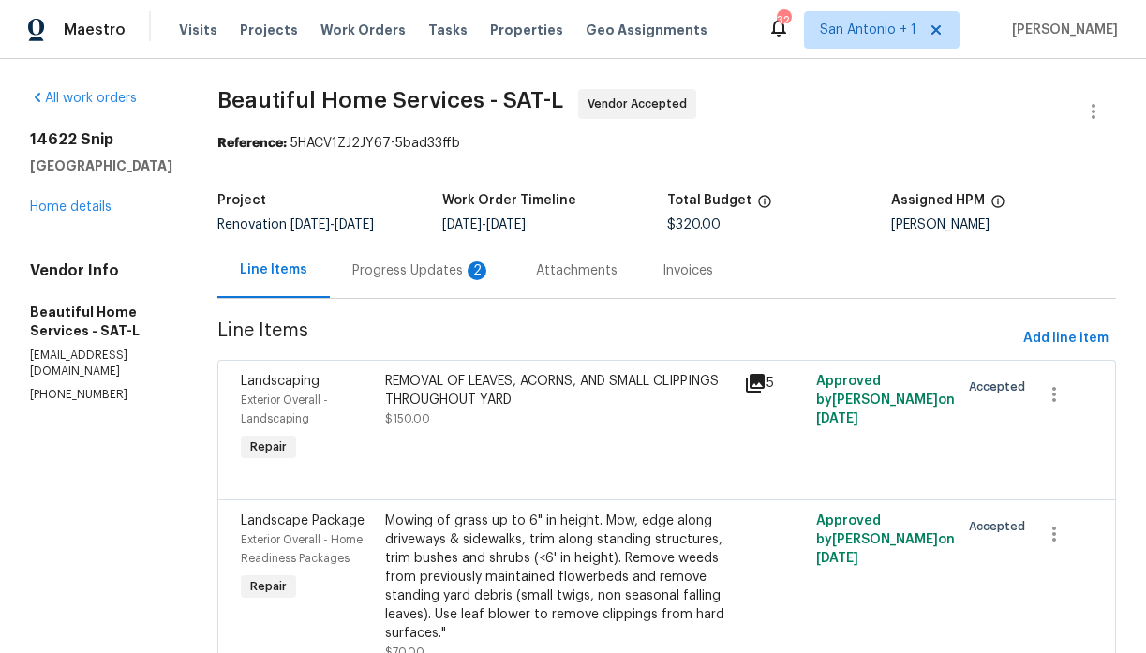
click at [434, 274] on div "Progress Updates 2" at bounding box center [421, 270] width 139 height 19
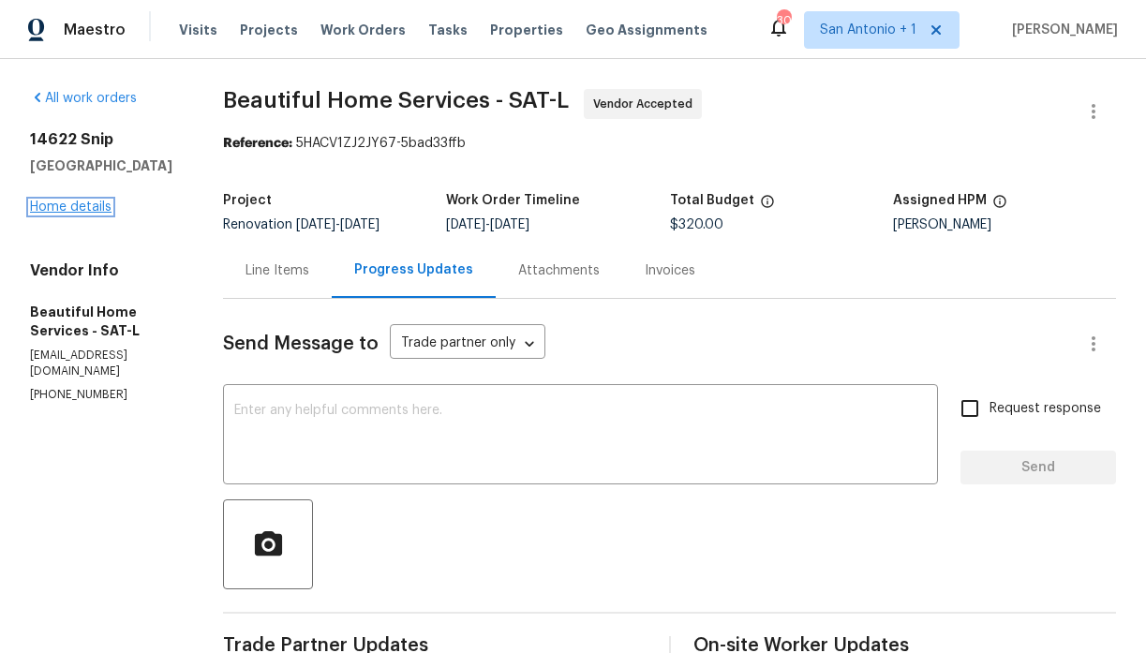
click at [96, 210] on link "Home details" at bounding box center [70, 206] width 81 height 13
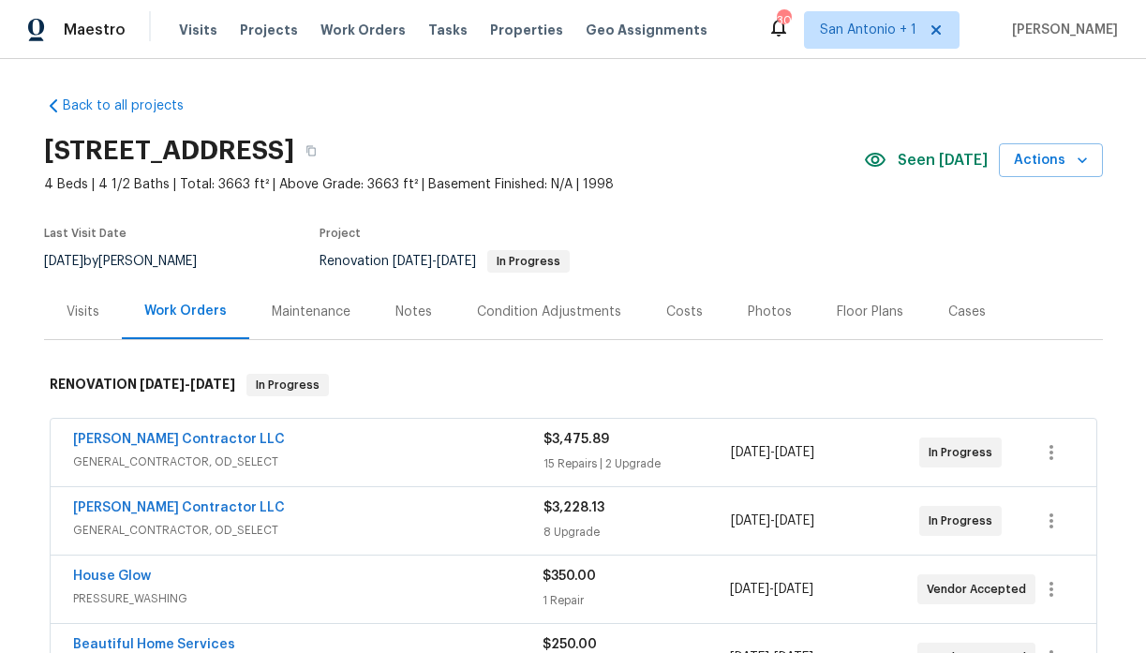
click at [409, 316] on div "Notes" at bounding box center [413, 312] width 37 height 19
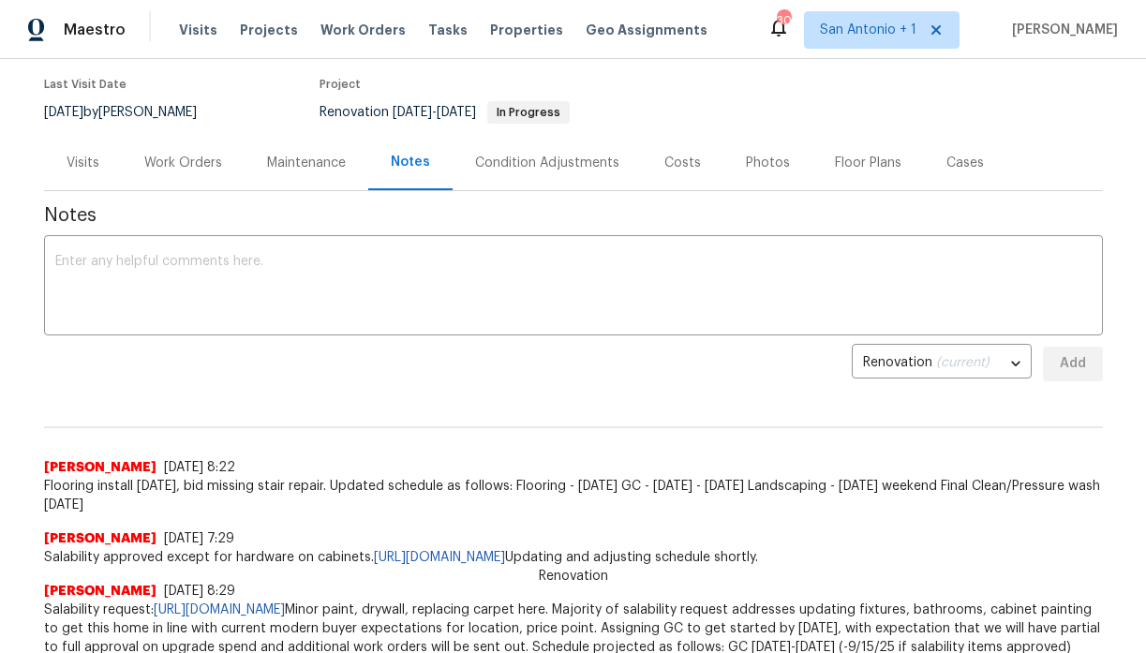
scroll to position [172, 0]
